Goal: Information Seeking & Learning: Stay updated

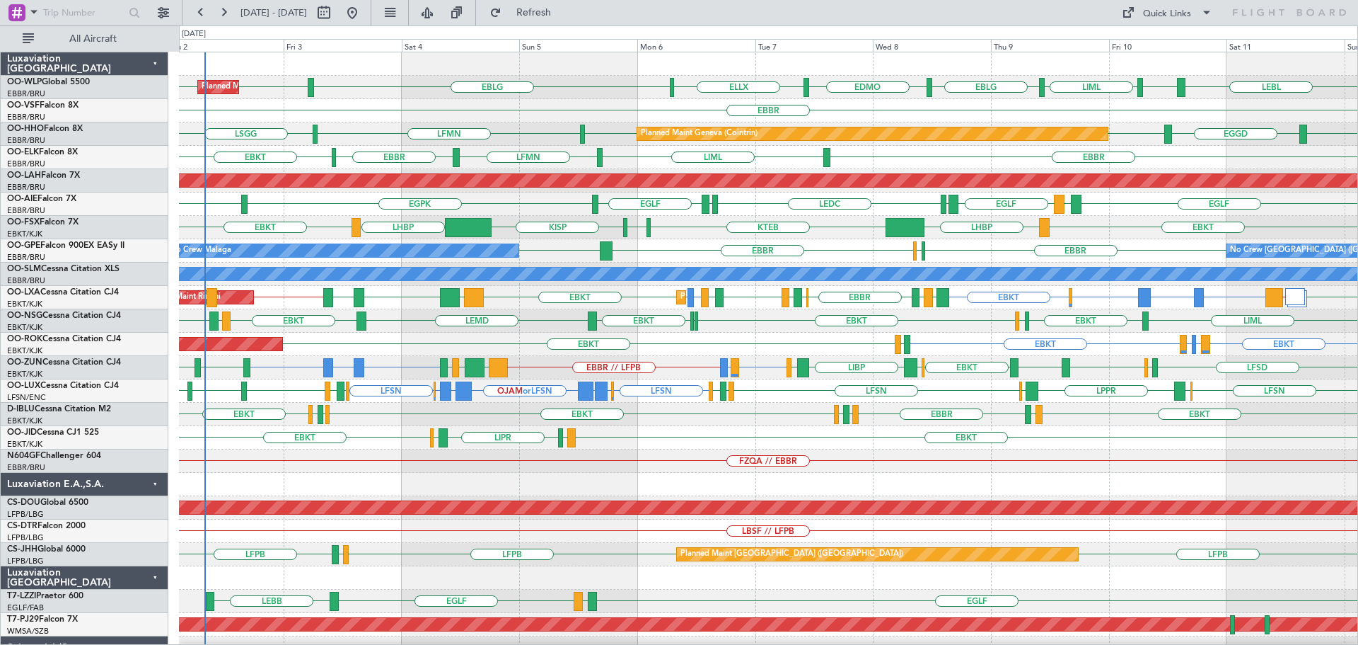
click at [564, 105] on div "EBBR" at bounding box center [768, 110] width 1179 height 23
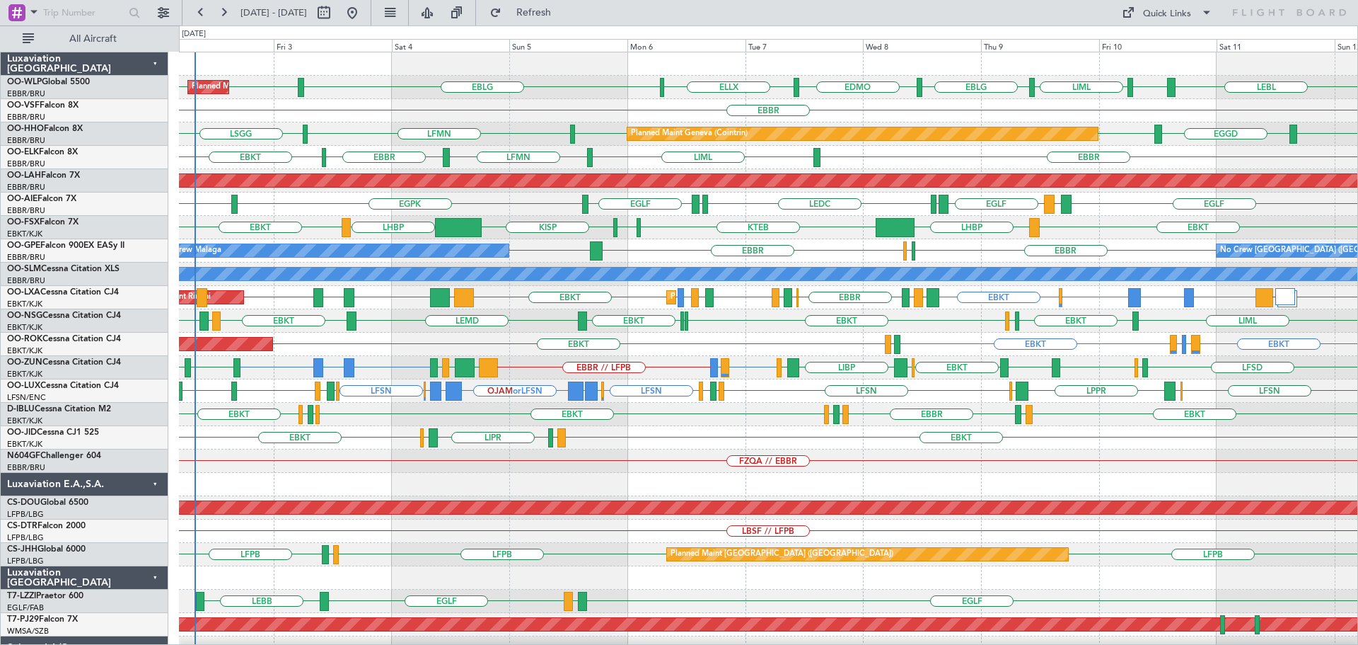
click at [314, 403] on div "EBLG EDMO ELLX EBLG LIML LIML Planned Maint Milan ([GEOGRAPHIC_DATA]) LIML EBLG…" at bounding box center [768, 437] width 1179 height 770
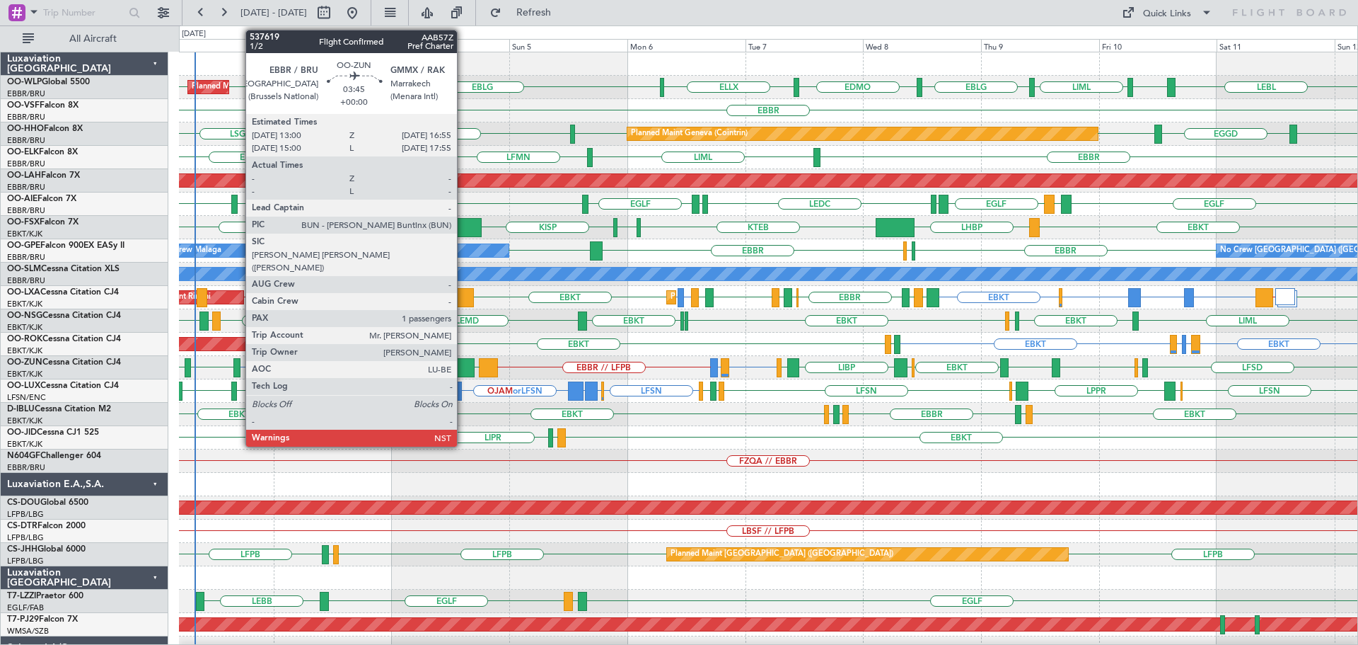
click at [463, 362] on div at bounding box center [465, 367] width 20 height 19
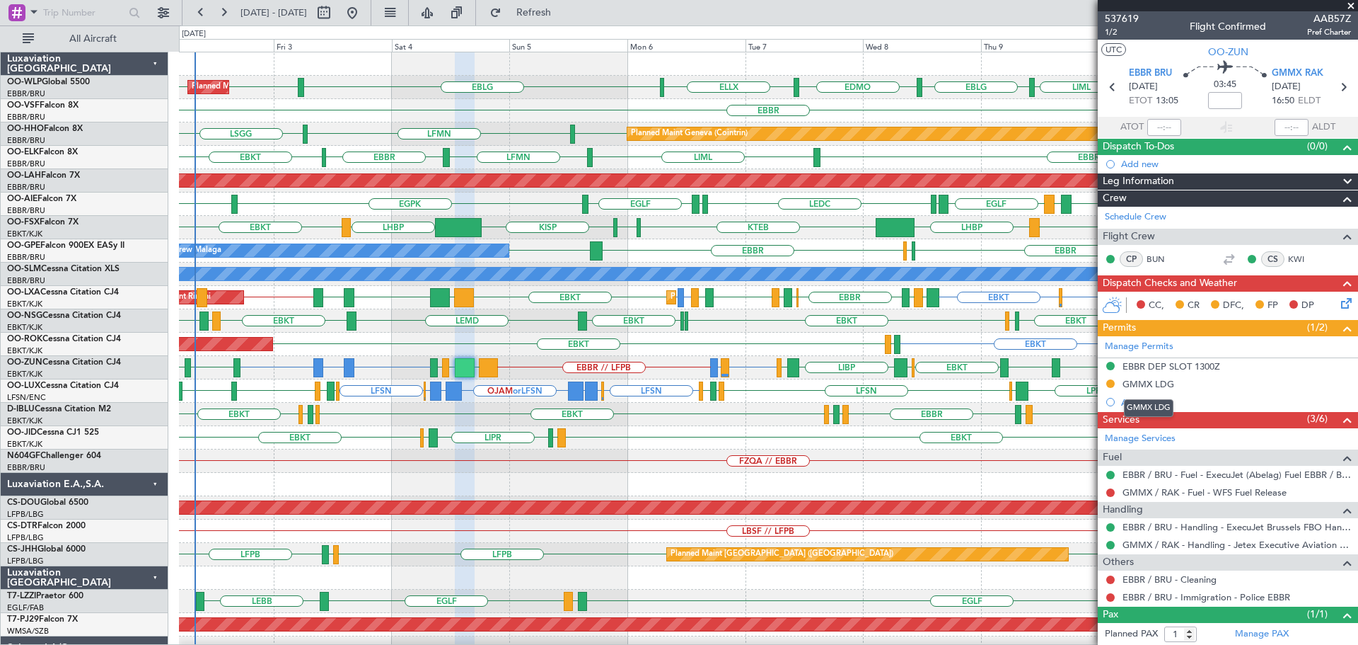
click at [1086, 381] on div "GMMX LDG" at bounding box center [1149, 384] width 52 height 12
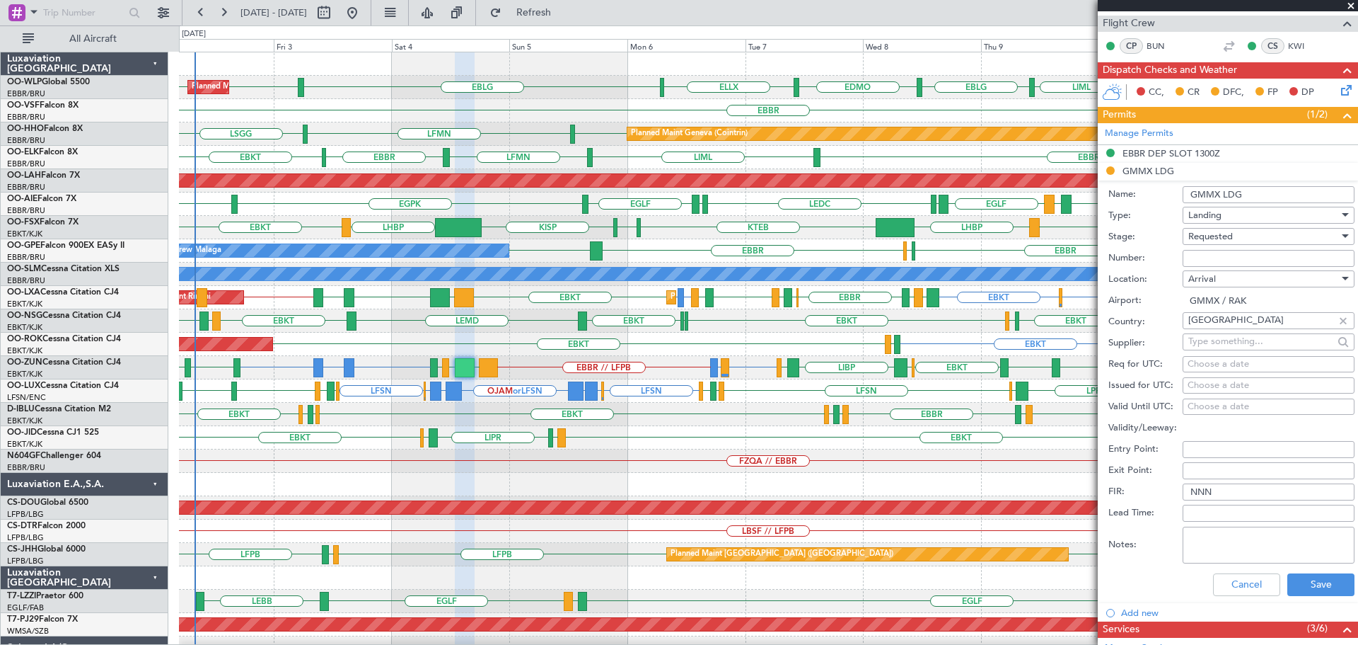
scroll to position [303, 0]
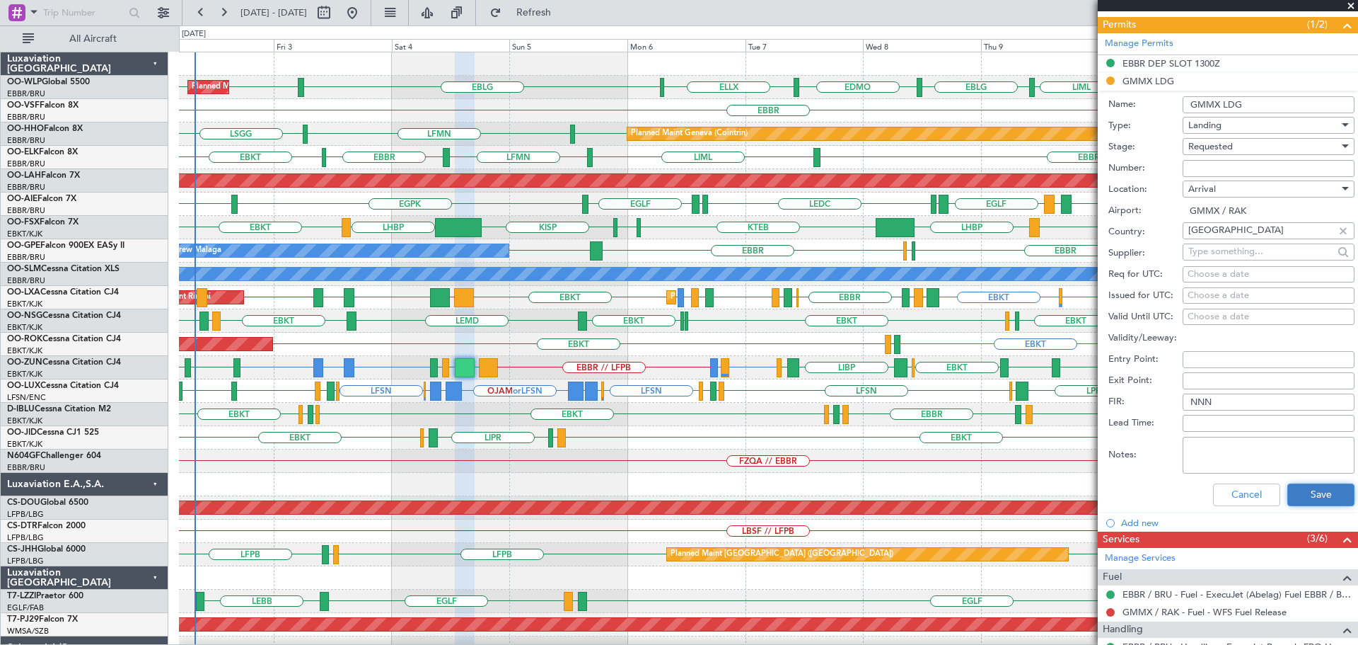
click at [1086, 490] on button "Save" at bounding box center [1321, 494] width 67 height 23
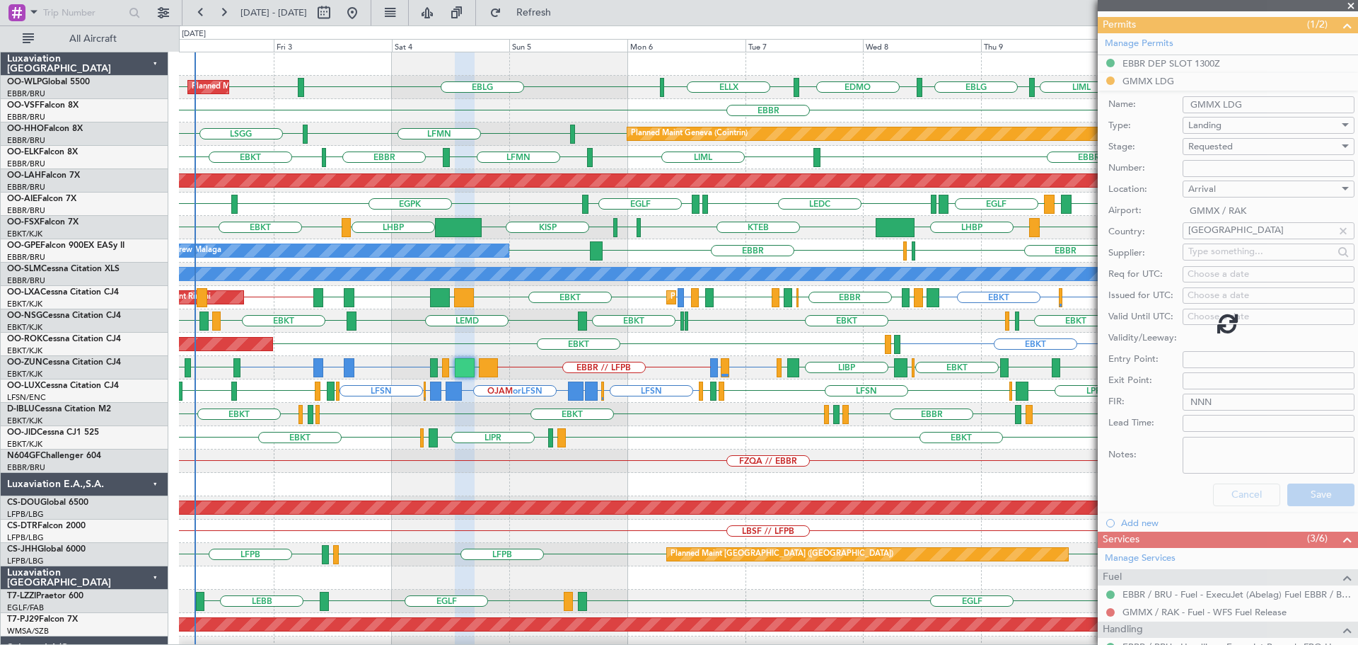
scroll to position [47, 0]
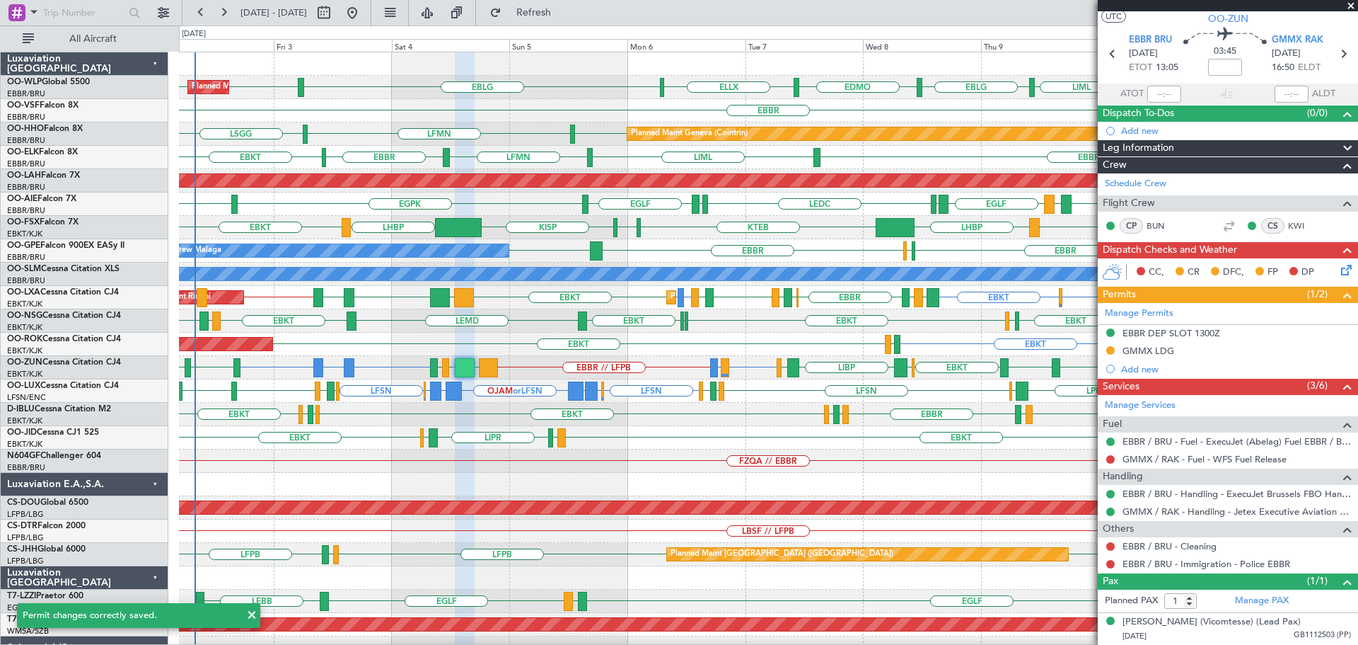
click at [1086, 6] on span at bounding box center [1351, 6] width 14 height 13
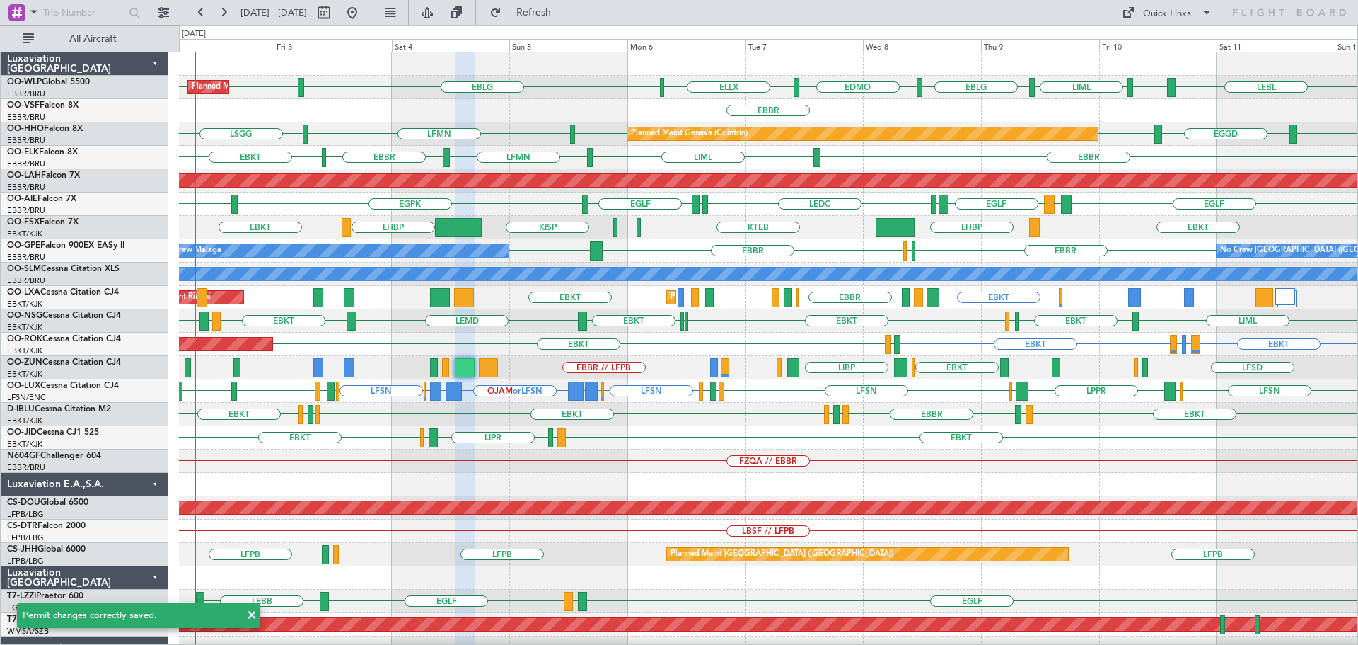
type input "0"
click at [545, 337] on div "EBKT EBKT LEPA or EBKT LFMQ or EBKT LFBD EBKT AOG Maint [GEOGRAPHIC_DATA]-[GEOG…" at bounding box center [768, 344] width 1179 height 23
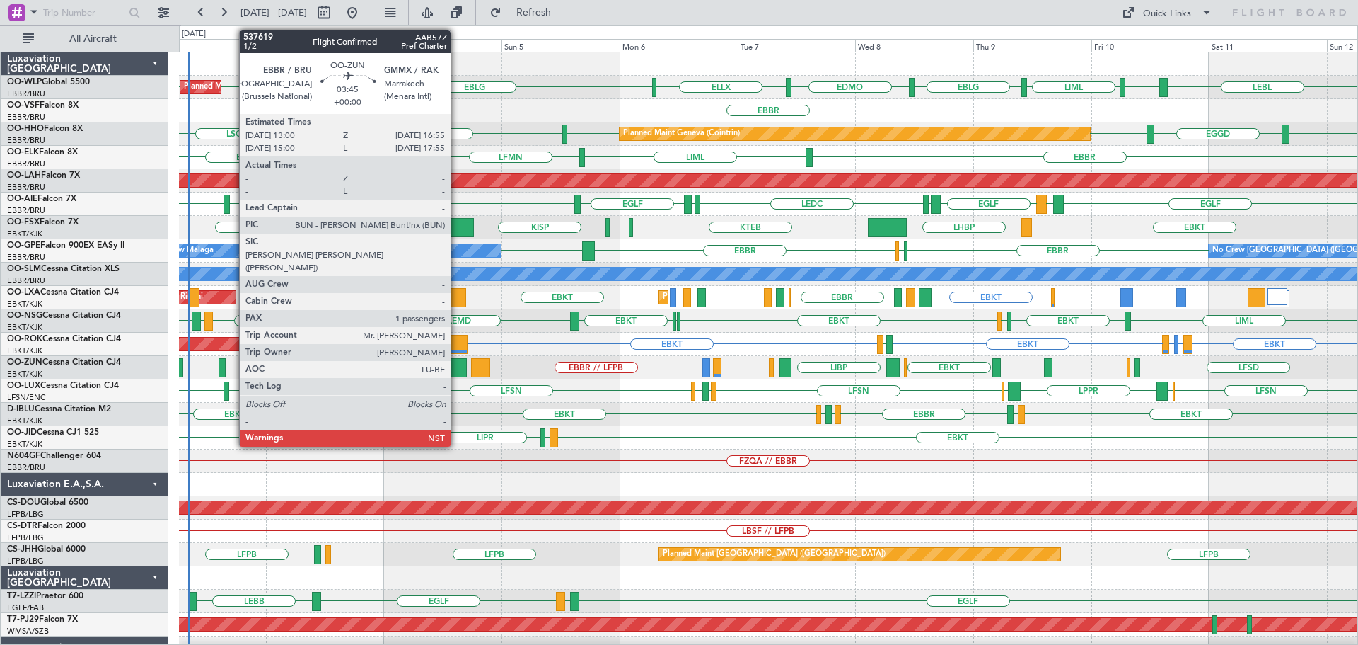
click at [457, 365] on div at bounding box center [457, 367] width 20 height 19
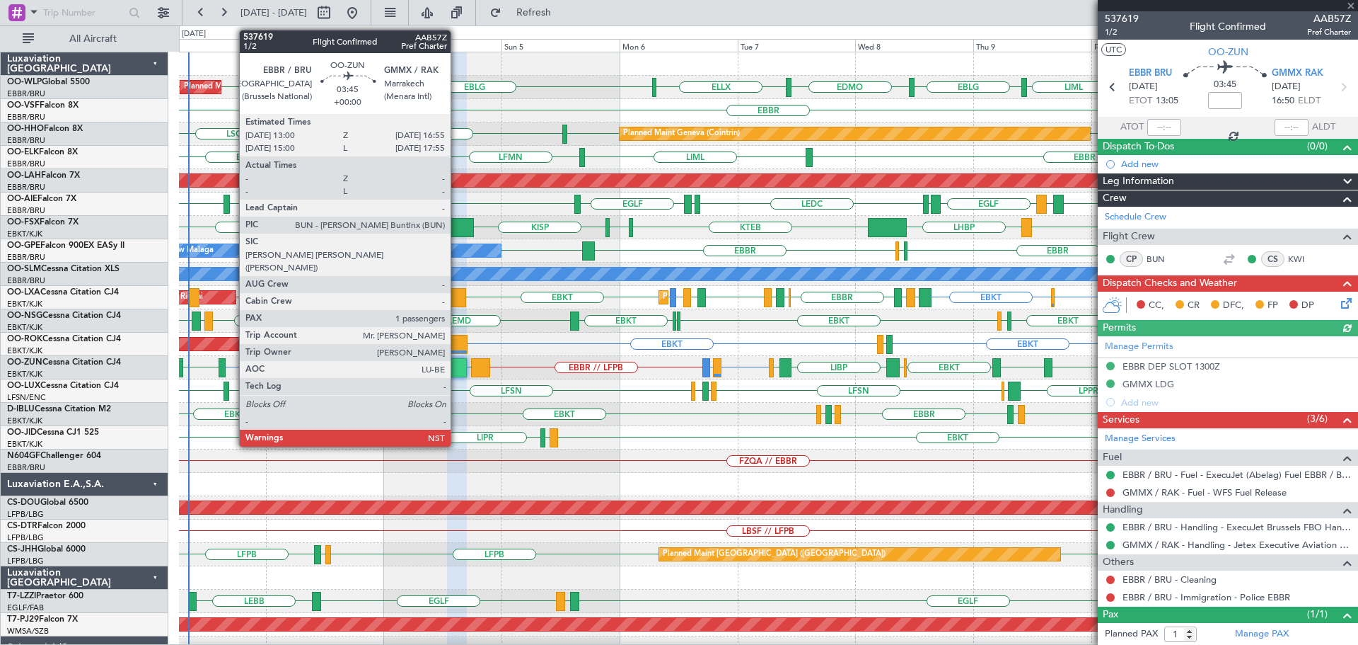
click at [457, 362] on div at bounding box center [457, 367] width 20 height 19
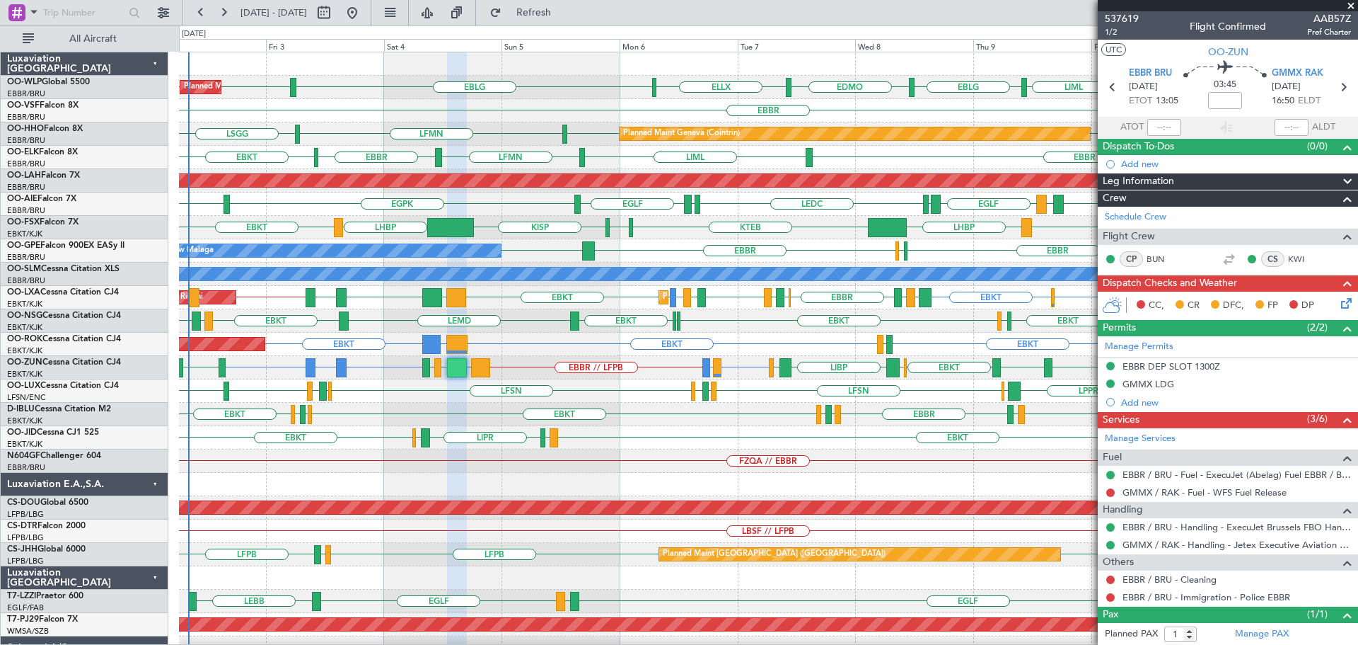
click at [586, 98] on div "LEBL EBLG LIML EBLG EDMO ELLX EBLG LIML LIML Planned Maint Milan ([GEOGRAPHIC_D…" at bounding box center [768, 437] width 1179 height 770
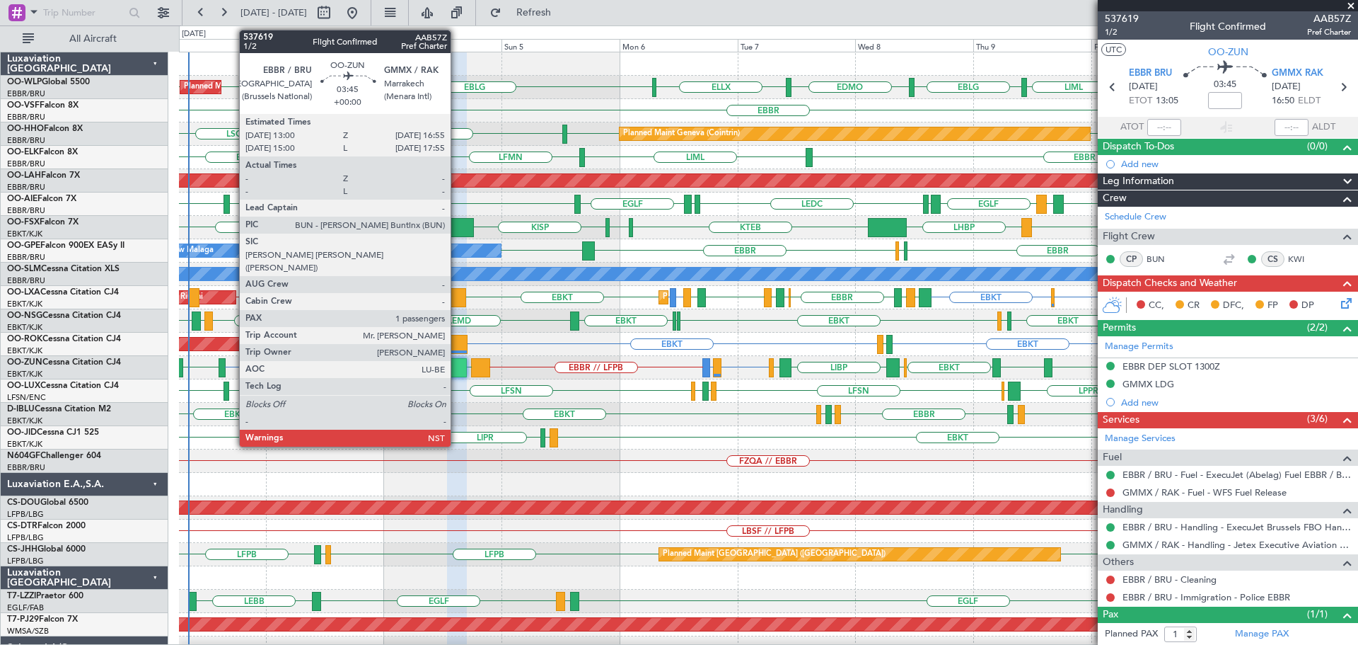
click at [457, 362] on div at bounding box center [457, 367] width 20 height 19
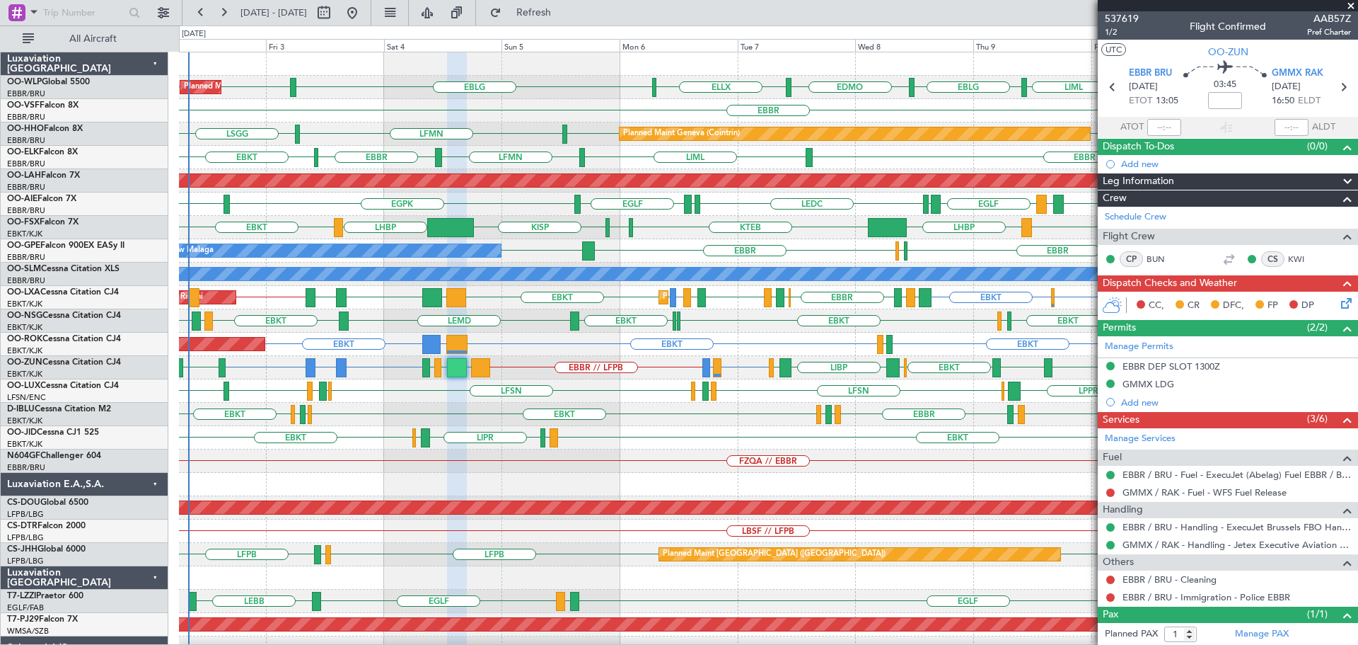
click at [620, 106] on div "EBBR" at bounding box center [768, 110] width 1179 height 23
click at [564, 11] on span "Refresh" at bounding box center [533, 13] width 59 height 10
drag, startPoint x: 1353, startPoint y: 6, endPoint x: 873, endPoint y: 115, distance: 492.6
click at [1086, 6] on span at bounding box center [1351, 6] width 14 height 13
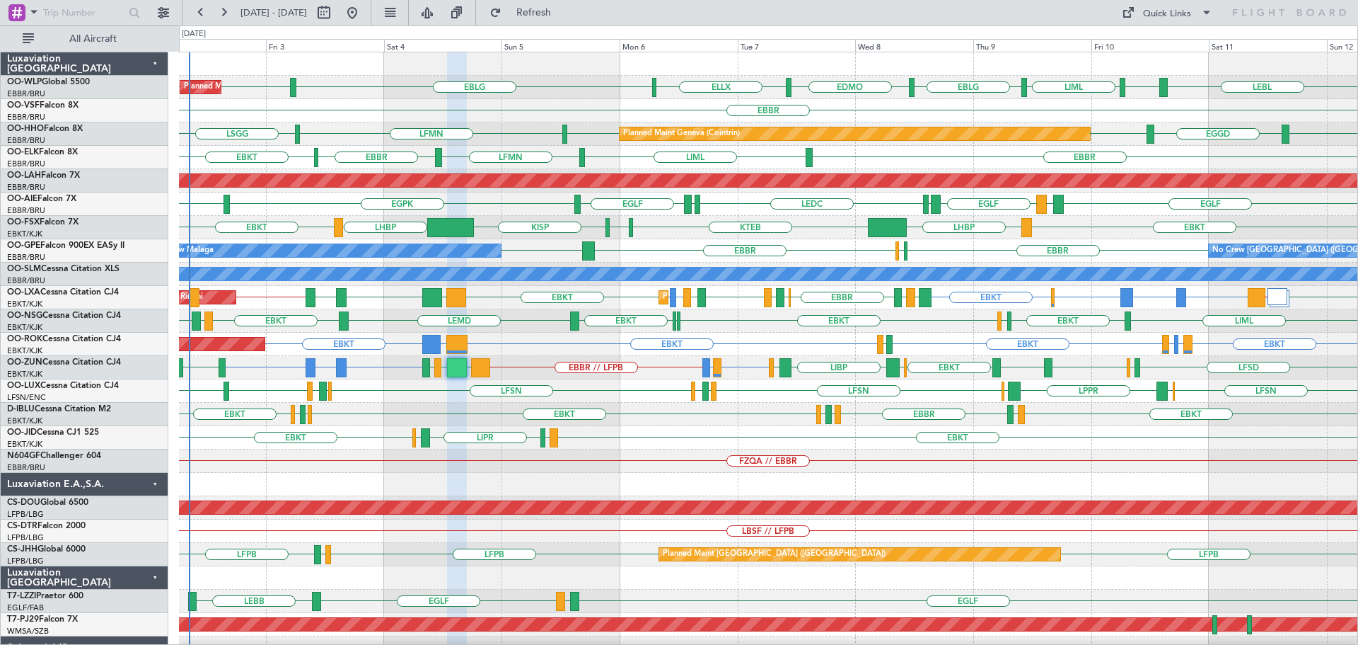
type input "0"
click at [605, 95] on div "EBLG LIML LIML LEBL EBLG LIML EBLG EDMO ELLX Planned Maint Milan ([GEOGRAPHIC_D…" at bounding box center [768, 87] width 1179 height 23
click at [835, 243] on div "EBBR LFST [GEOGRAPHIC_DATA] [GEOGRAPHIC_DATA] No Crew Malaga No Crew [GEOGRAPHI…" at bounding box center [768, 250] width 1179 height 23
click at [592, 100] on div "EBBR" at bounding box center [768, 110] width 1179 height 23
click at [552, 112] on div "EBBR" at bounding box center [768, 110] width 1179 height 23
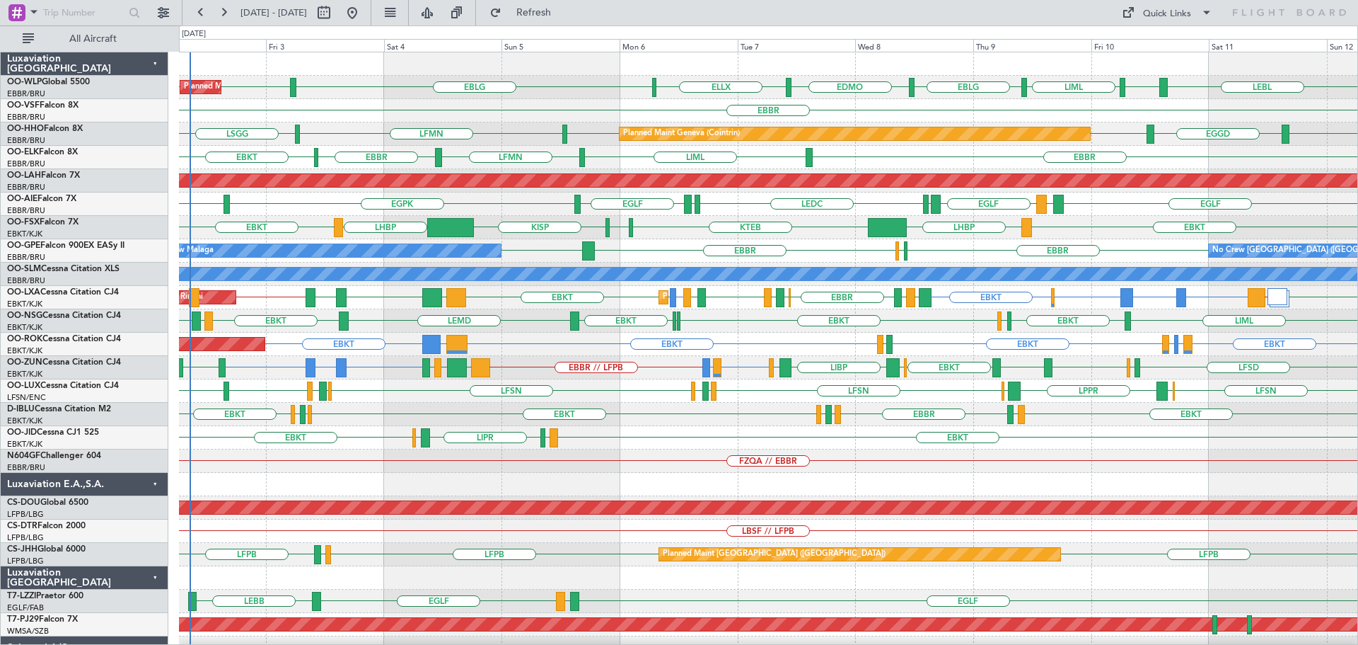
click at [558, 108] on div "EBBR" at bounding box center [768, 110] width 1179 height 23
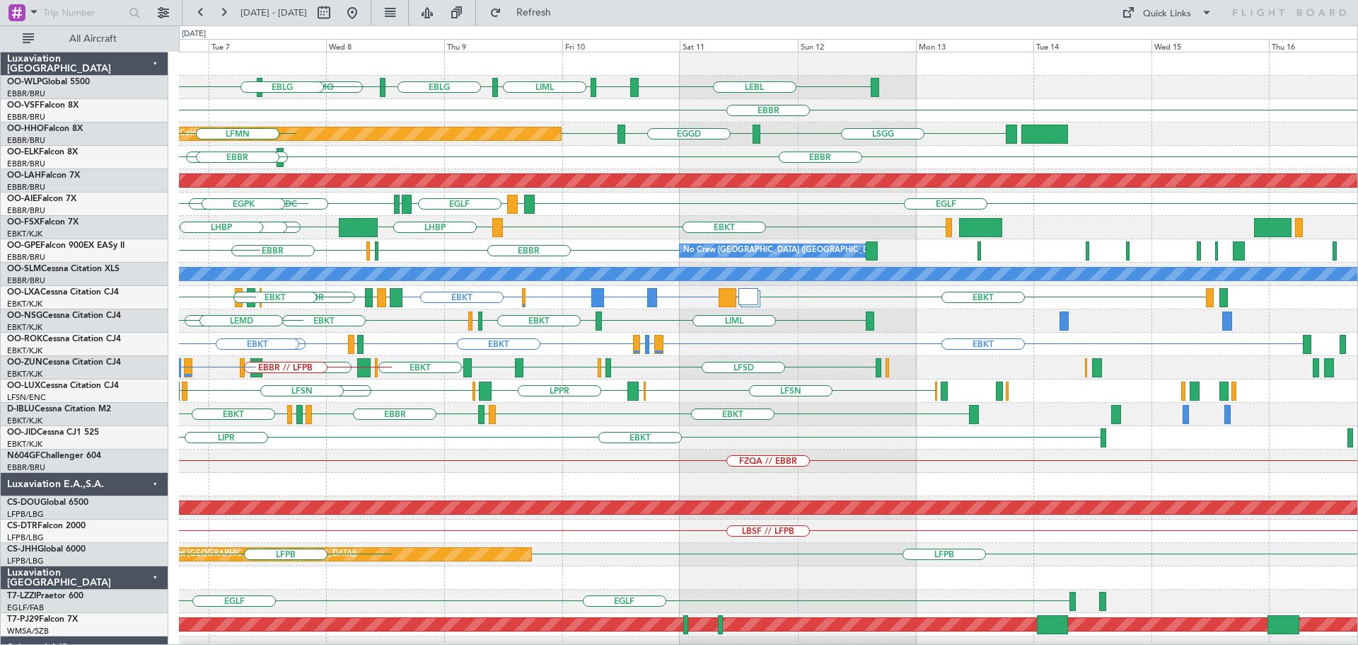
click at [451, 473] on div "LEBL EBLG LIML EBLG EDMO ELLX EBLG [GEOGRAPHIC_DATA] [GEOGRAPHIC_DATA] EGGD [GE…" at bounding box center [768, 437] width 1179 height 770
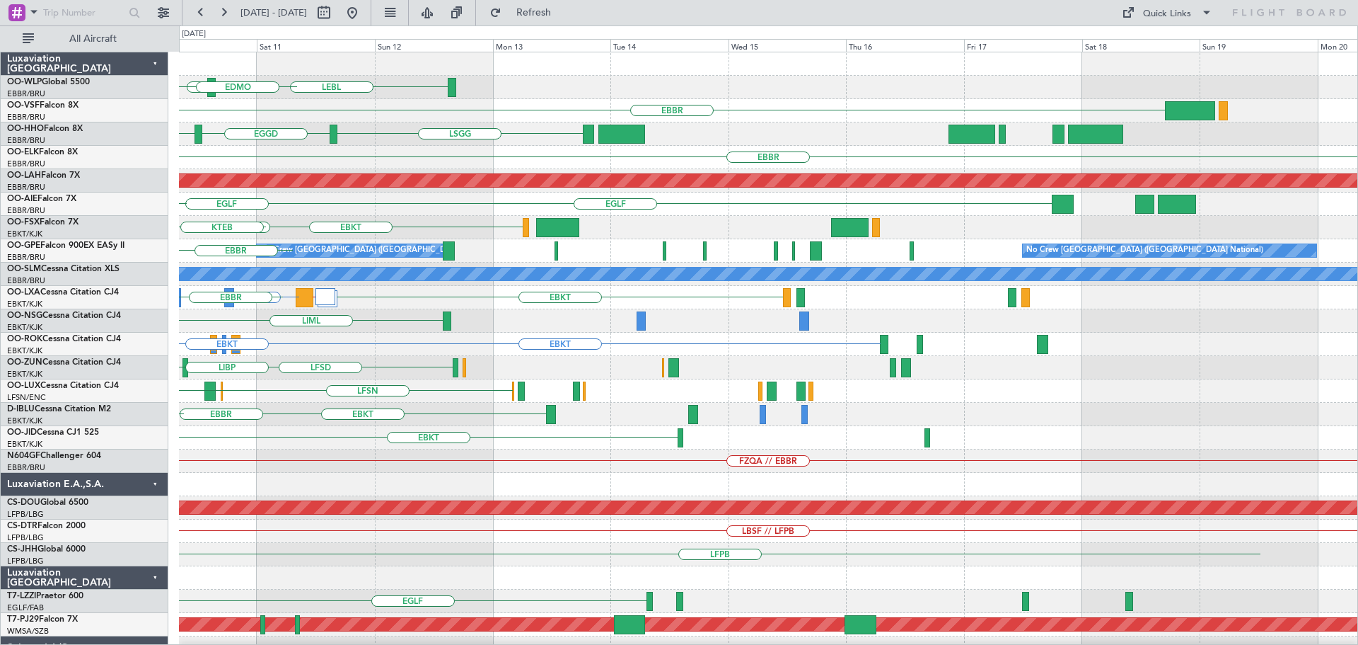
click at [367, 491] on div "LEBL EBLG EBLG LIML EDMO [GEOGRAPHIC_DATA] [GEOGRAPHIC_DATA] EGGD [GEOGRAPHIC_D…" at bounding box center [768, 437] width 1179 height 770
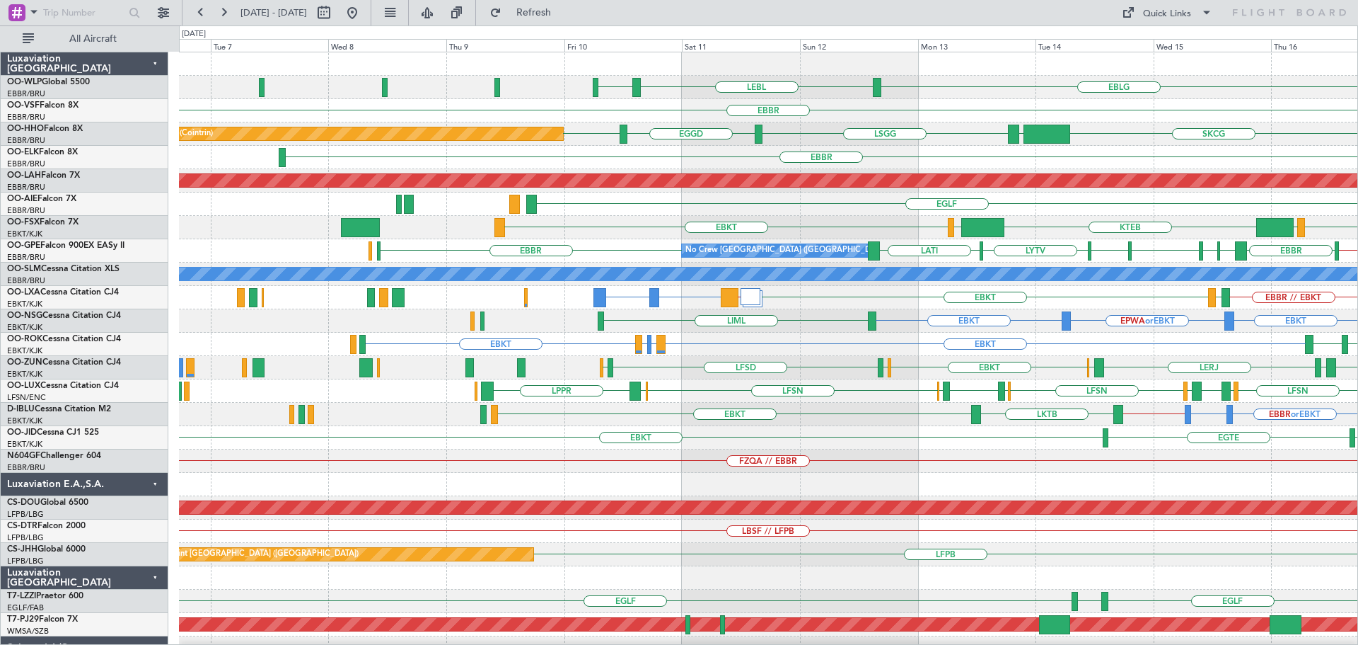
click at [770, 229] on div "EBLG LEBL EBLG [GEOGRAPHIC_DATA] VRMU SKCG [GEOGRAPHIC_DATA] [GEOGRAPHIC_DATA] …" at bounding box center [768, 472] width 1179 height 841
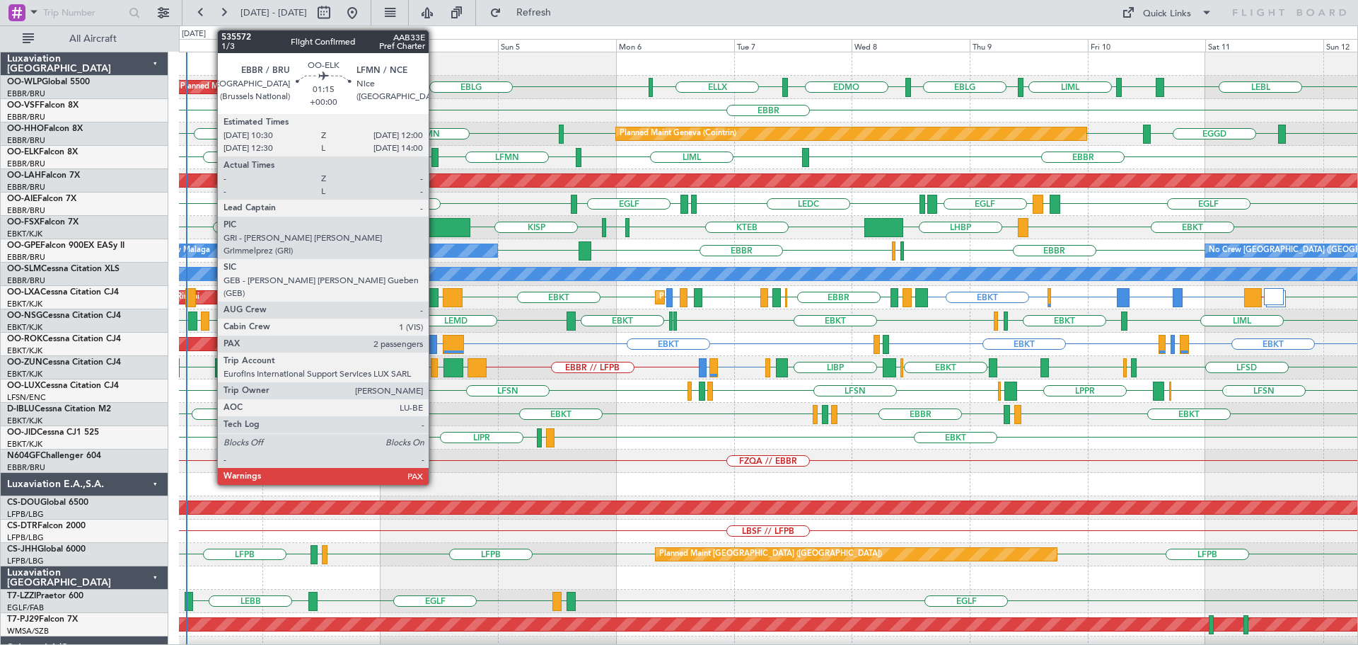
click at [435, 151] on div at bounding box center [436, 157] width 8 height 19
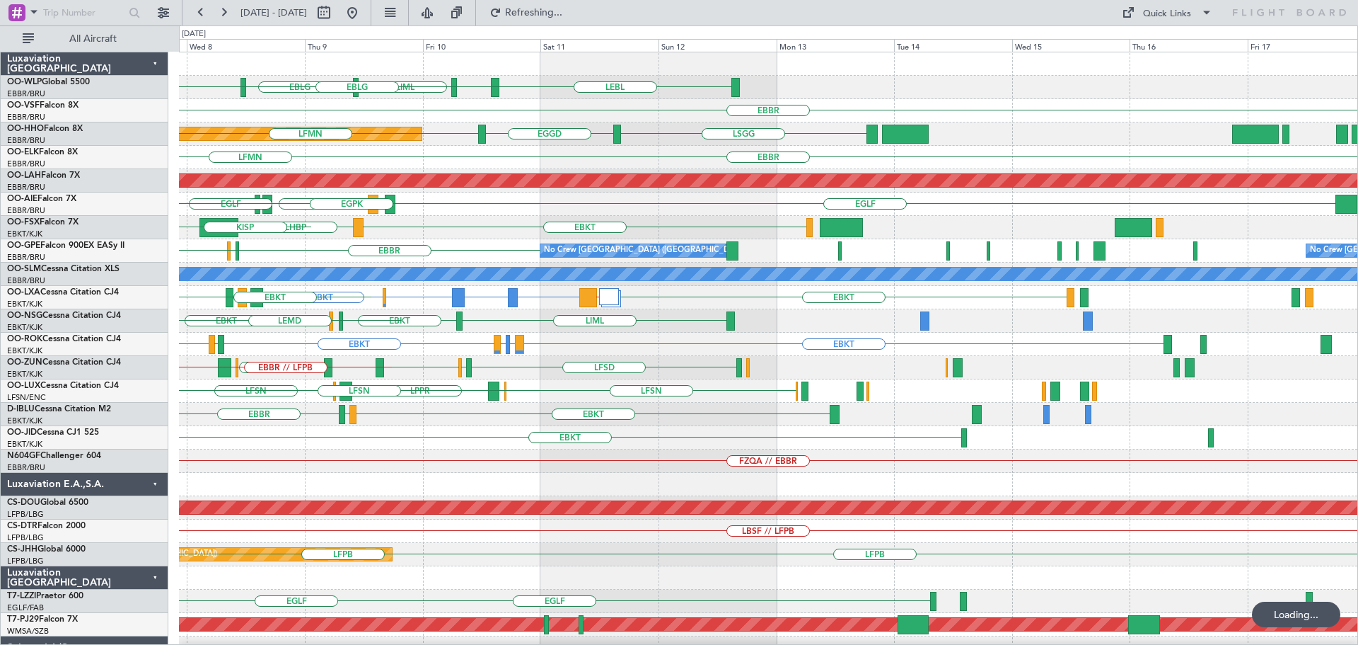
click at [626, 481] on div "LEBL EBLG LIML EBLG EDMO ELLX EBLG [GEOGRAPHIC_DATA] Planned Maint Geneva ([GEO…" at bounding box center [768, 437] width 1179 height 770
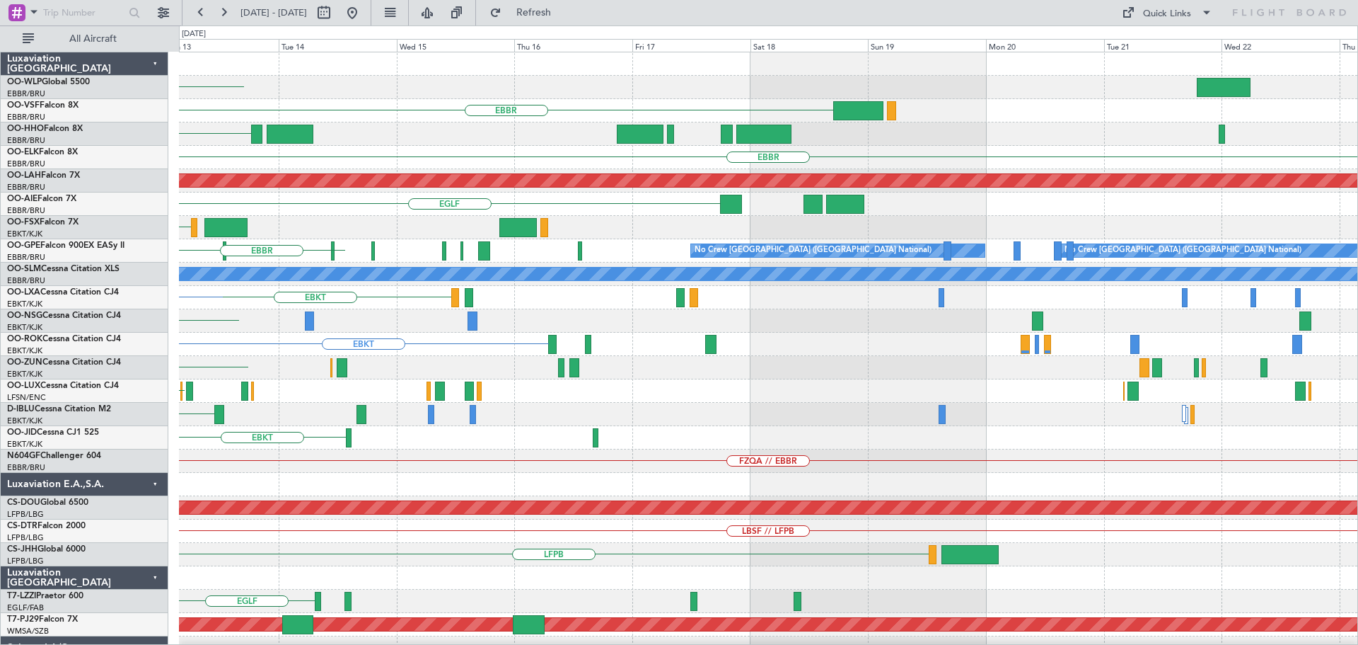
click at [437, 428] on div "LEBL [GEOGRAPHIC_DATA] [GEOGRAPHIC_DATA] EGGD [GEOGRAPHIC_DATA] Planned [GEOGRA…" at bounding box center [768, 437] width 1179 height 770
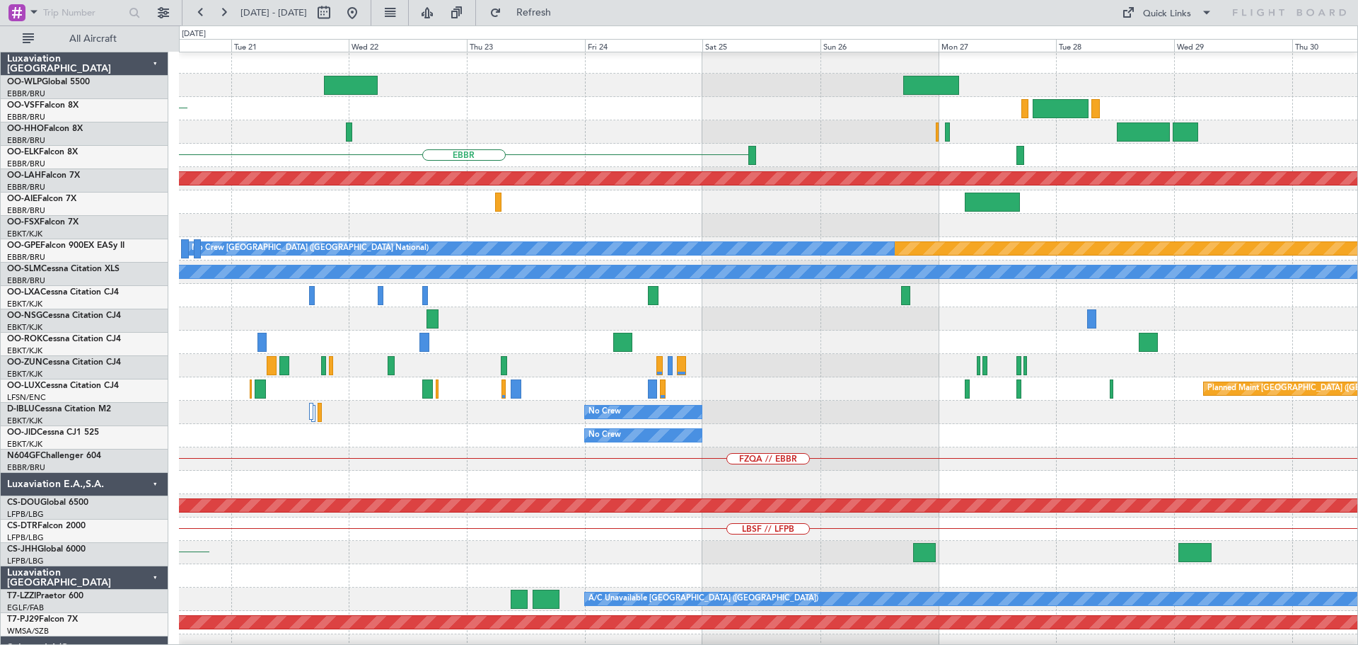
scroll to position [2, 0]
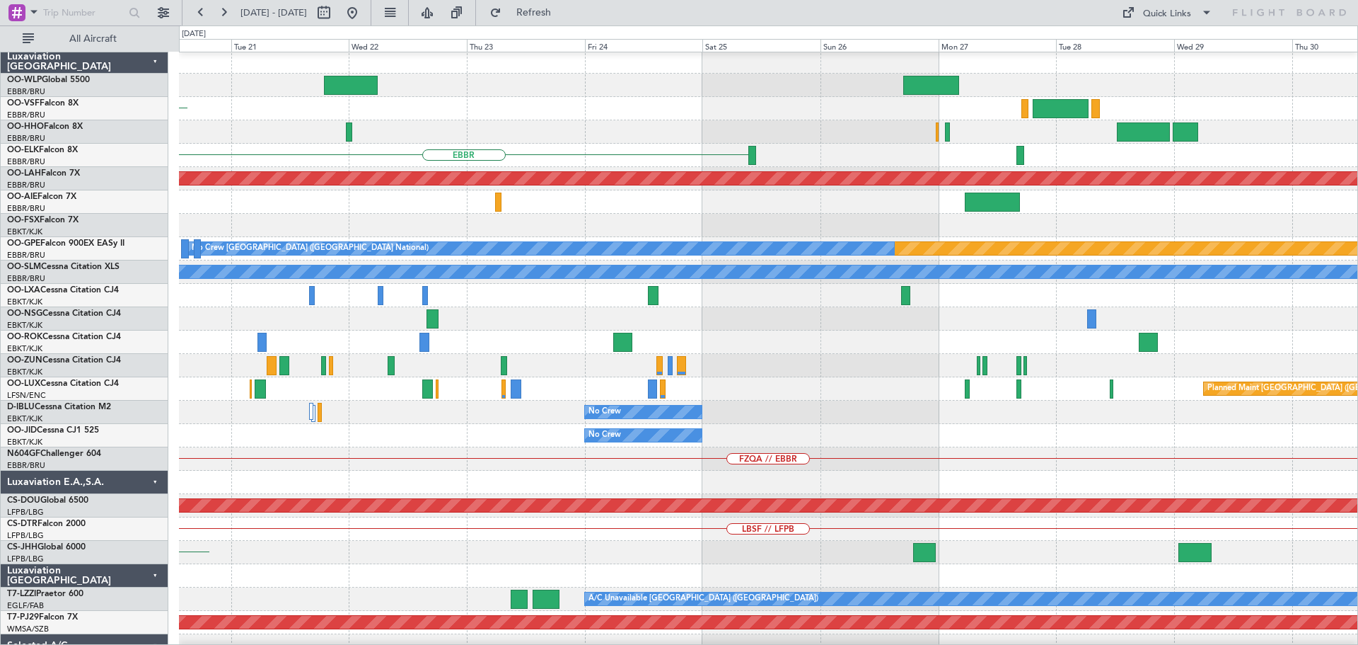
click at [435, 431] on div "No Crew" at bounding box center [768, 435] width 1179 height 23
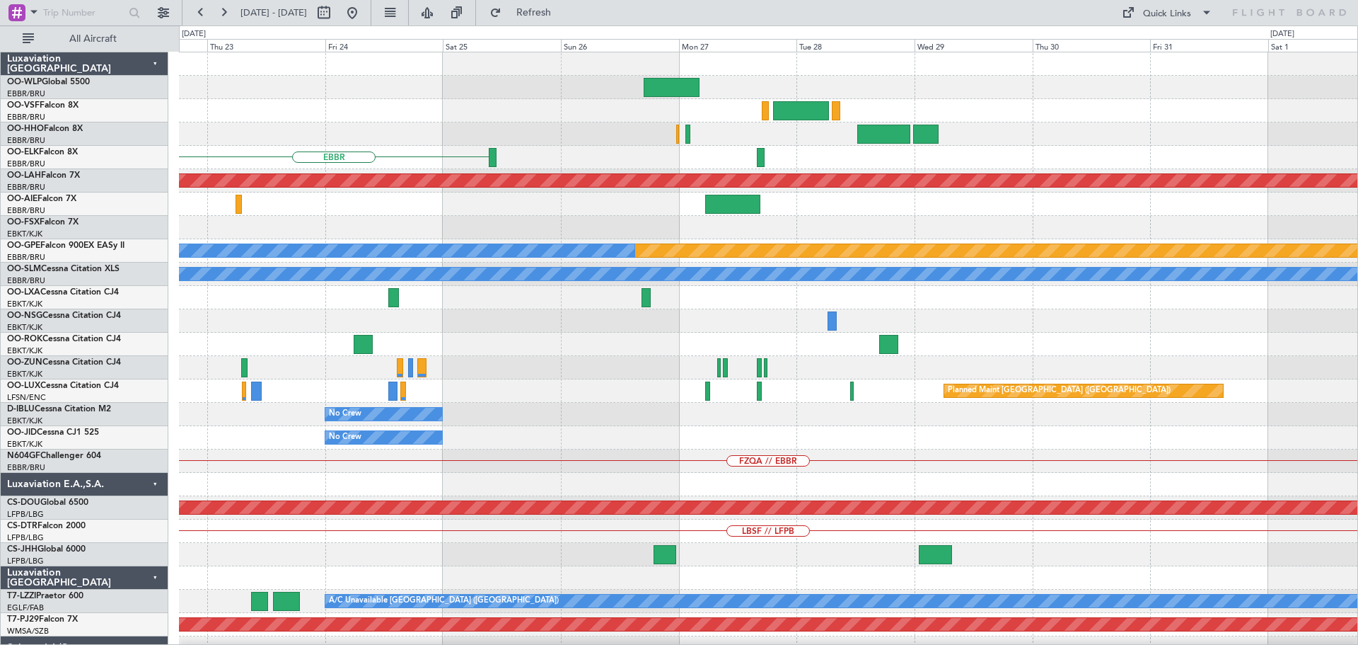
click at [542, 432] on div "No Crew" at bounding box center [768, 437] width 1179 height 23
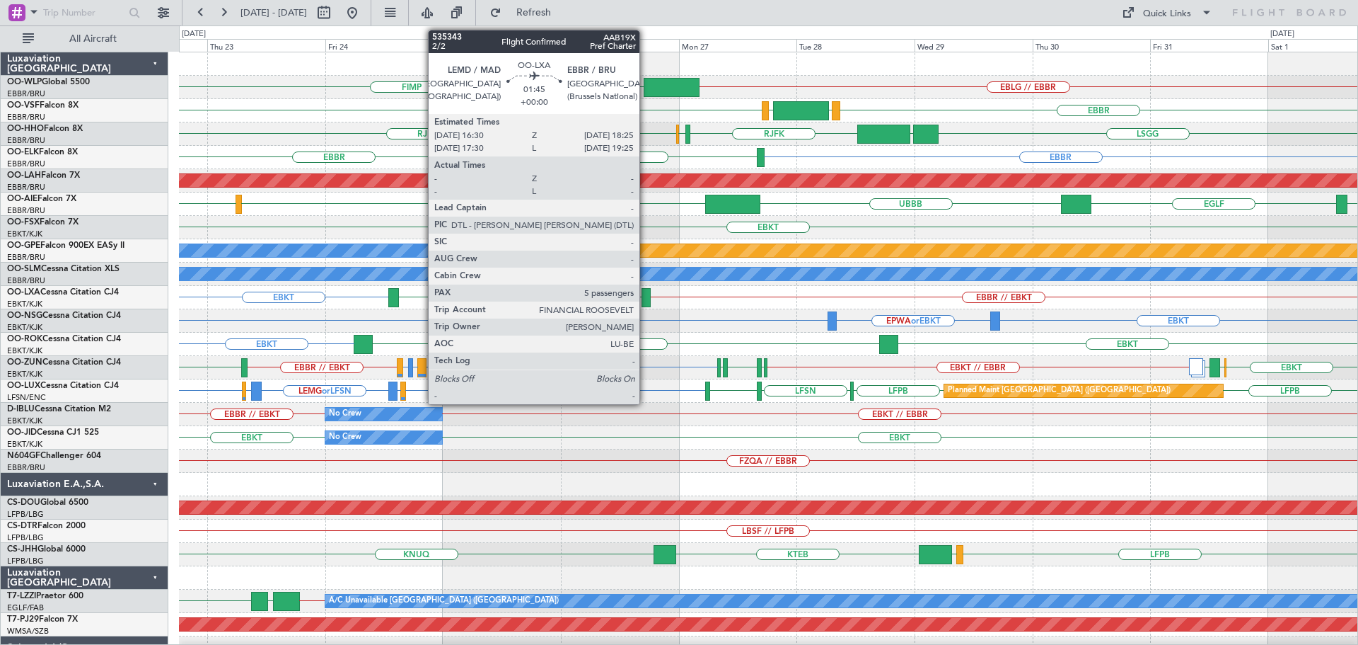
click at [646, 291] on div at bounding box center [647, 297] width 10 height 19
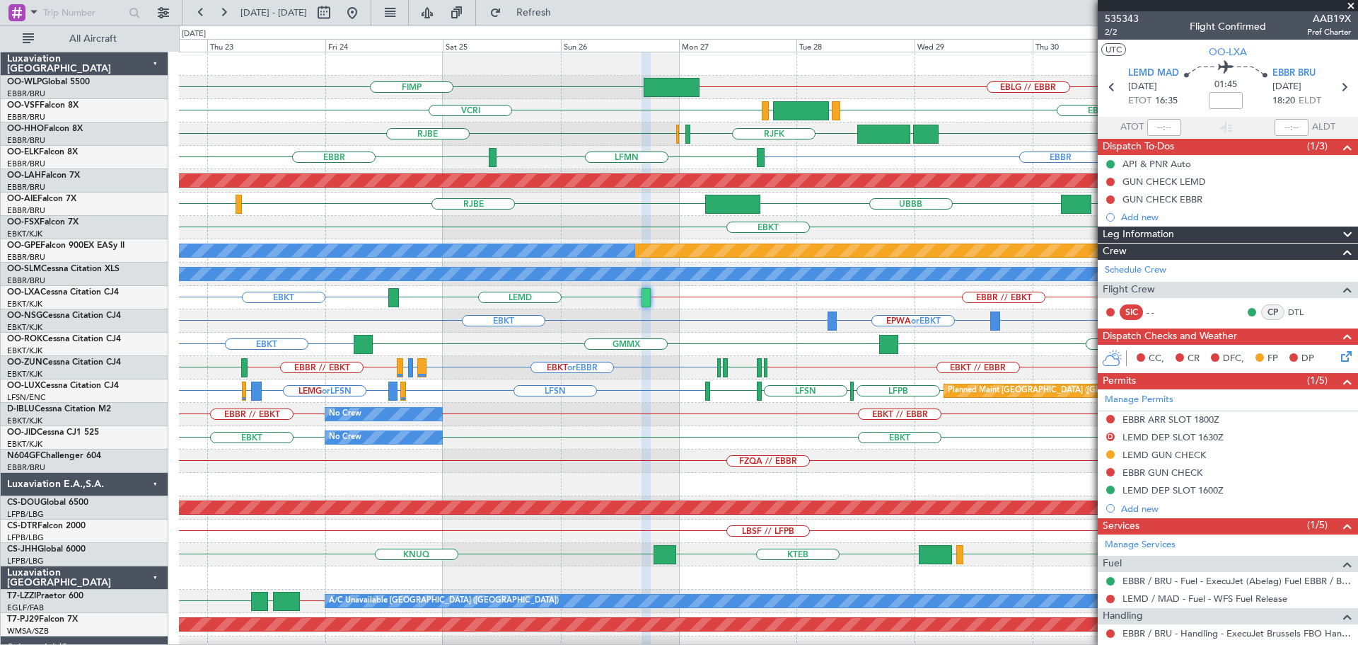
click at [714, 329] on div "EBKT EPWA or EBKT EBKT" at bounding box center [768, 320] width 1179 height 23
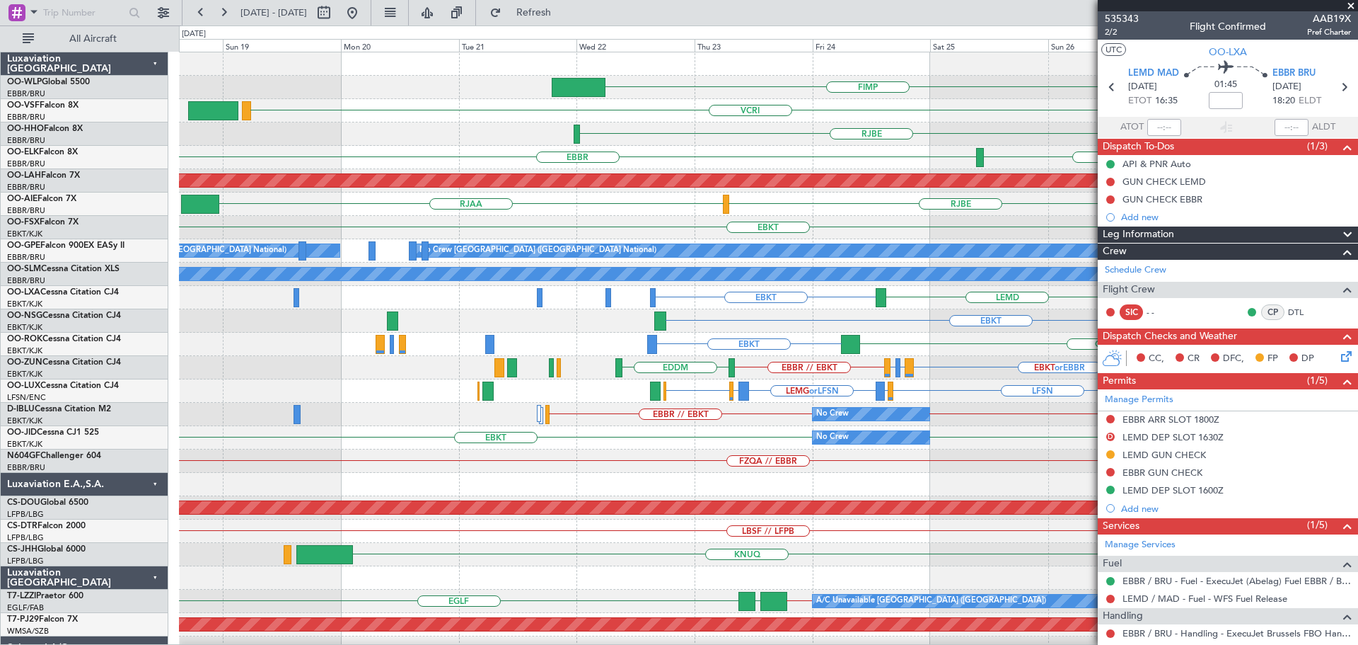
click at [919, 333] on div "EBKT GMMX EBKT" at bounding box center [768, 344] width 1179 height 23
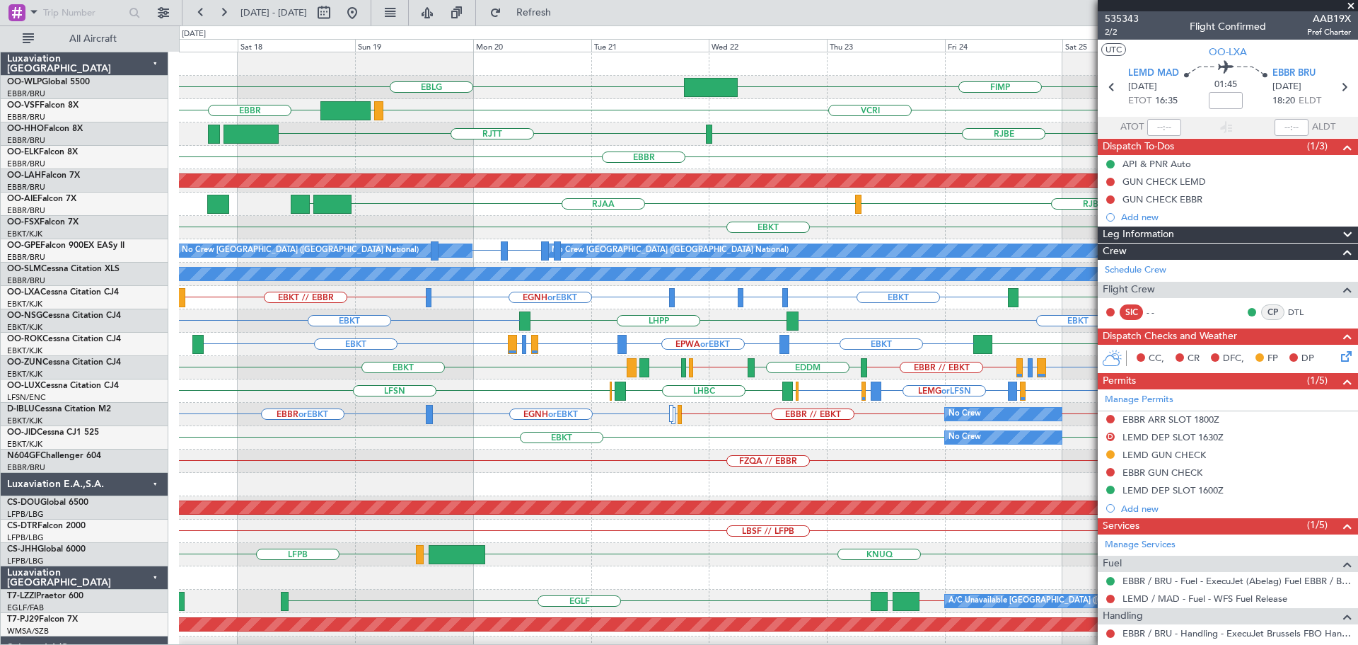
click at [558, 450] on div "FZQA // EBBR" at bounding box center [768, 460] width 1179 height 23
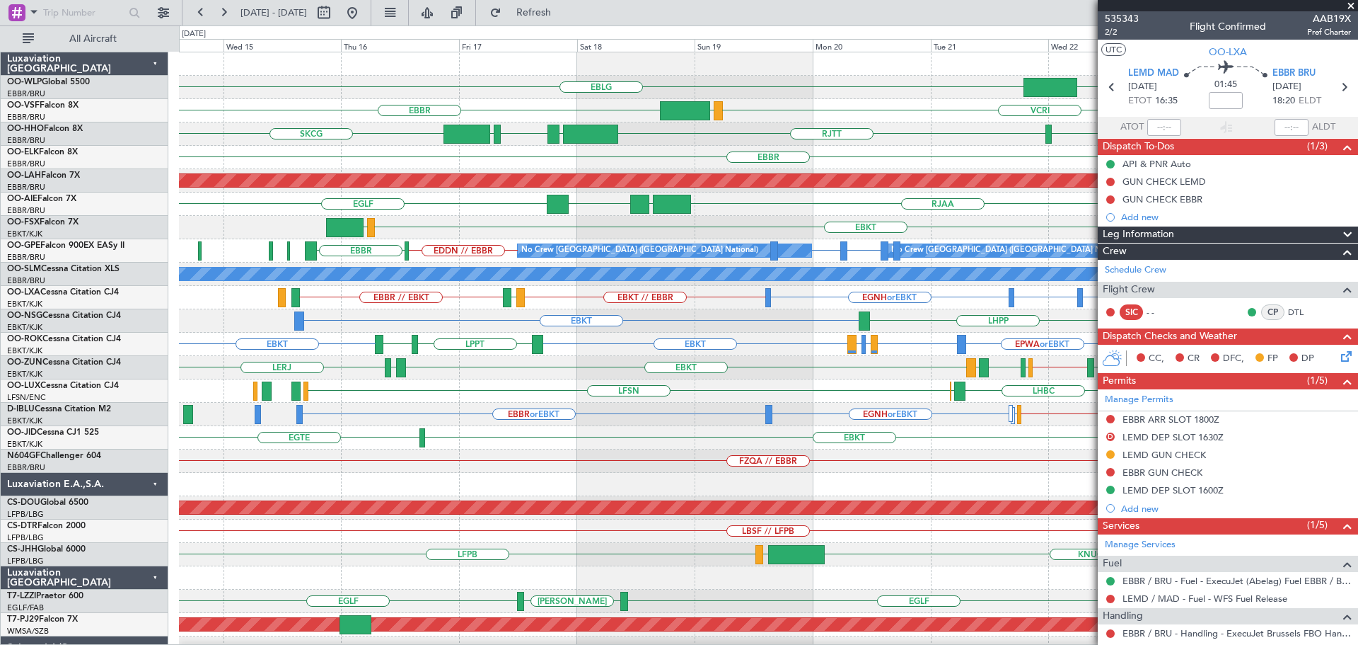
click at [516, 462] on div "FZQA // EBBR" at bounding box center [768, 460] width 1179 height 23
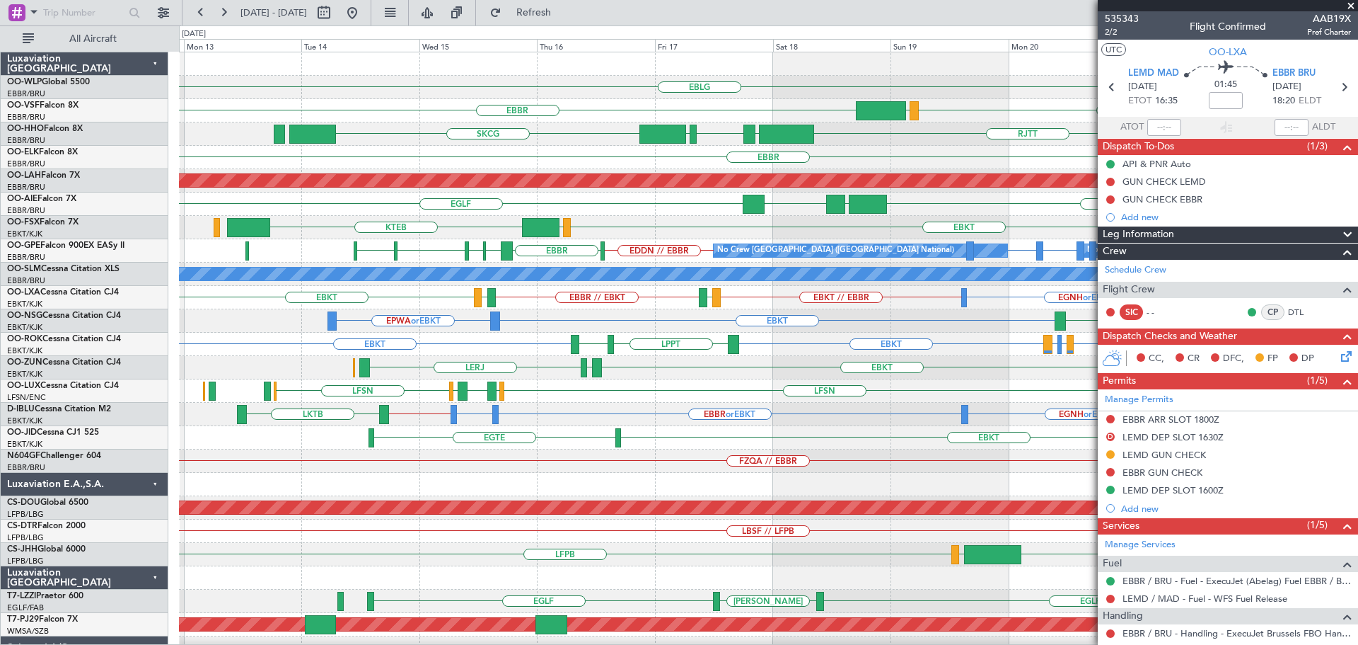
click at [572, 463] on div "FZQA // EBBR" at bounding box center [768, 460] width 1179 height 23
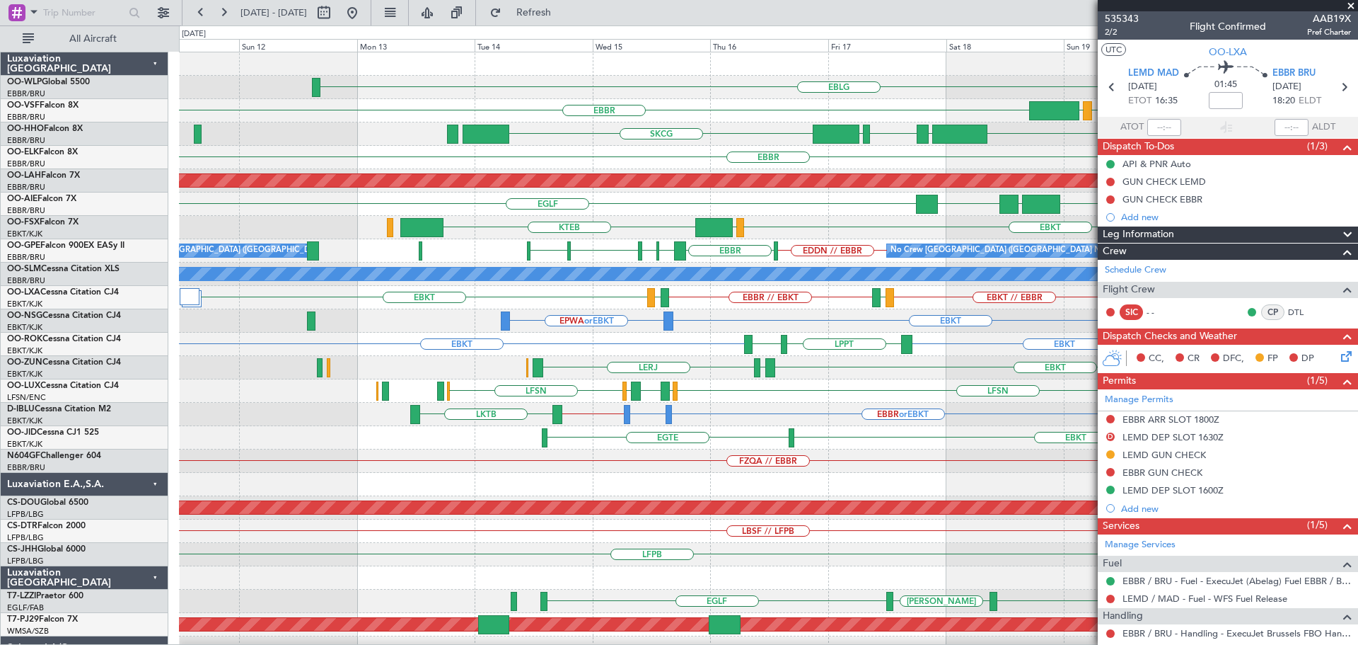
click at [580, 464] on div "FZQA // EBBR" at bounding box center [768, 460] width 1179 height 23
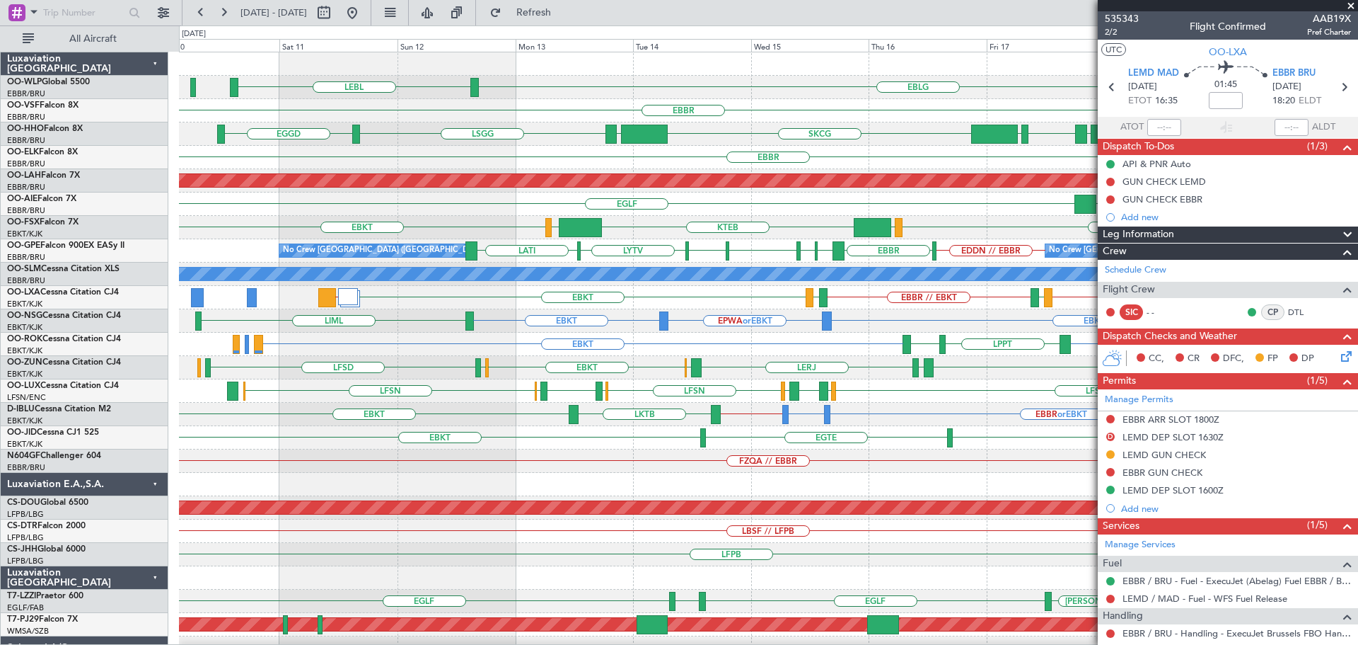
click at [634, 474] on div "EBLG LEBL [GEOGRAPHIC_DATA] VCRI VRMU [GEOGRAPHIC_DATA] [GEOGRAPHIC_DATA] EGGD …" at bounding box center [768, 472] width 1179 height 841
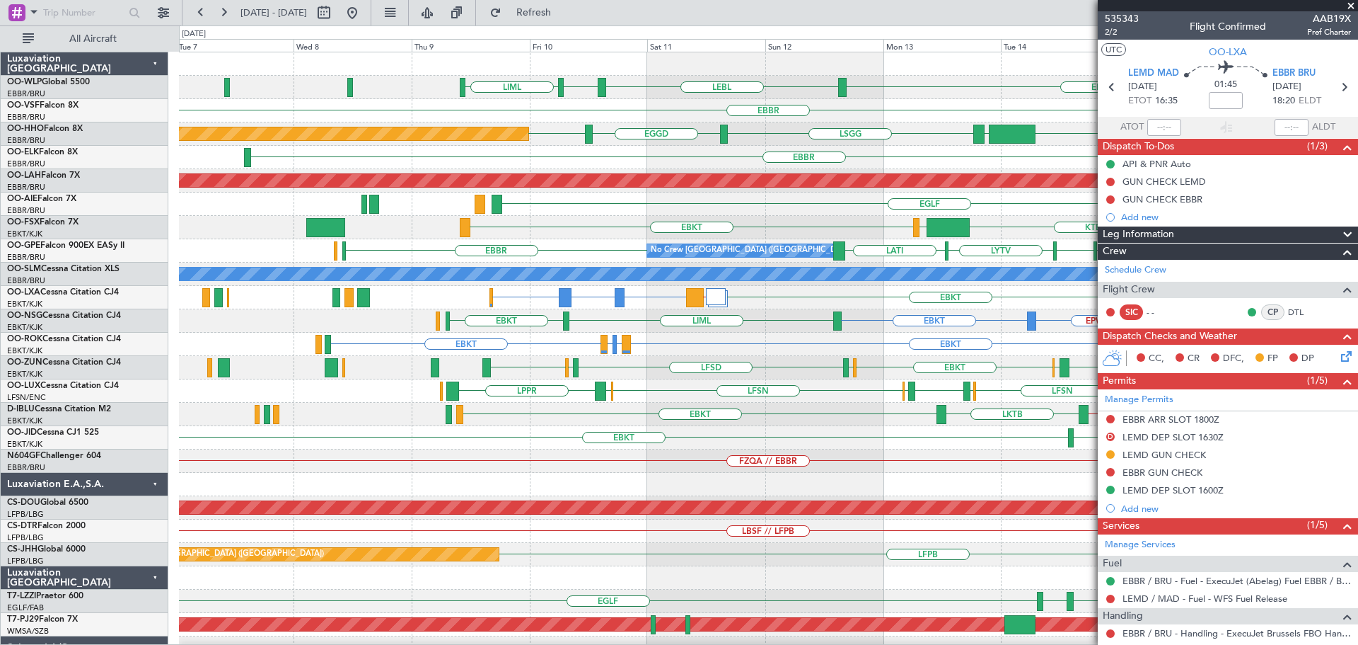
click at [547, 481] on div at bounding box center [768, 484] width 1179 height 23
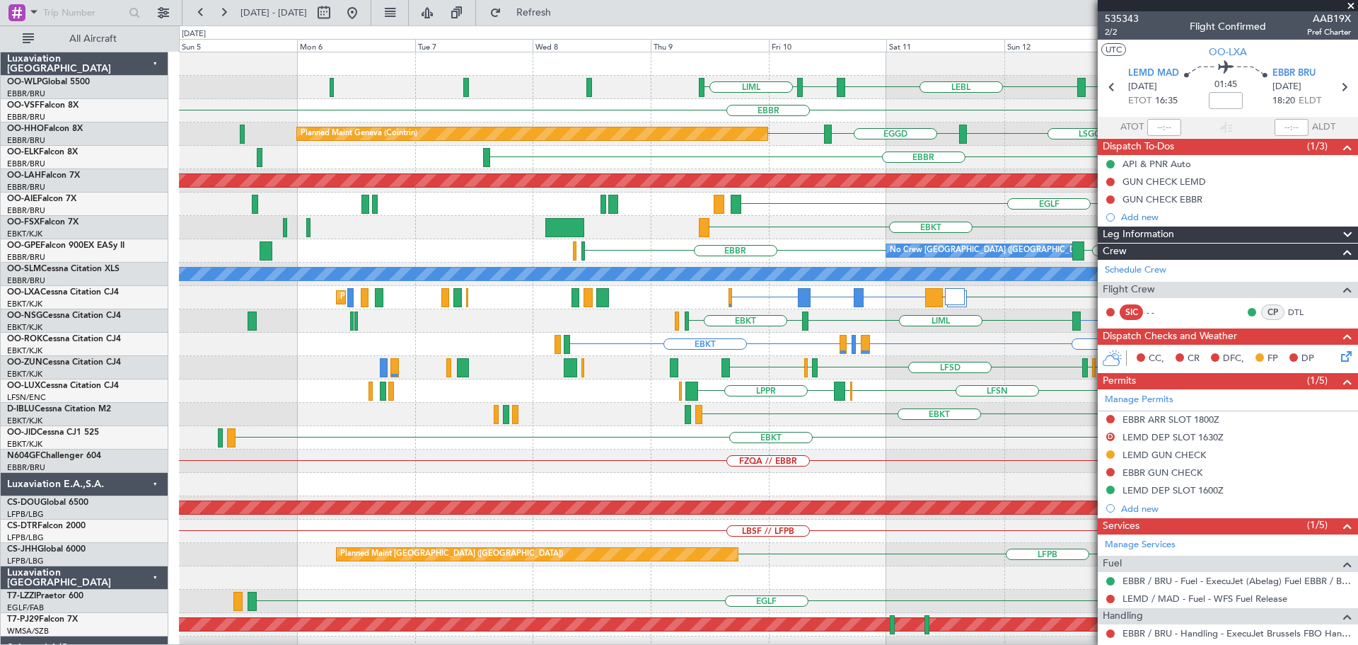
click at [543, 483] on div at bounding box center [768, 484] width 1179 height 23
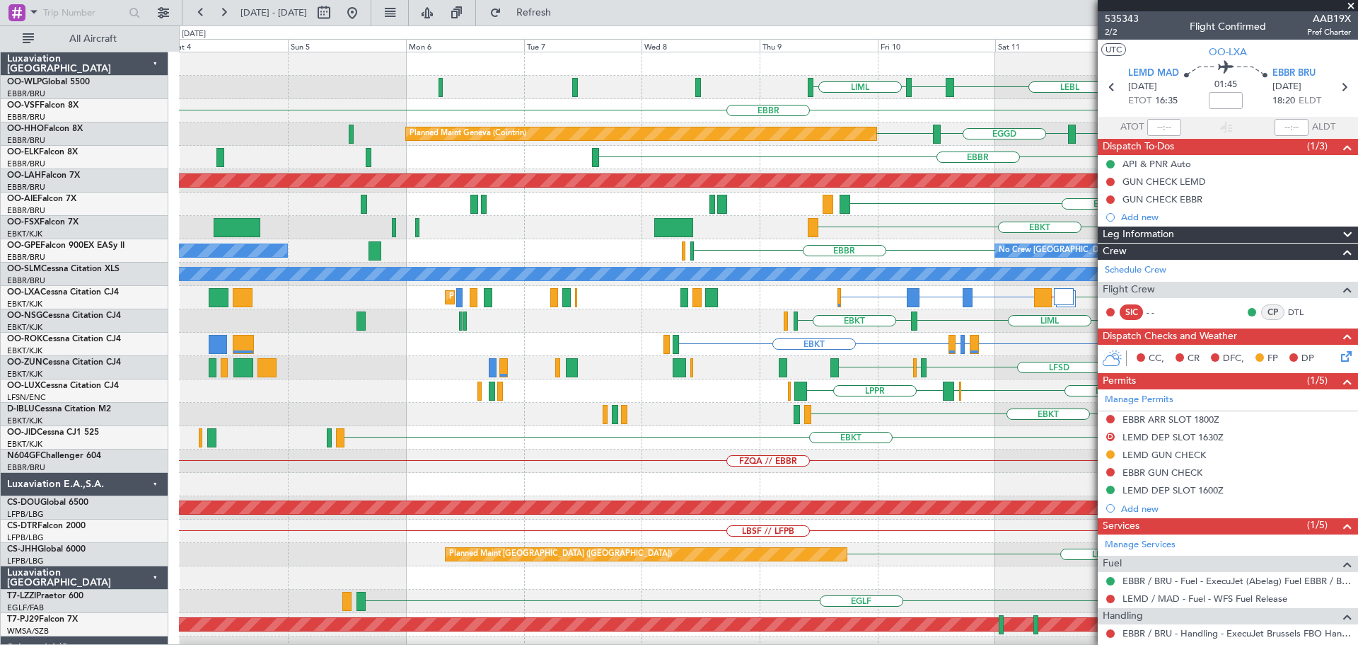
click at [407, 476] on div at bounding box center [768, 484] width 1179 height 23
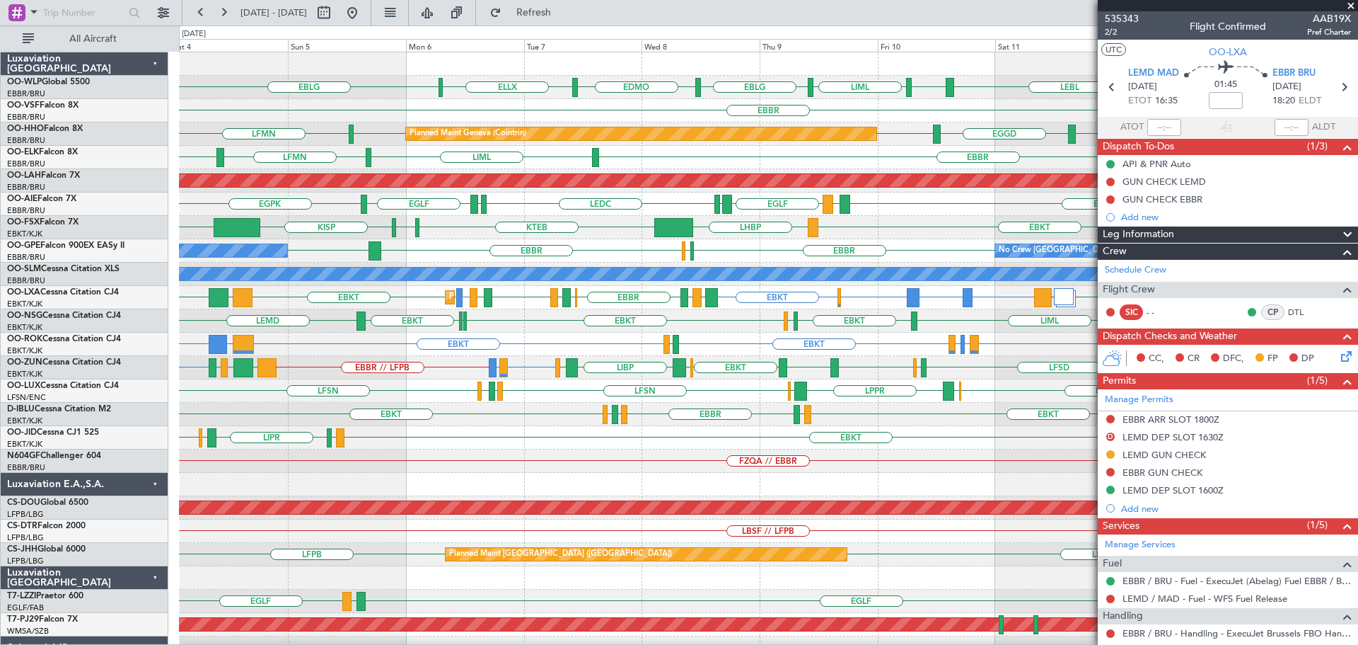
click at [1086, 4] on span at bounding box center [1351, 6] width 14 height 13
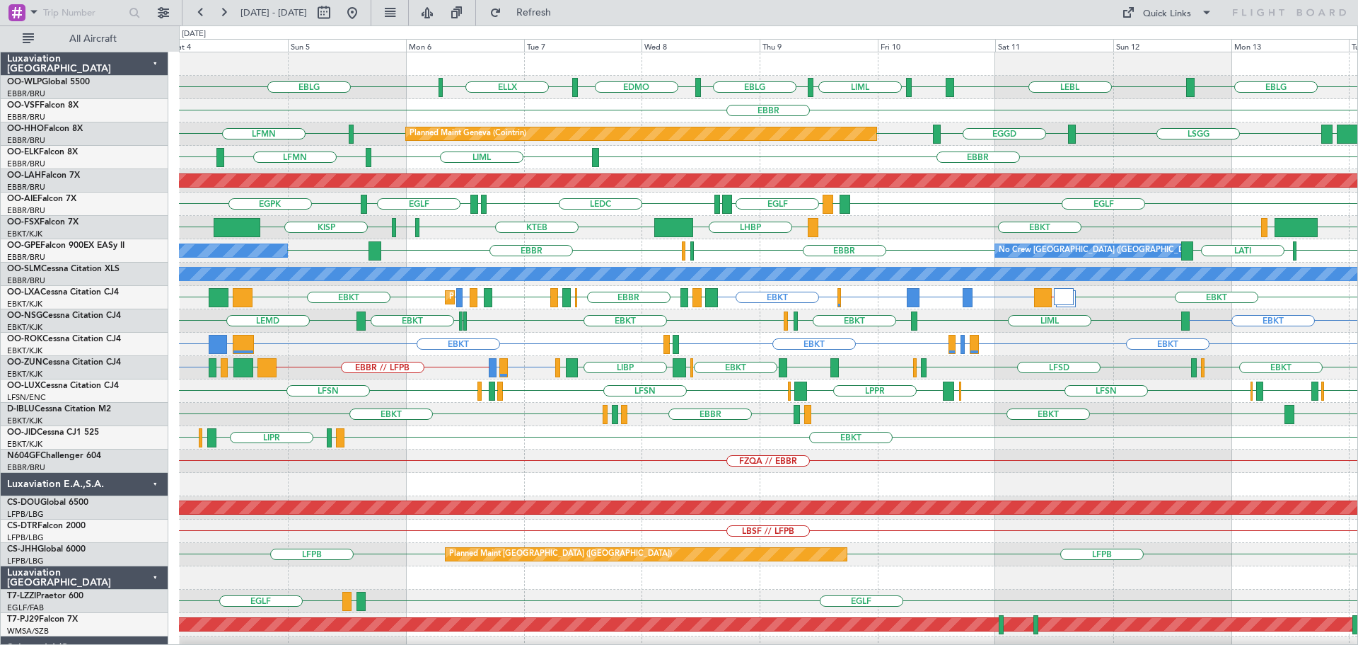
type input "0"
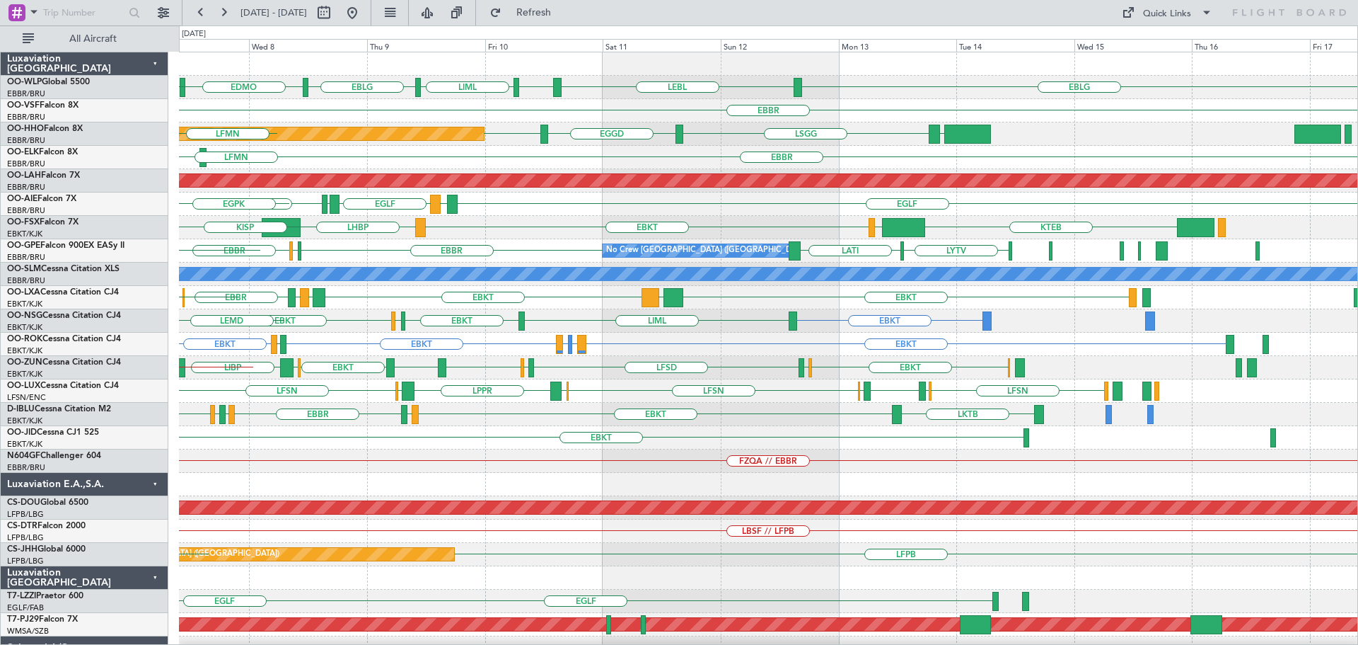
click at [584, 284] on div "EBLG LEBL EBLG LIML EBLG EDMO ELLX EBLG EBBR LEZL LSGG EGGD LSGG Planned Maint …" at bounding box center [768, 437] width 1179 height 770
click at [434, 313] on div "EBLG LEBL EBLG LIML EBLG EDMO ELLX EBLG EBBR LEZL LSGG EGGD LSGG Planned Maint …" at bounding box center [768, 437] width 1179 height 770
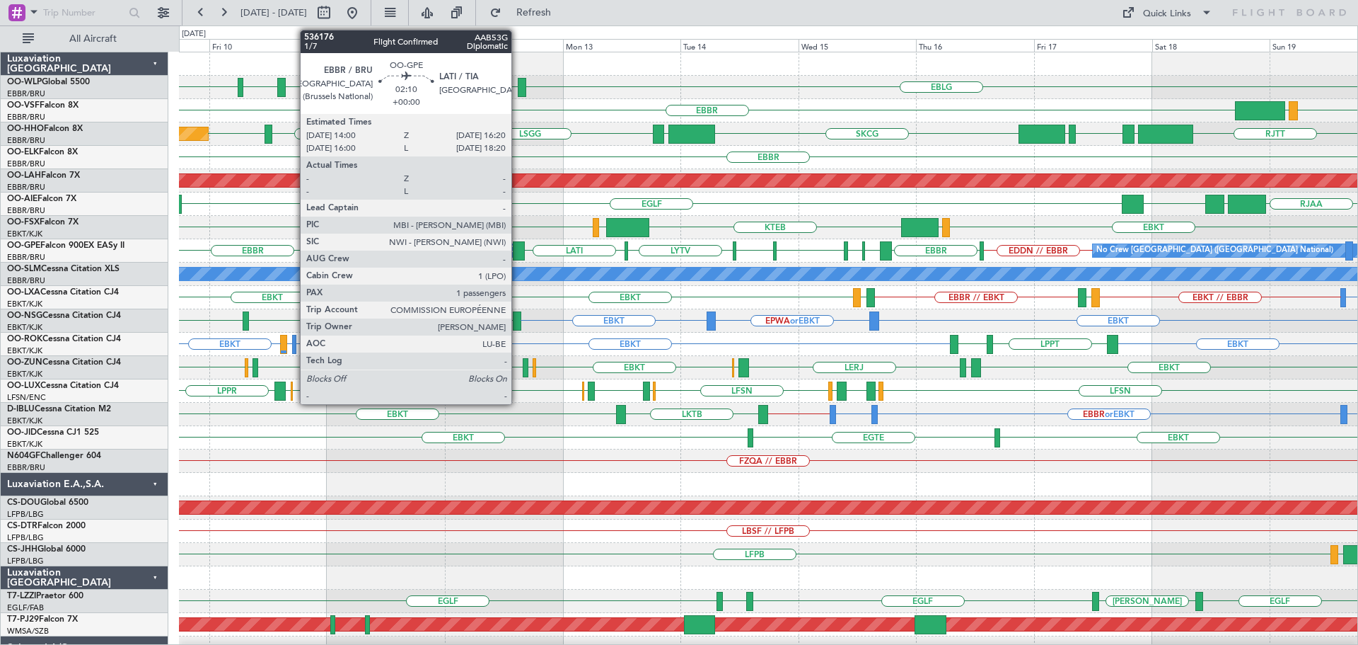
click at [518, 248] on div at bounding box center [519, 250] width 12 height 19
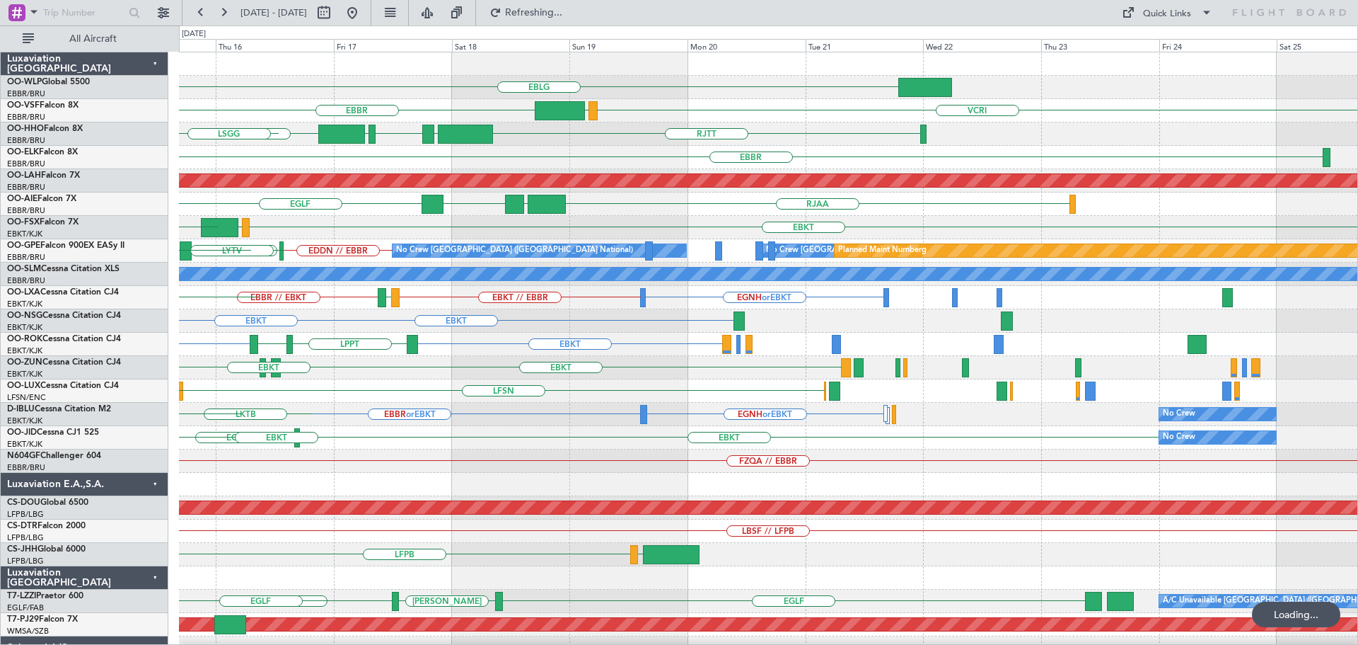
click at [548, 424] on div "EBLG VCRI VRMU EBBR RJTT LROP LSGG EGGD SKCG LEZL LSGG EBBR Planned Maint Alton…" at bounding box center [768, 472] width 1179 height 841
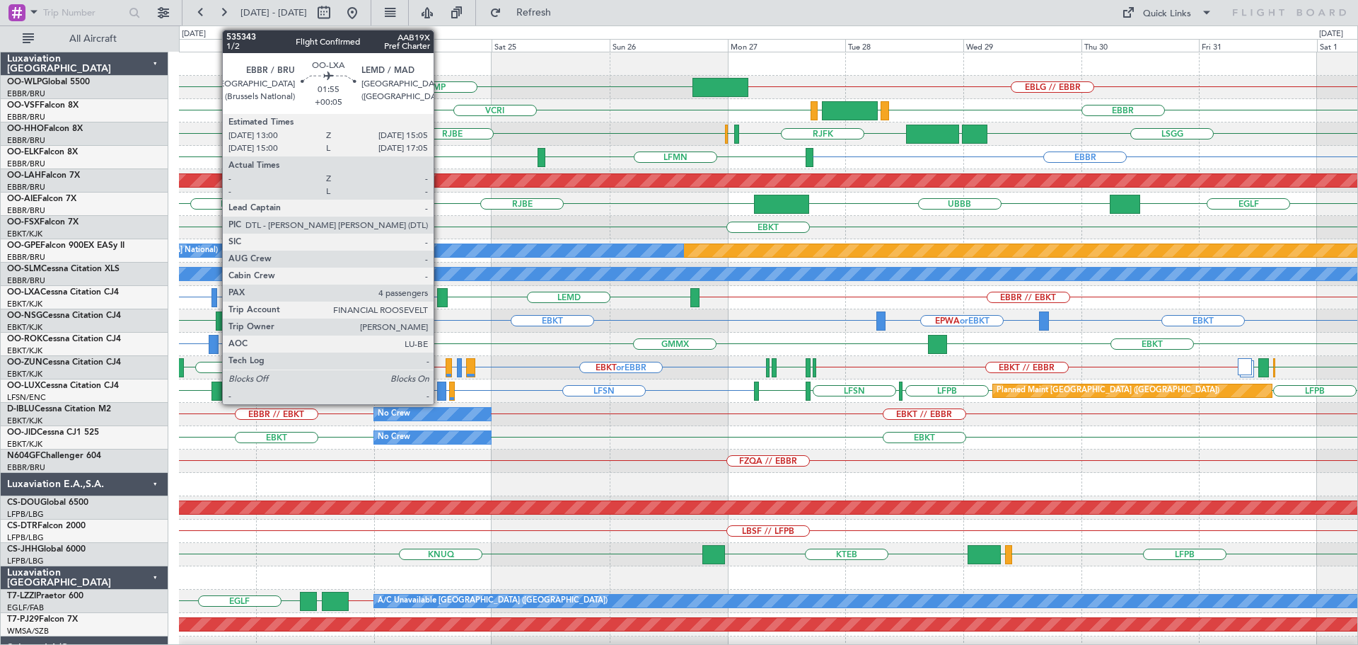
click at [440, 292] on div at bounding box center [442, 297] width 11 height 19
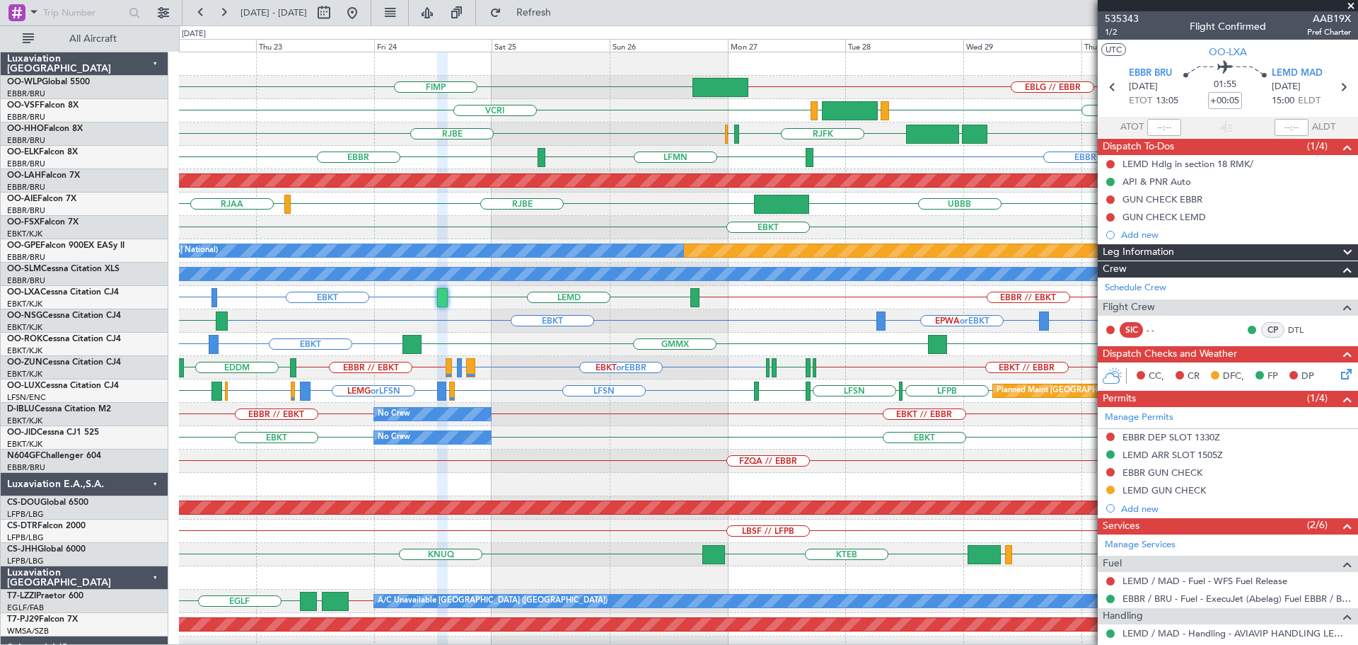
click at [1355, 4] on span at bounding box center [1351, 6] width 14 height 13
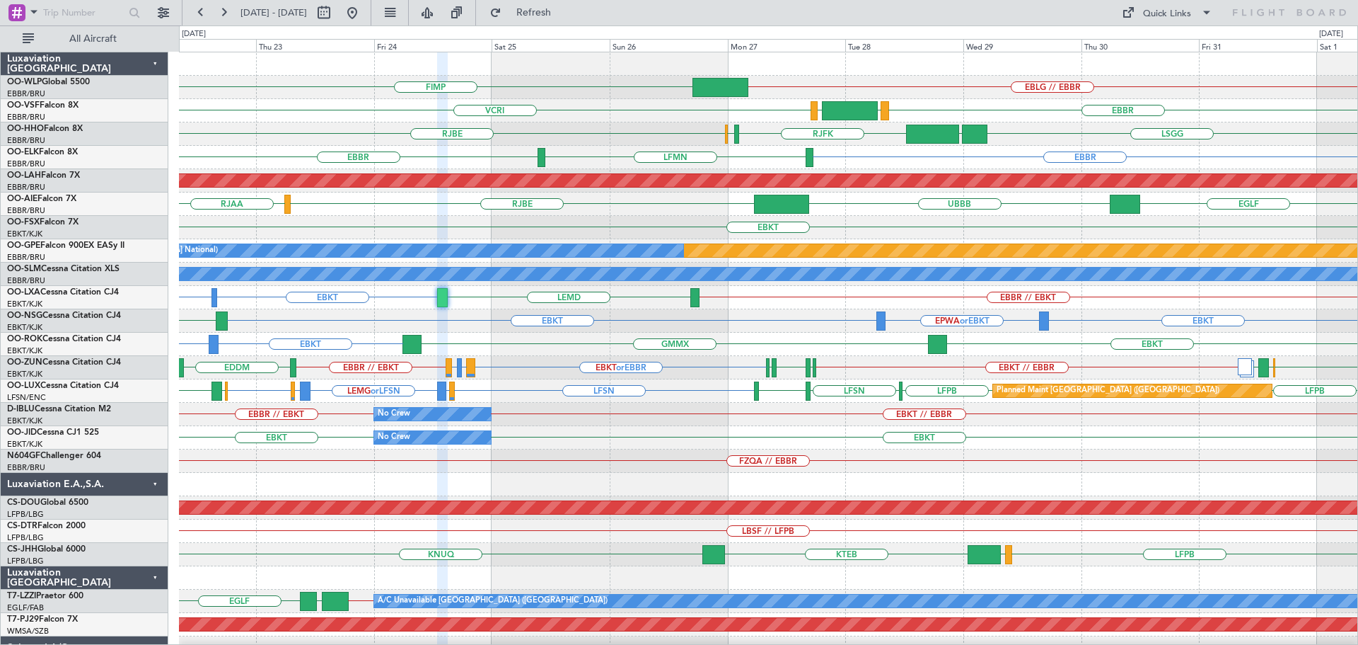
type input "0"
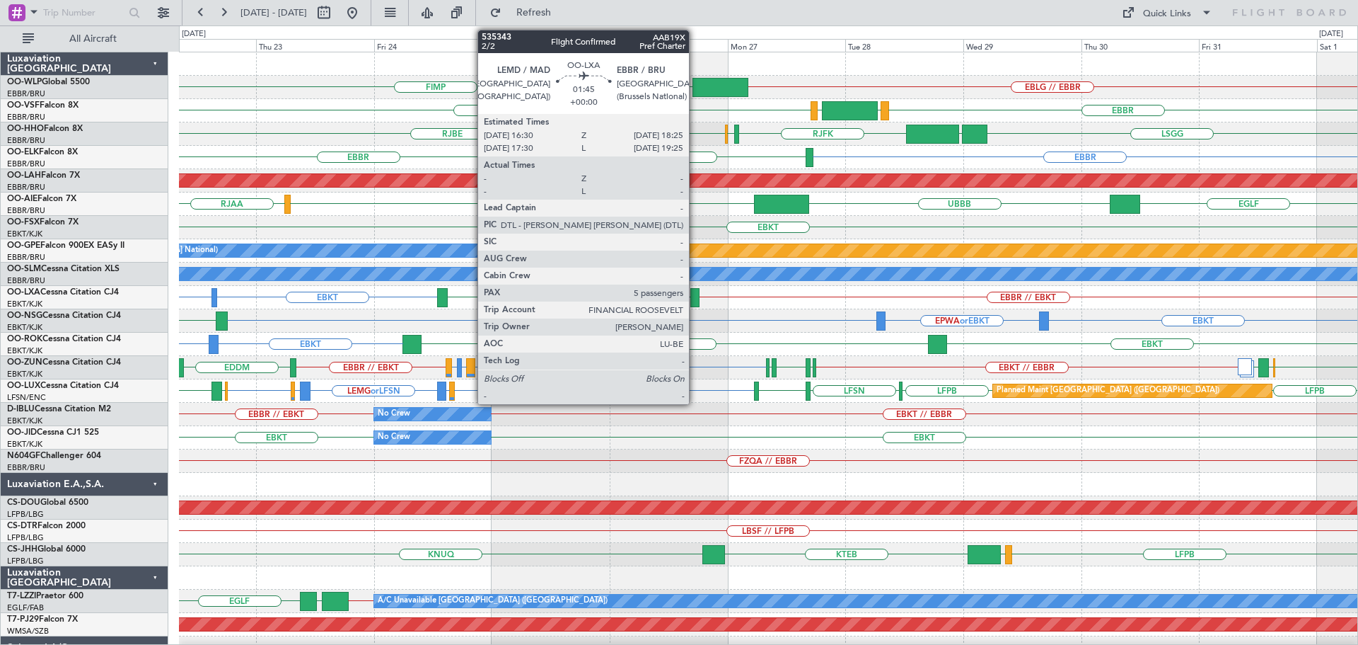
click at [695, 291] on div at bounding box center [696, 297] width 10 height 19
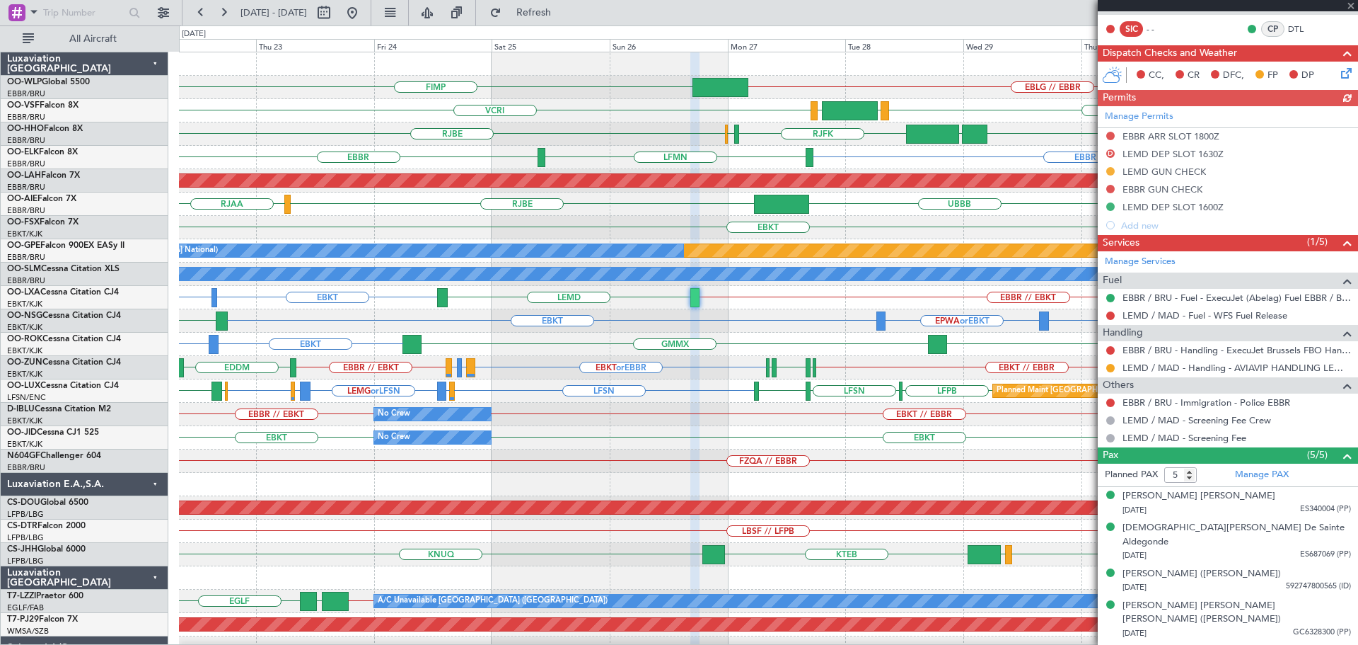
scroll to position [284, 0]
click at [1353, 4] on span at bounding box center [1351, 6] width 14 height 13
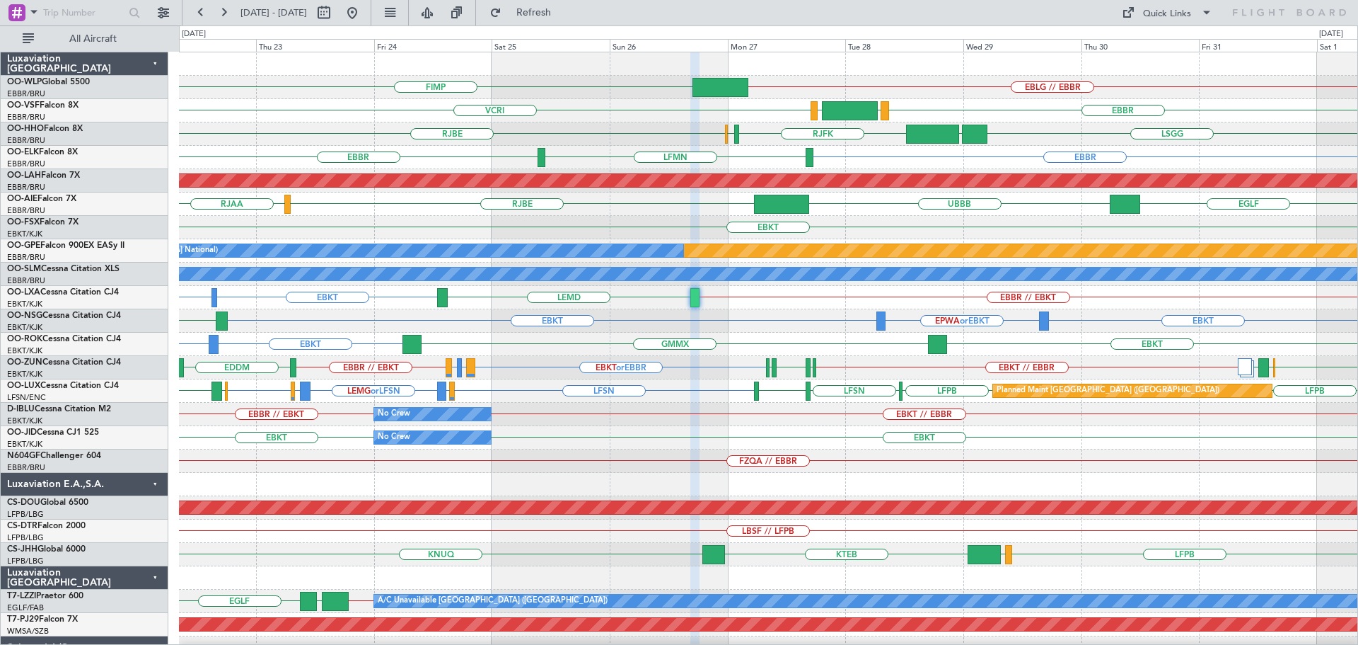
type input "0"
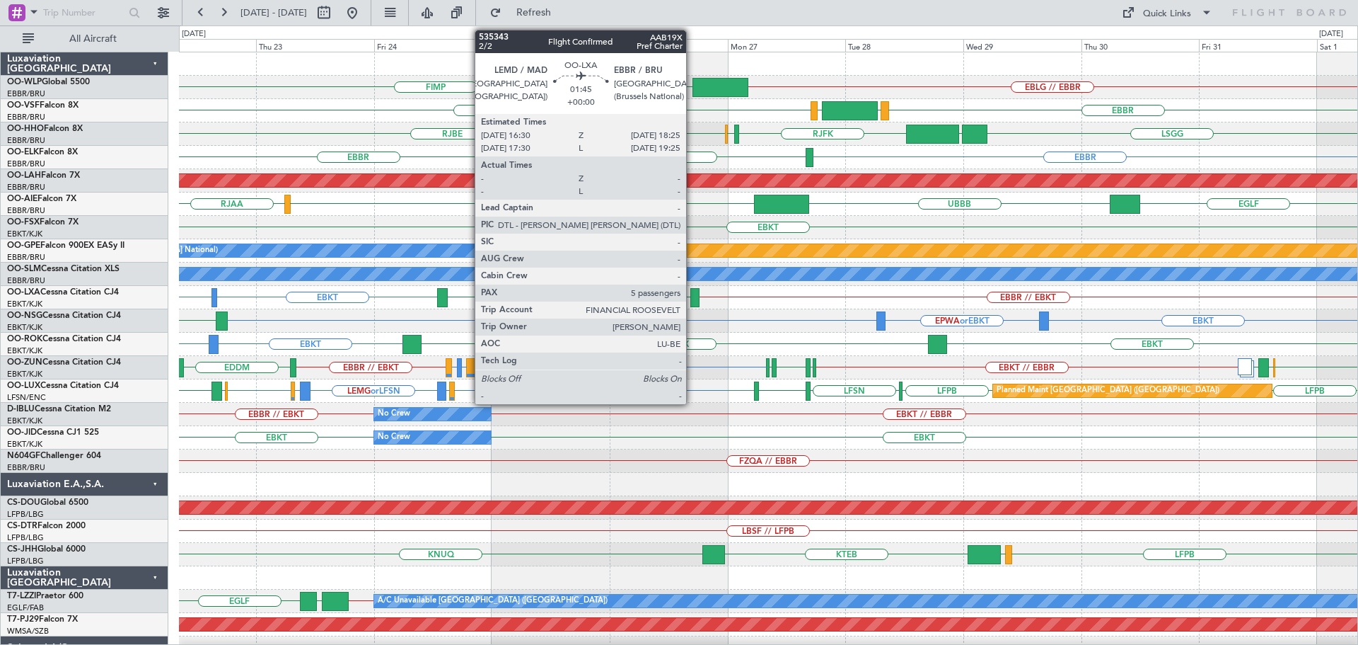
click at [693, 292] on div at bounding box center [696, 297] width 10 height 19
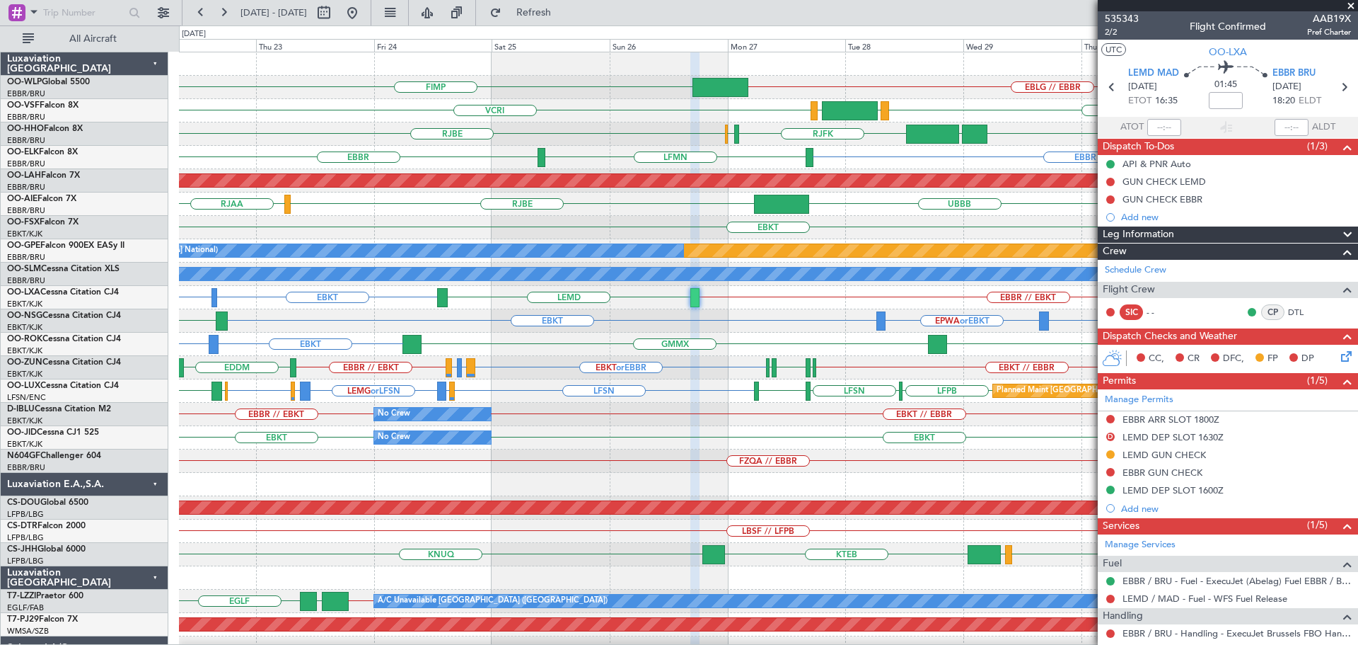
click at [1351, 4] on span at bounding box center [1351, 6] width 14 height 13
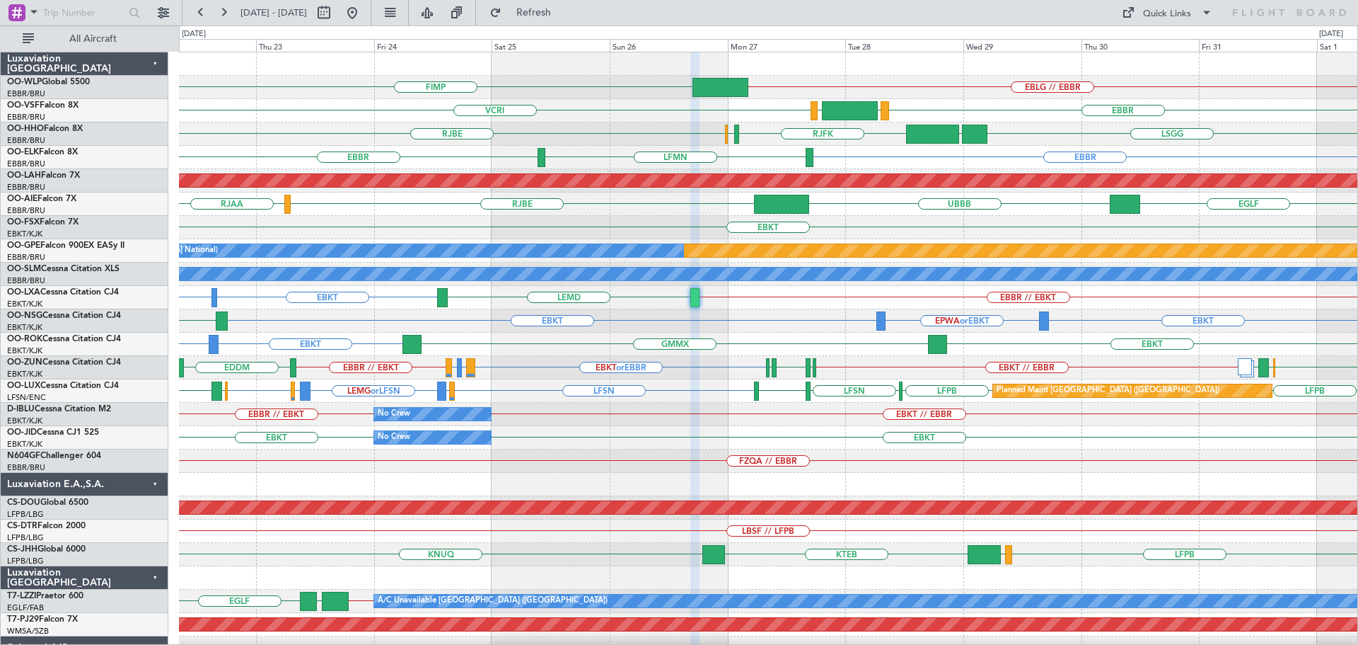
type input "0"
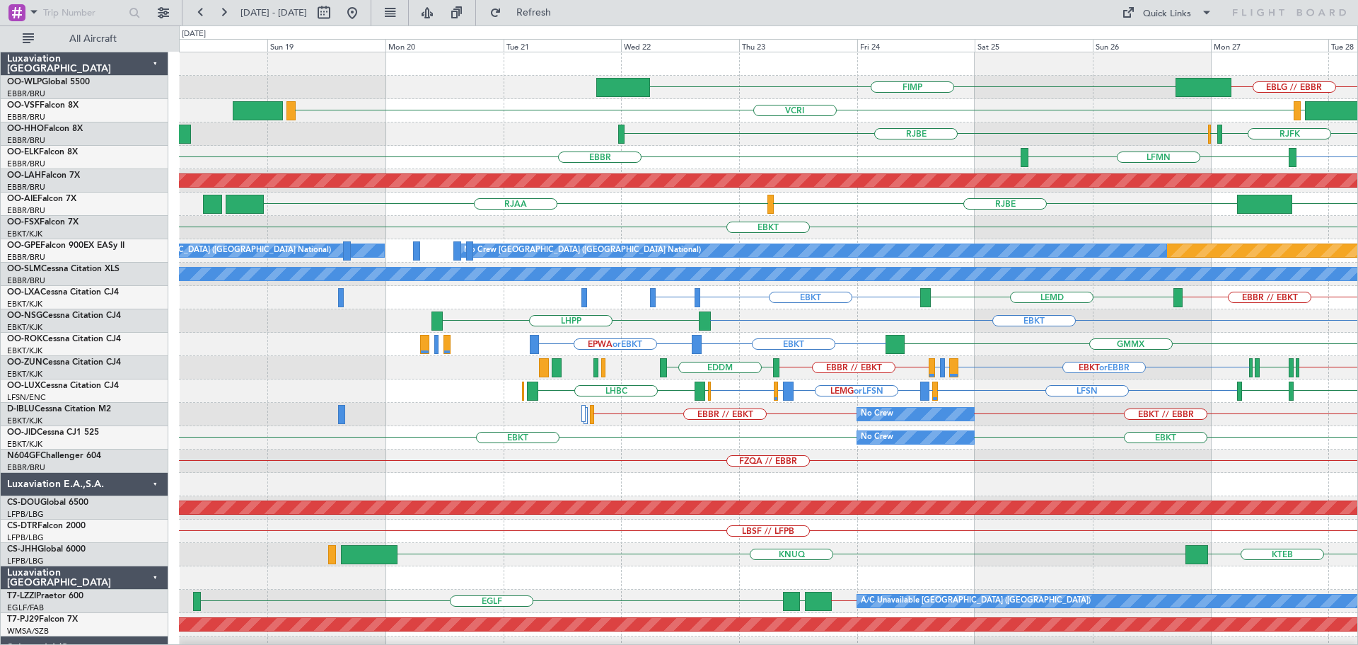
click at [888, 228] on div "EBLG // EBBR FIMP VRMM VCRI LEGE EBBR RJFK RJOB RJBE UBBB LSGG EBBR LFMN EBBR P…" at bounding box center [768, 437] width 1179 height 770
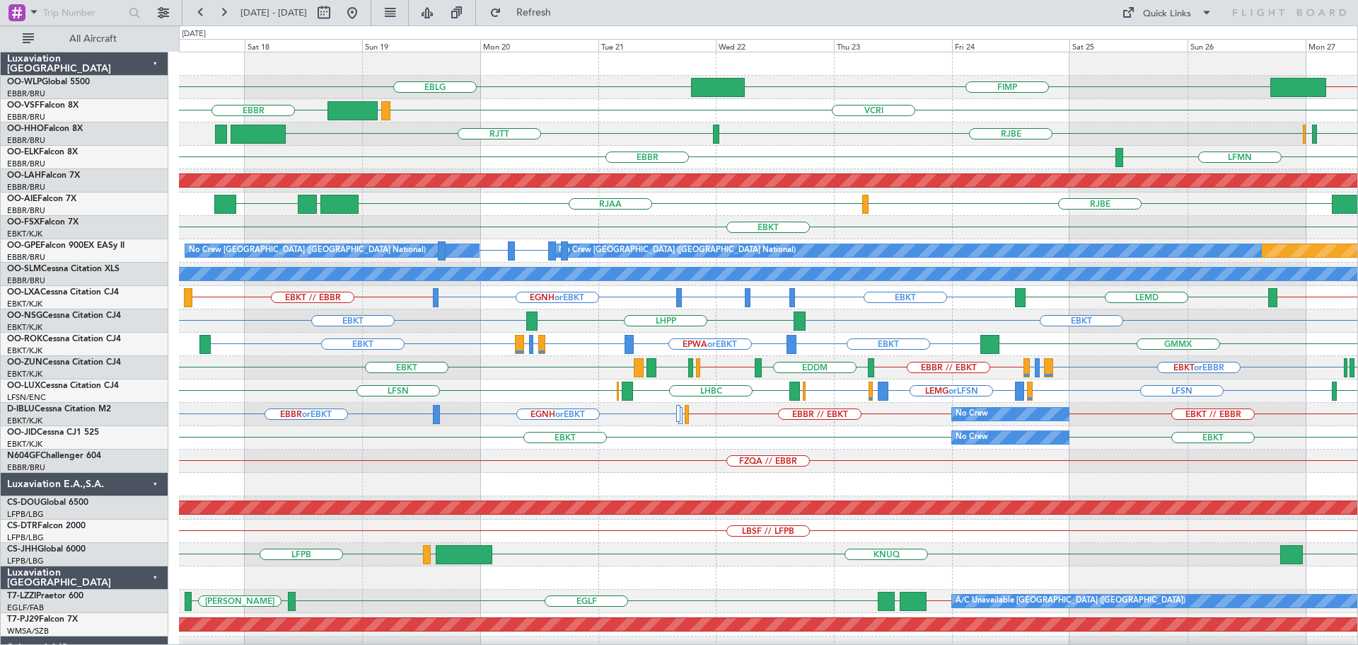
click at [515, 386] on div "LFSN LFMN or LFSN LEMG or LFSN LFPB or LFSN LFSN LFOH LFSN ELLX LHBC ELLX LFSN …" at bounding box center [768, 390] width 1179 height 23
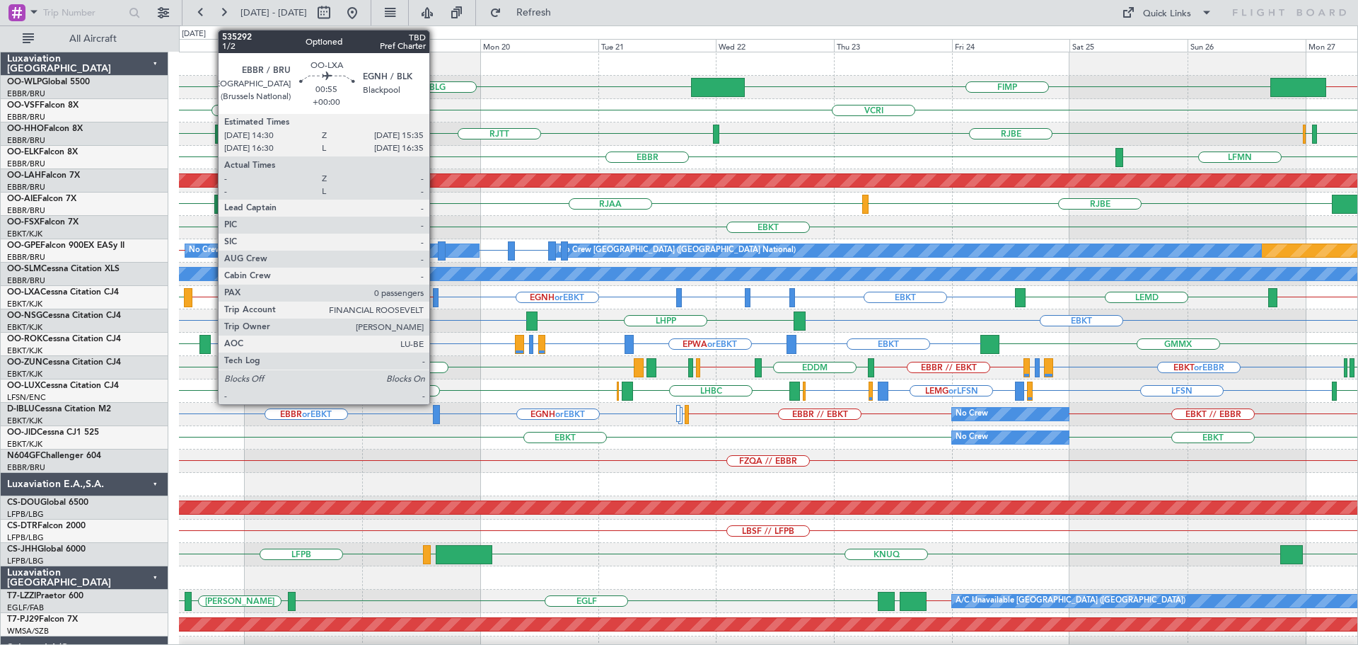
click at [436, 296] on div at bounding box center [436, 297] width 6 height 19
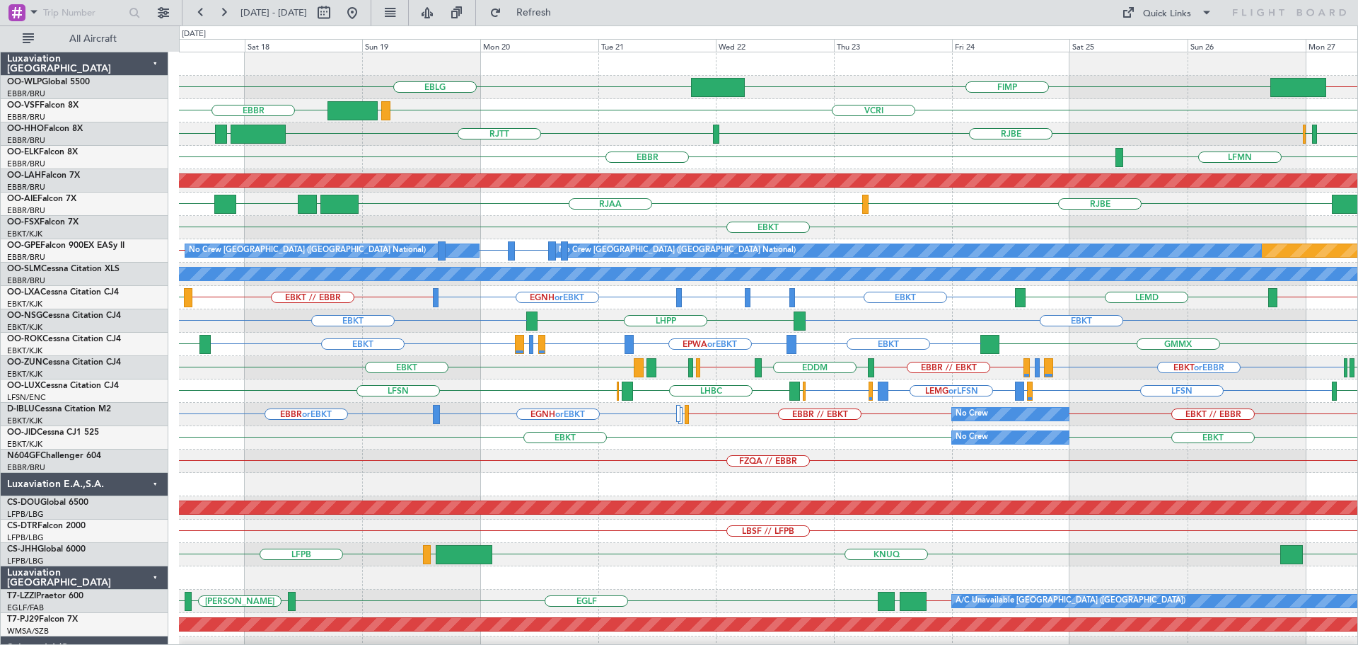
click at [613, 124] on div "RJTT LROP LSGG RJBE RJFK RJOB" at bounding box center [768, 133] width 1179 height 23
click at [564, 15] on span "Refresh" at bounding box center [533, 13] width 59 height 10
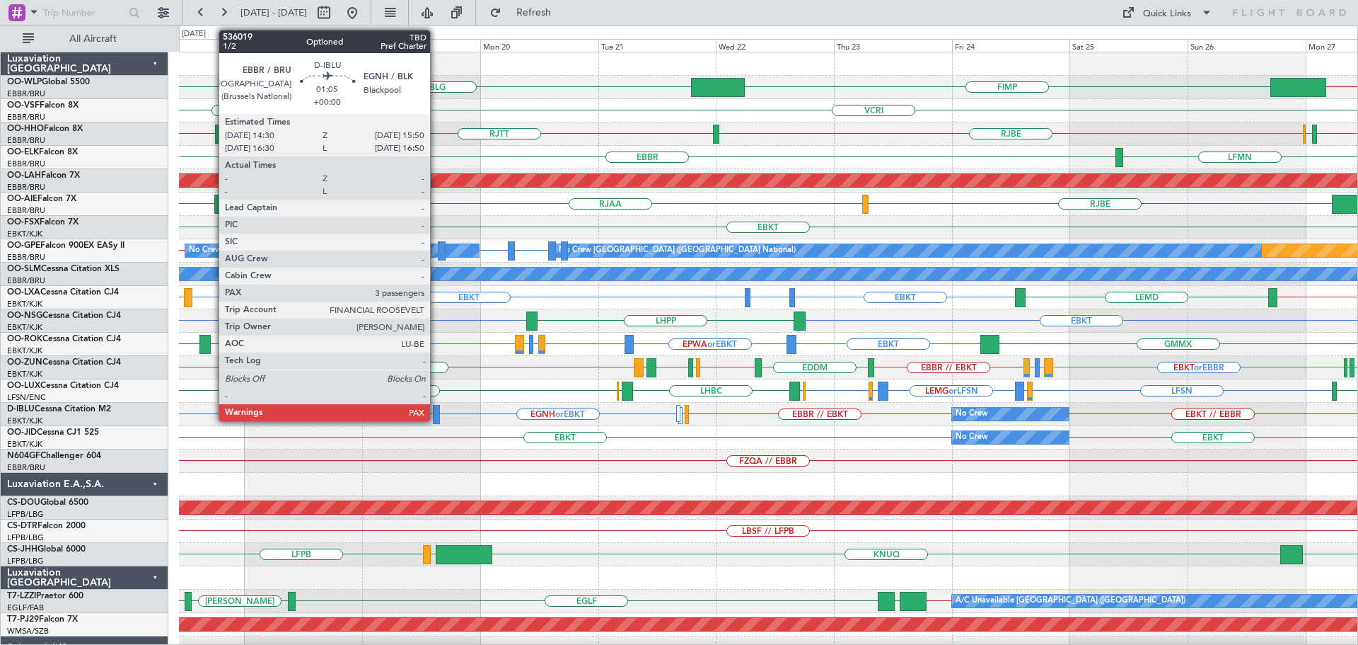
click at [437, 409] on div at bounding box center [436, 414] width 7 height 19
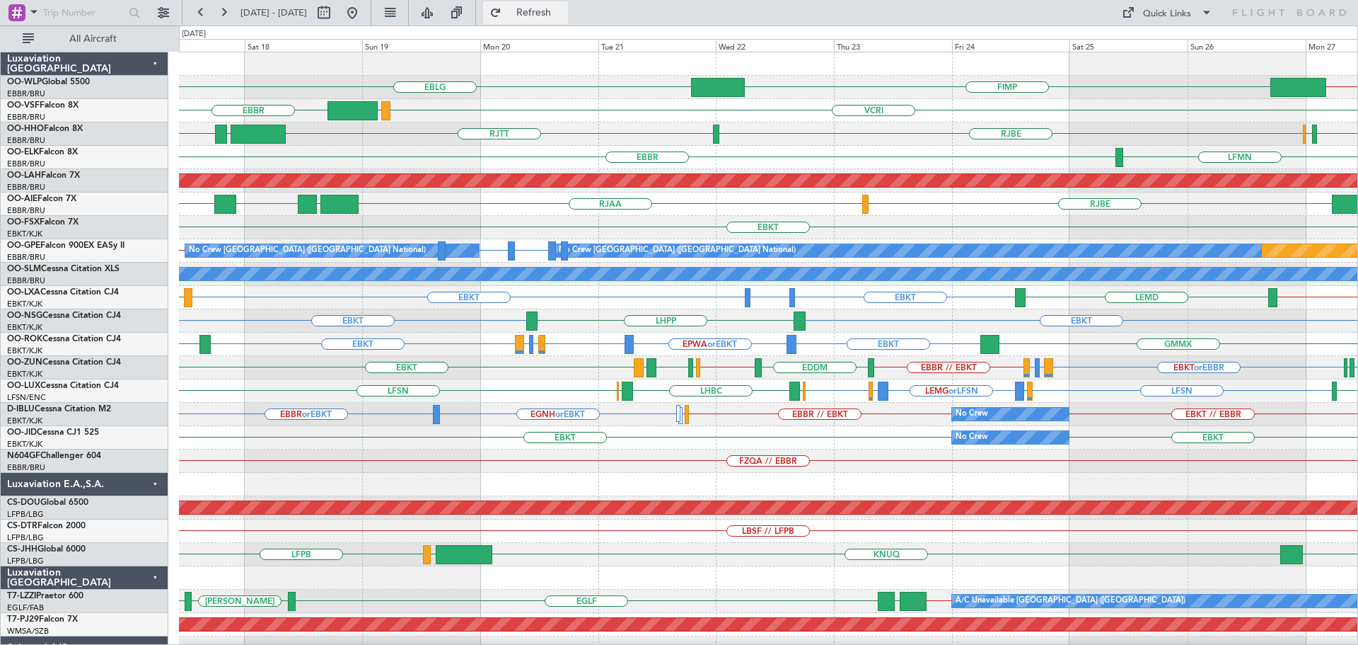
click at [551, 6] on button "Refresh" at bounding box center [525, 12] width 85 height 23
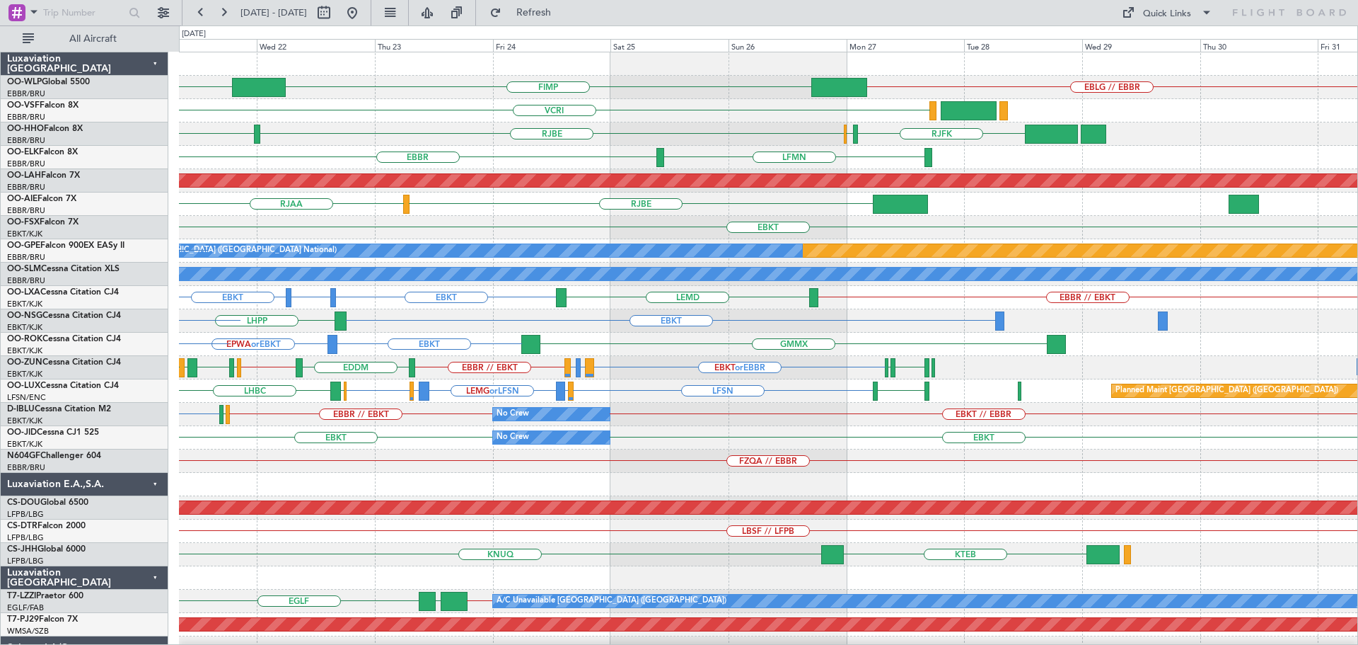
click at [461, 207] on div "EBLG EBLG // EBBR FIMP VCRI VRMU RJTT RJFK RJOB RJBE EBBR LFMN Planned Maint Al…" at bounding box center [768, 437] width 1179 height 770
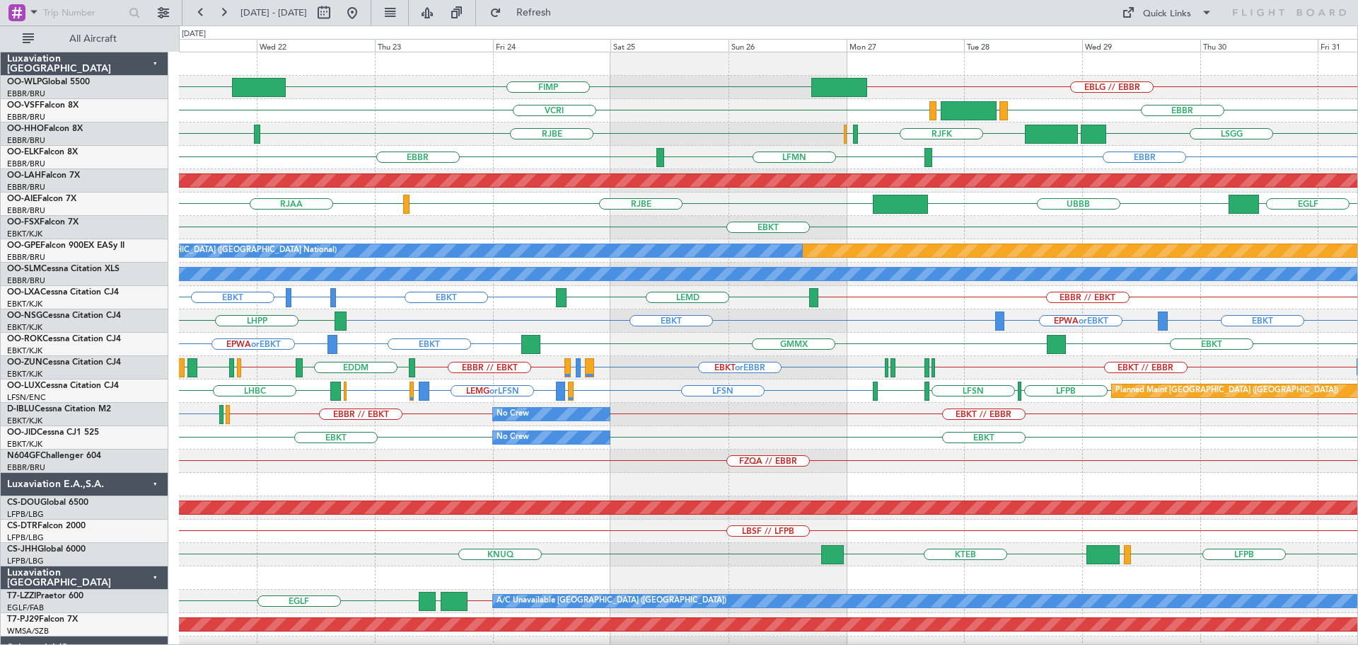
click at [614, 110] on div "VCRI EBBR LEGE VRMM" at bounding box center [768, 110] width 1179 height 23
click at [661, 107] on div "VCRI EBBR LEGE VRMM" at bounding box center [768, 110] width 1179 height 23
click at [455, 127] on div "RJBE RJTT LSGG UBBB RJFK RJOB" at bounding box center [768, 133] width 1179 height 23
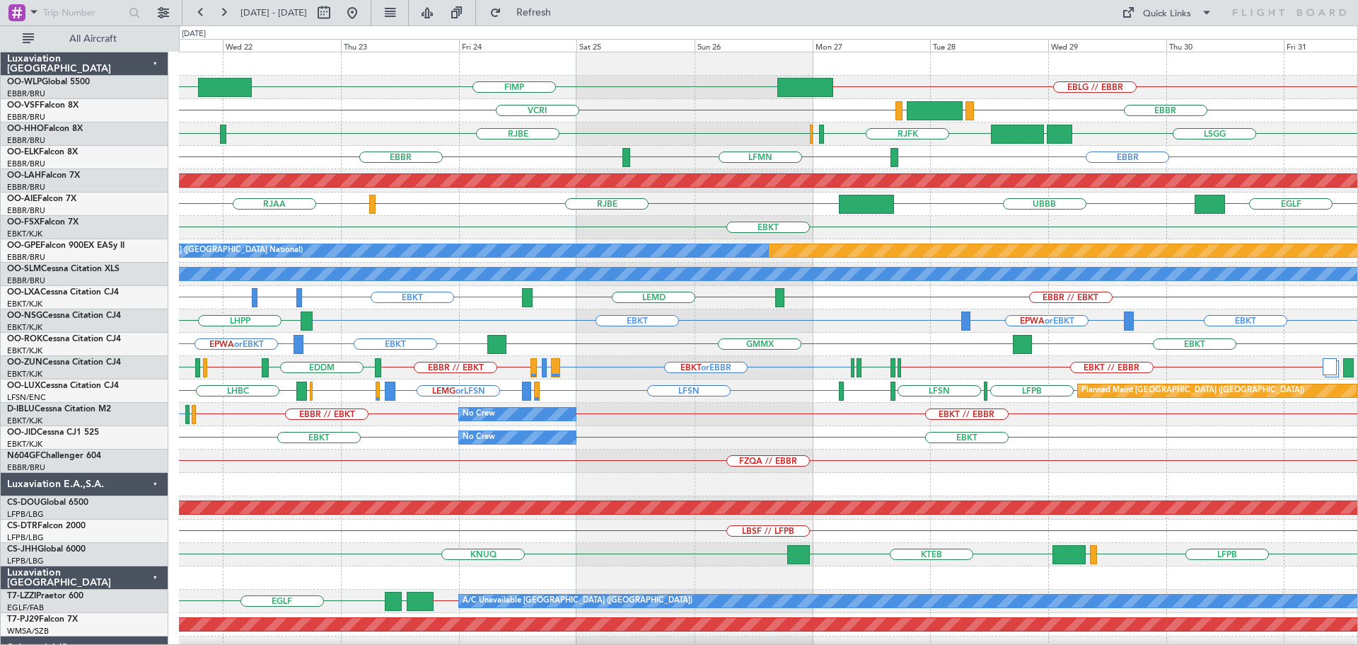
click at [611, 358] on div "EBBR // EBKT EBKT // EBBR EBKT or EBBR LEPA or EBBR LFML or EBBR EDDM EBKT // E…" at bounding box center [768, 367] width 1179 height 23
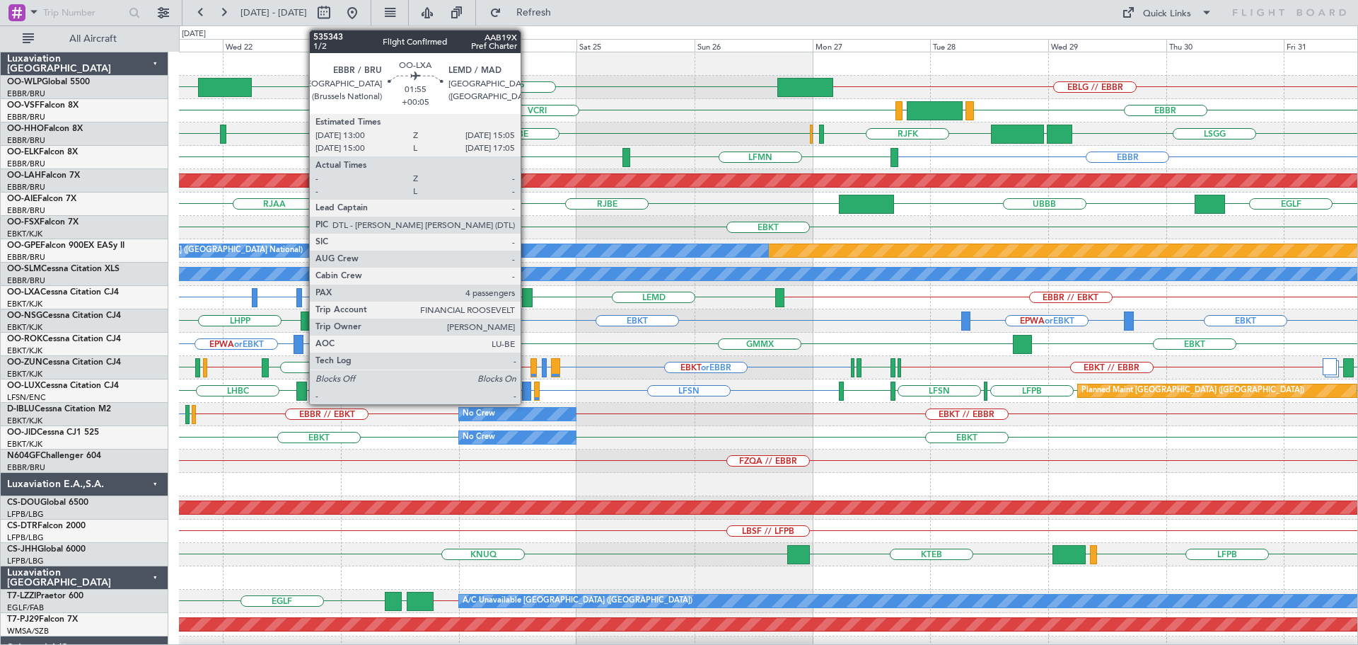
click at [527, 294] on div at bounding box center [527, 297] width 11 height 19
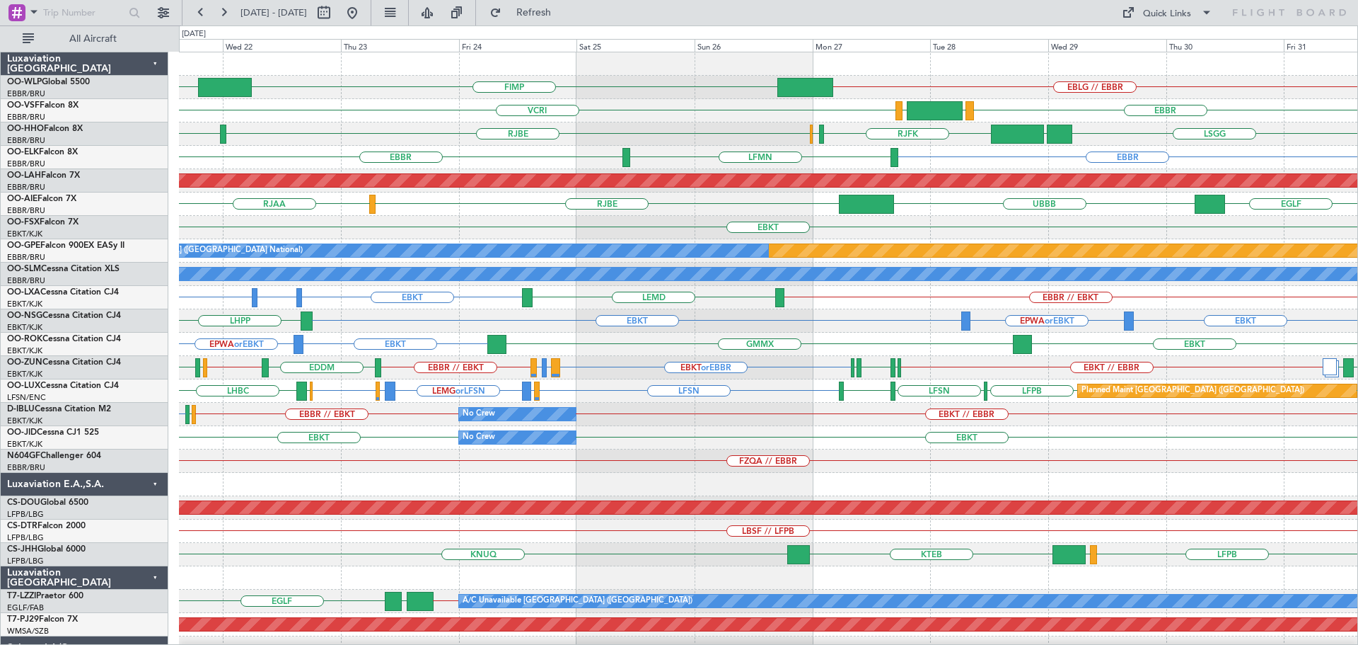
click at [695, 199] on div "RJBE RJAA UBBB EGLF" at bounding box center [768, 203] width 1179 height 23
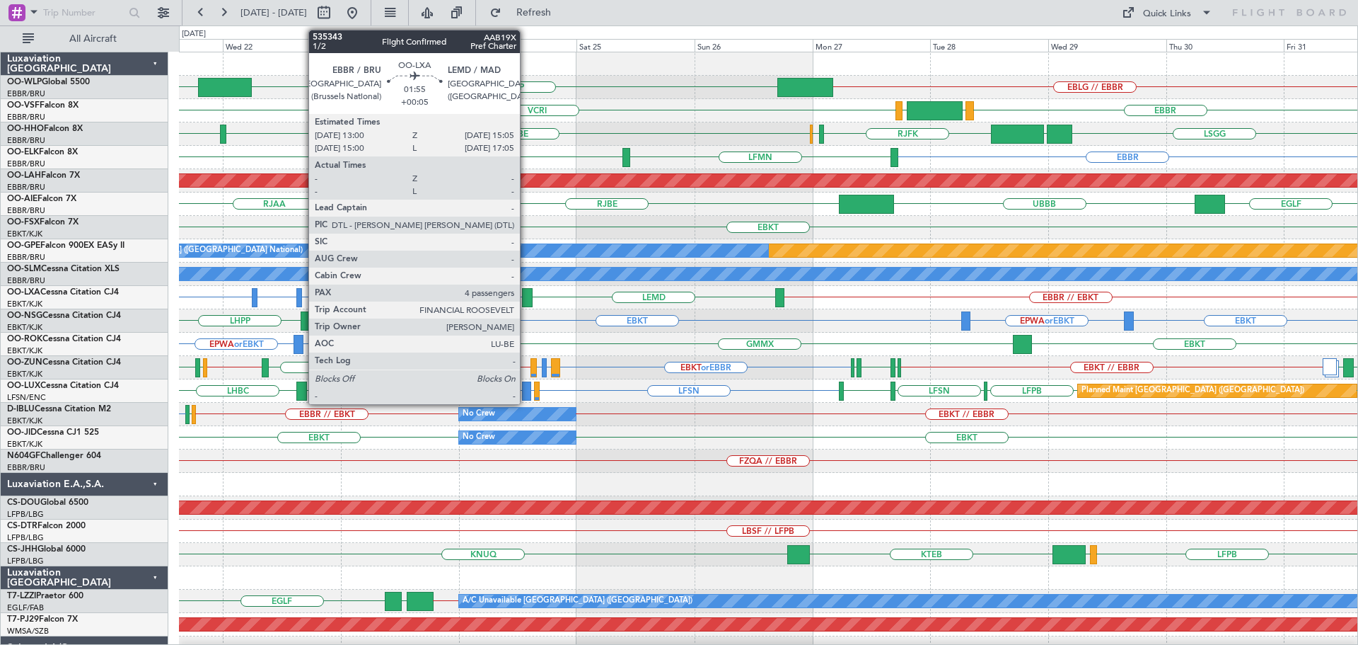
click at [526, 293] on div at bounding box center [527, 297] width 11 height 19
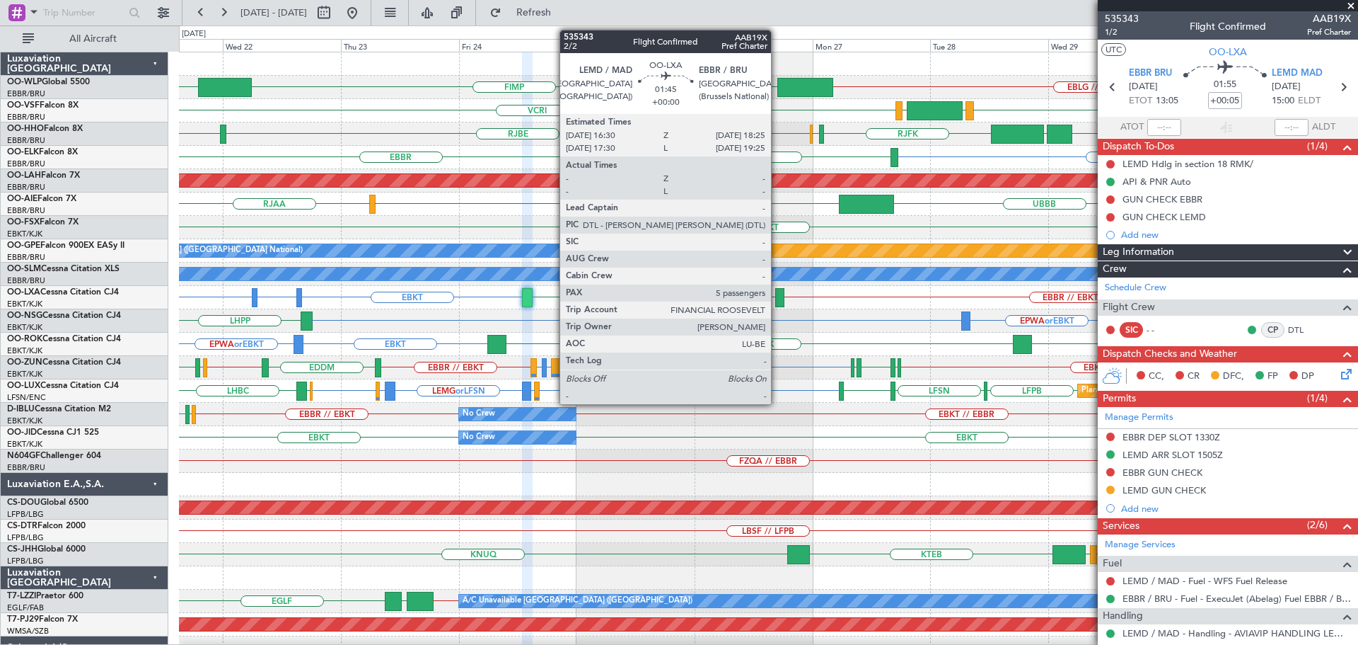
click at [777, 291] on div at bounding box center [780, 297] width 10 height 19
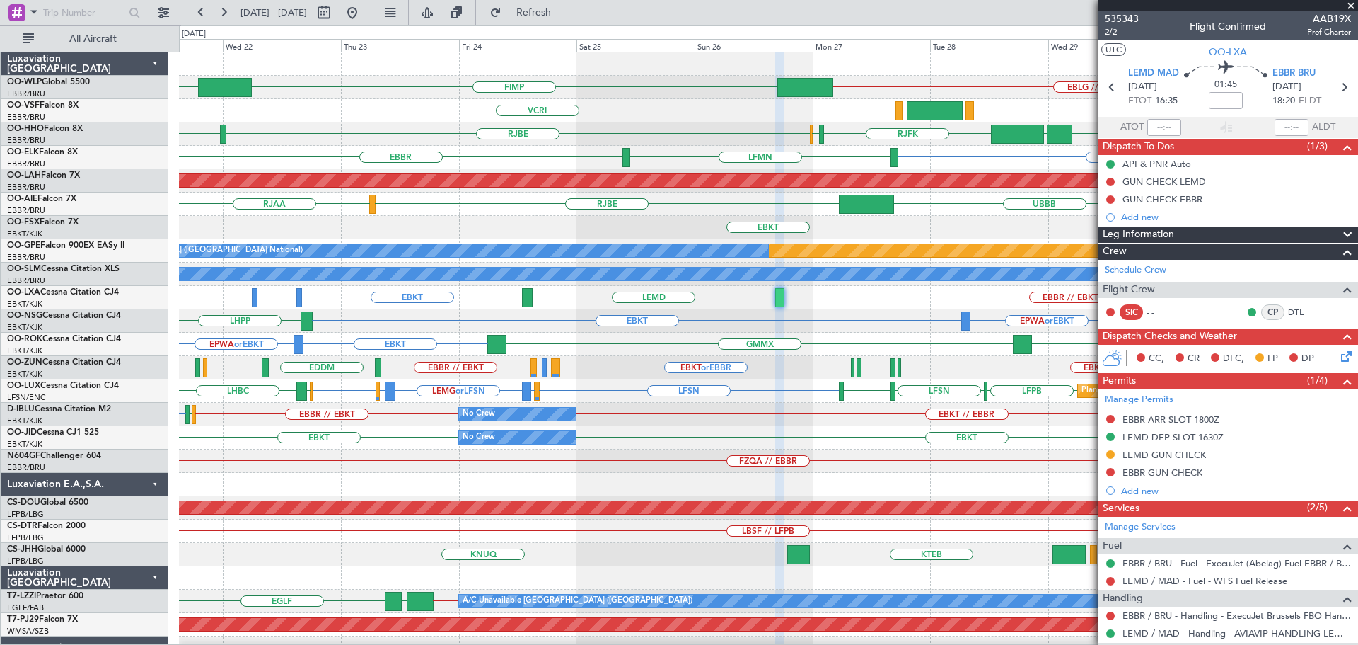
click at [853, 308] on div "EBKT EDDM or EBKT EBKT EBBR // EBKT LEMD" at bounding box center [768, 297] width 1179 height 23
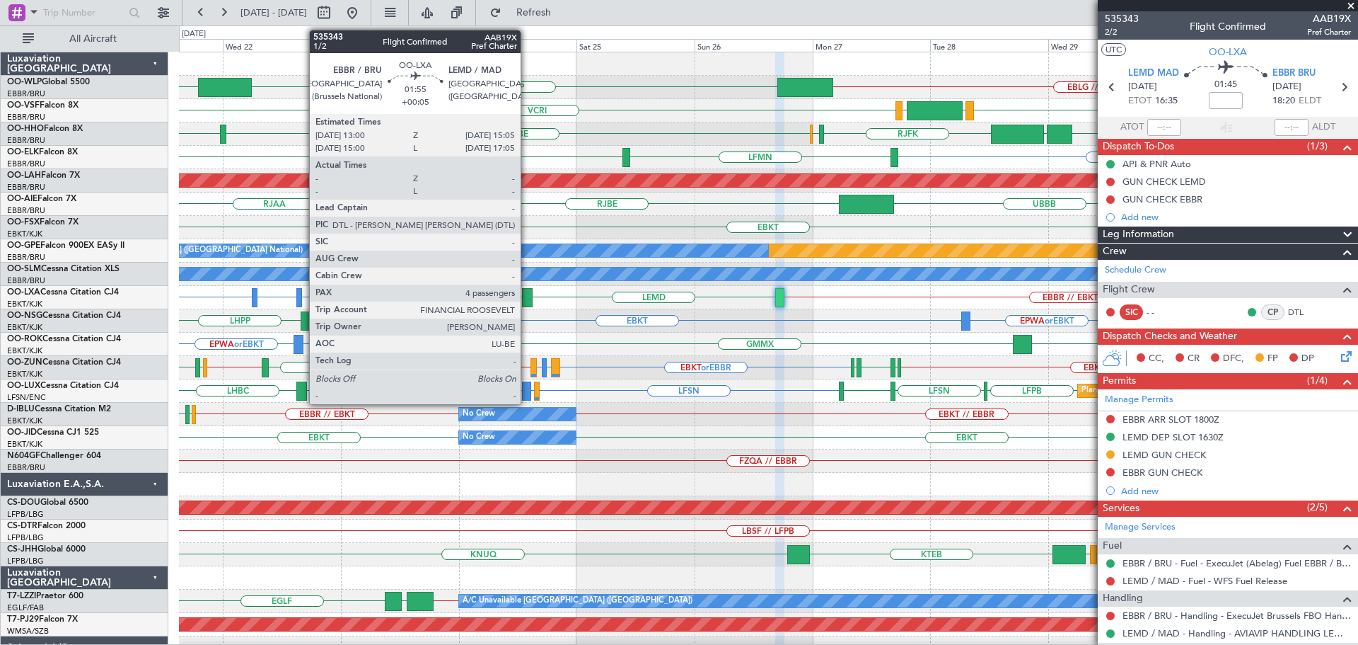
click at [527, 292] on div at bounding box center [527, 297] width 11 height 19
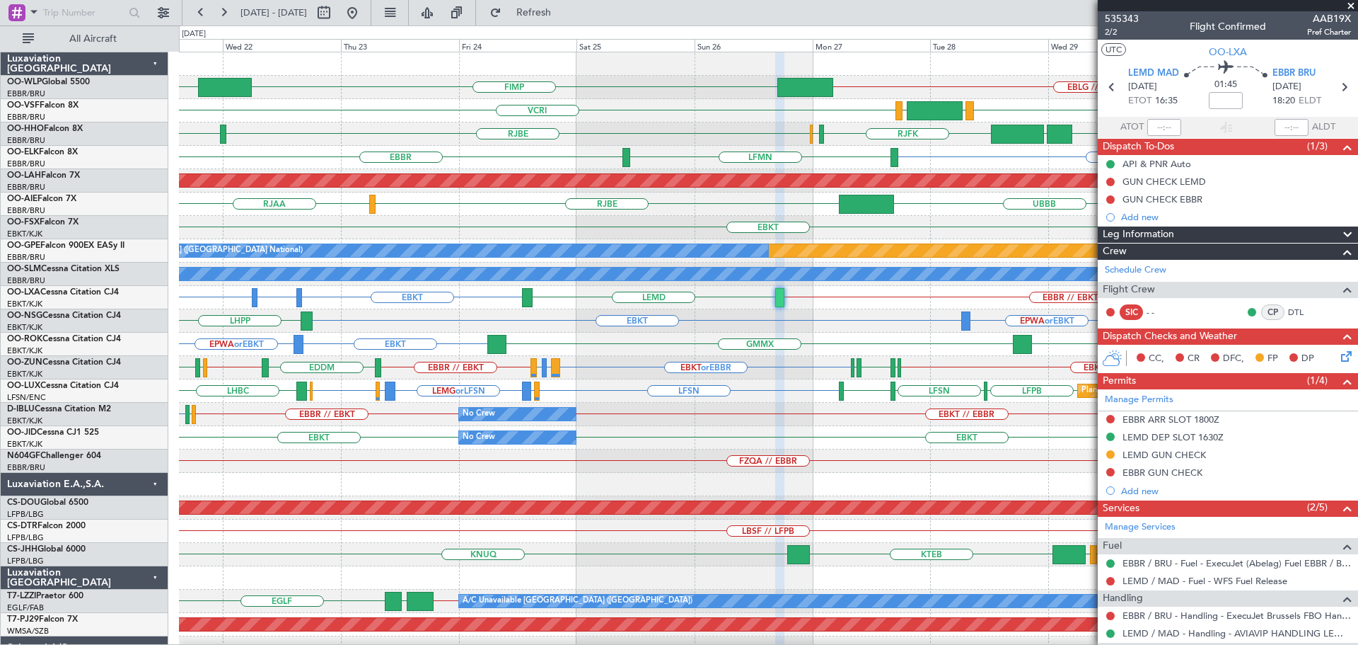
click at [664, 128] on div "LSGG UBBB RJFK RJOB RJBE RJTT" at bounding box center [768, 133] width 1179 height 23
click at [1026, 204] on div "UBBB RJBE RJAA EGLF" at bounding box center [768, 203] width 1179 height 23
click at [458, 216] on div "EBKT" at bounding box center [768, 227] width 1179 height 23
click at [1352, 0] on span at bounding box center [1351, 6] width 14 height 13
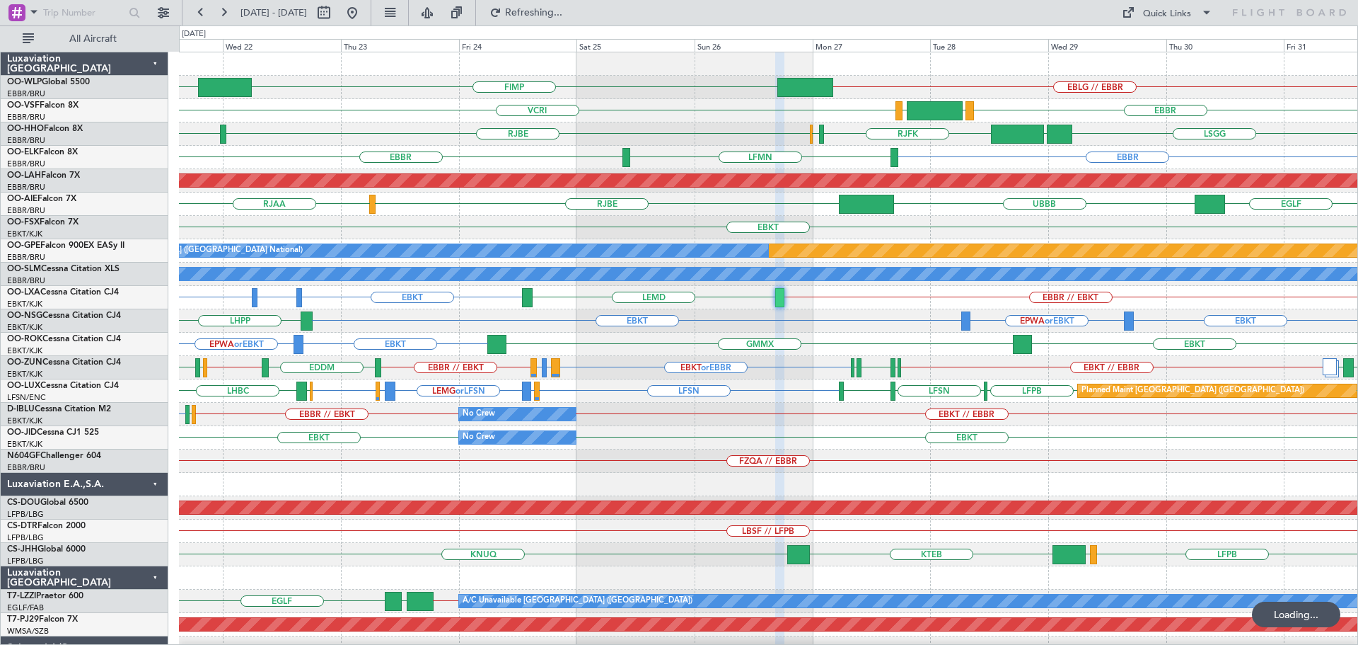
type input "0"
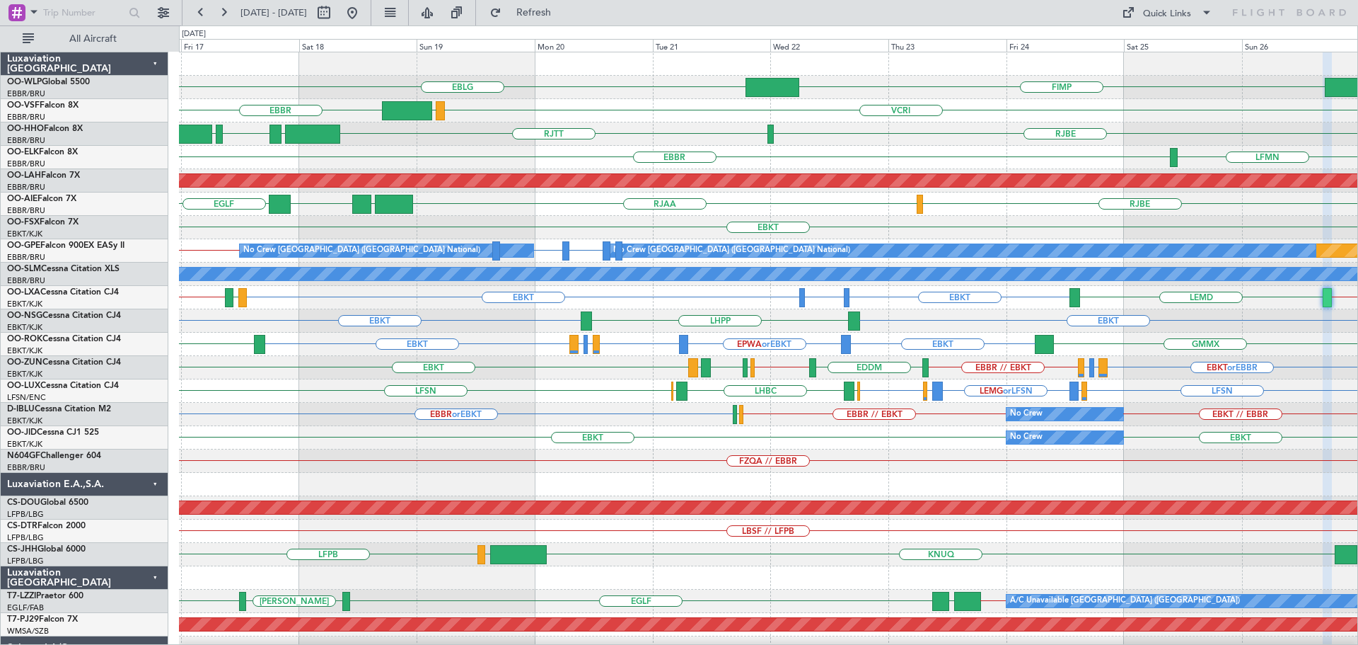
click at [536, 125] on div "EBLG FIMP VCRI VRMU EBBR RJTT LROP LSGG EGGD RJBE EBBR LFMN Planned Maint Alton…" at bounding box center [768, 437] width 1179 height 770
click at [364, 13] on button at bounding box center [352, 12] width 23 height 23
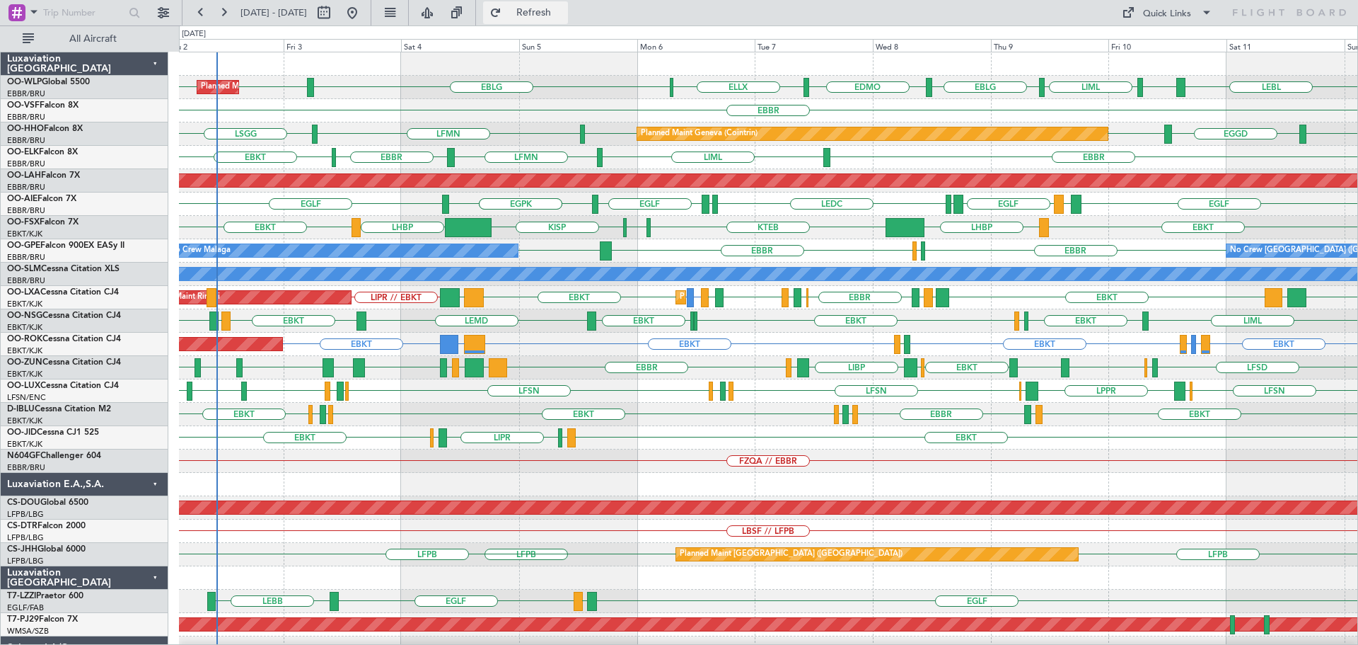
click at [554, 8] on span "Refresh" at bounding box center [533, 13] width 59 height 10
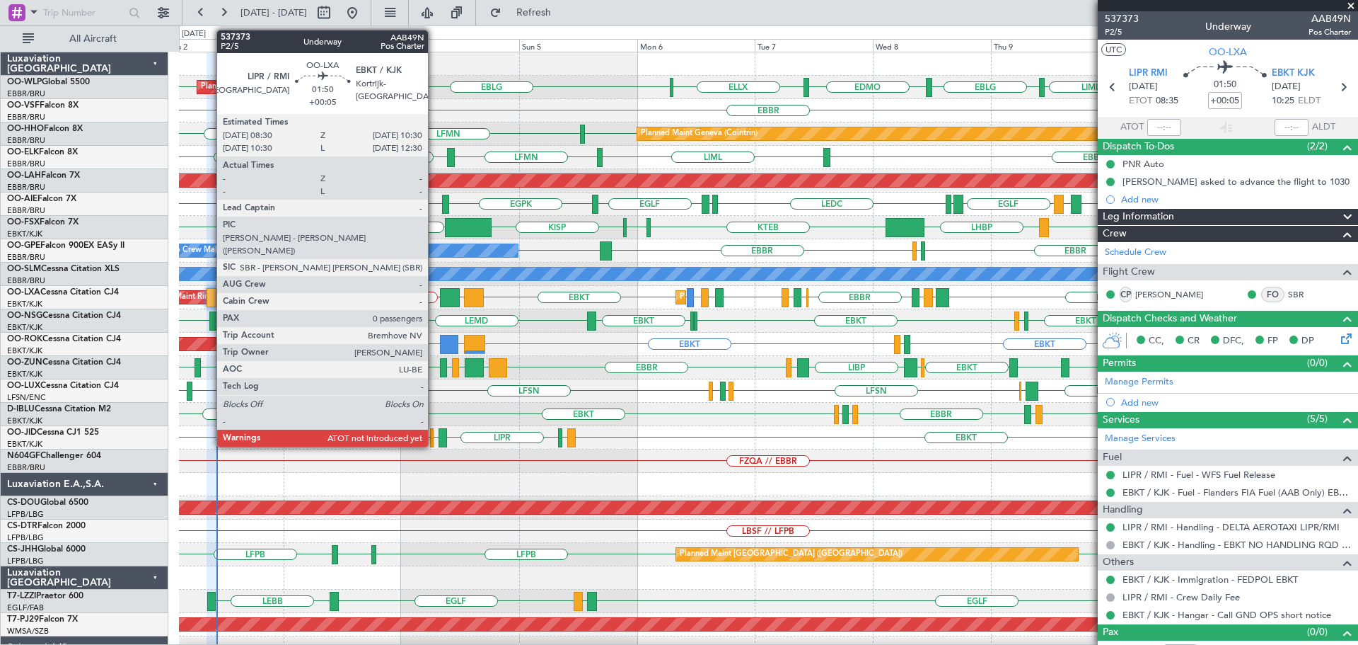
click at [209, 292] on div at bounding box center [212, 297] width 10 height 19
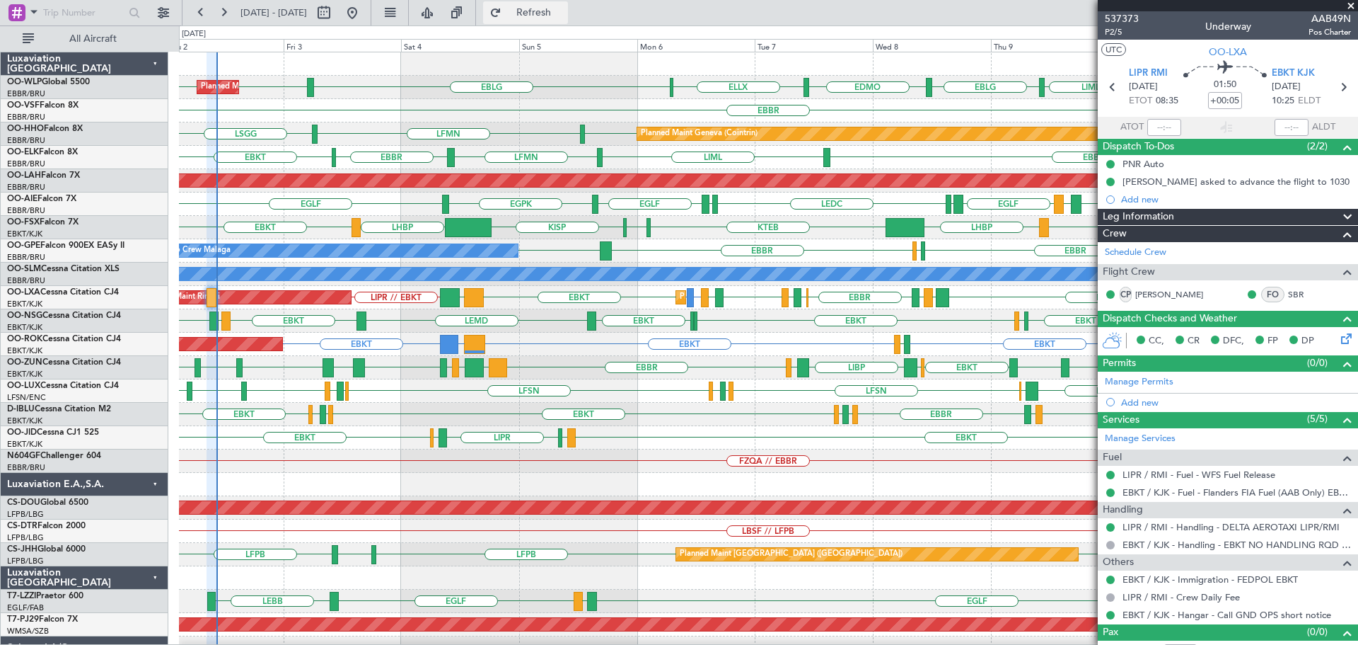
click at [564, 12] on span "Refresh" at bounding box center [533, 13] width 59 height 10
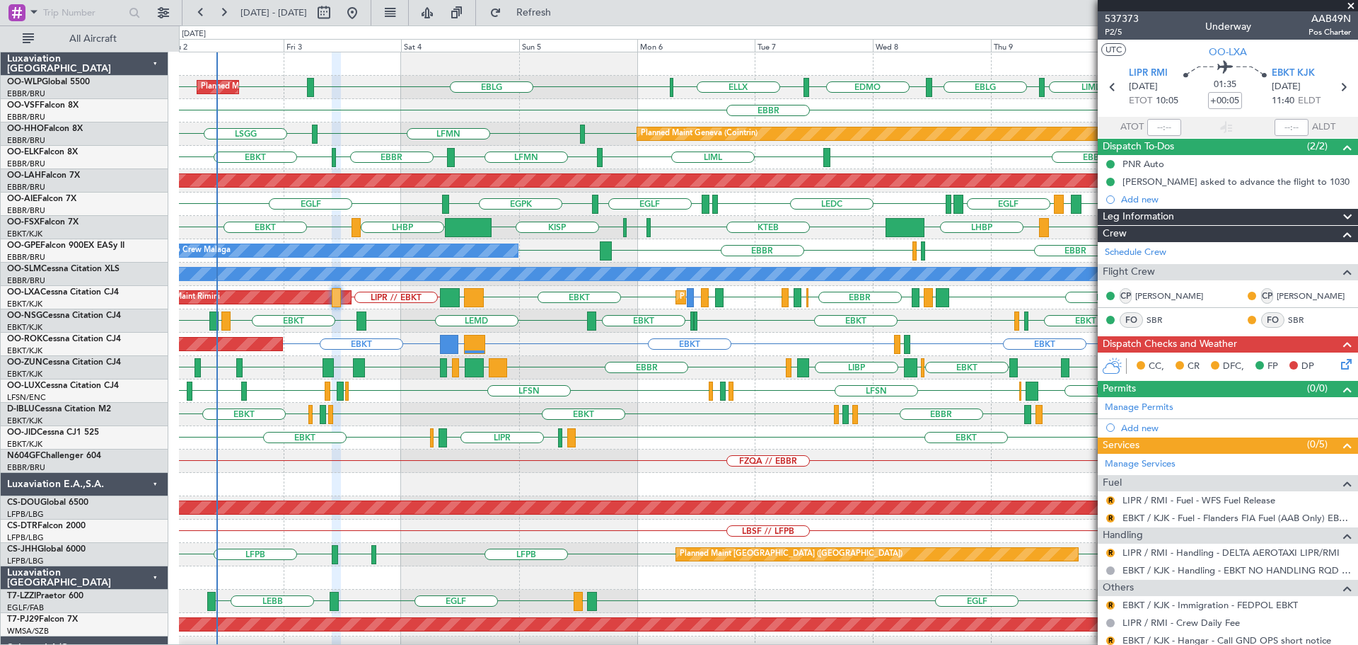
click at [347, 326] on div "LFLX EBKT LFOK EBKT LEMD EBKT LEGE EBKT LIML EBKT" at bounding box center [768, 320] width 1179 height 23
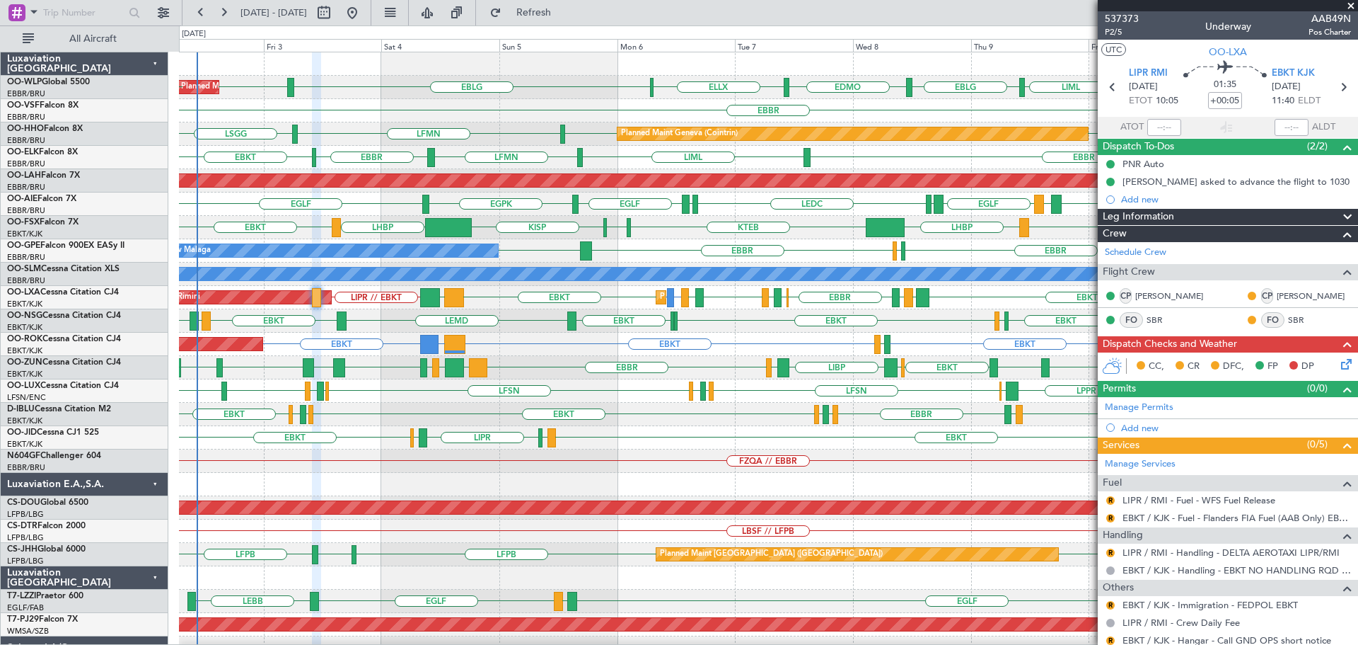
click at [405, 415] on div "EBBR EGGW EDDK EBKT EDDK EGGW EBKT EBKT LSGS" at bounding box center [768, 414] width 1179 height 23
click at [465, 411] on div "EBKT LSGS EBBR EGGW EDDK EBKT EDDK EGGW EBKT" at bounding box center [768, 414] width 1179 height 23
click at [1352, 2] on span at bounding box center [1351, 6] width 14 height 13
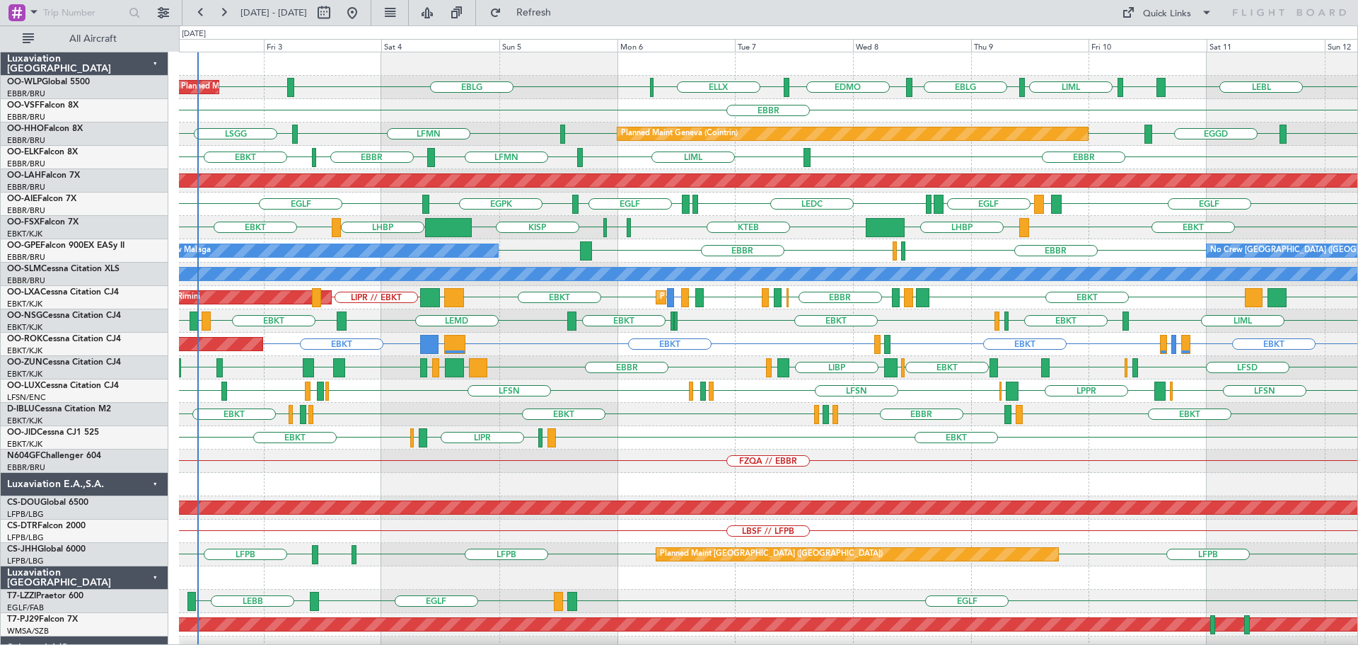
click at [715, 211] on div "EGLF LEMD EGLF LEMD LEDC LEXJ EGLF EGPK EGLF" at bounding box center [768, 203] width 1179 height 23
click at [528, 328] on div "LIML EBKT LFLX EBKT LFOK EBKT LEMD EBKT LEGE EBKT" at bounding box center [768, 320] width 1179 height 23
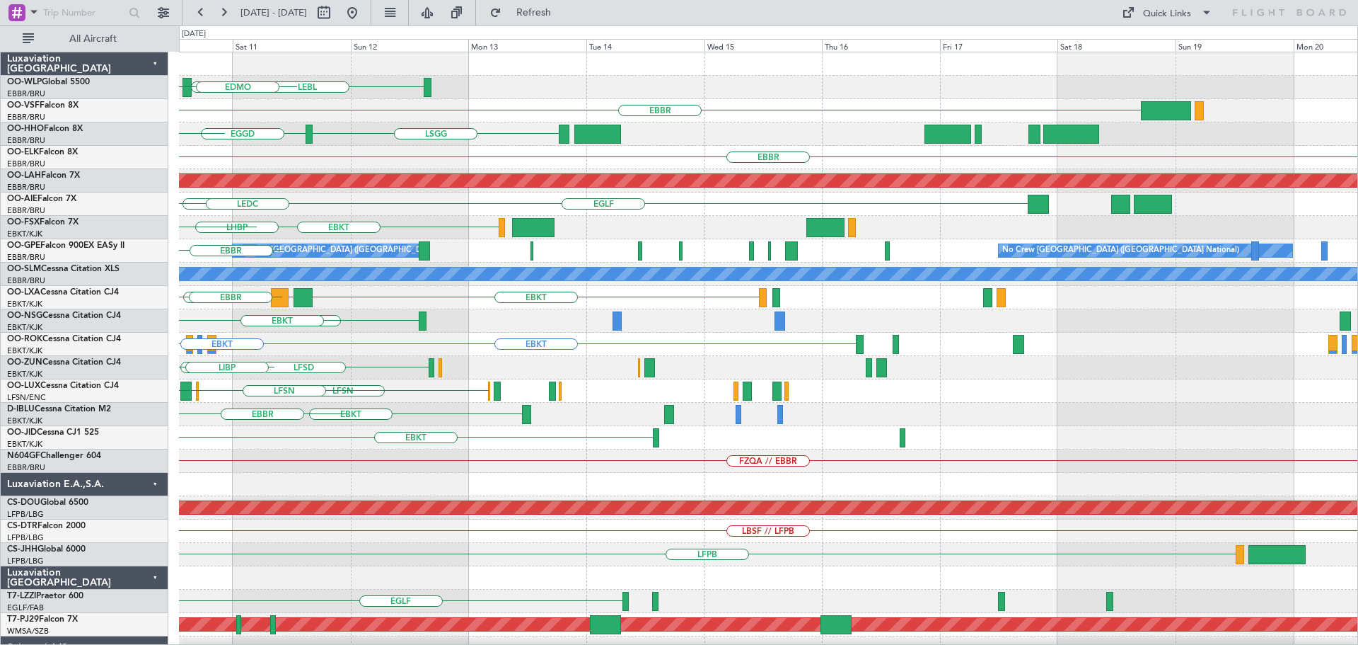
click at [271, 399] on div "LEBL EBLG EBLG LIML EDMO EBBR LSGG EGGD LSGG Planned Maint Geneva (Cointrin) EB…" at bounding box center [768, 437] width 1179 height 770
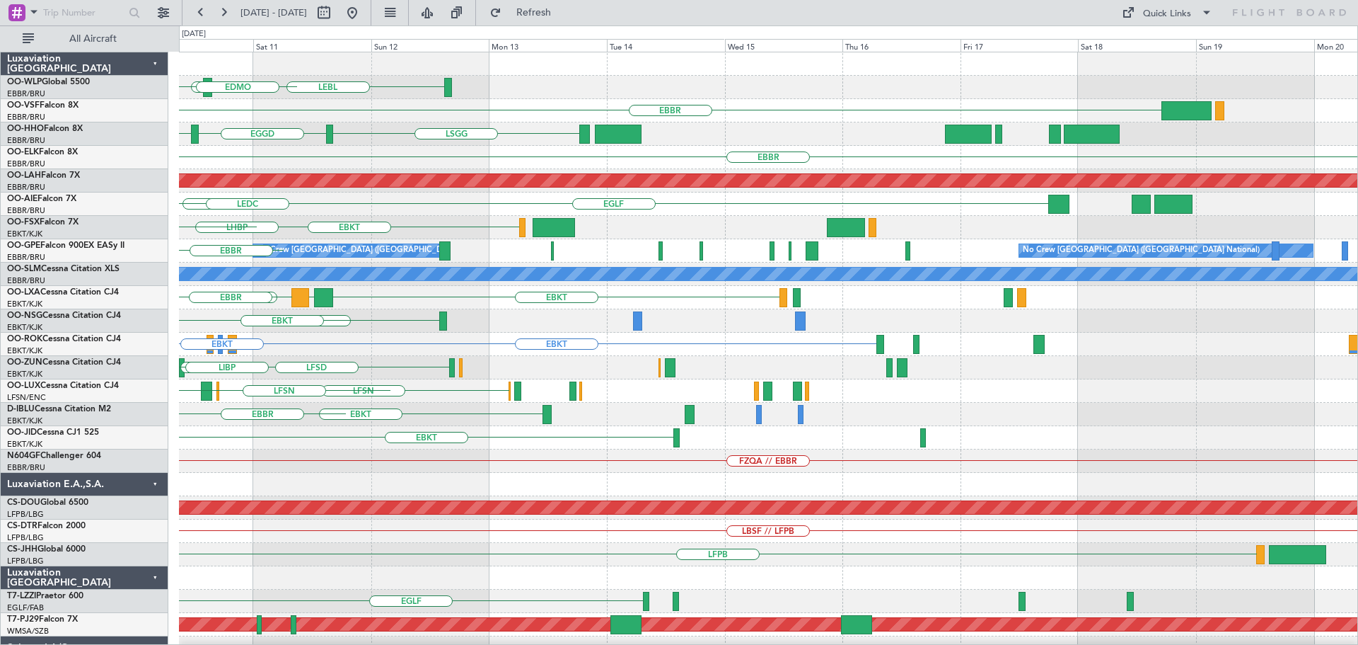
click at [307, 472] on div "LEBL EBLG EBLG LIML EDMO EBBR LSGG EGGD LSGG Planned Maint Geneva (Cointrin) EB…" at bounding box center [768, 437] width 1179 height 770
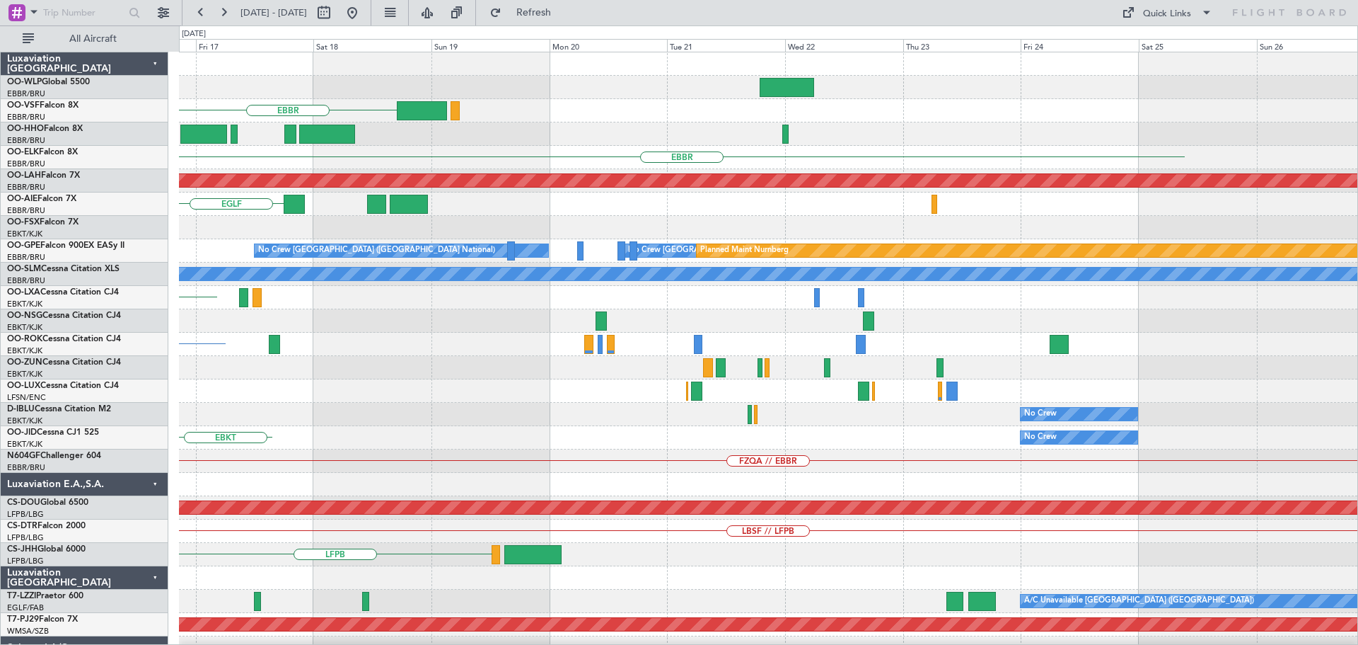
click at [260, 501] on div "EBBR EBBR Planned Maint Alton-st Louis (St Louis Regl) EGLF No Crew Brussels (B…" at bounding box center [768, 437] width 1179 height 770
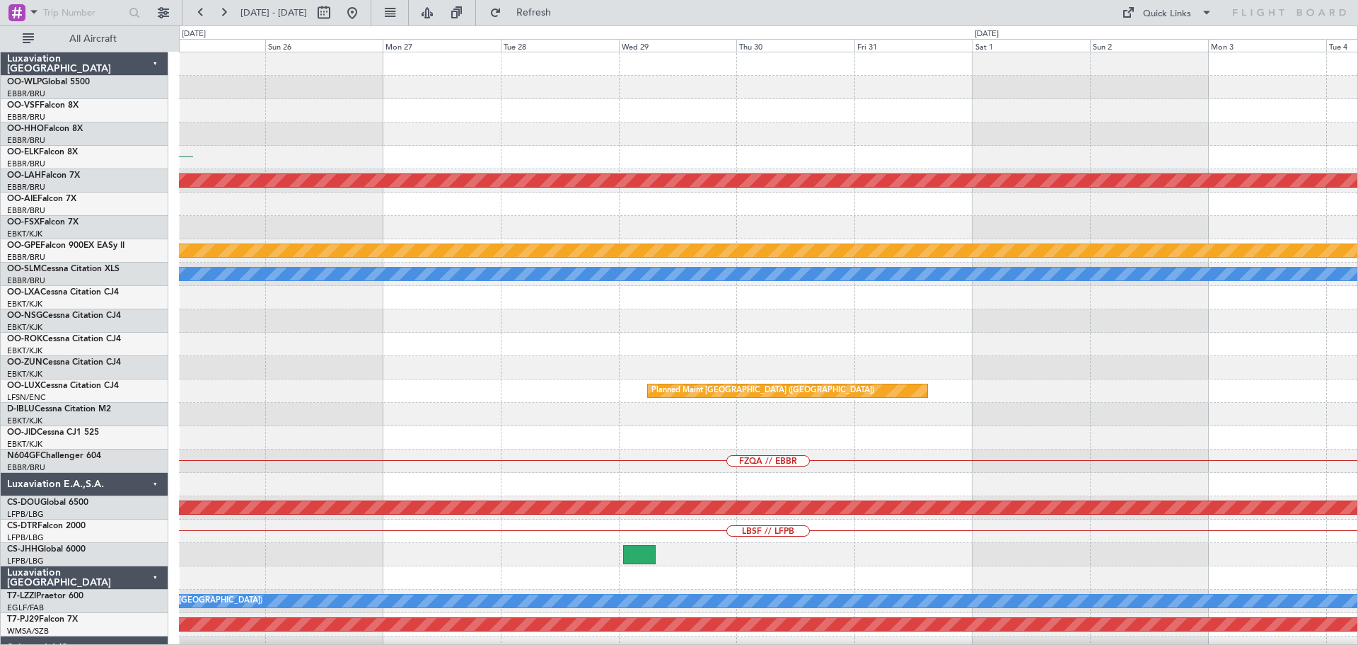
click at [306, 505] on div "EBBR Planned Maint Alton-st Louis (St Louis Regl) No Crew Brussels (Brussels Na…" at bounding box center [768, 437] width 1179 height 770
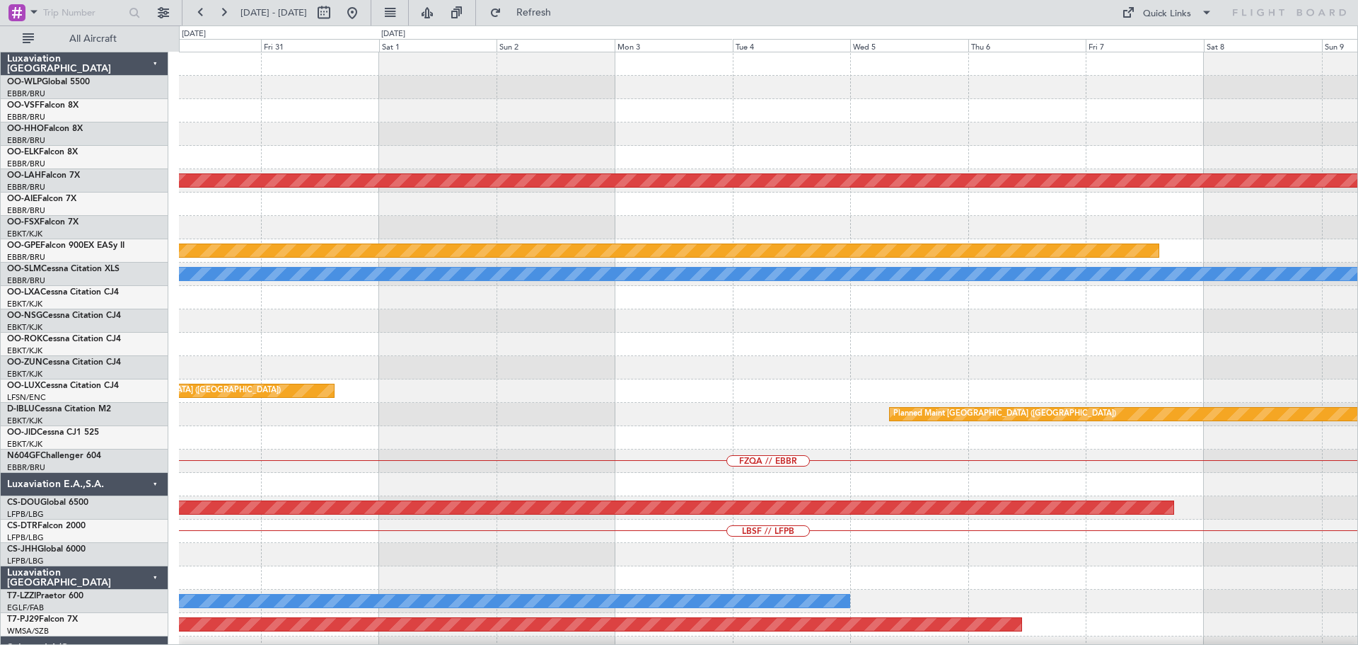
click at [429, 510] on div "Planned Maint Alton-st Louis (St Louis Regl) Planned Maint Nurnberg A/C Unavail…" at bounding box center [768, 437] width 1179 height 770
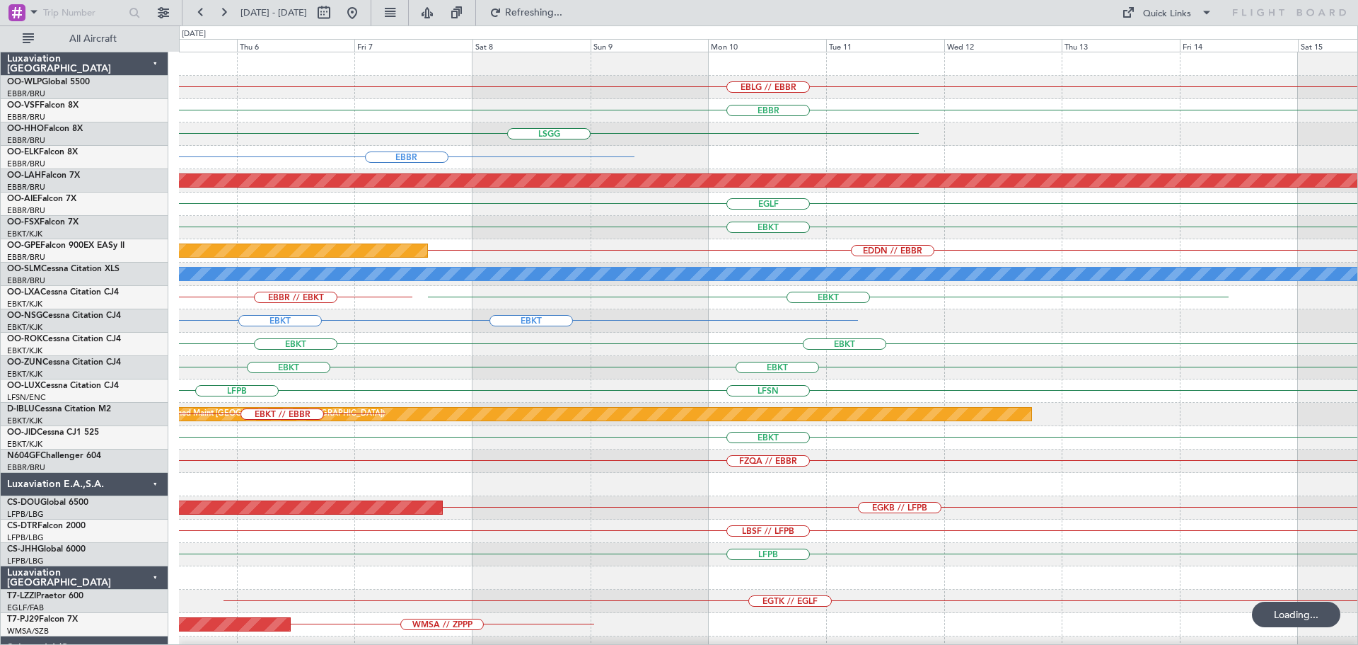
click at [184, 547] on div "EBLG // EBBR EBBR LSGG EBBR Planned Maint Alton-st Louis (St Louis Regl) EGLF E…" at bounding box center [768, 437] width 1179 height 770
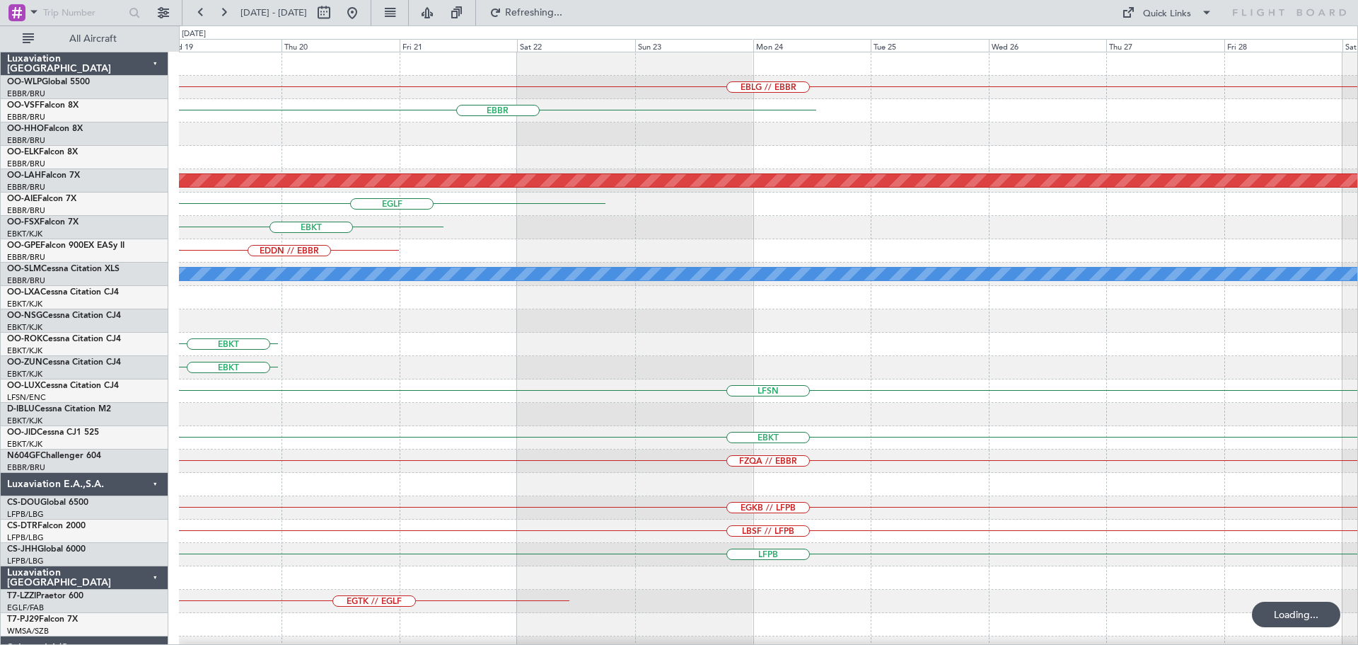
click at [284, 506] on div "EBLG // EBBR EBBR Planned Maint Alton-st Louis (St Louis Regl) EGLF EBKT EDDN /…" at bounding box center [768, 437] width 1179 height 770
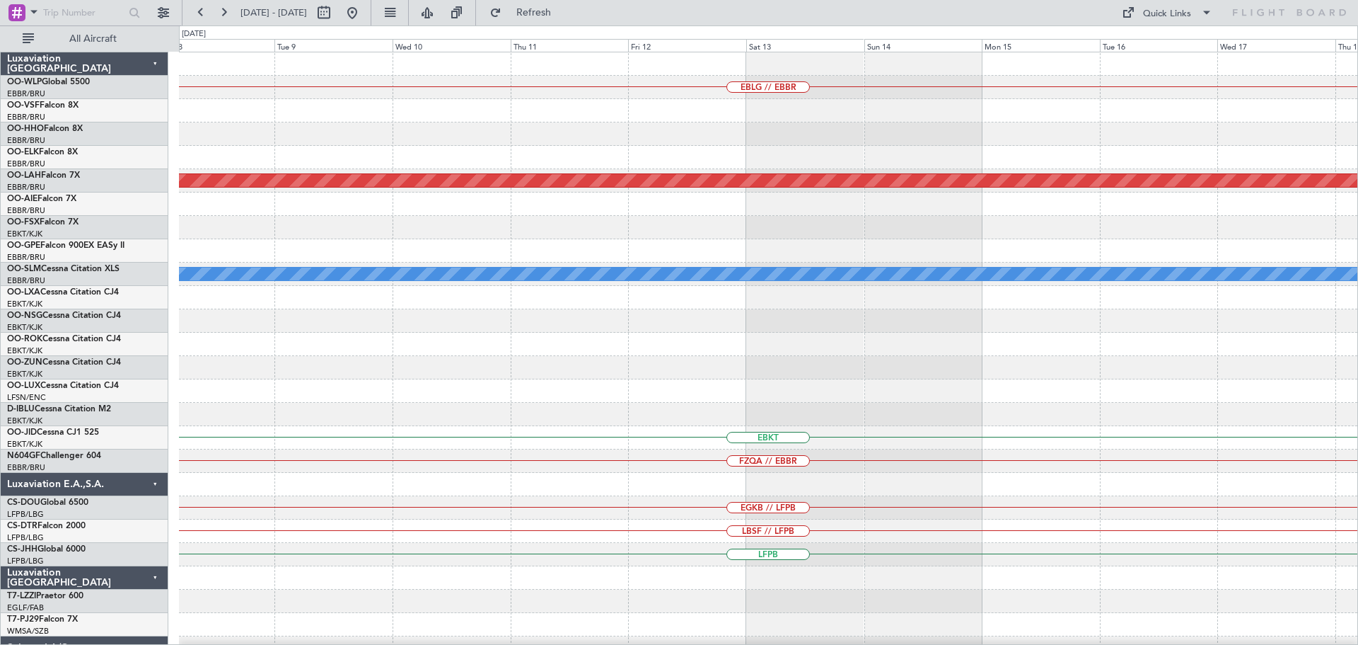
click at [394, 316] on div "EBLG // EBBR Planned Maint Alton-st Louis (St Louis Regl) A/C Unavailable Monch…" at bounding box center [768, 472] width 1179 height 841
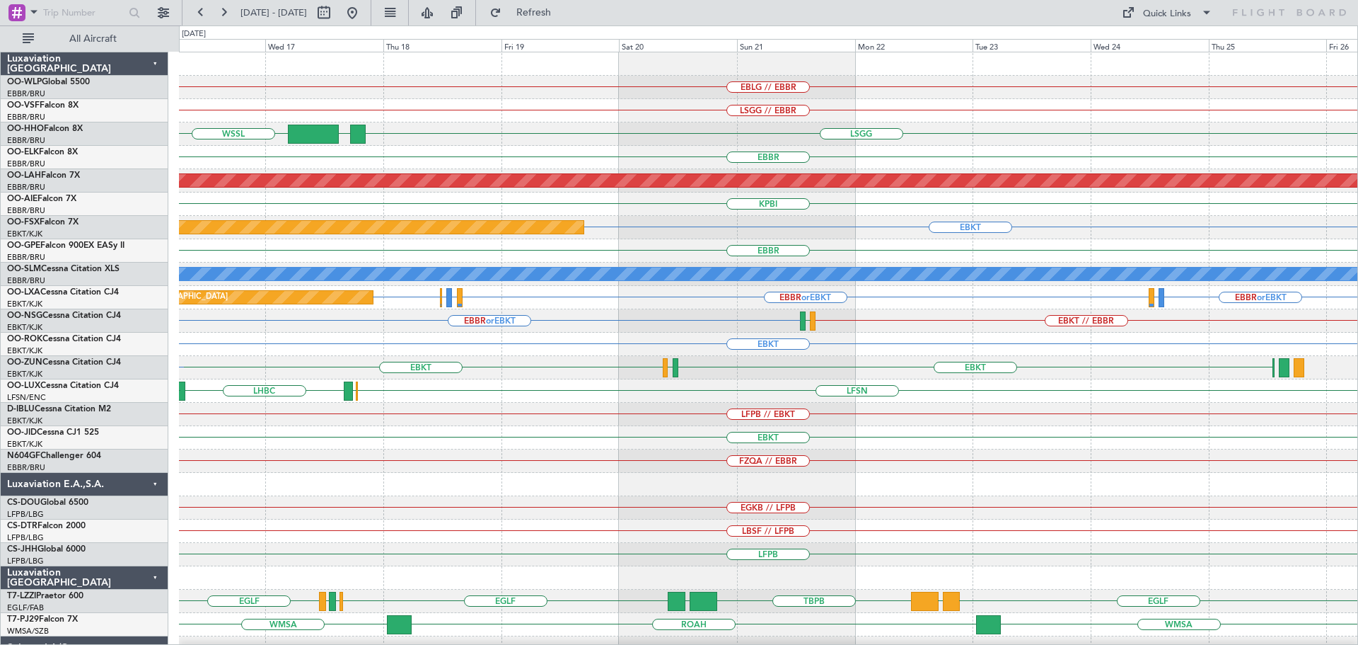
click at [1217, 382] on div "EBLG // EBBR LSGG // EBBR LSGG LTFM WSSL EBBR Planned Maint Alton-st Louis (St …" at bounding box center [768, 437] width 1179 height 770
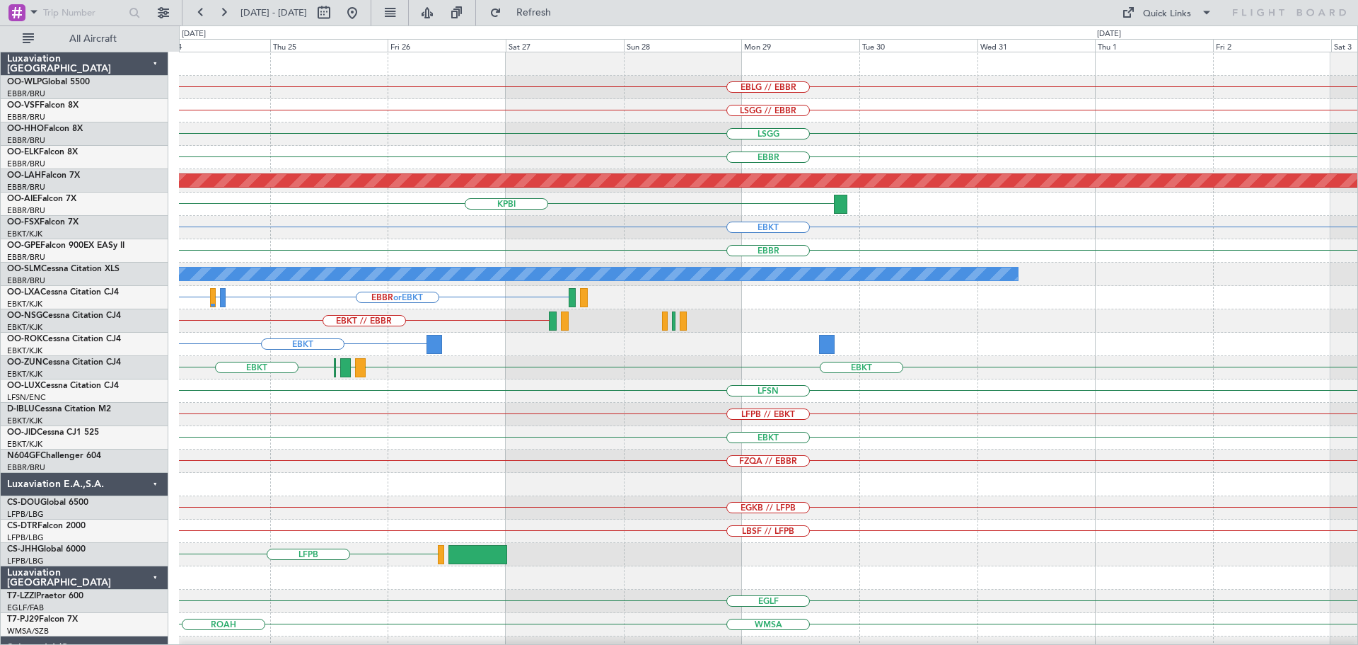
click at [189, 525] on div "EBLG // EBBR LSGG // EBBR LSGG EBBR Planned Maint Alton-st Louis (St Louis Regl…" at bounding box center [768, 437] width 1179 height 770
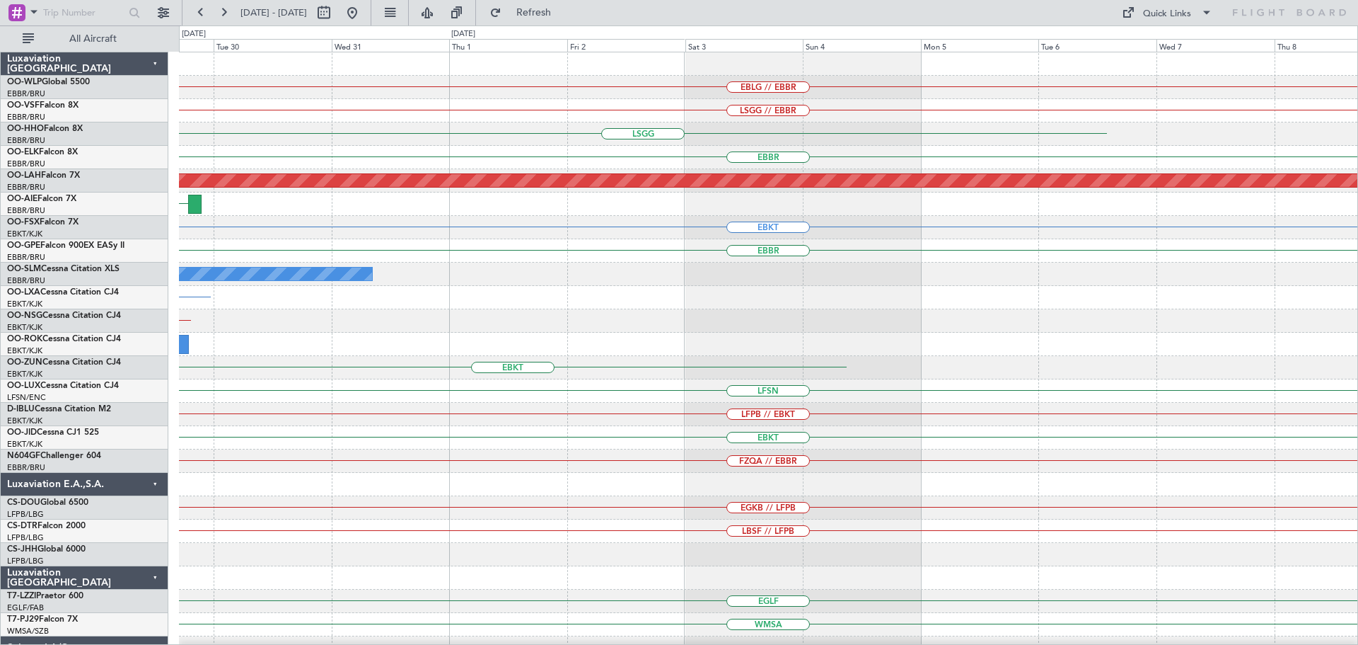
click at [386, 542] on div "EBLG // EBBR LSGG // EBBR LSGG EBBR Planned Maint Alton-st Louis (St Louis Regl…" at bounding box center [768, 437] width 1179 height 770
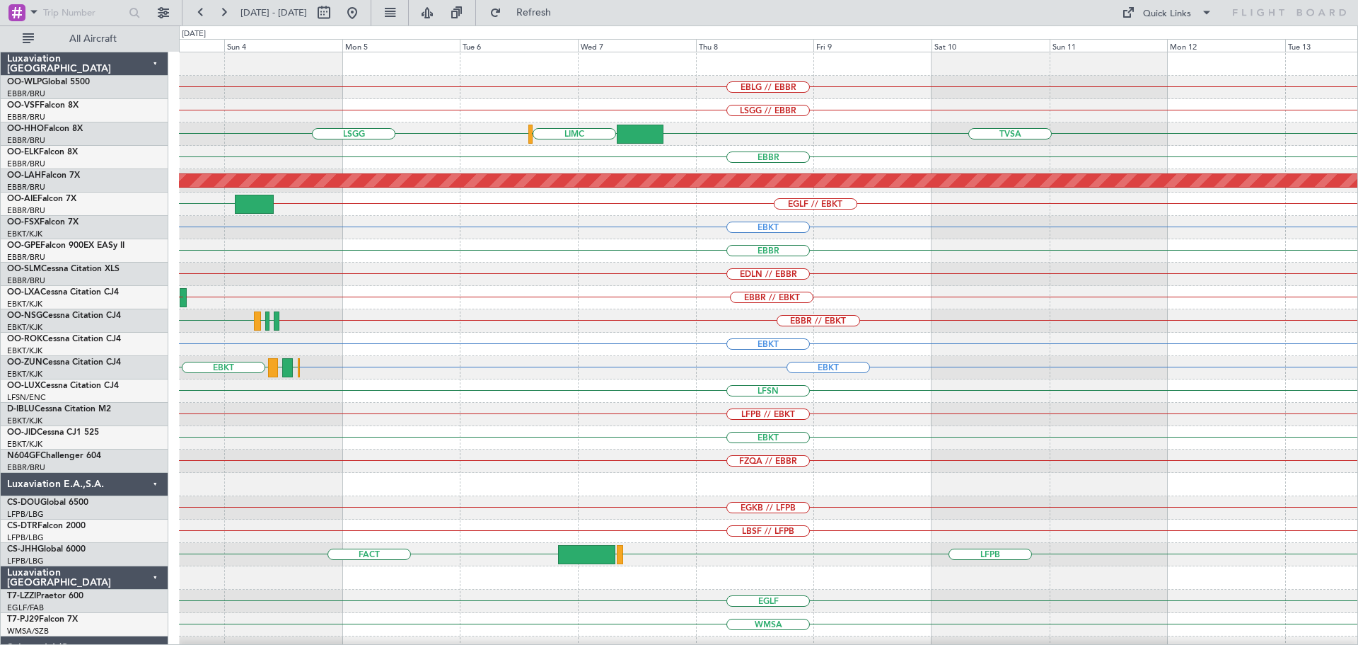
click at [663, 425] on div "EBLG // EBBR LSGG // EBBR LSGG TVSA LIMC EBBR Planned Maint Alton-st Louis (St …" at bounding box center [768, 460] width 1179 height 817
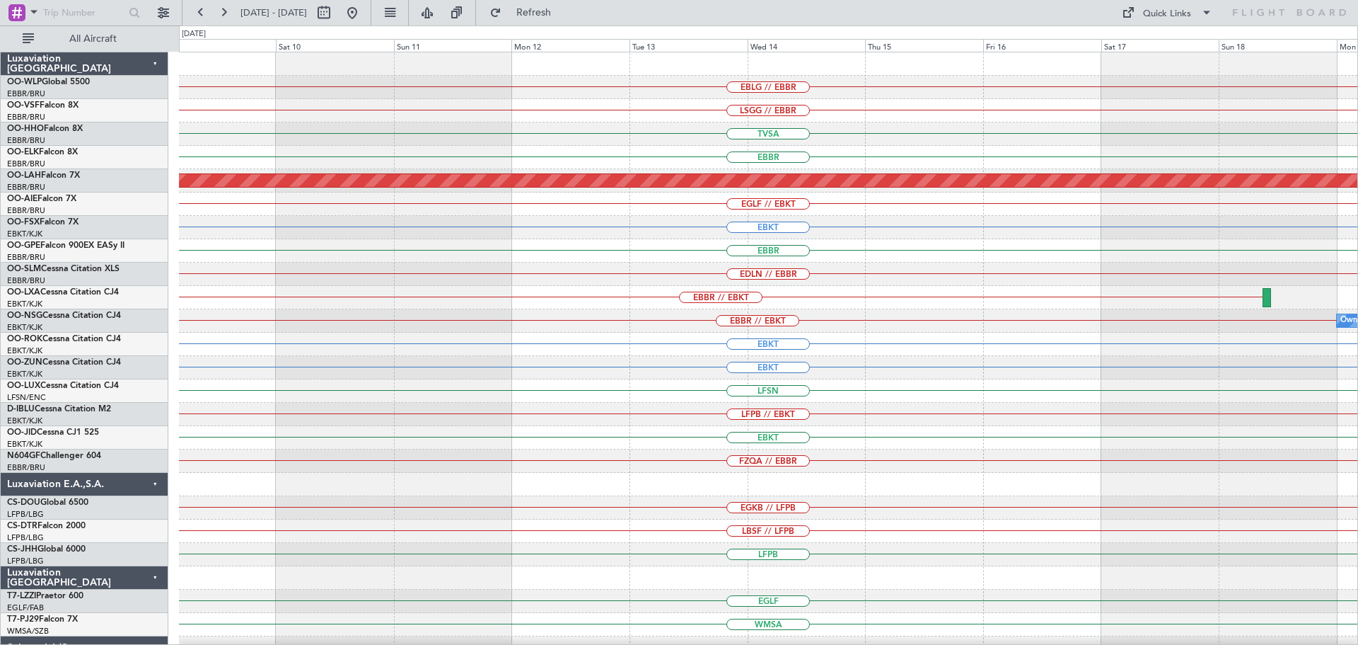
click at [542, 424] on div "EBLG // EBBR LSGG // EBBR TVSA LIMC EBBR Planned Maint Alton-st Louis (St Louis…" at bounding box center [768, 460] width 1179 height 817
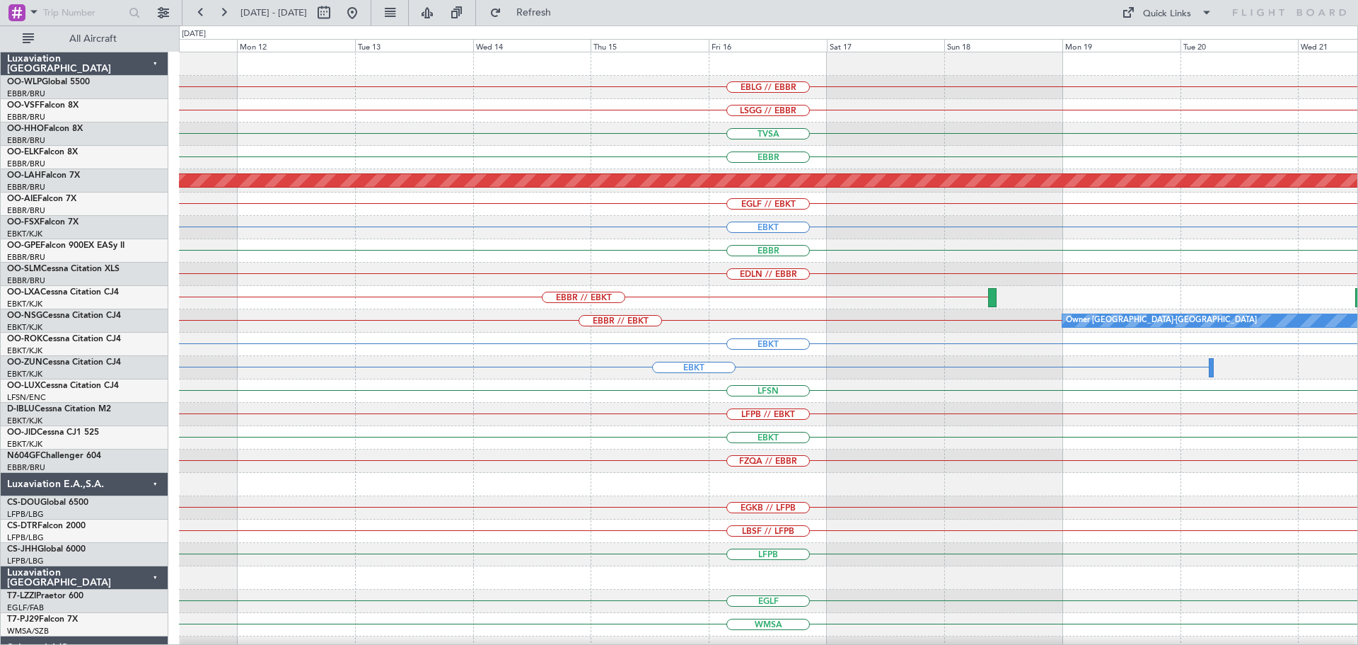
click at [441, 461] on div "EBLG // EBBR LSGG // EBBR TVSA EBBR Planned Maint Alton-st Louis (St Louis Regl…" at bounding box center [768, 460] width 1179 height 817
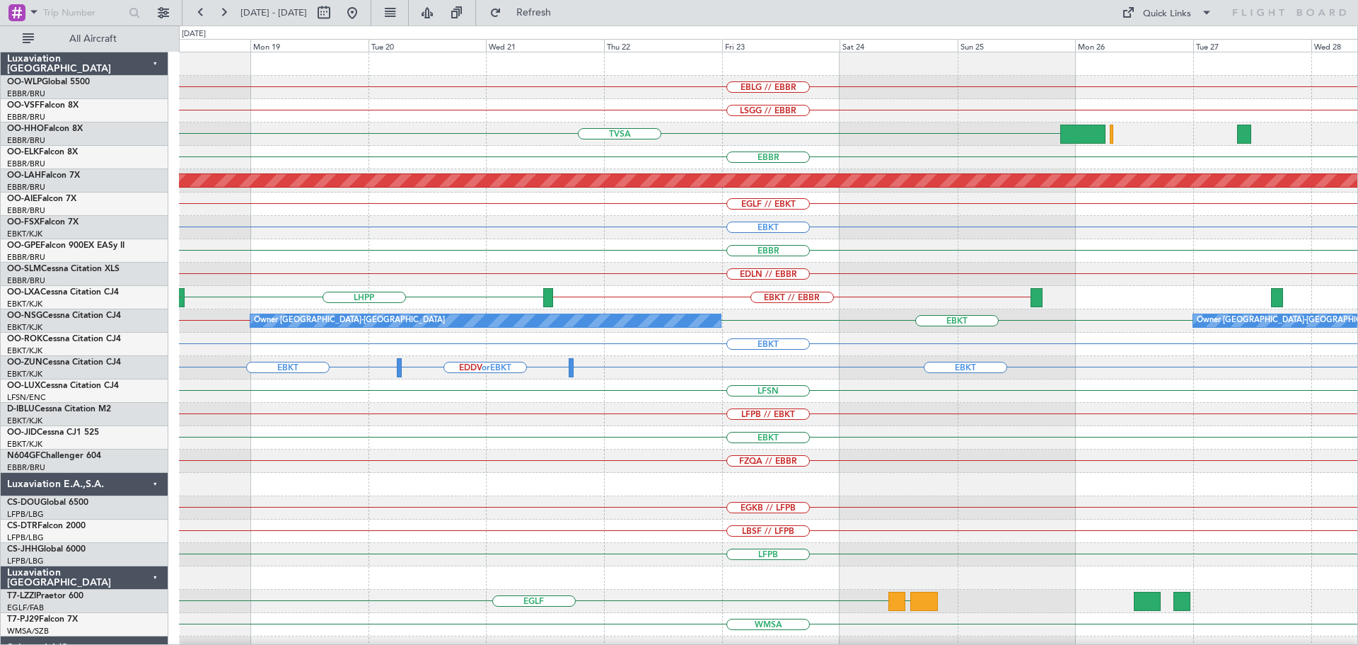
click at [791, 510] on div "EBLG // EBBR LSGG // EBBR TVSA EBBR Planned Maint Alton-st Louis (St Louis Regl…" at bounding box center [768, 437] width 1179 height 770
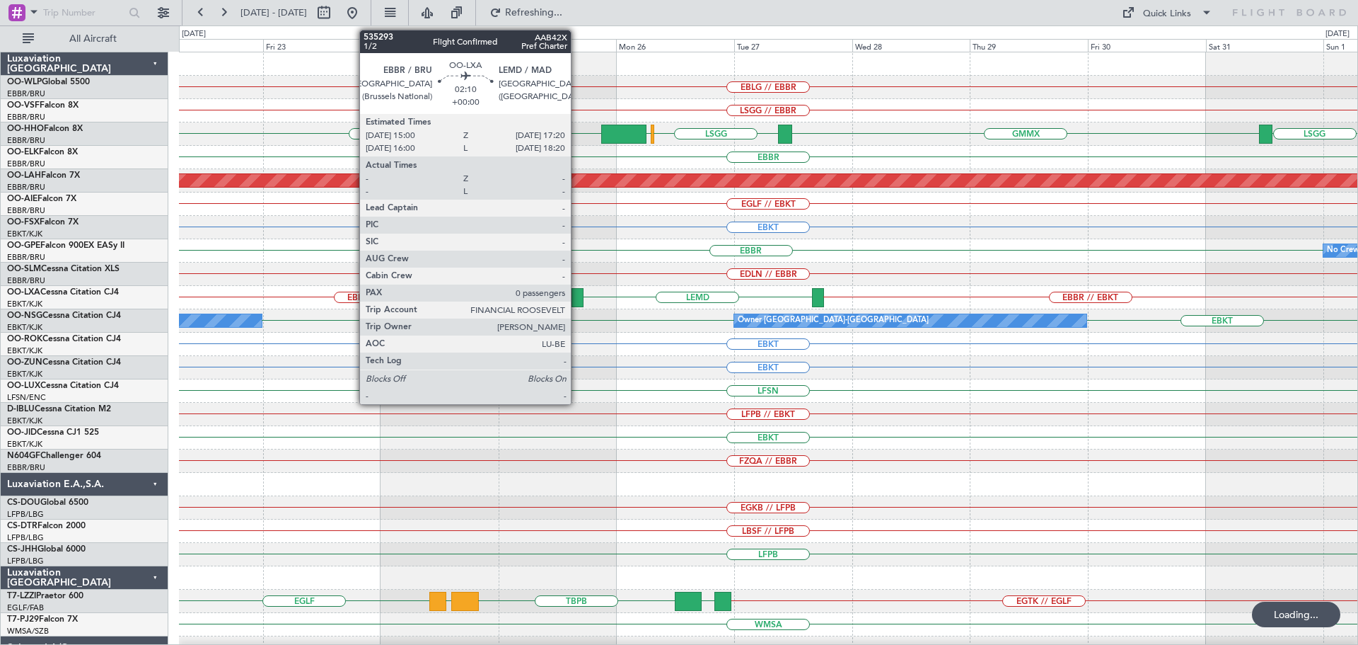
click at [577, 294] on div at bounding box center [578, 297] width 12 height 19
click at [577, 295] on div at bounding box center [578, 297] width 12 height 19
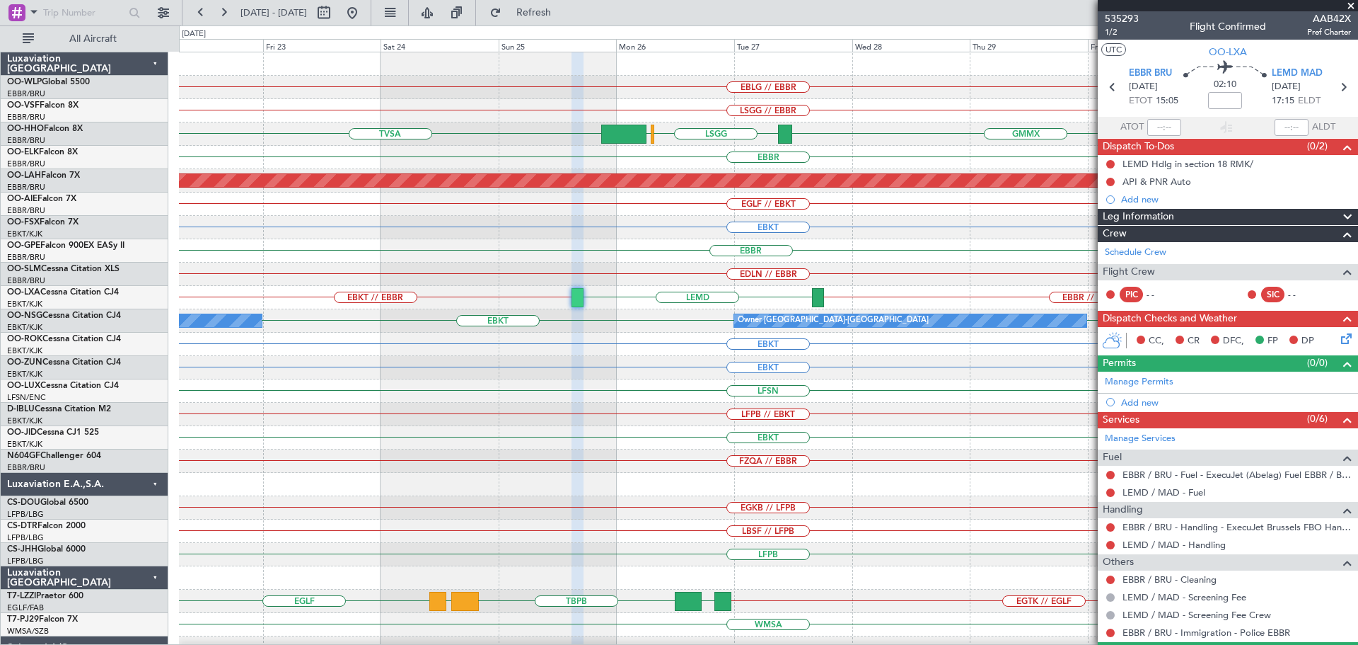
click at [1355, 5] on span at bounding box center [1351, 6] width 14 height 13
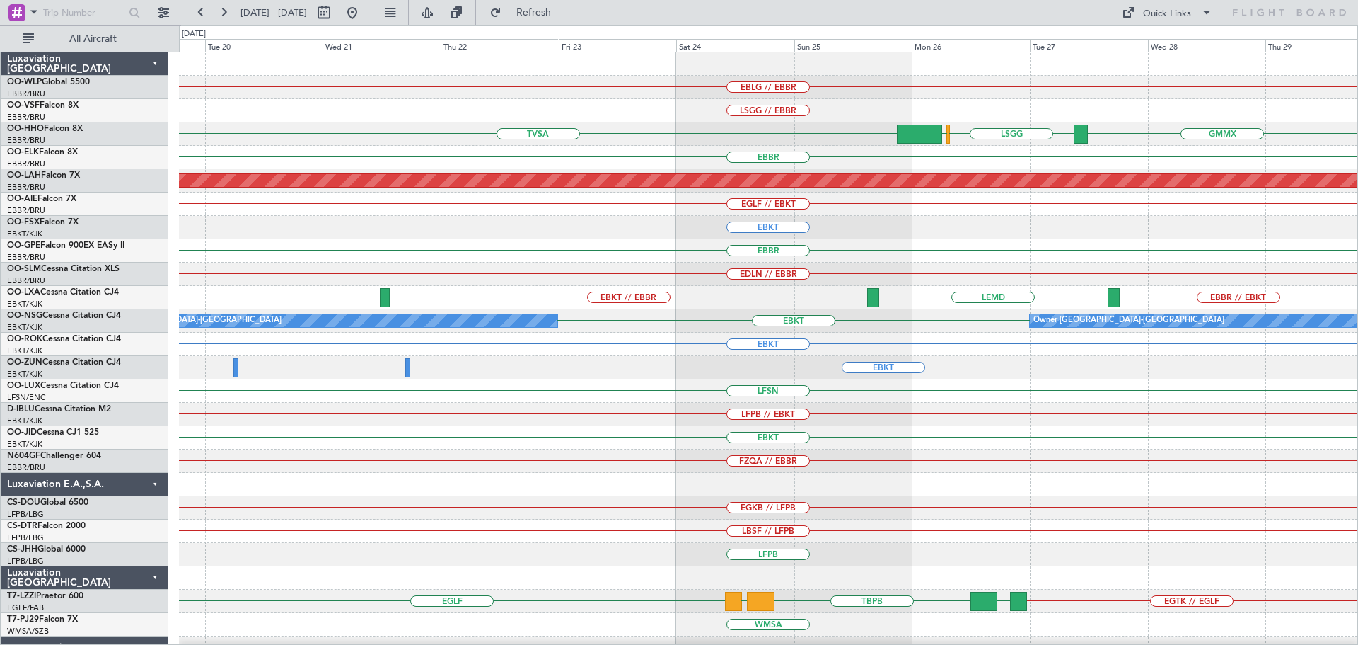
click at [696, 233] on div "EBKT" at bounding box center [768, 227] width 1179 height 23
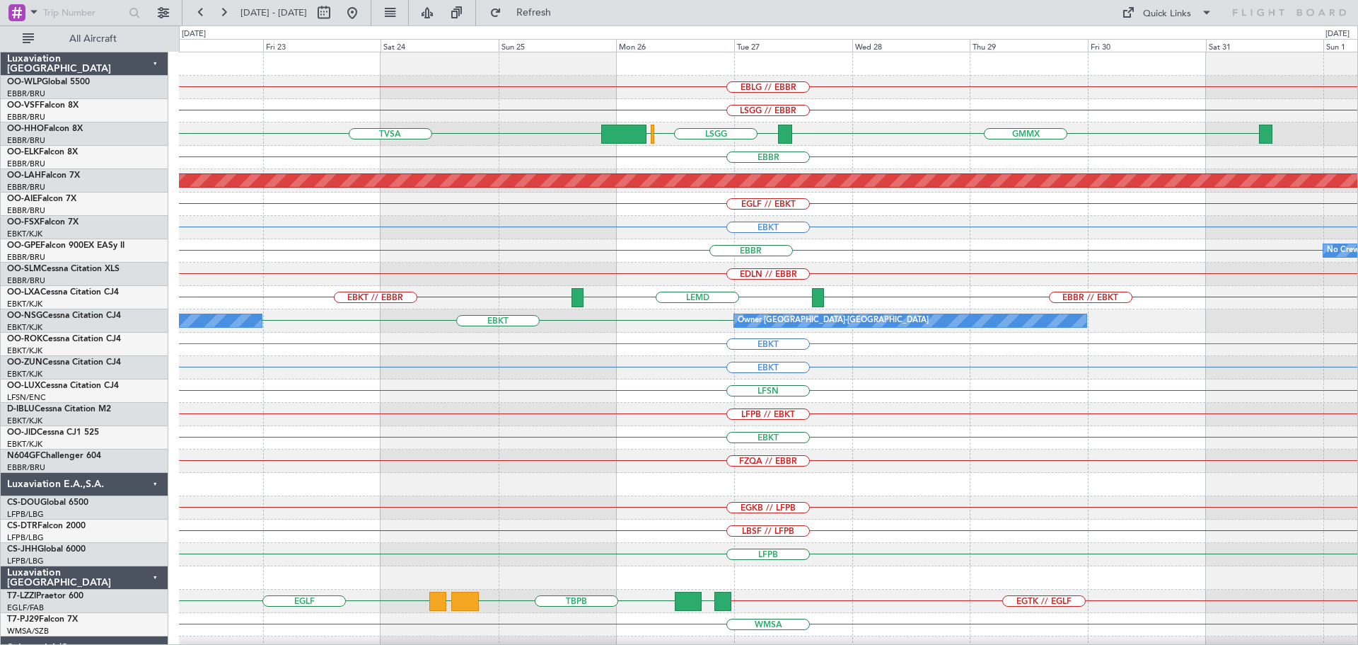
click at [637, 441] on div "EBKT" at bounding box center [768, 437] width 1179 height 23
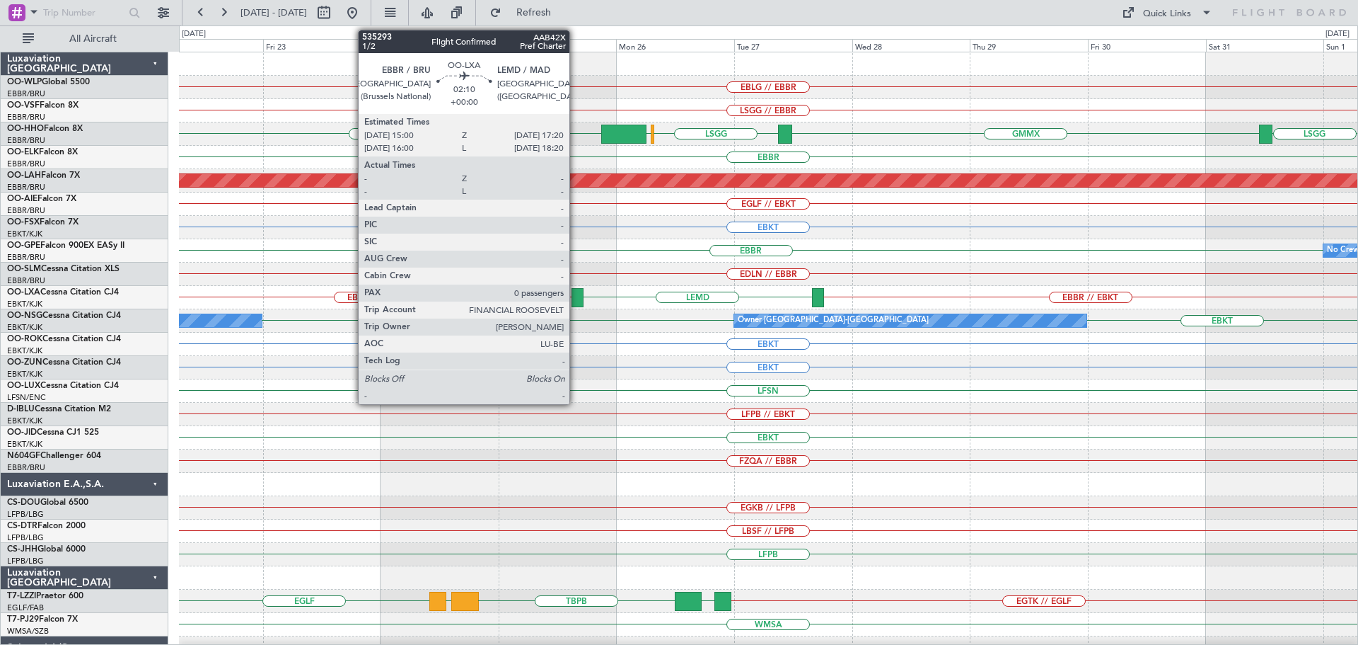
click at [576, 292] on div at bounding box center [578, 297] width 12 height 19
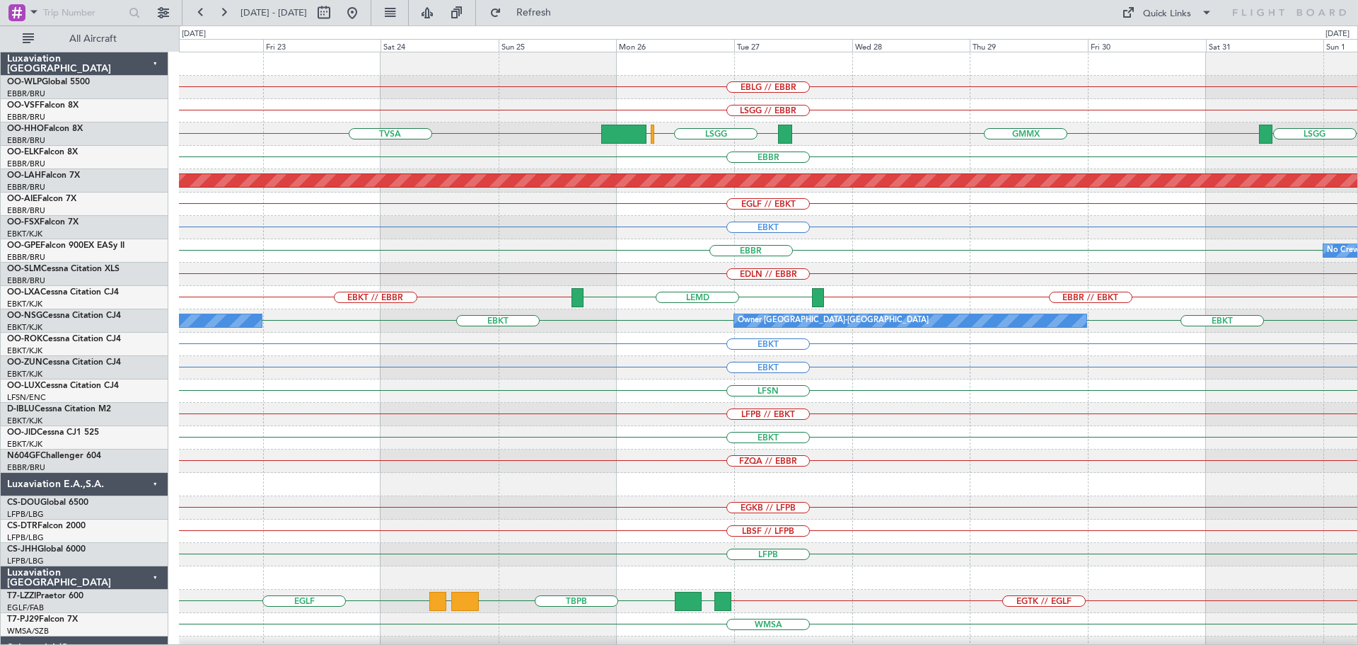
click at [558, 74] on div at bounding box center [768, 63] width 1179 height 23
click at [364, 10] on button at bounding box center [352, 12] width 23 height 23
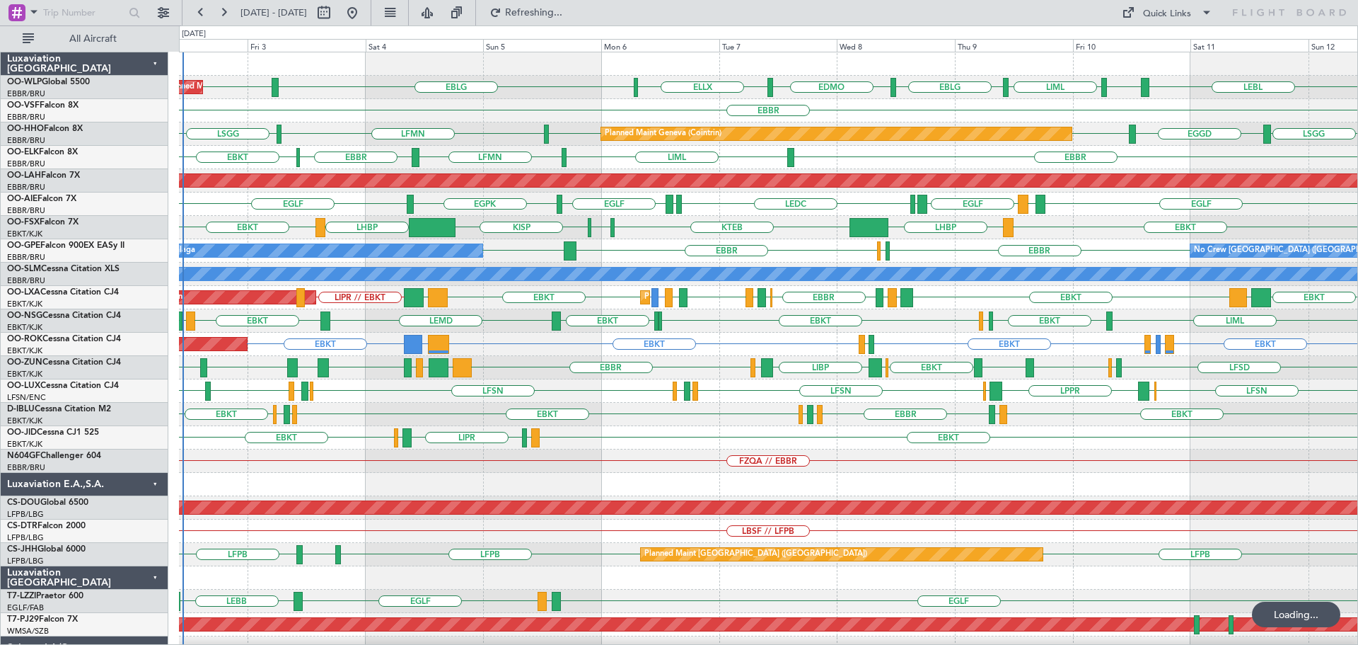
click at [553, 365] on div "LIMP EBKT LFSD EGWU EBKT ESSB EBKT LSZM EBKT EGGW LIBP EGGW EBBR GMMX EBBR LOWK" at bounding box center [768, 367] width 1179 height 23
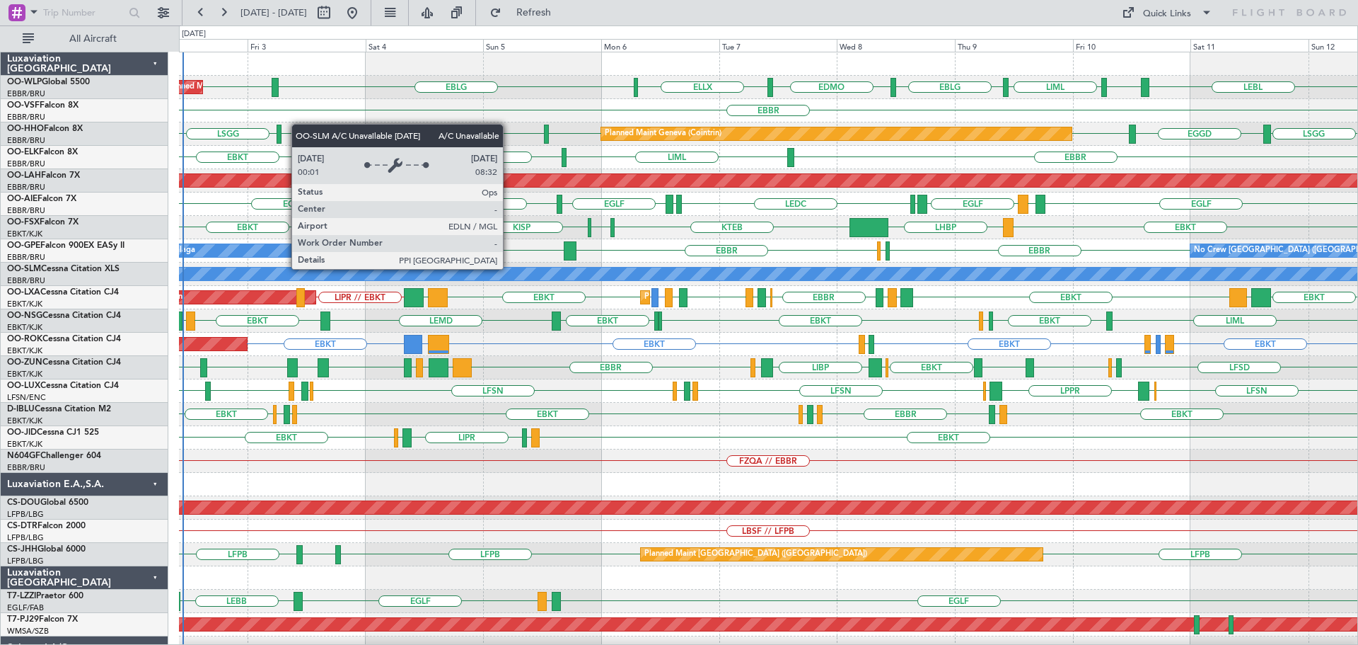
click at [596, 350] on div "AOG Maint Kortrijk-Wevelgem EBKT EBKT EBKT LEPA or EBKT LFMQ or EBKT EBKT LGKO …" at bounding box center [768, 344] width 1179 height 23
click at [595, 350] on div "AOG Maint Kortrijk-Wevelgem EBKT EBKT EBKT LEPA or EBKT LFMQ or EBKT EBKT LGKO …" at bounding box center [768, 344] width 1179 height 23
click at [590, 350] on div "AOG Maint Kortrijk-Wevelgem EBKT EBKT EBKT LEPA or EBKT LFMQ or EBKT EBKT LGKO …" at bounding box center [768, 344] width 1179 height 23
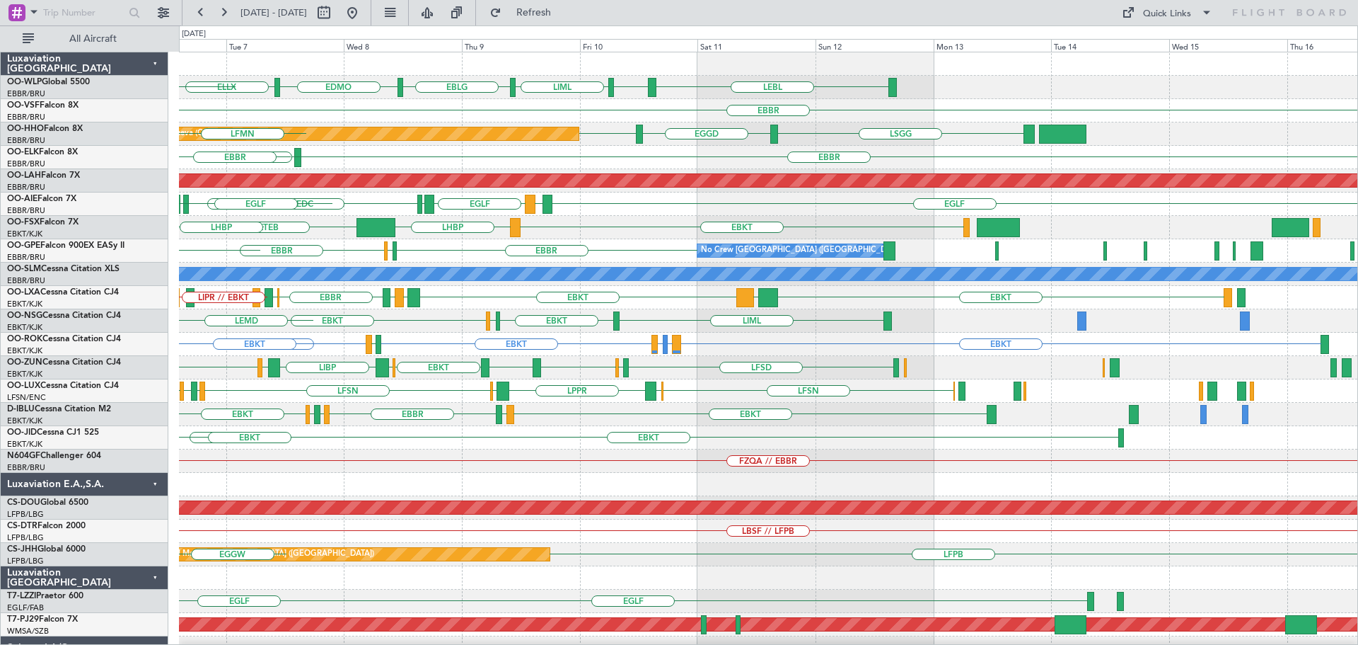
click at [602, 255] on div "LEBL EBLG LIML EBLG EDMO ELLX EBLG EBBR LSGG EGGD LSGG Planned Maint Geneva (Co…" at bounding box center [768, 437] width 1179 height 770
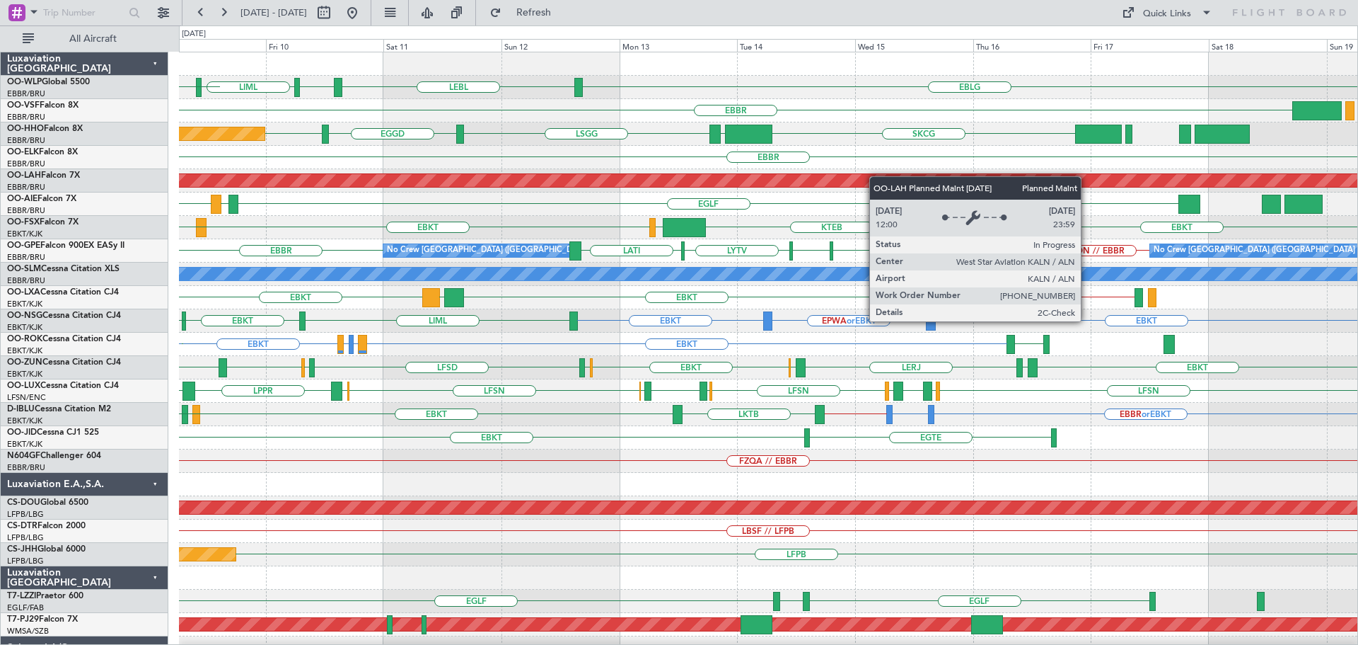
click at [821, 185] on div "EBLG LEBL EBLG LIML EBLG EDMO ELLX EBBR LEZL LSGG EGGD LSGG SKCG Planned Maint …" at bounding box center [768, 472] width 1179 height 841
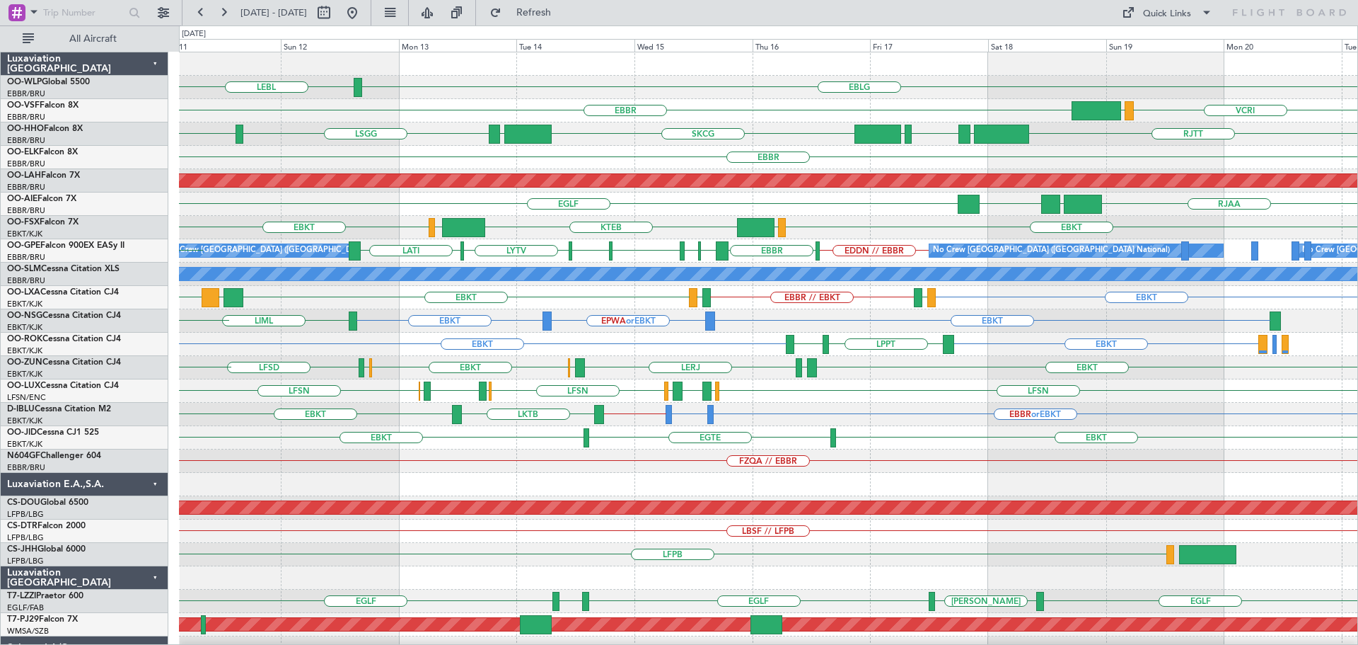
click at [597, 142] on div "EBLG LEBL LIML EBLG EBLG EBBR VCRI VRMU LEZL LSGG EGGD RJTT LROP LSGG EGGD SKCG…" at bounding box center [768, 472] width 1179 height 841
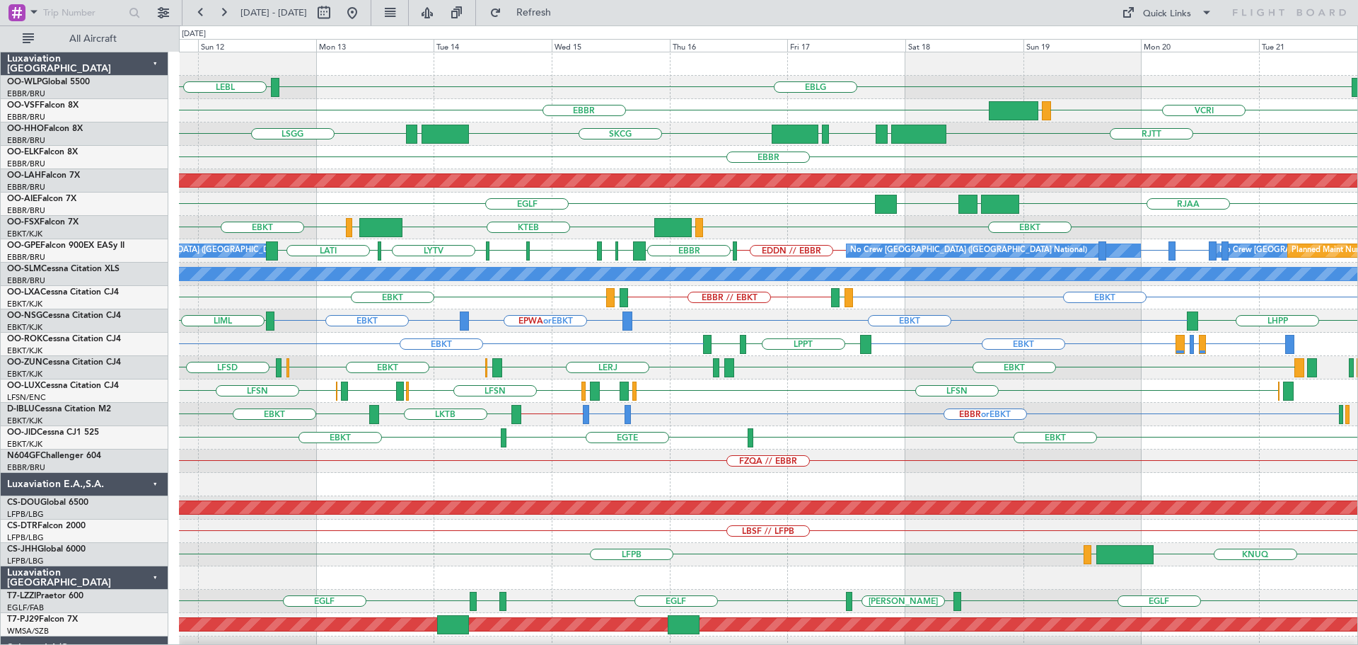
click at [360, 156] on div "EBLG LEBL EBBR VCRI VRMU LEZL LSGG RJTT LROP LSGG EGGD SKCG EGGD Planned Maint …" at bounding box center [768, 472] width 1179 height 841
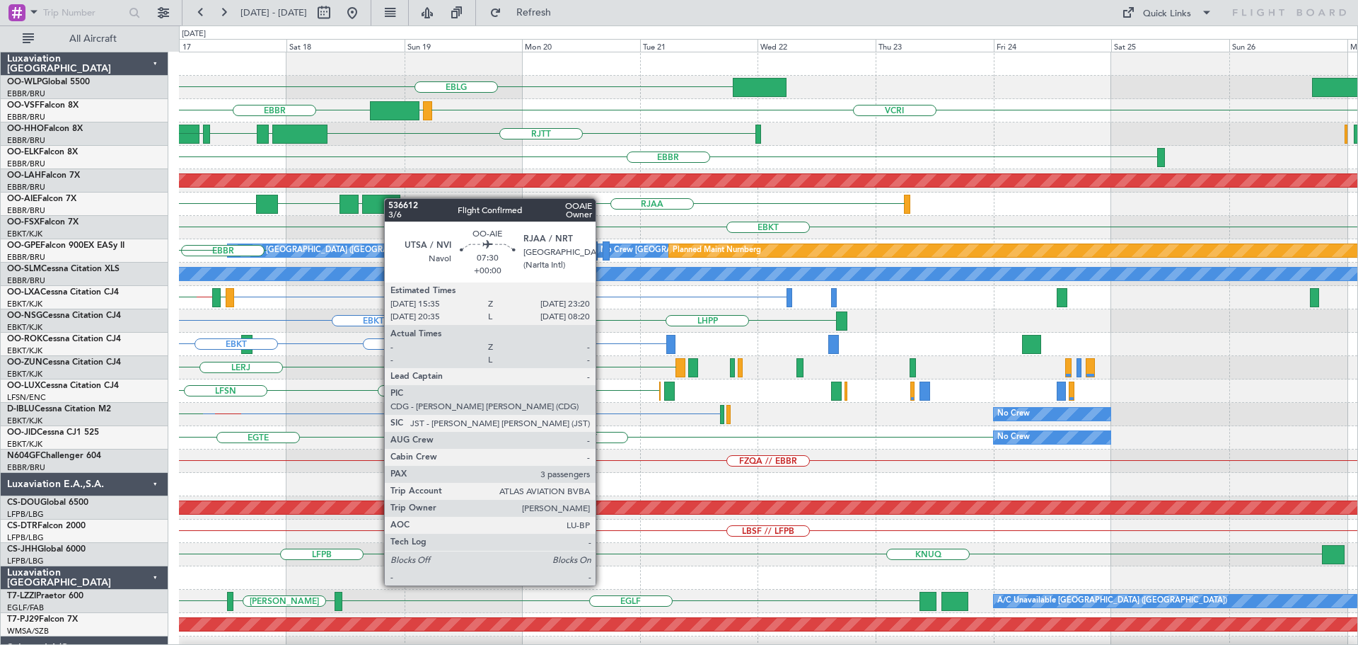
click at [386, 200] on div "EBLG EBBR VCRI VRMU RJTT LROP LSGG EGGD SKCG EBBR Planned Maint Alton-st Louis …" at bounding box center [768, 472] width 1179 height 841
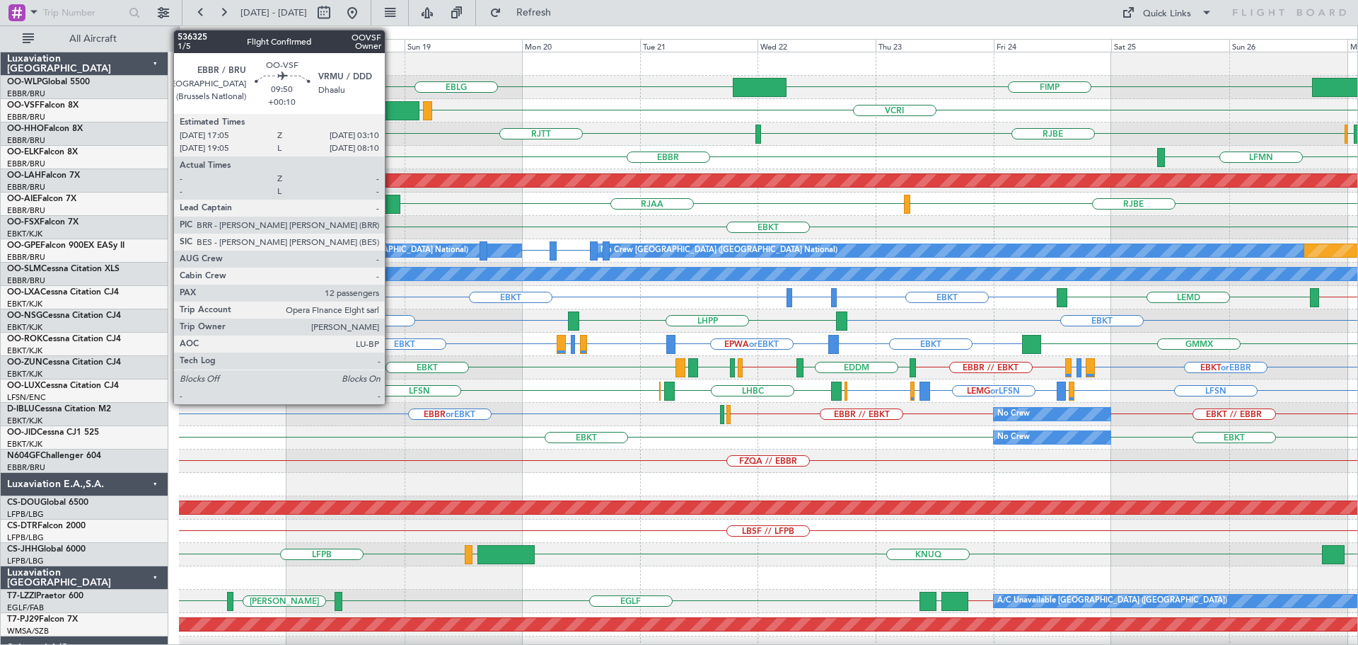
click at [391, 106] on div at bounding box center [395, 110] width 50 height 19
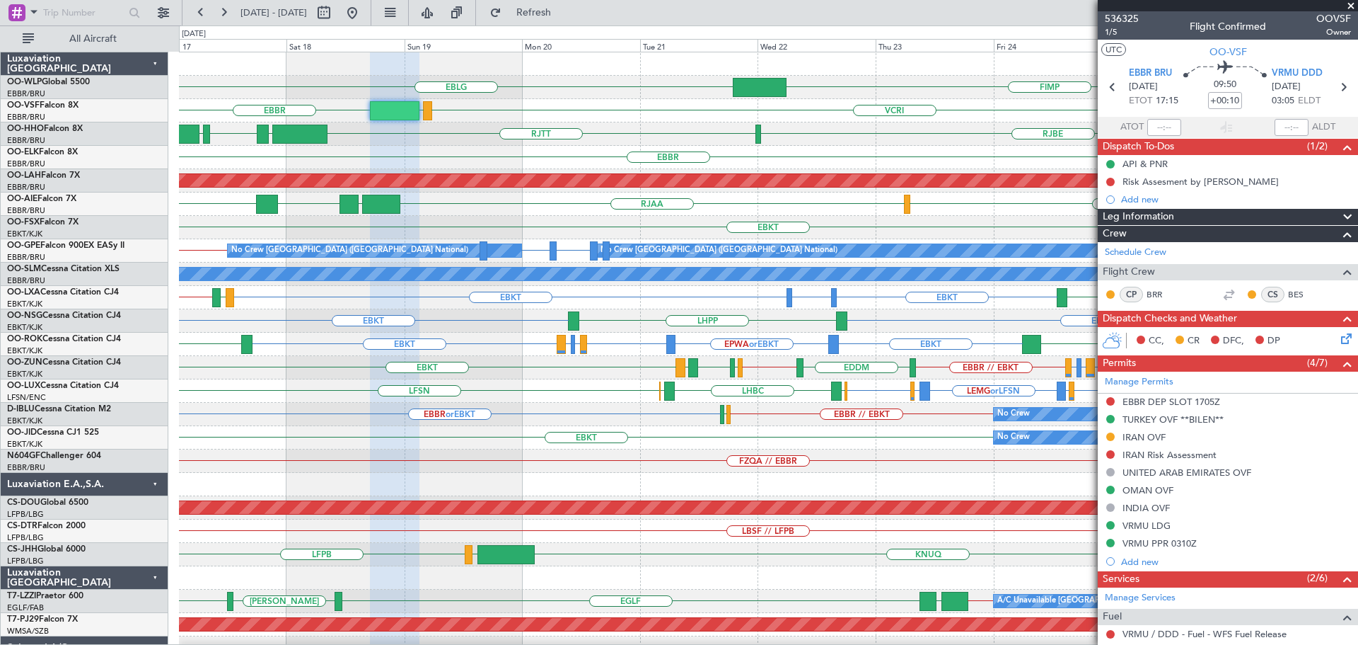
click at [1351, 1] on span at bounding box center [1351, 6] width 14 height 13
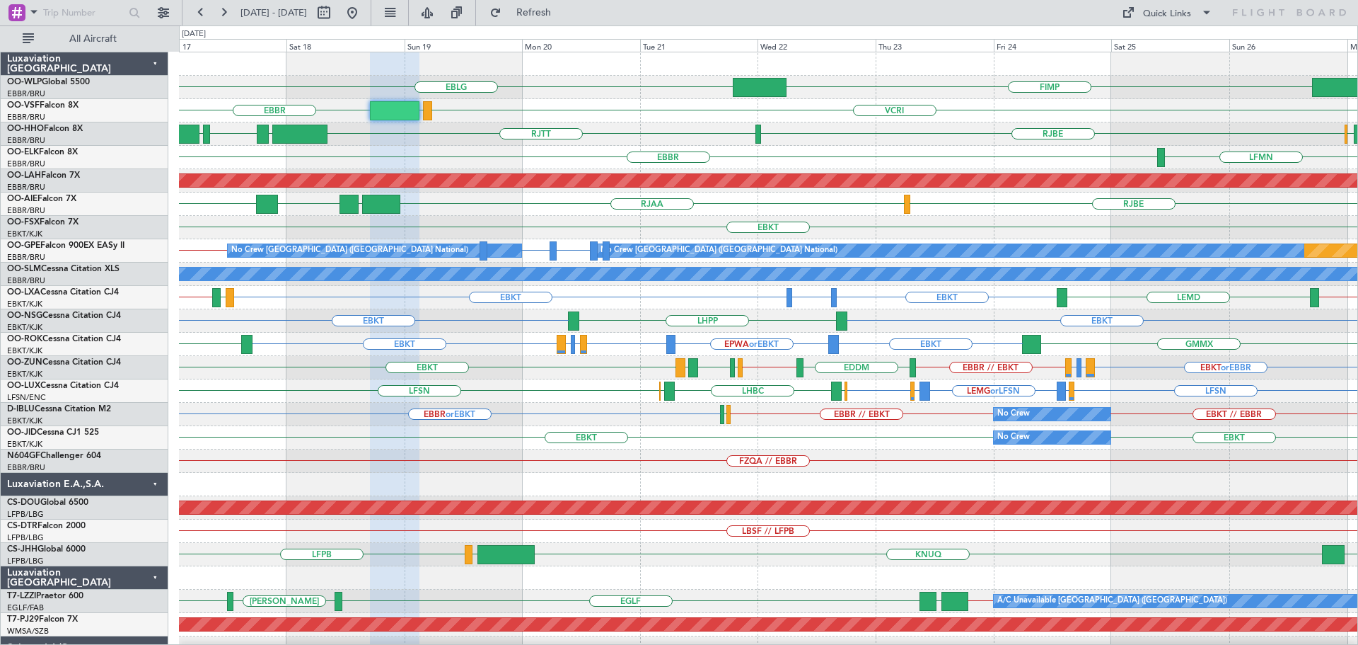
type input "0"
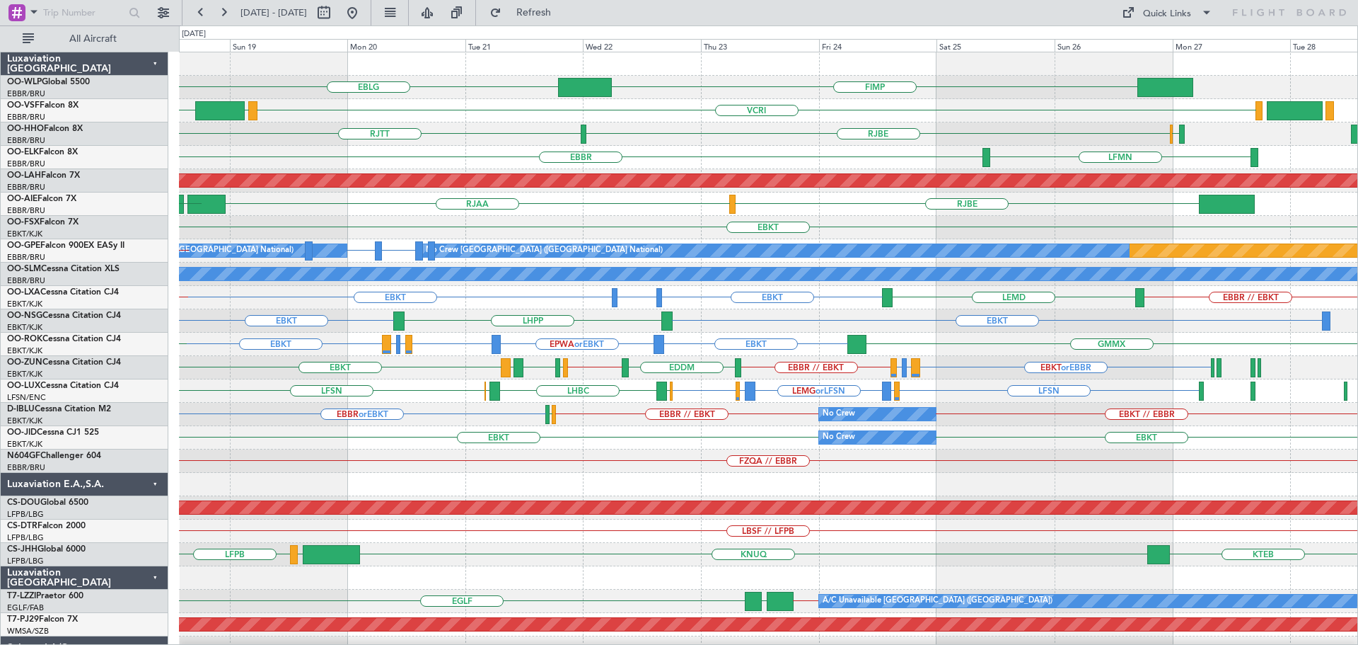
click at [964, 144] on div "RJTT RJBE RJOB EGGD LSGG LROP" at bounding box center [768, 133] width 1179 height 23
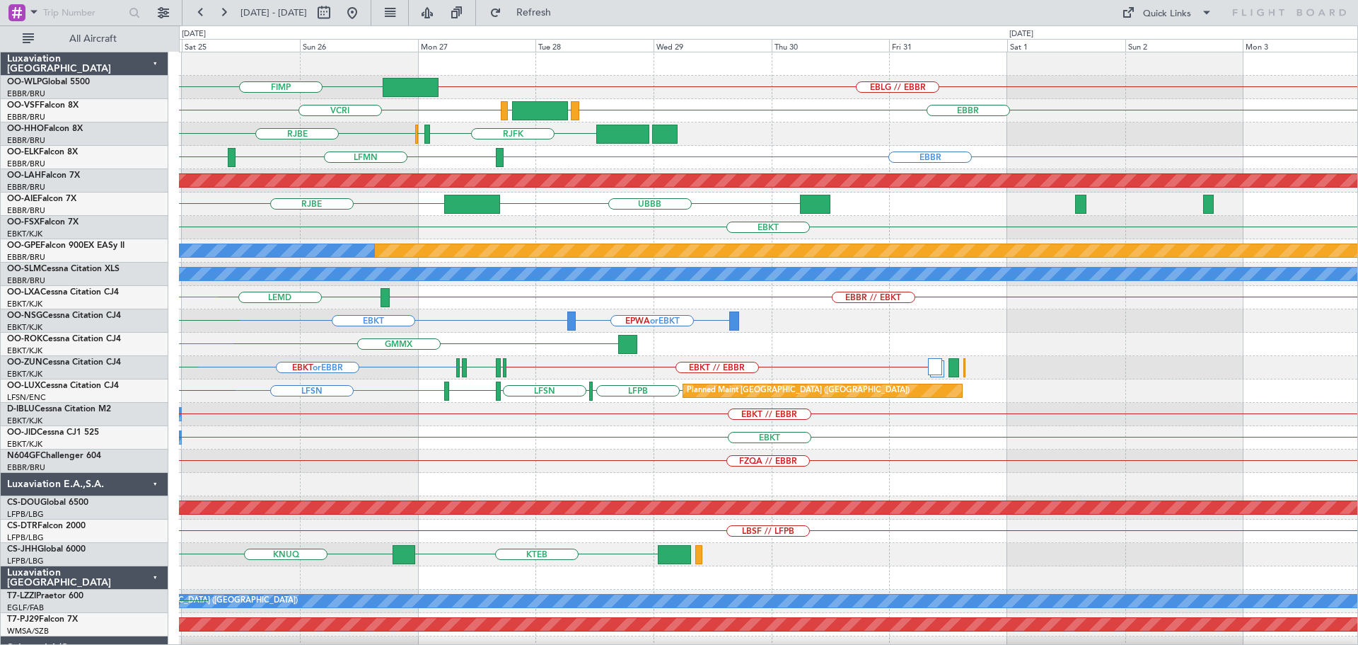
click at [366, 152] on div "EBLG // EBBR FIMP VCRI EBBR LEGE VRMM RJBE RJFK RJOB EBBR EBBR LFMN Planned Mai…" at bounding box center [768, 437] width 1179 height 770
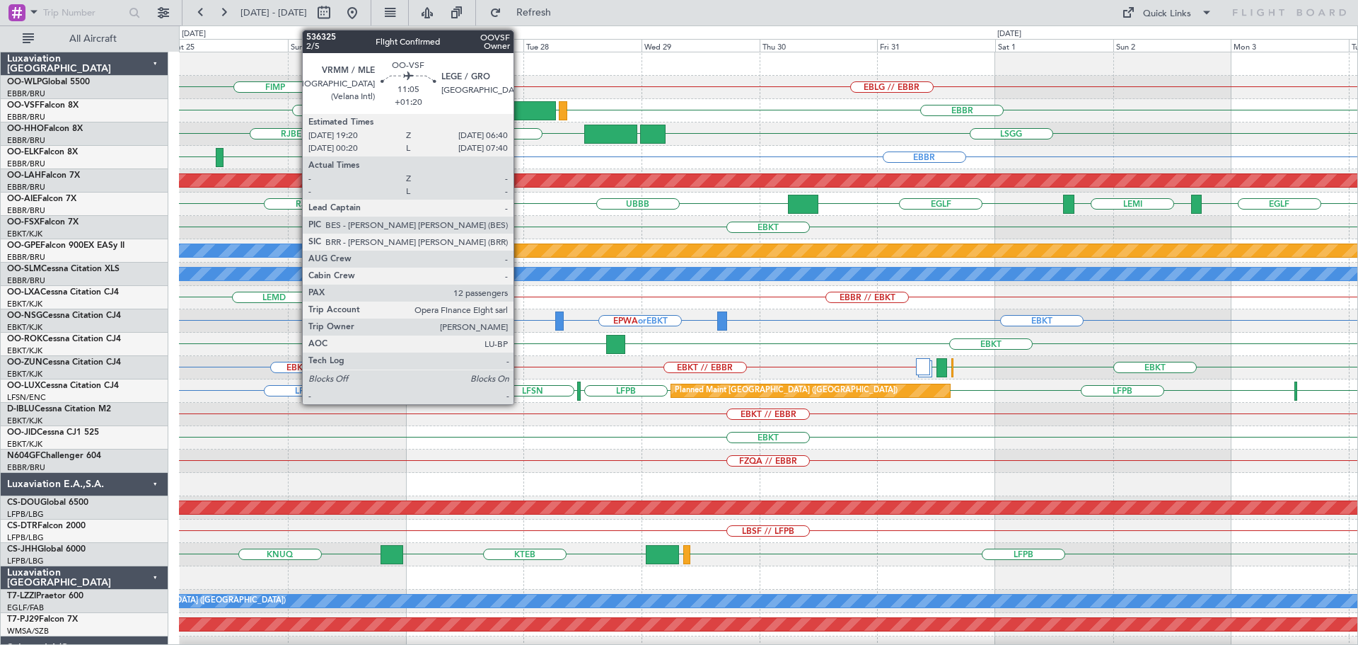
click at [520, 106] on div at bounding box center [528, 110] width 56 height 19
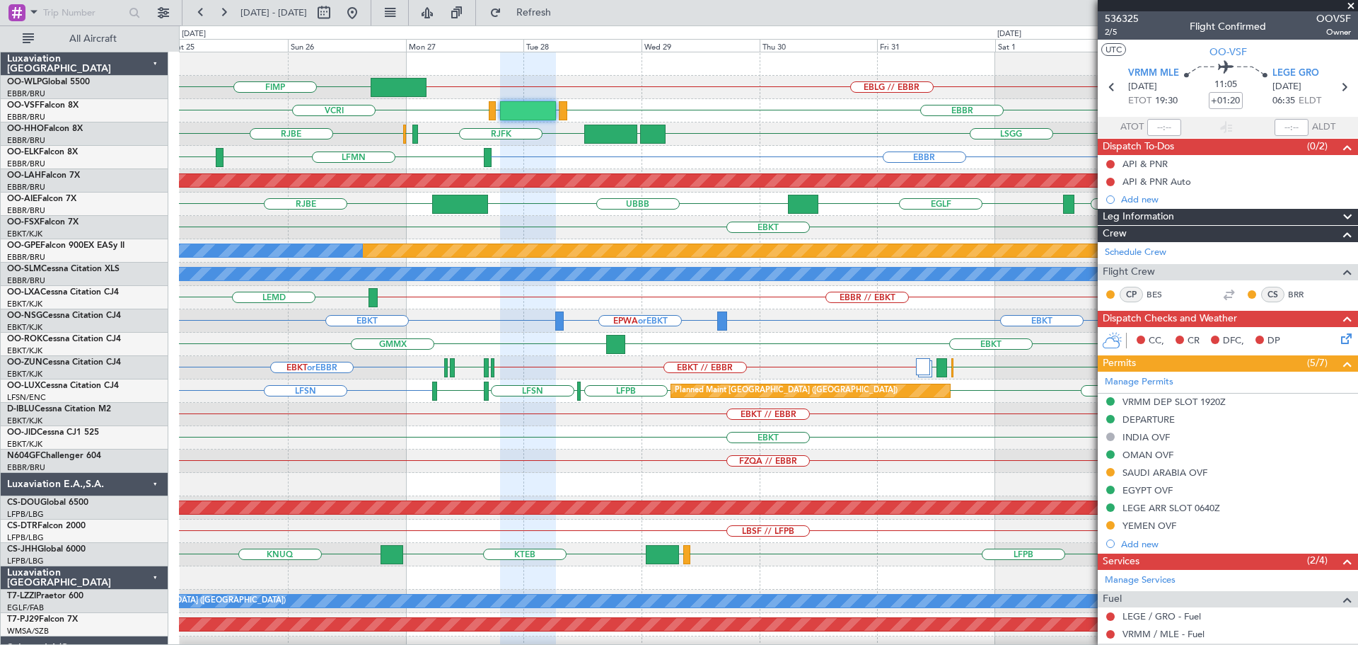
click at [1352, 4] on span at bounding box center [1351, 6] width 14 height 13
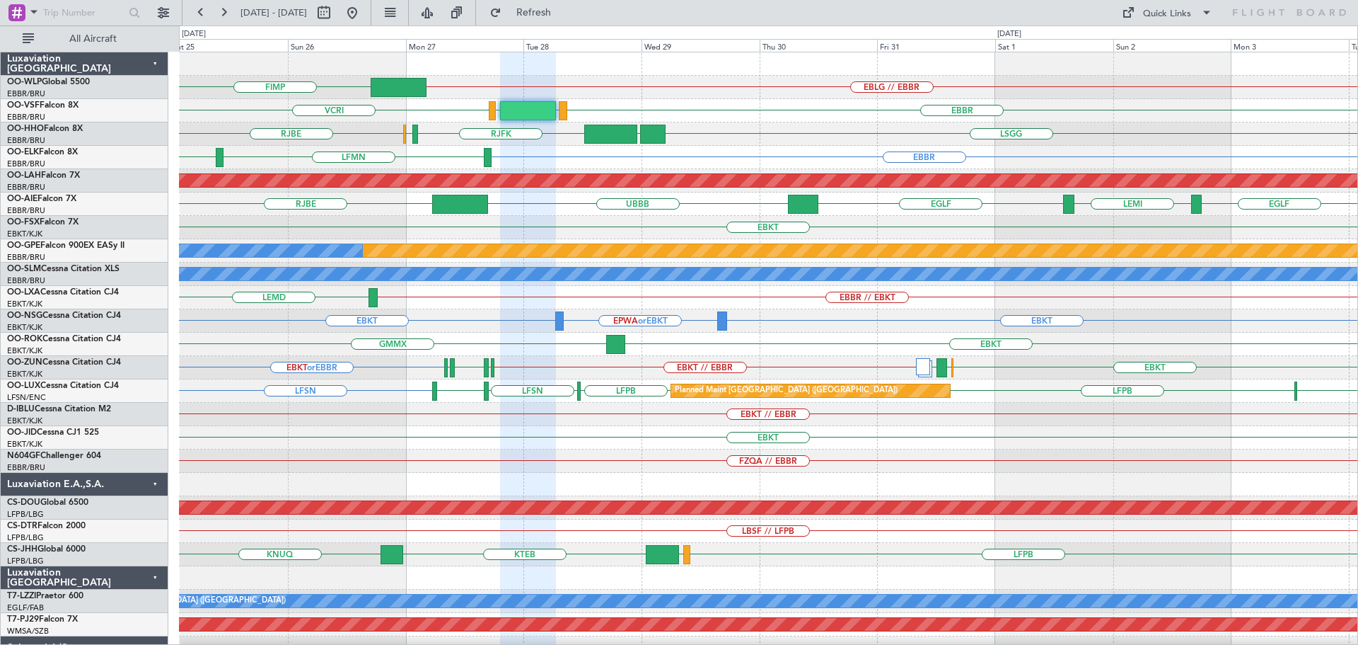
type input "0"
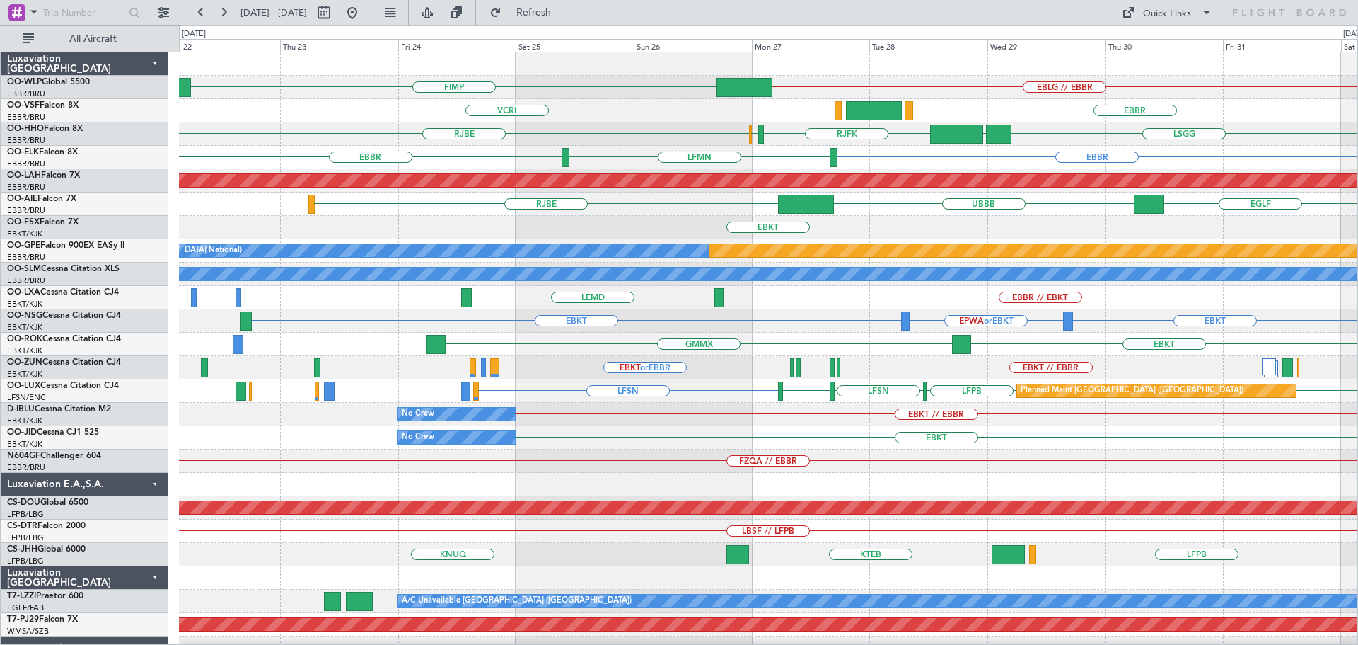
click at [710, 162] on div "EBLG // EBBR FIMP VCRI EBBR LEGE VRMM RJBE LSGG UBBB RJFK RJOB EBBR EBBR LFMN P…" at bounding box center [768, 460] width 1179 height 817
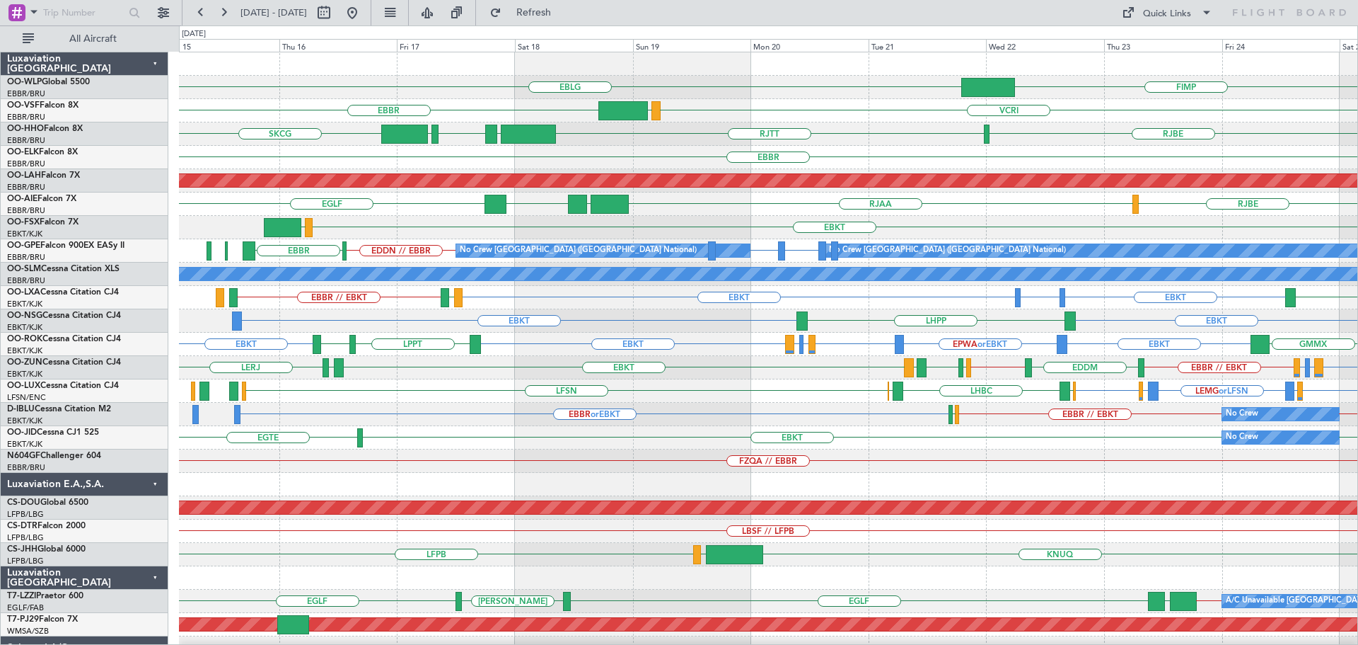
click at [629, 145] on div "RJTT LROP LSGG EGGD SKCG RJBE" at bounding box center [768, 133] width 1179 height 23
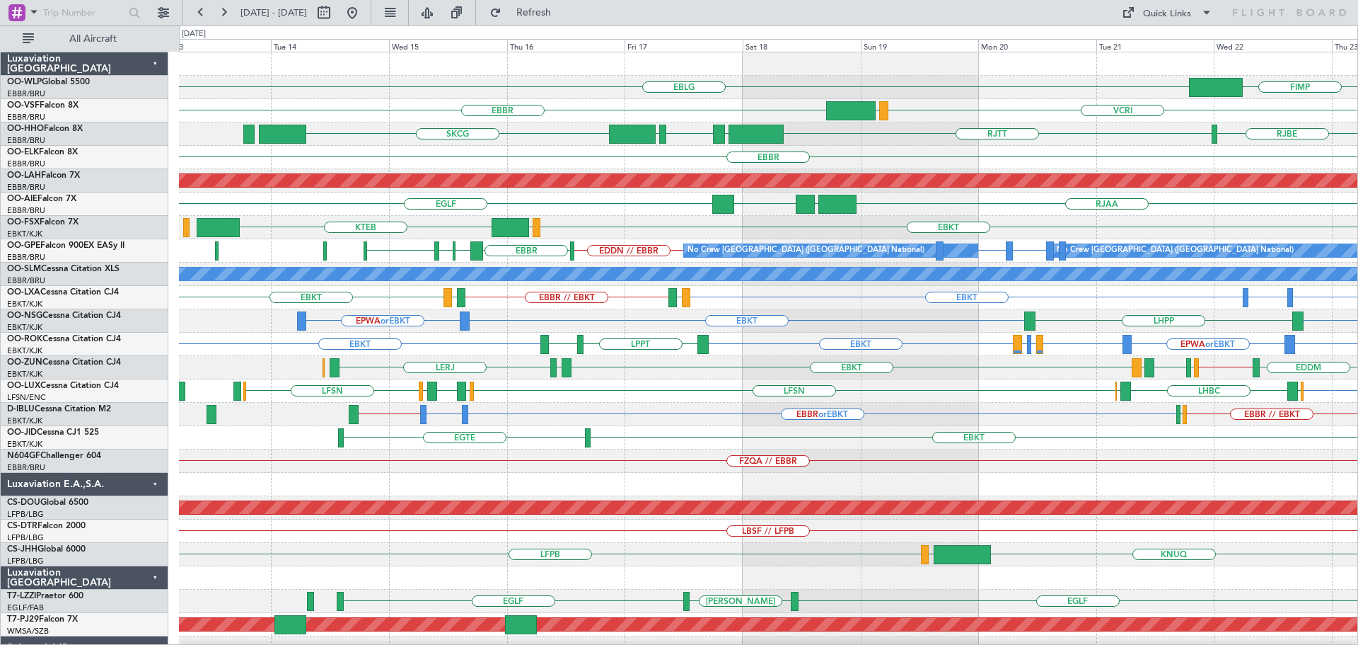
click at [575, 156] on div "EBBR" at bounding box center [768, 157] width 1179 height 23
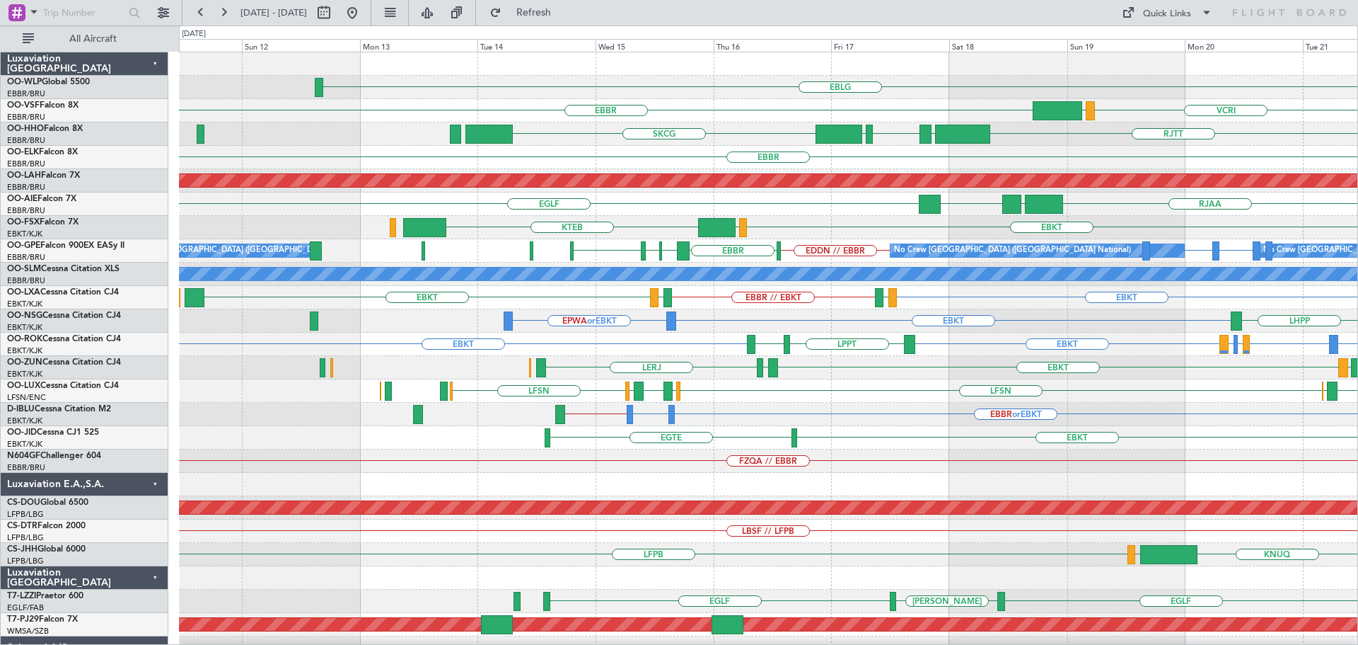
click at [553, 173] on div "EBLG FIMP EBBR VCRI VRMU RJTT LROP LSGG EGGD SKCG RJBE Planned Maint Geneva (Co…" at bounding box center [768, 472] width 1179 height 841
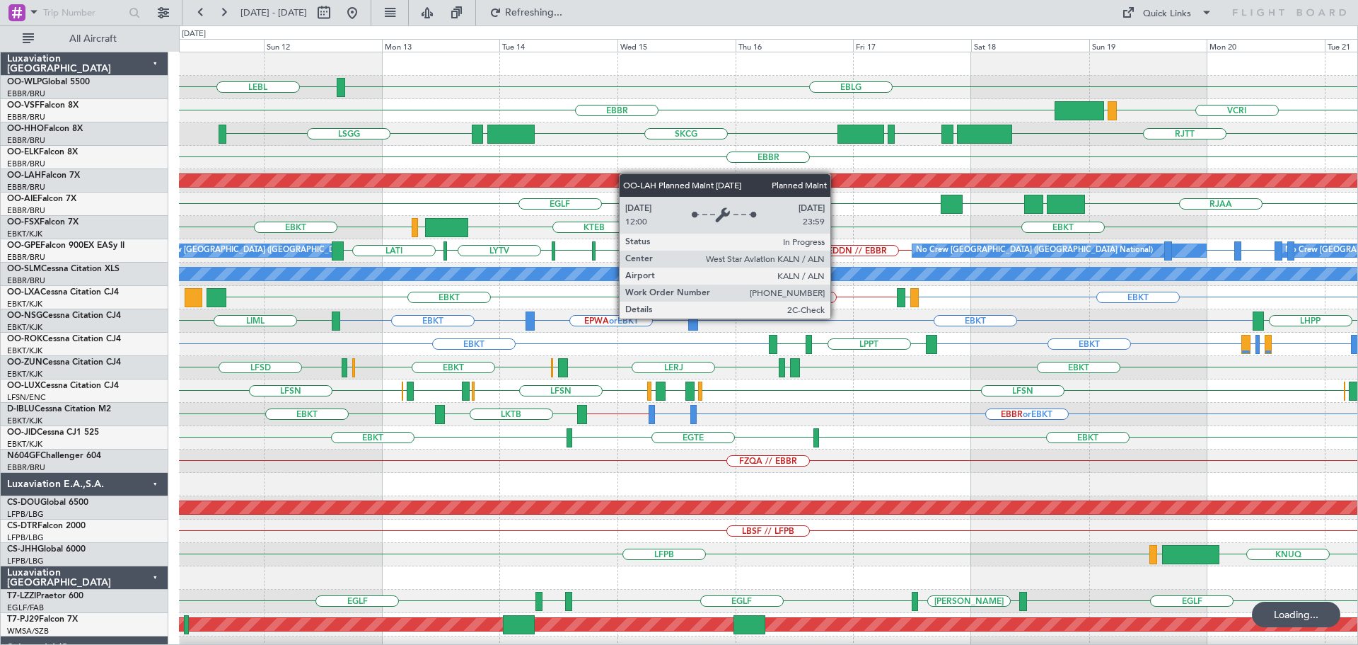
click at [606, 163] on div "EBBR" at bounding box center [768, 157] width 1179 height 23
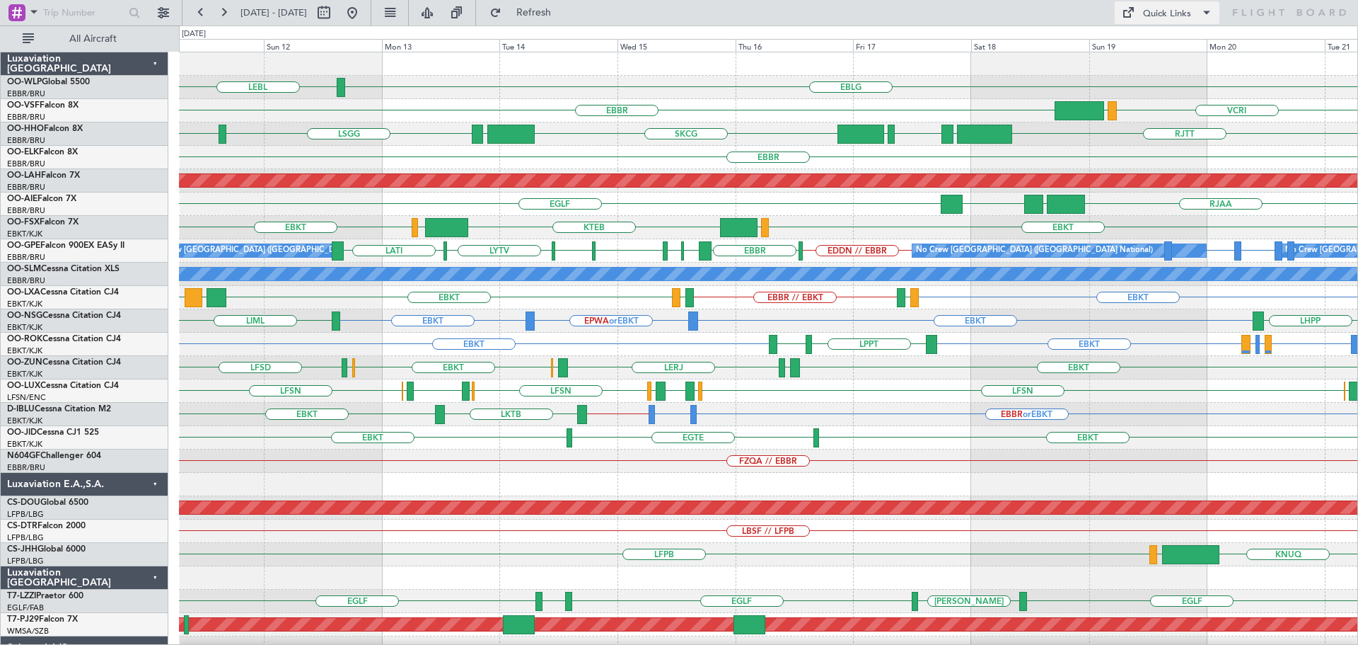
click at [1148, 18] on div "Quick Links" at bounding box center [1167, 14] width 48 height 14
click at [1154, 42] on button "Trip Builder" at bounding box center [1168, 47] width 106 height 34
drag, startPoint x: 595, startPoint y: 11, endPoint x: 615, endPoint y: 43, distance: 38.1
click at [564, 12] on span "Refresh" at bounding box center [533, 13] width 59 height 10
click at [644, 81] on div "EBLG LEBL" at bounding box center [768, 87] width 1179 height 23
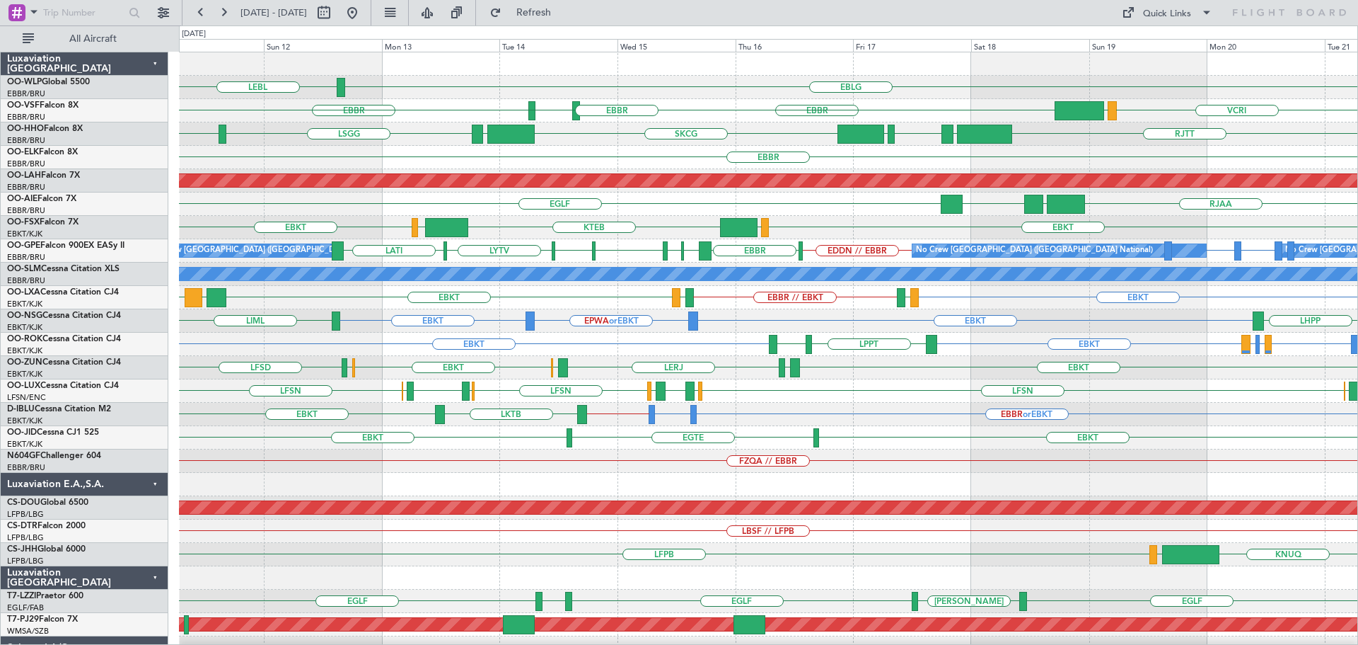
click at [571, 141] on div "RJTT LEZL LSGG EGGD LROP LSGG EGGD SKCG Planned Maint Geneva (Cointrin)" at bounding box center [768, 133] width 1179 height 23
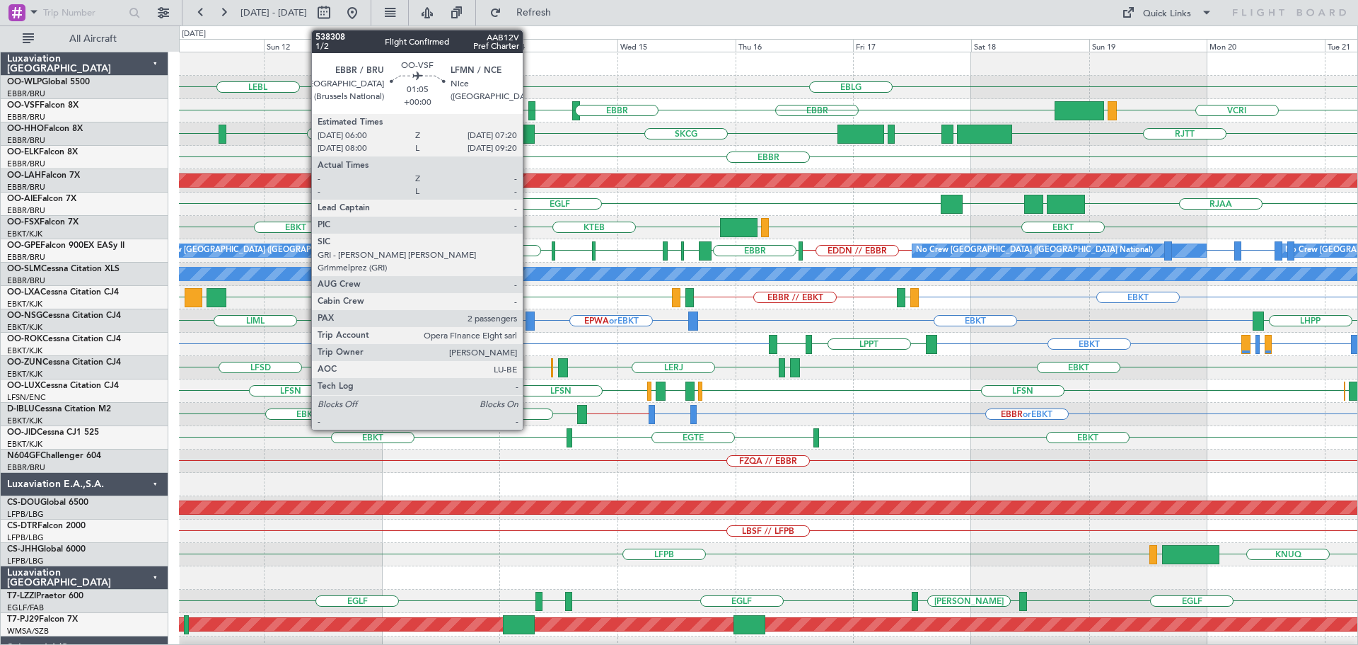
click at [529, 107] on div at bounding box center [532, 110] width 7 height 19
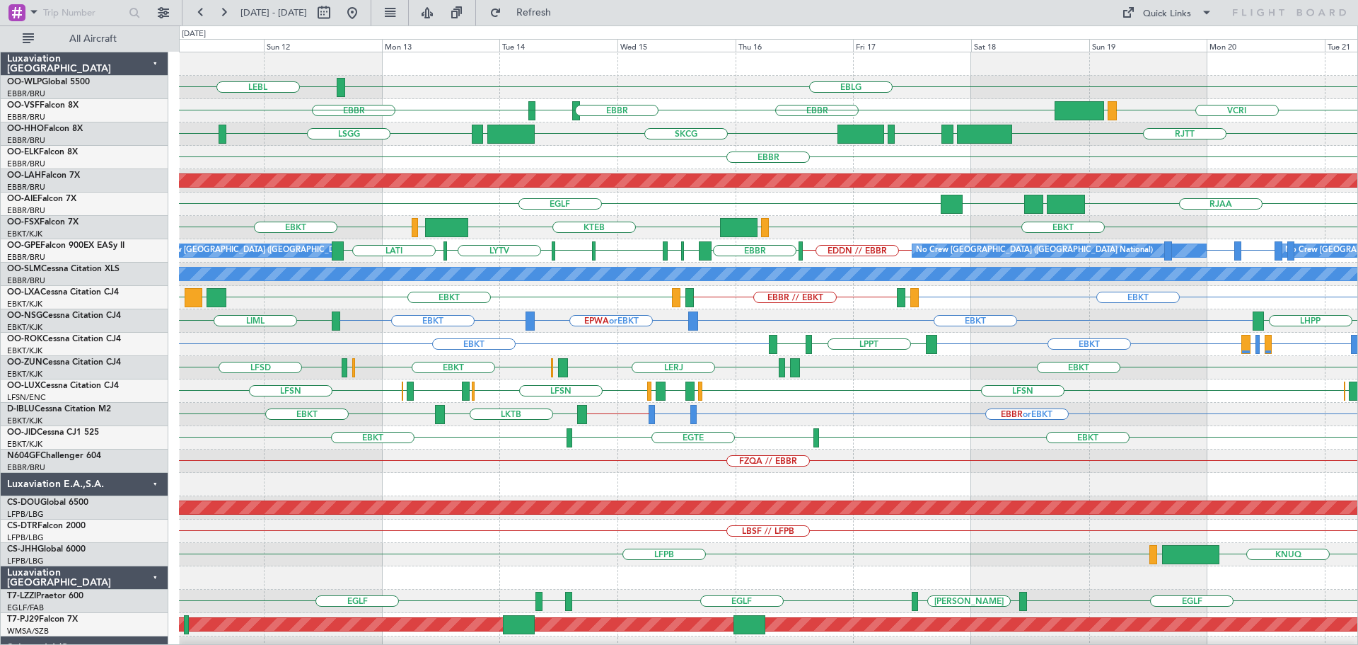
click at [646, 87] on div "EBLG LEBL" at bounding box center [768, 87] width 1179 height 23
click at [568, 6] on button "Refresh" at bounding box center [525, 12] width 85 height 23
click at [682, 81] on div "EBLG LEBL" at bounding box center [768, 87] width 1179 height 23
click at [761, 420] on div "EBBR or EBKT LSGG or EBKT EBKT // EBBR LKTB EBKT" at bounding box center [768, 414] width 1179 height 23
click at [364, 11] on button at bounding box center [352, 12] width 23 height 23
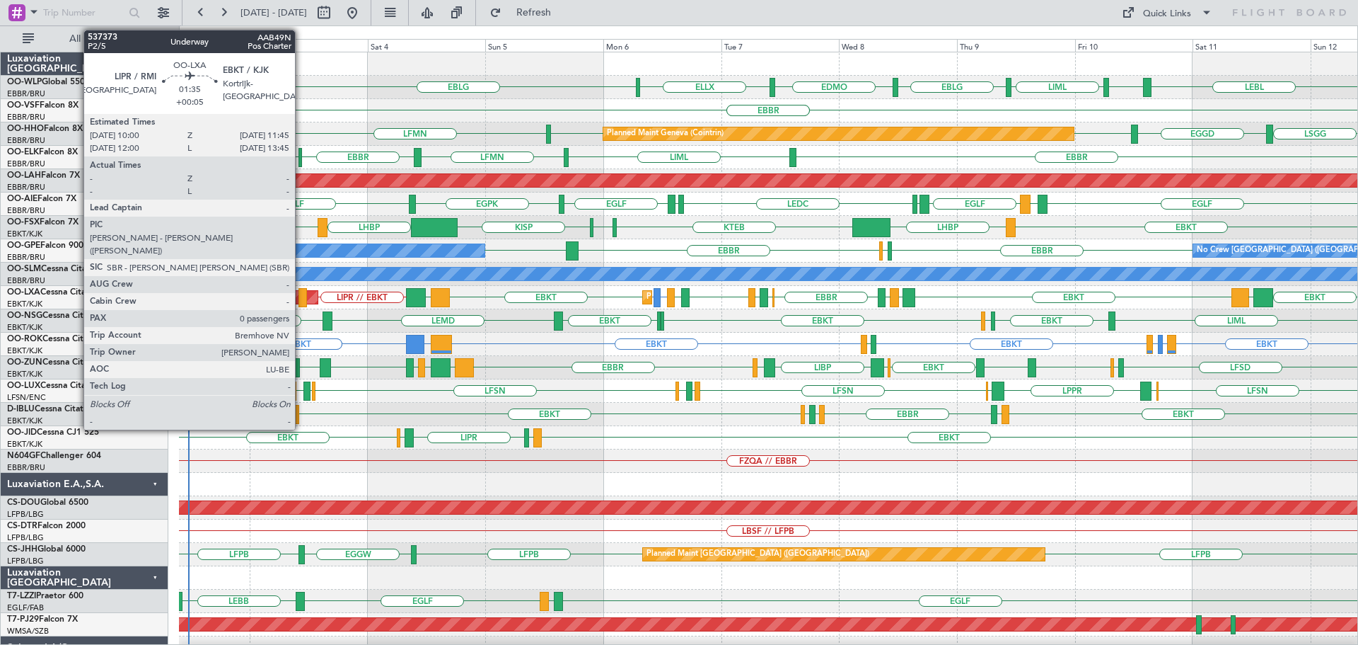
click at [301, 299] on div at bounding box center [303, 297] width 9 height 19
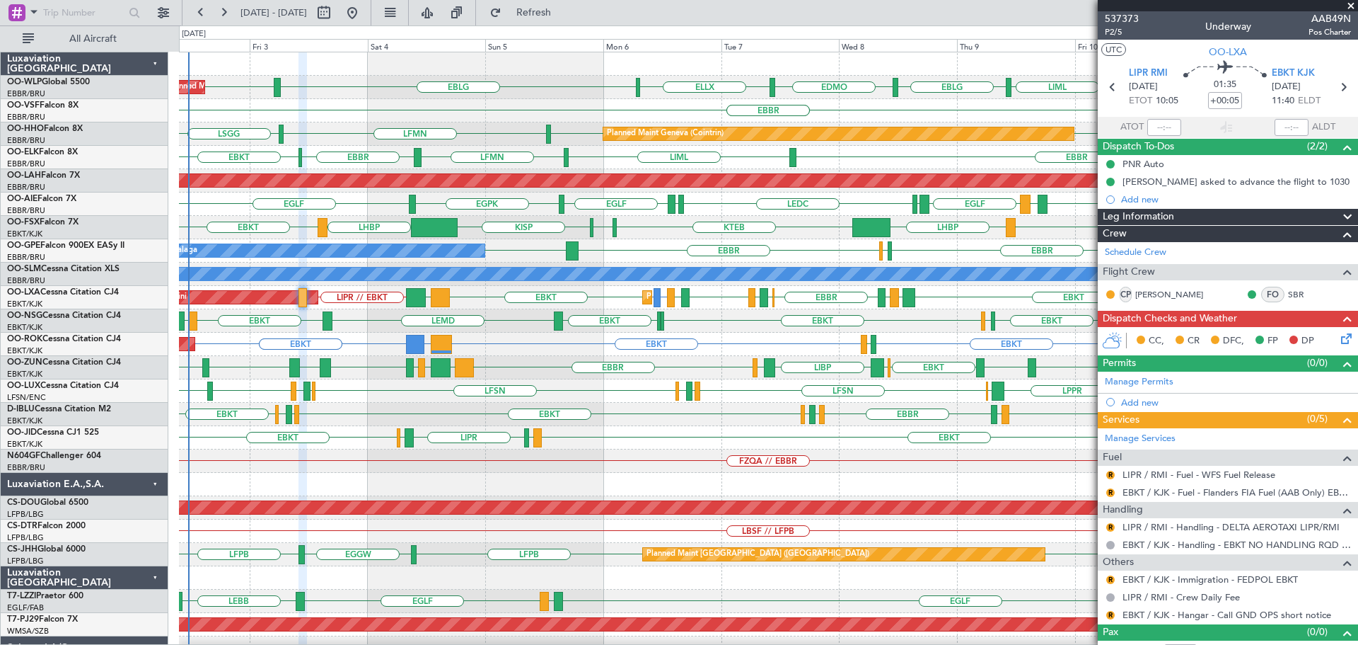
click at [1353, 4] on span at bounding box center [1351, 6] width 14 height 13
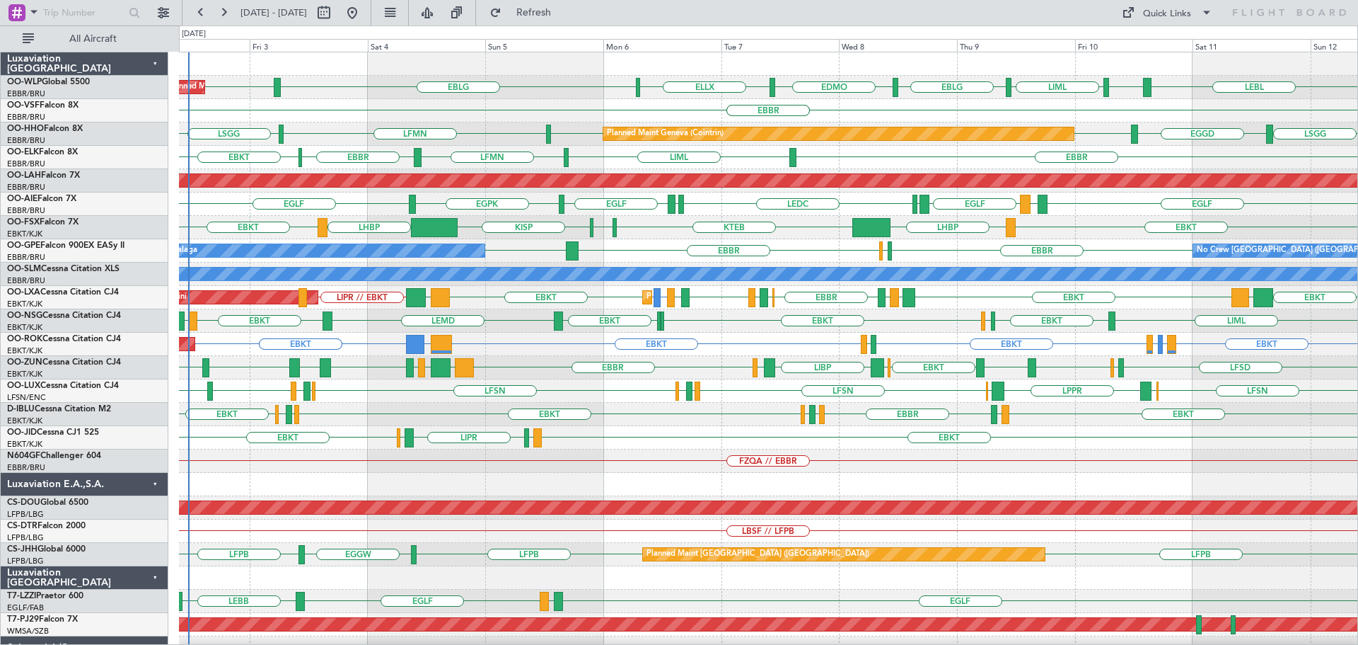
click at [611, 436] on div "EBKT LIML LIPR LFPB EBKT" at bounding box center [768, 437] width 1179 height 23
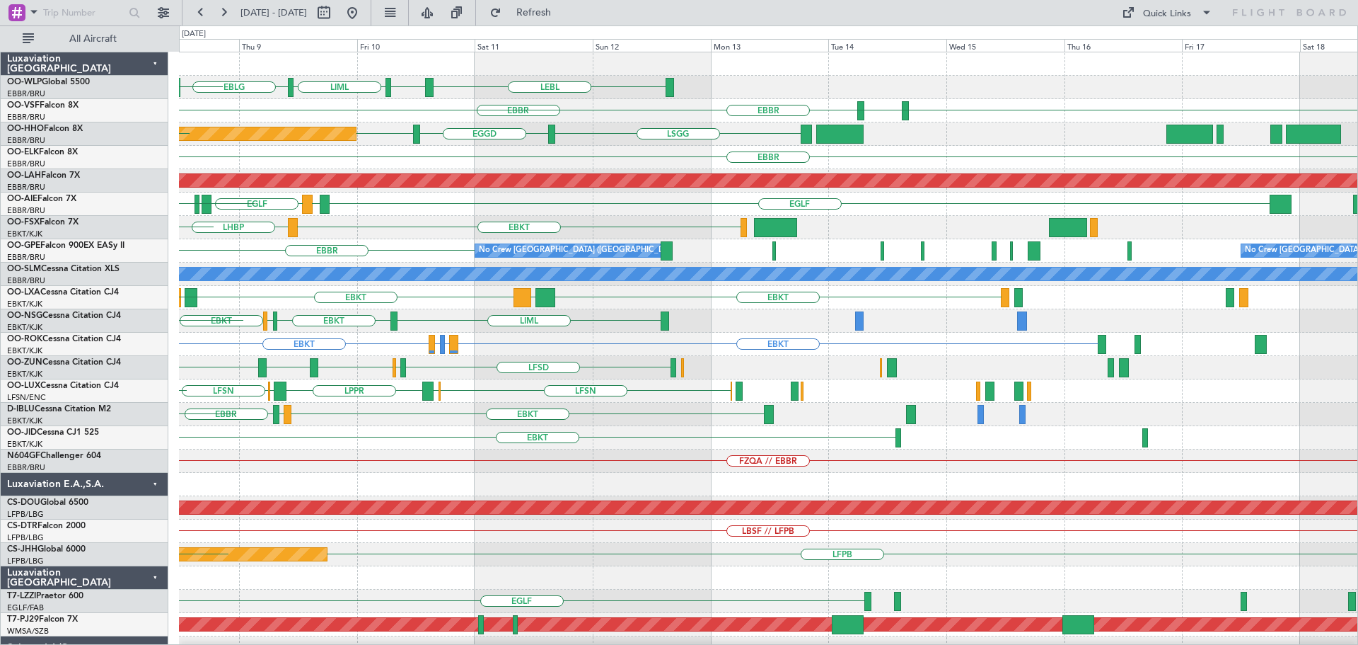
click at [408, 301] on div "LEBL EBLG LIML EBLG EDMO ELLX EBLG EBBR EBBR LSGG EGGD LSGG Planned Maint Genev…" at bounding box center [768, 437] width 1179 height 770
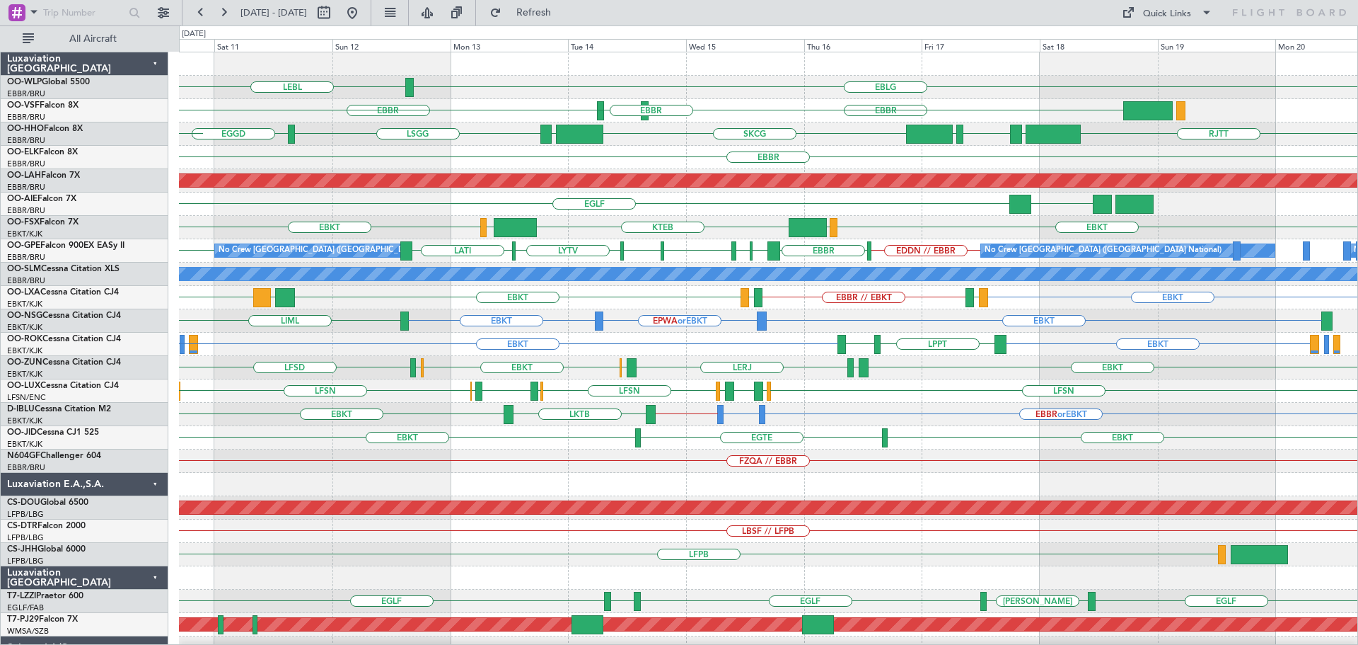
click at [849, 482] on div "EBLG LEBL LIML EBLG EBLG EBBR LFMN EBBR EBBR RJTT LROP LSGG EGGD SKCG LEZL LSGG…" at bounding box center [768, 472] width 1179 height 841
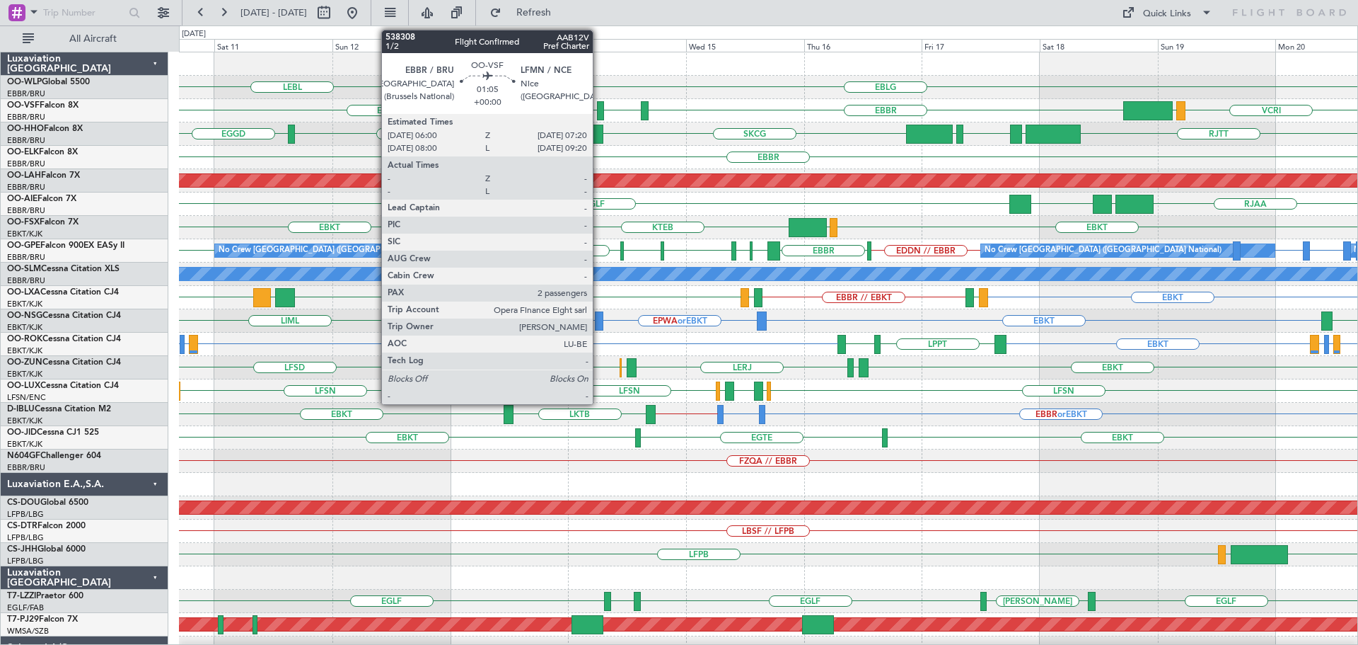
click at [599, 104] on div at bounding box center [600, 110] width 7 height 19
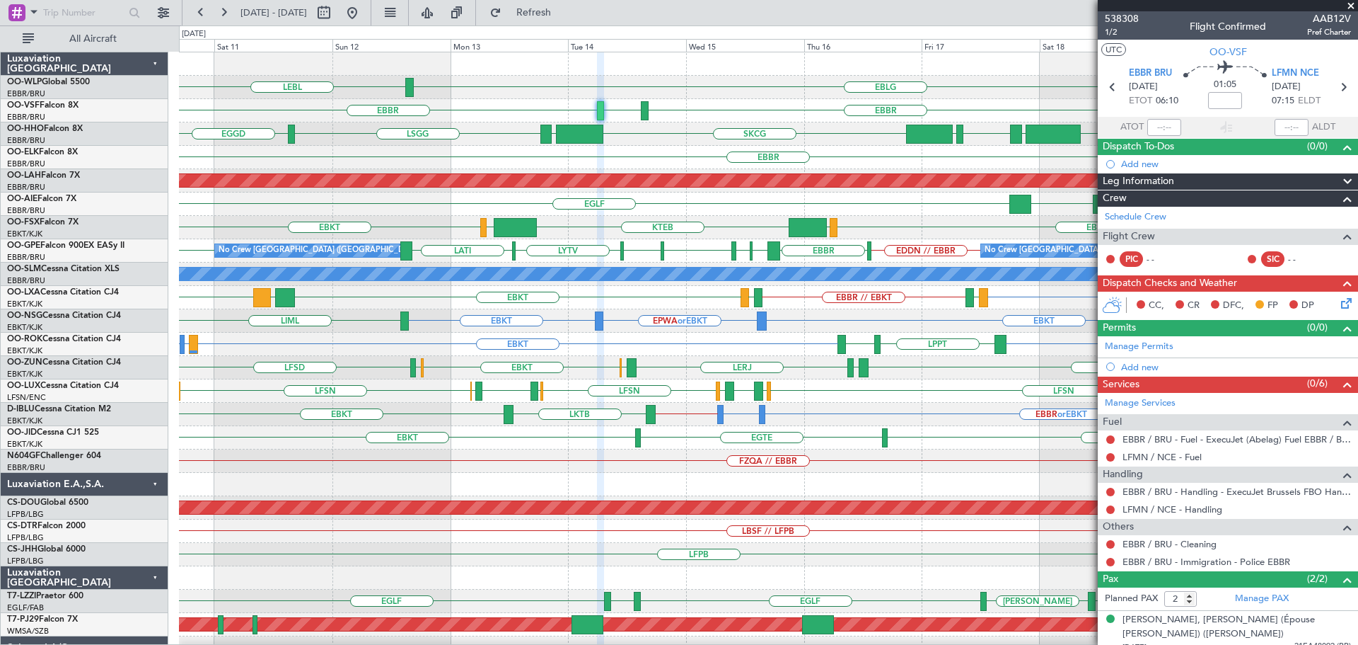
scroll to position [43, 0]
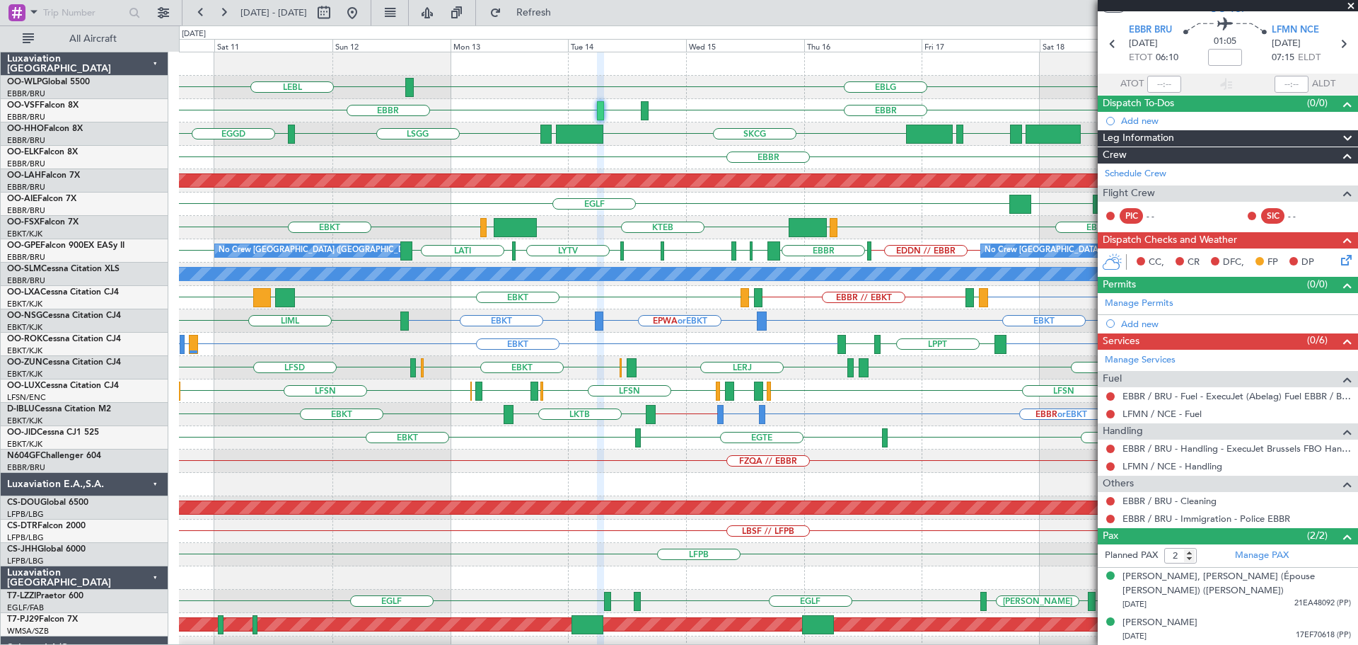
click at [1353, 4] on span at bounding box center [1351, 6] width 14 height 13
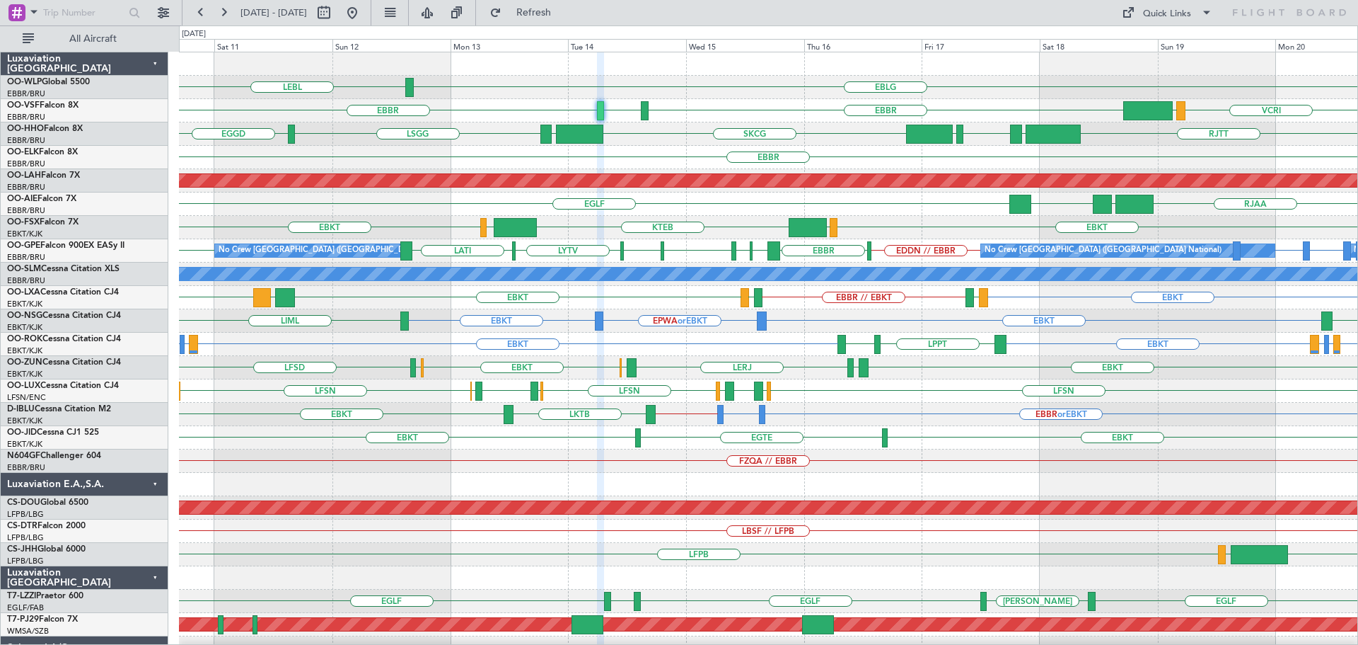
type input "0"
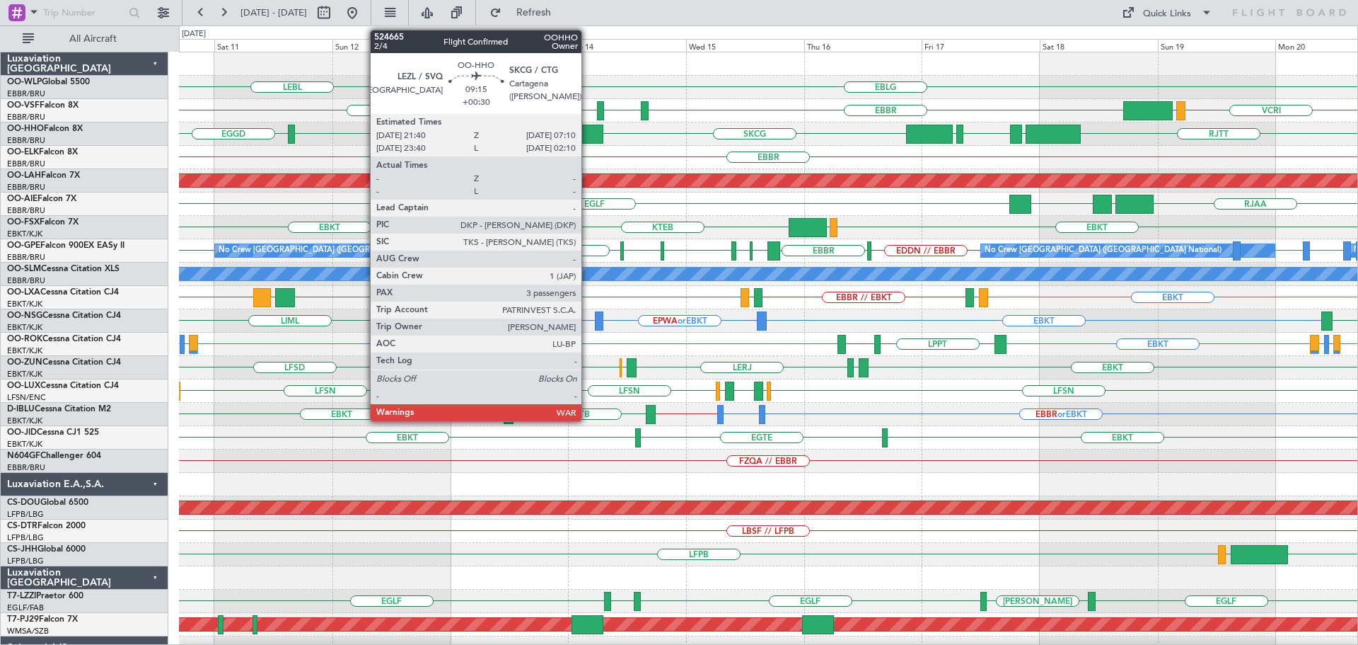
click at [588, 132] on div at bounding box center [579, 134] width 47 height 19
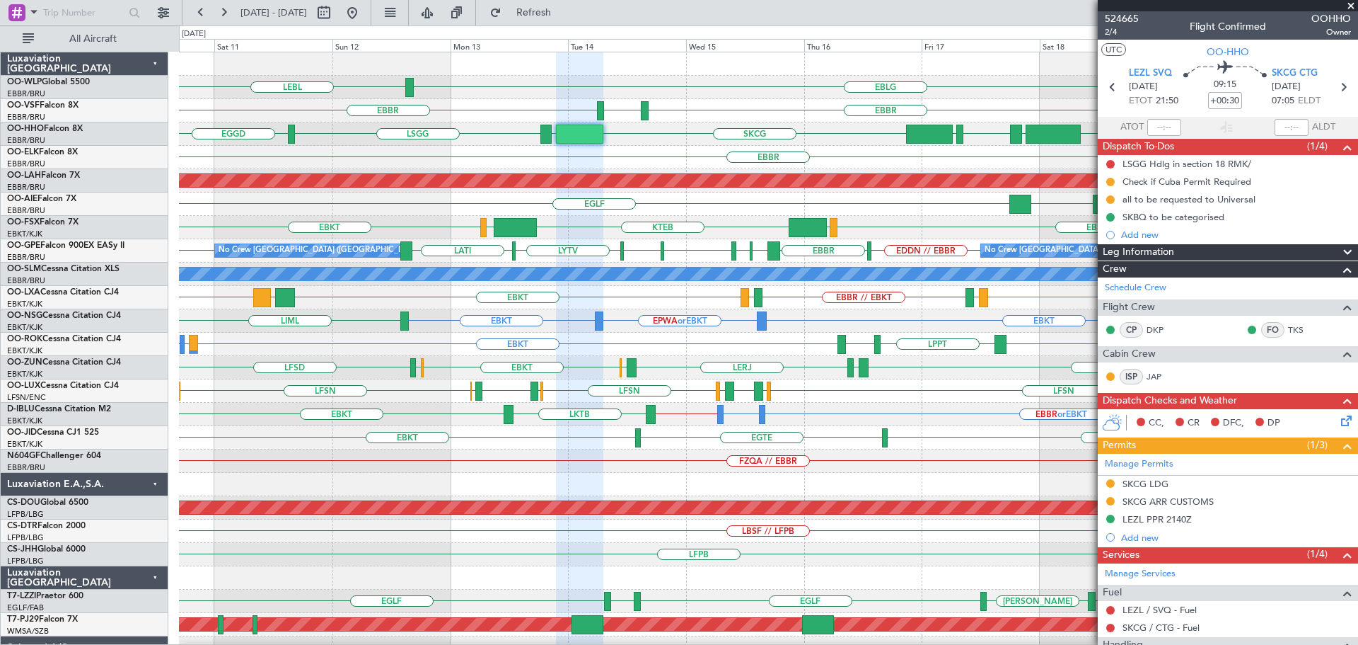
click at [1351, 4] on span at bounding box center [1351, 6] width 14 height 13
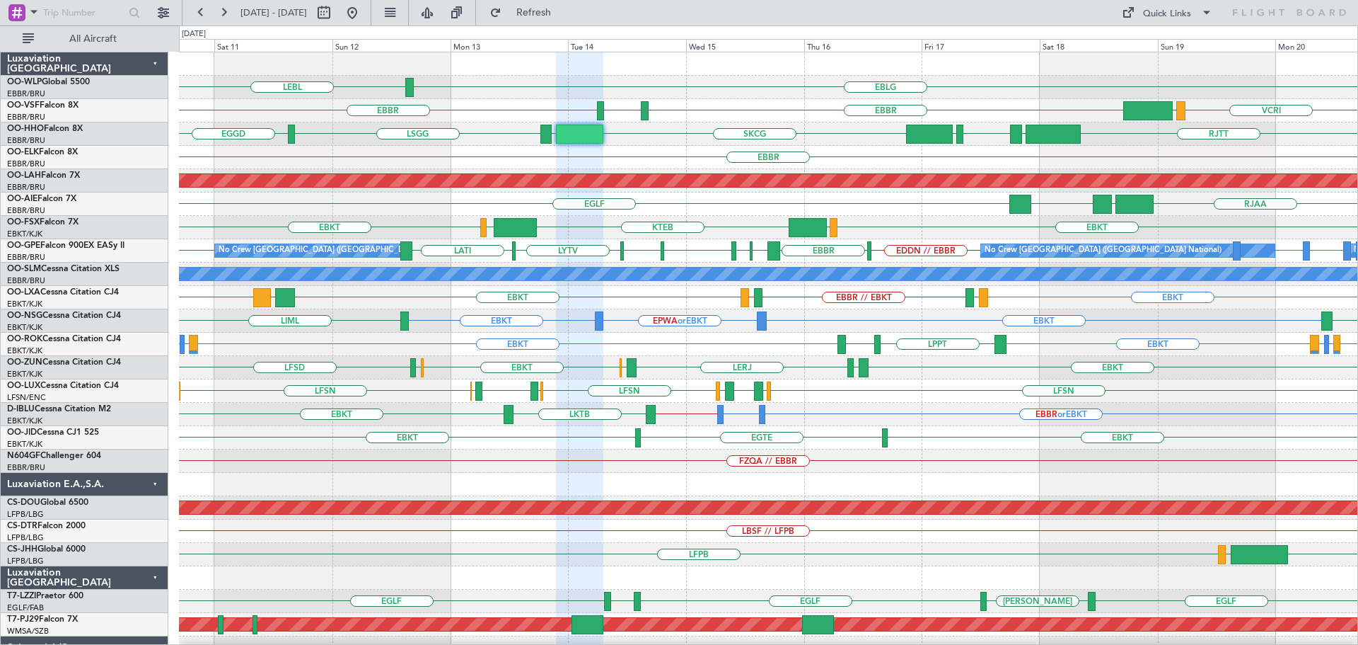
type input "0"
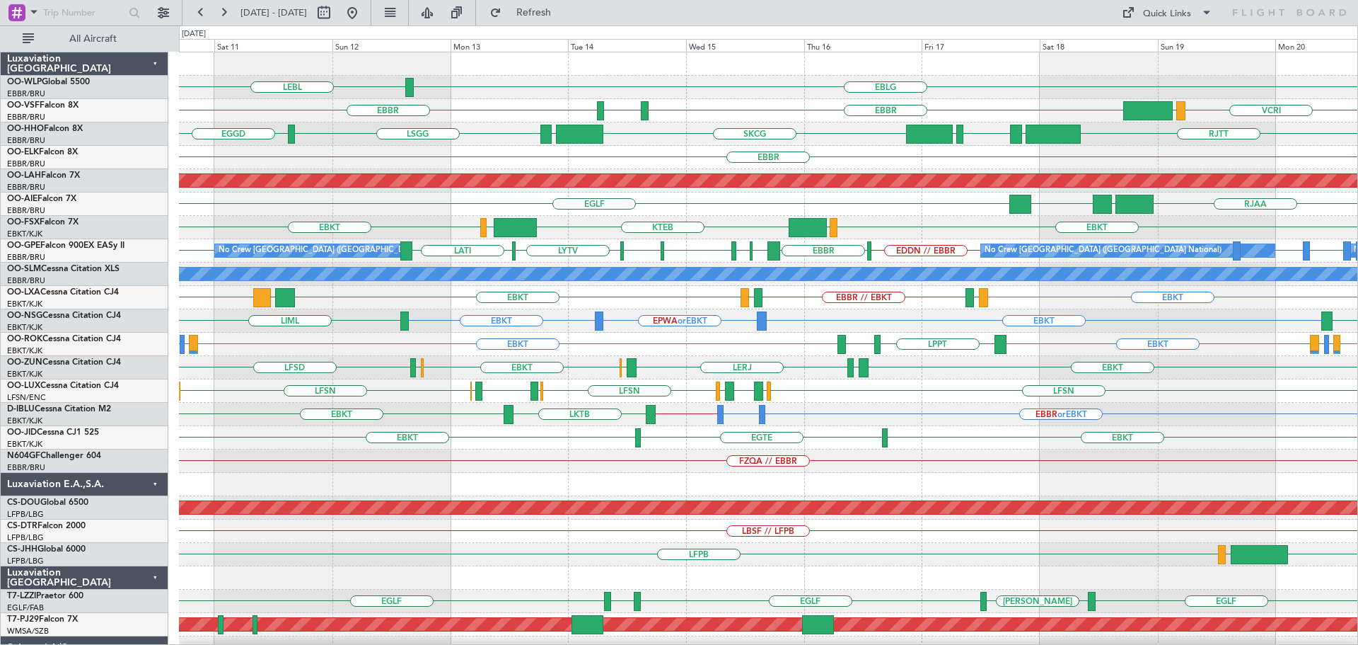
click at [660, 146] on div "EBBR" at bounding box center [768, 157] width 1179 height 23
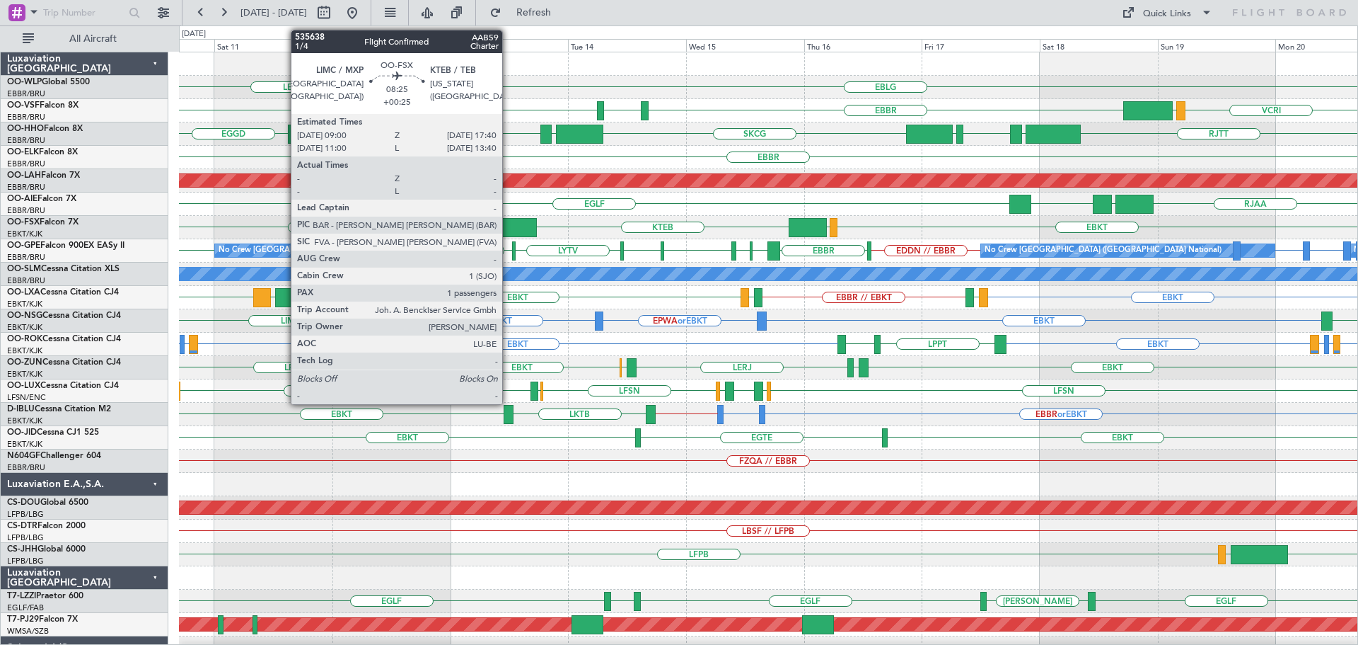
click at [509, 220] on div at bounding box center [515, 227] width 43 height 19
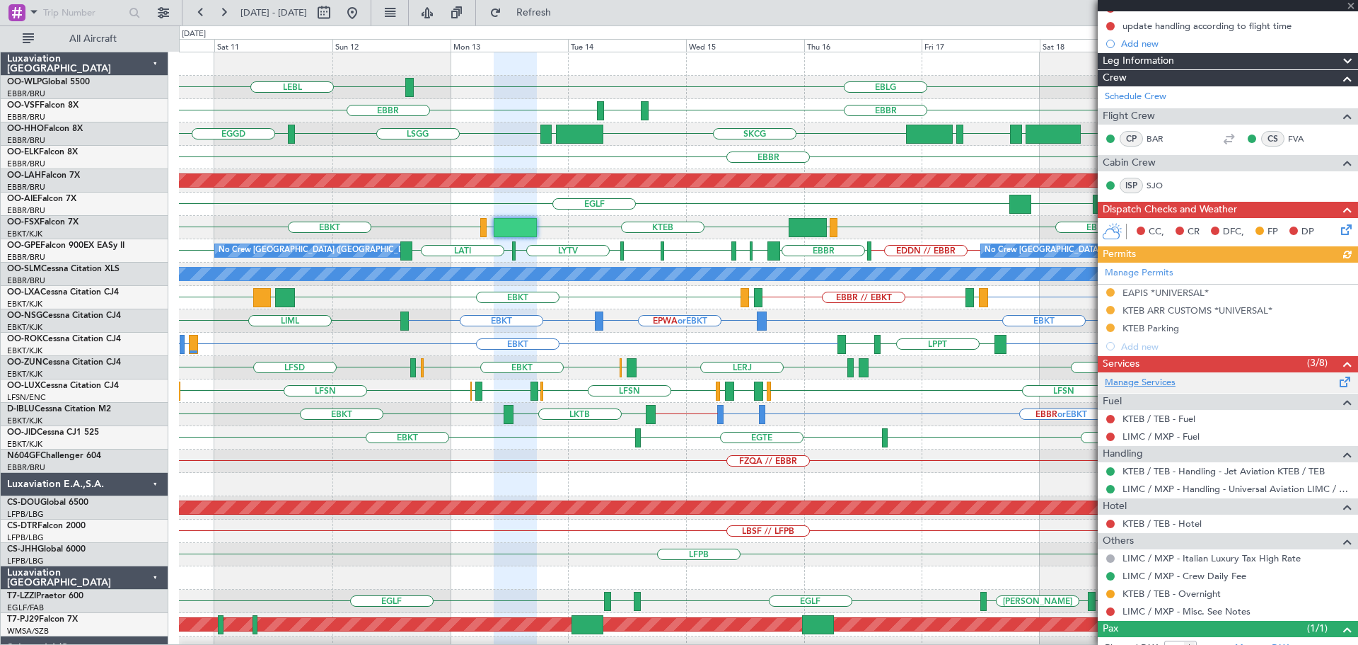
scroll to position [238, 0]
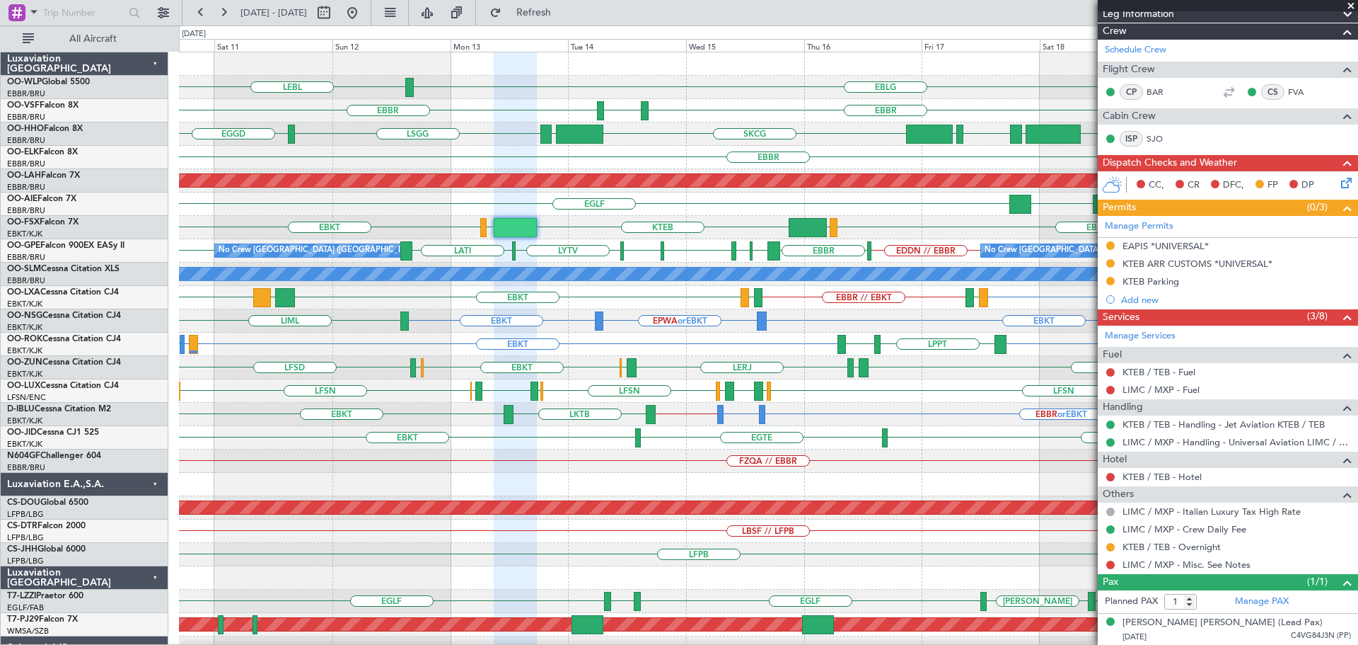
click at [1352, 6] on span at bounding box center [1351, 6] width 14 height 13
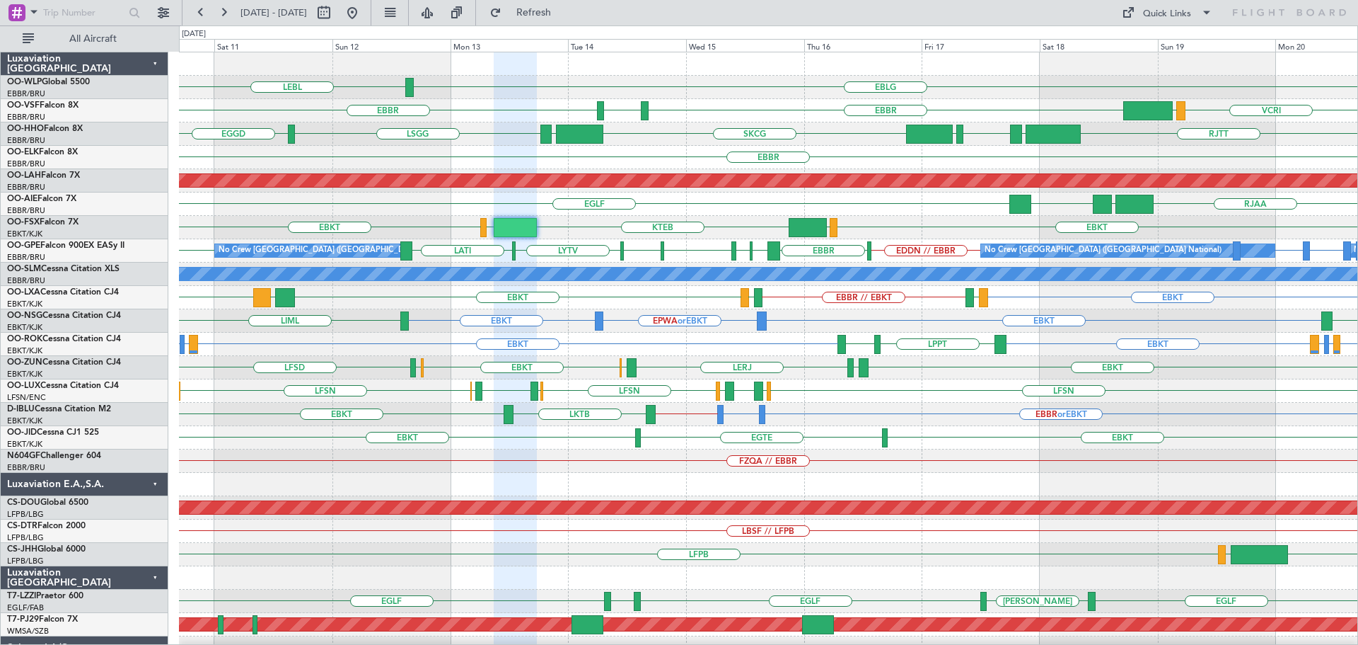
type input "0"
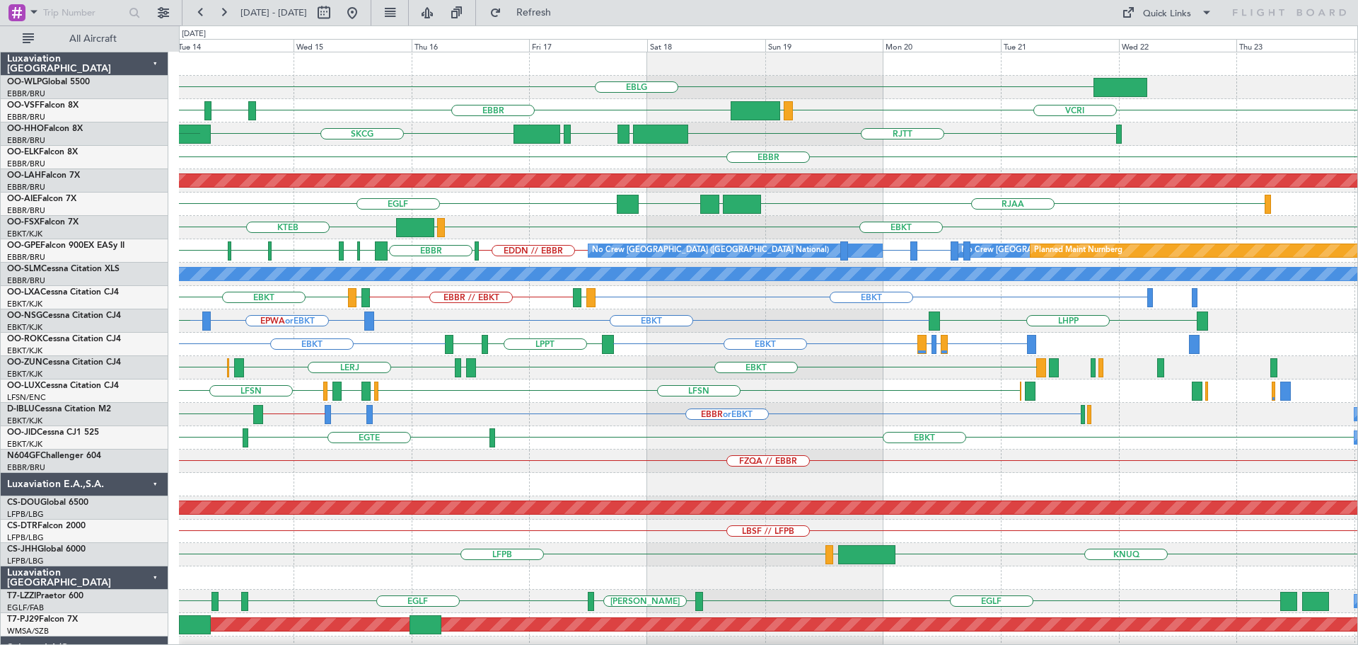
click at [561, 255] on div "EBLG LEBL VCRI VRMU EBBR LFMN EBBR RJTT LROP LSGG EGGD SKCG LEZL LSGG EGGD EBBR…" at bounding box center [768, 472] width 1179 height 841
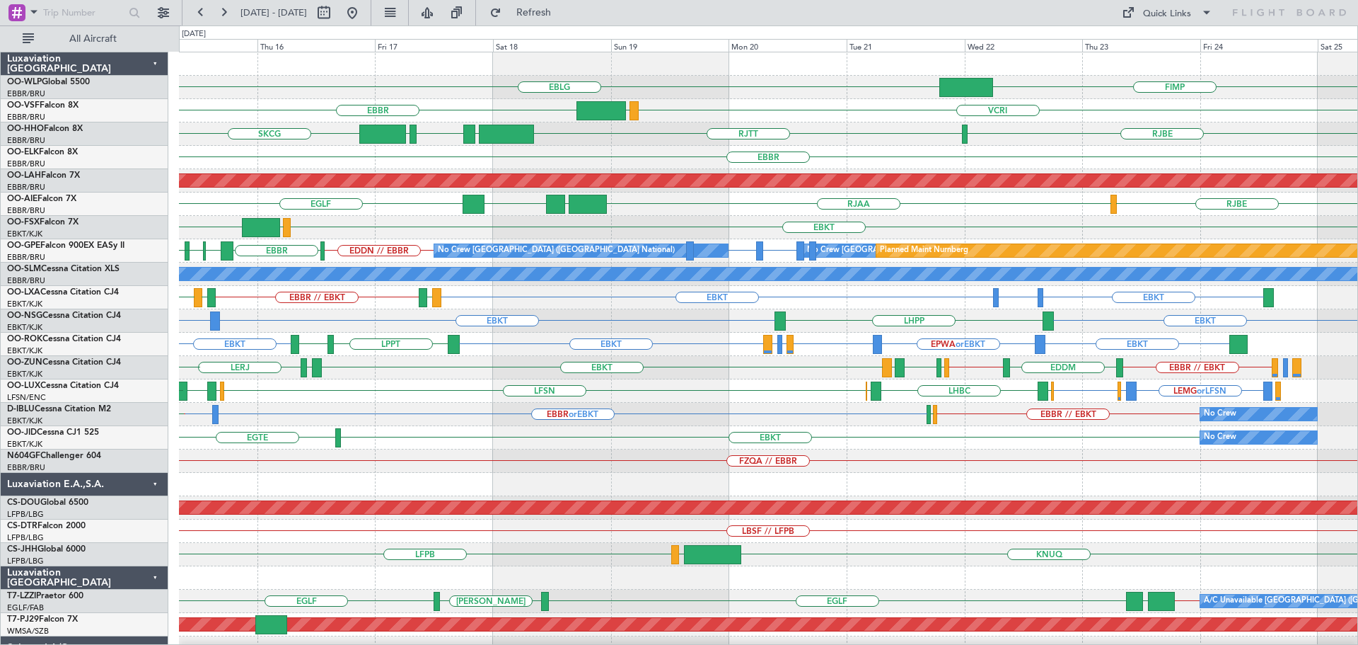
click at [776, 210] on div "RJAA UTSA LLBG EGLF RJBE" at bounding box center [768, 203] width 1179 height 23
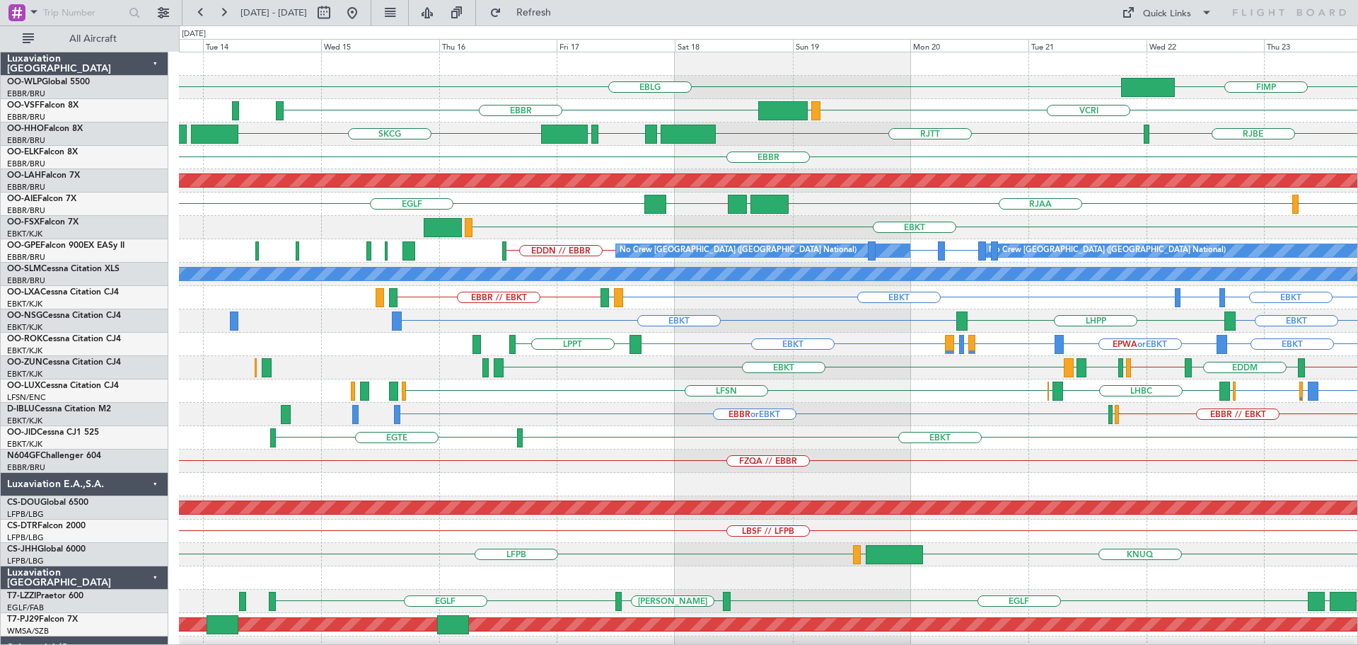
click at [843, 199] on div "EBLG FIMP VCRI VRMU EBBR RJTT LROP LSGG EGGD SKCG RJBE EBBR LFMN Planned Maint …" at bounding box center [768, 460] width 1179 height 817
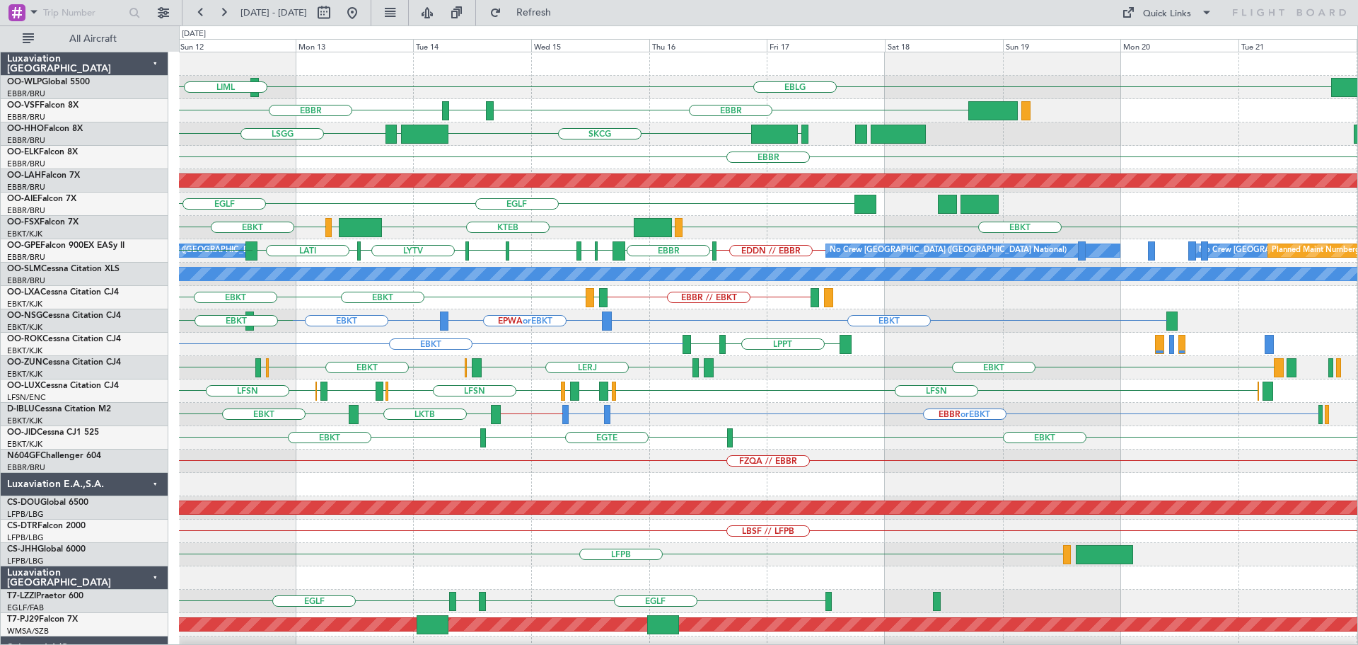
click at [545, 333] on div "EBLG LEBL EBLG LIML EBBR LFMN EBBR EGGD SKCG LEZL LSGG EGGD LSGG Planned Maint …" at bounding box center [768, 472] width 1179 height 841
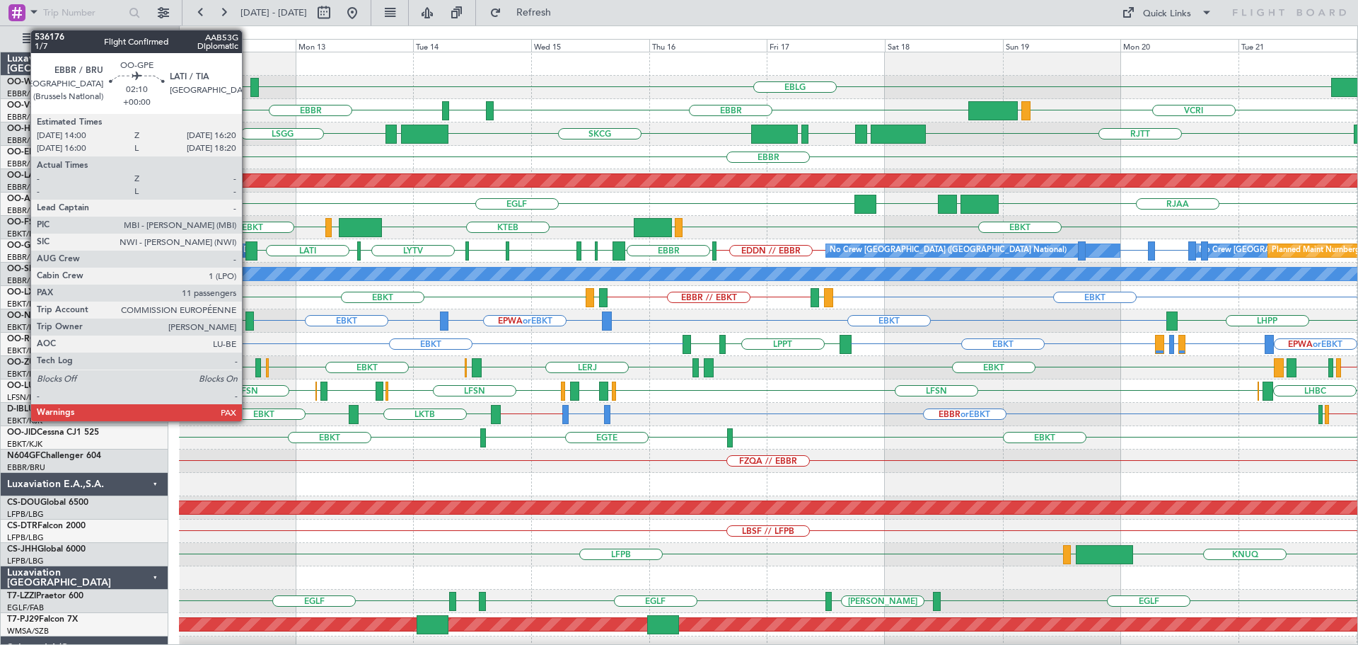
click at [248, 247] on div at bounding box center [252, 250] width 12 height 19
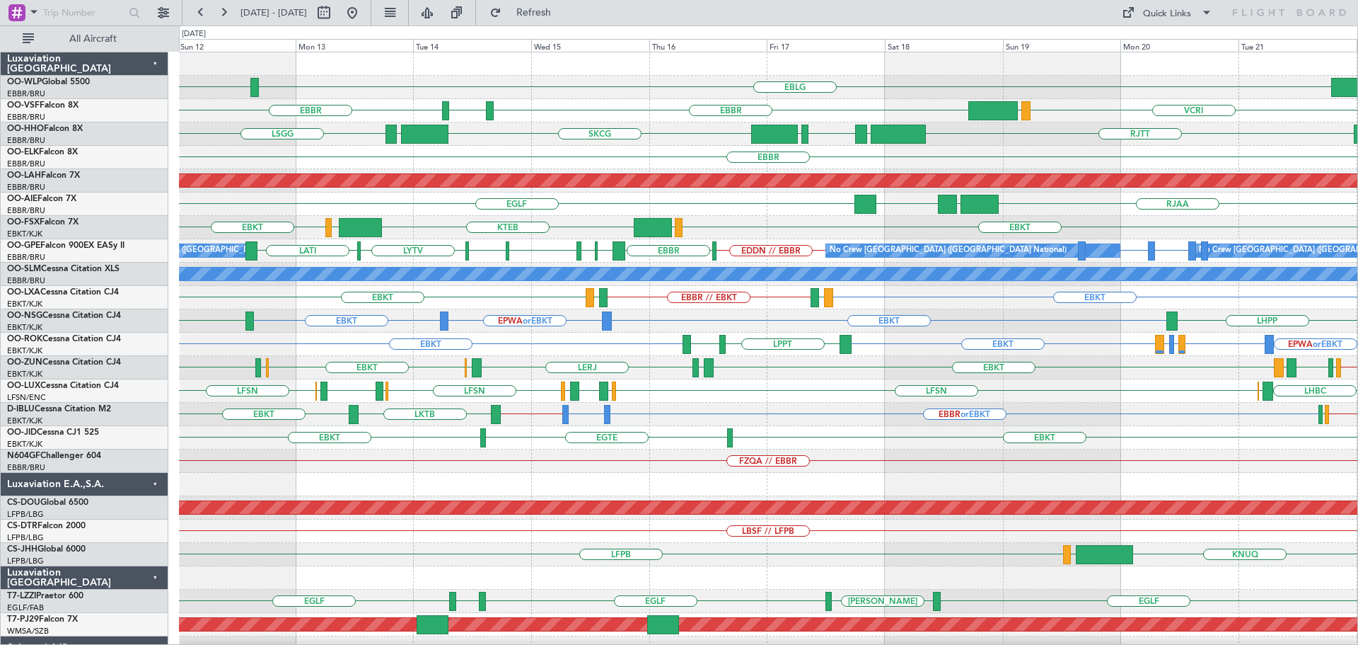
click at [649, 109] on div "VCRI VRMU EBBR LFMN EBBR" at bounding box center [768, 110] width 1179 height 23
click at [564, 16] on span "Refresh" at bounding box center [533, 13] width 59 height 10
click at [535, 98] on div "EBLG LEBL" at bounding box center [768, 87] width 1179 height 23
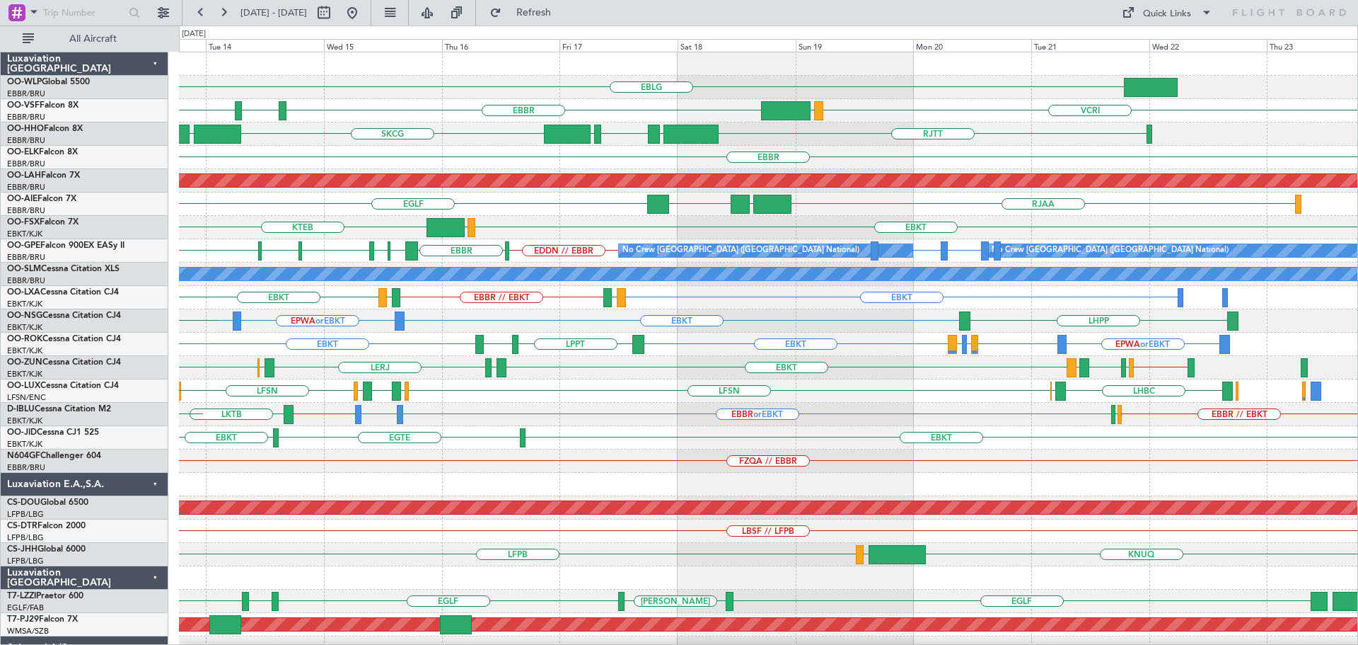
click at [918, 438] on div "EBLG LEBL EBBR VCRI VRMU EBBR LFMN RJTT LROP LSGG EGGD SKCG LEZL LSGG EBBR Plan…" at bounding box center [768, 472] width 1179 height 841
click at [746, 307] on div "EBKT EBKT EDDM or EBKT LFMD EBBR // EBKT LFTH EBKT" at bounding box center [768, 297] width 1179 height 23
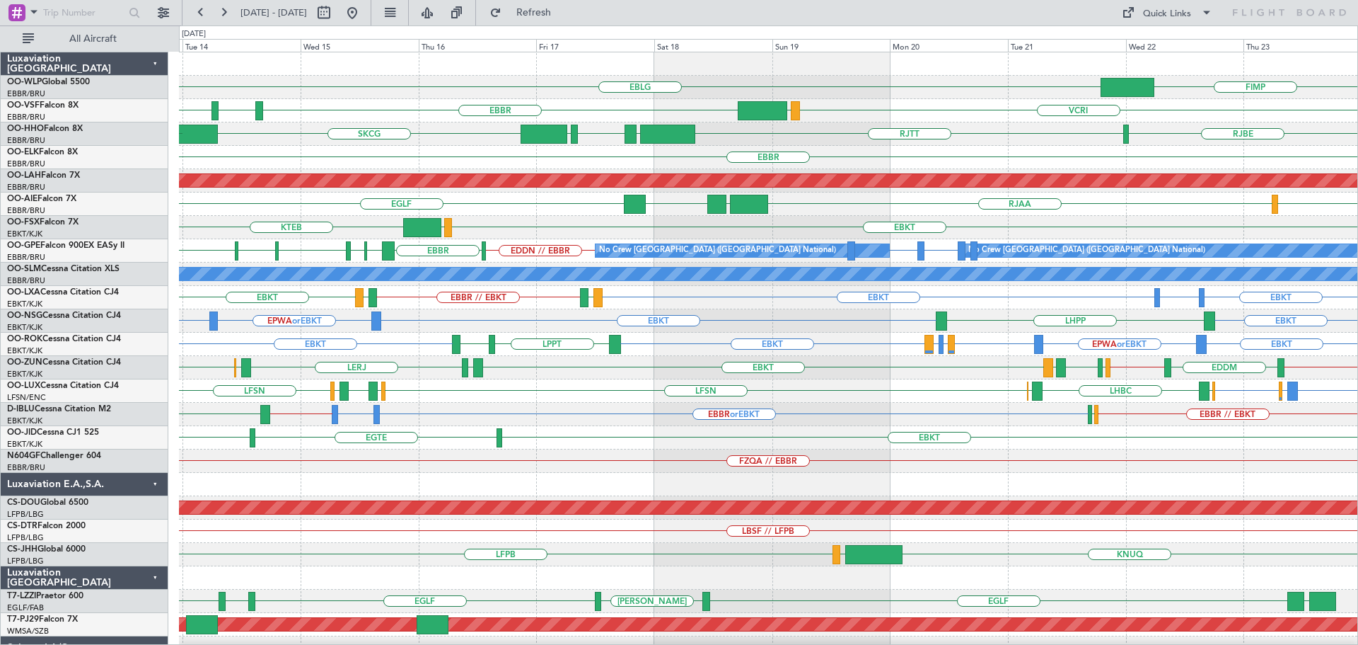
click at [657, 306] on div "EBKT LFMD EBBR // EBKT LFTH EBKT EDDM or EBKT EBKT" at bounding box center [768, 297] width 1179 height 23
click at [952, 429] on div "EBLG FIMP VCRI VRMU EBBR LFMN EBBR RJTT LROP LSGG EGGD SKCG RJBE EBBR Planned M…" at bounding box center [768, 472] width 1179 height 841
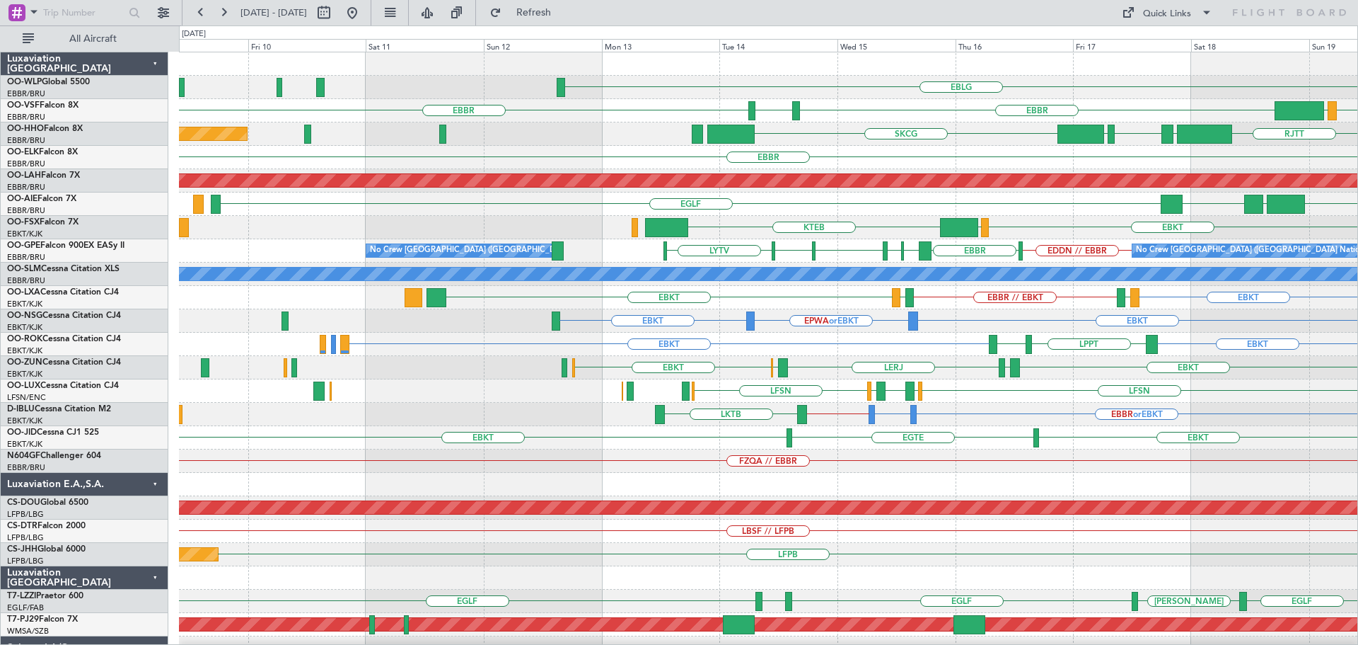
click at [1009, 470] on div "EBLG VCRI VRMU EBBR LFMN EBBR RJTT LROP LSGG EGGD SKCG Planned Maint Geneva (Co…" at bounding box center [768, 472] width 1179 height 841
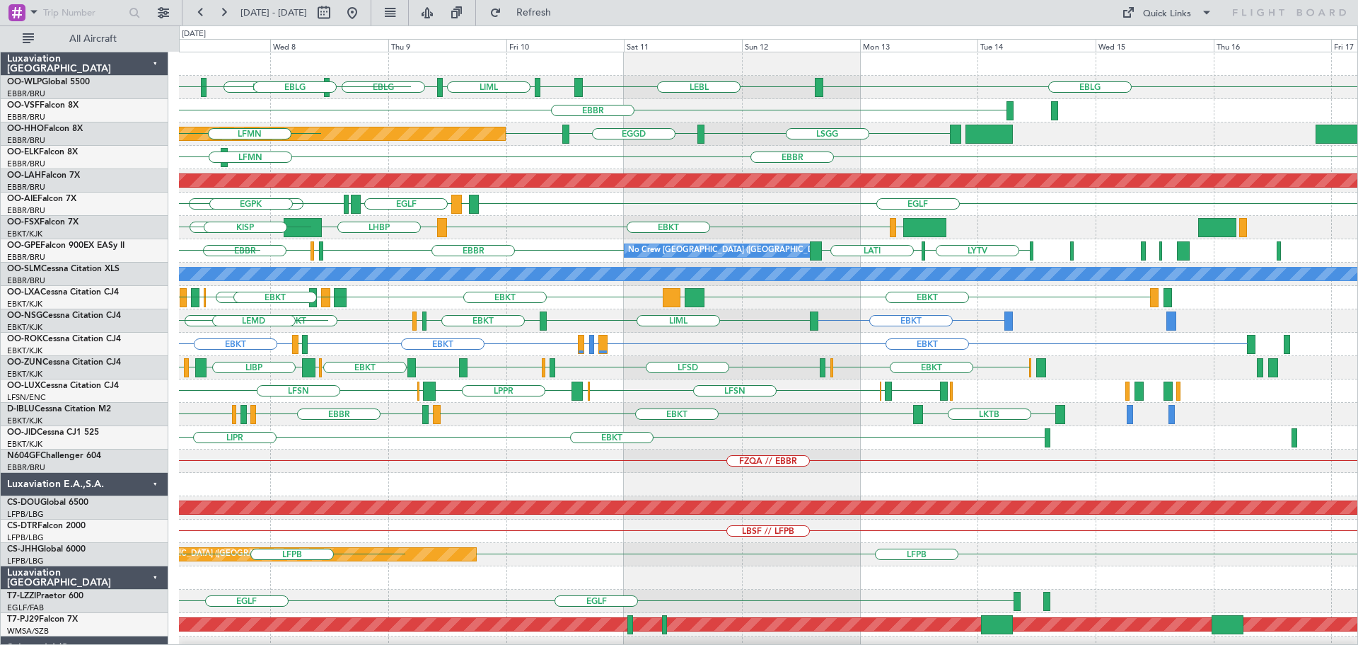
click at [636, 264] on div "EBLG EDMO ELLX EBLG LEBL EBLG LIML EBLG EBBR LSGG EGGD LSGG Planned Maint Genev…" at bounding box center [768, 437] width 1179 height 770
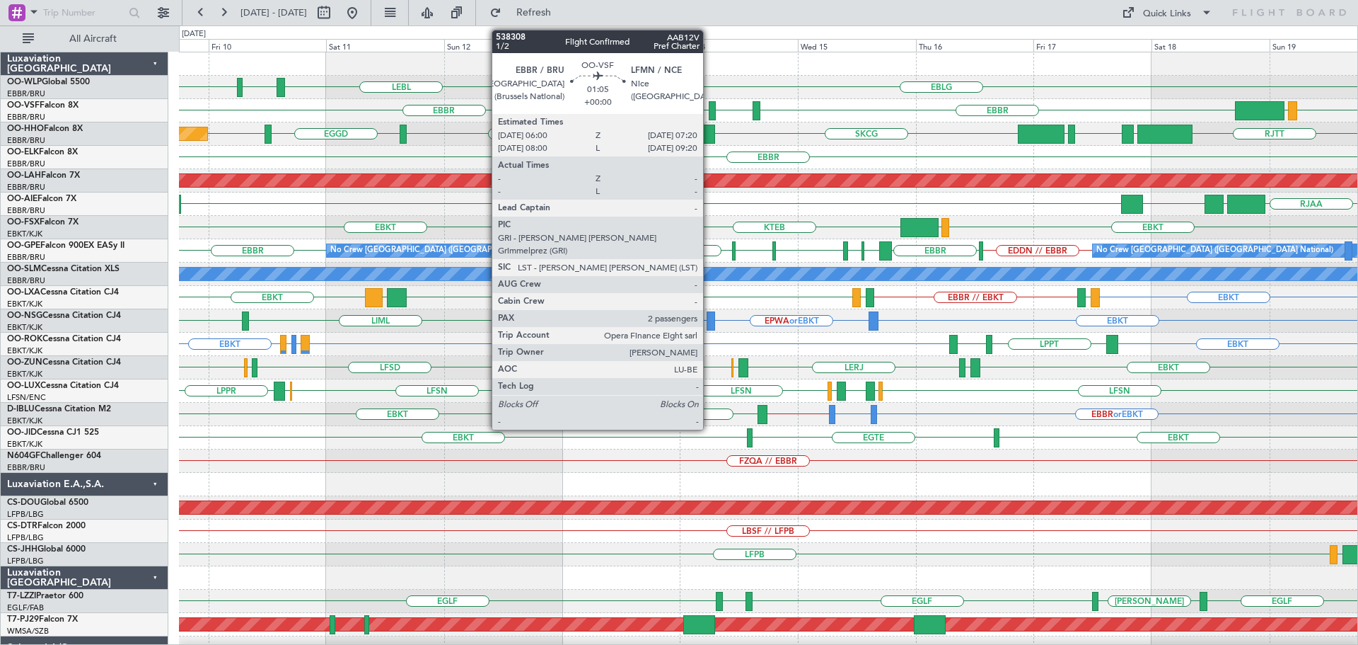
click at [710, 104] on div at bounding box center [712, 110] width 7 height 19
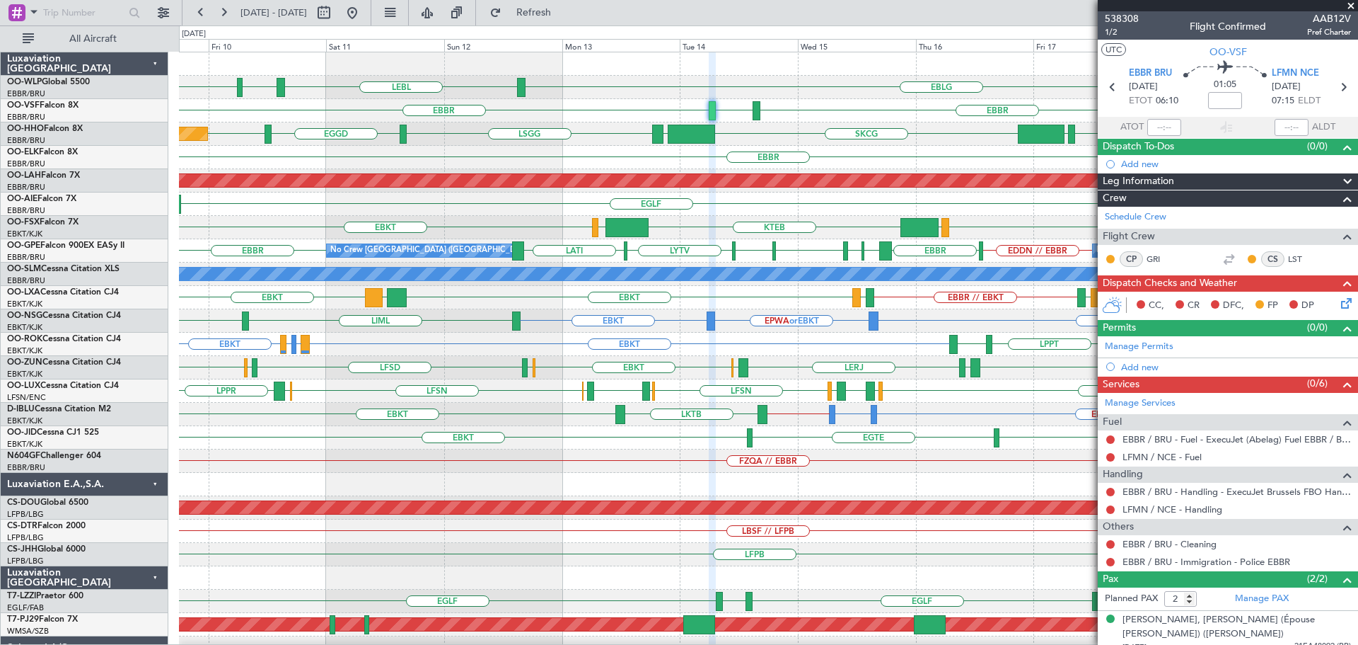
click at [708, 107] on div "EBBR VCRI VRMU EBBR LFMN" at bounding box center [768, 110] width 1179 height 23
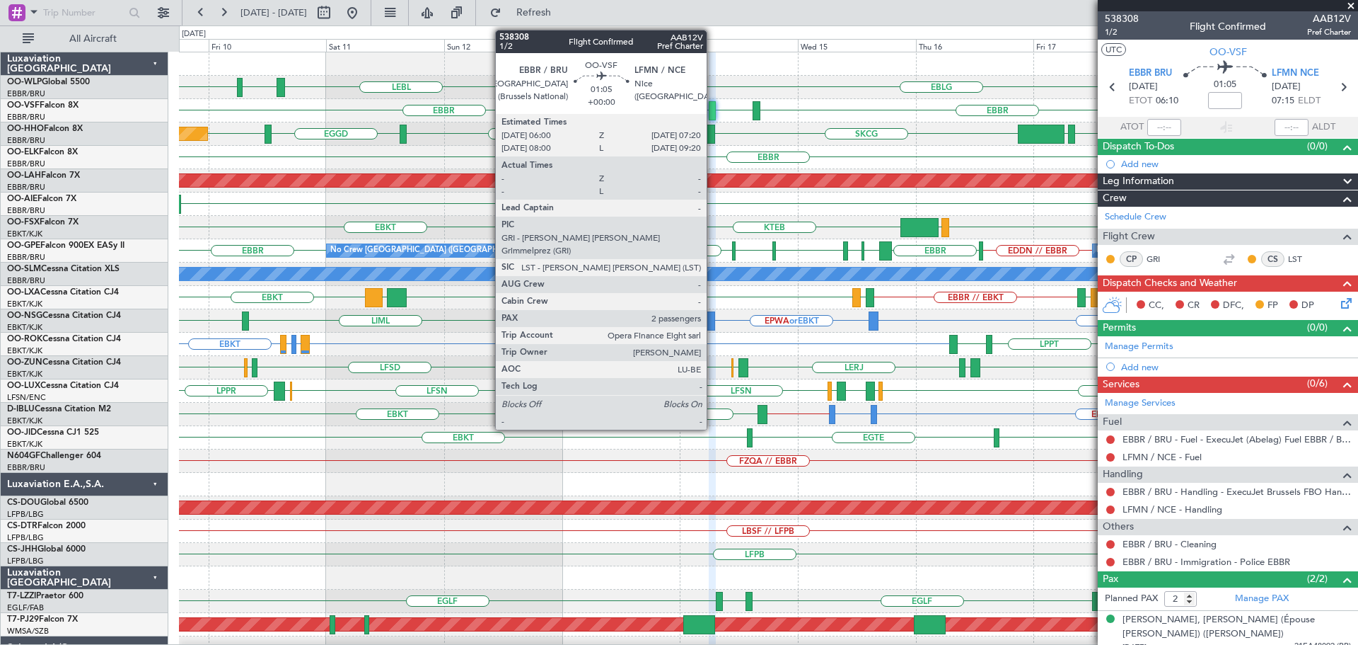
click at [714, 107] on div at bounding box center [712, 110] width 7 height 19
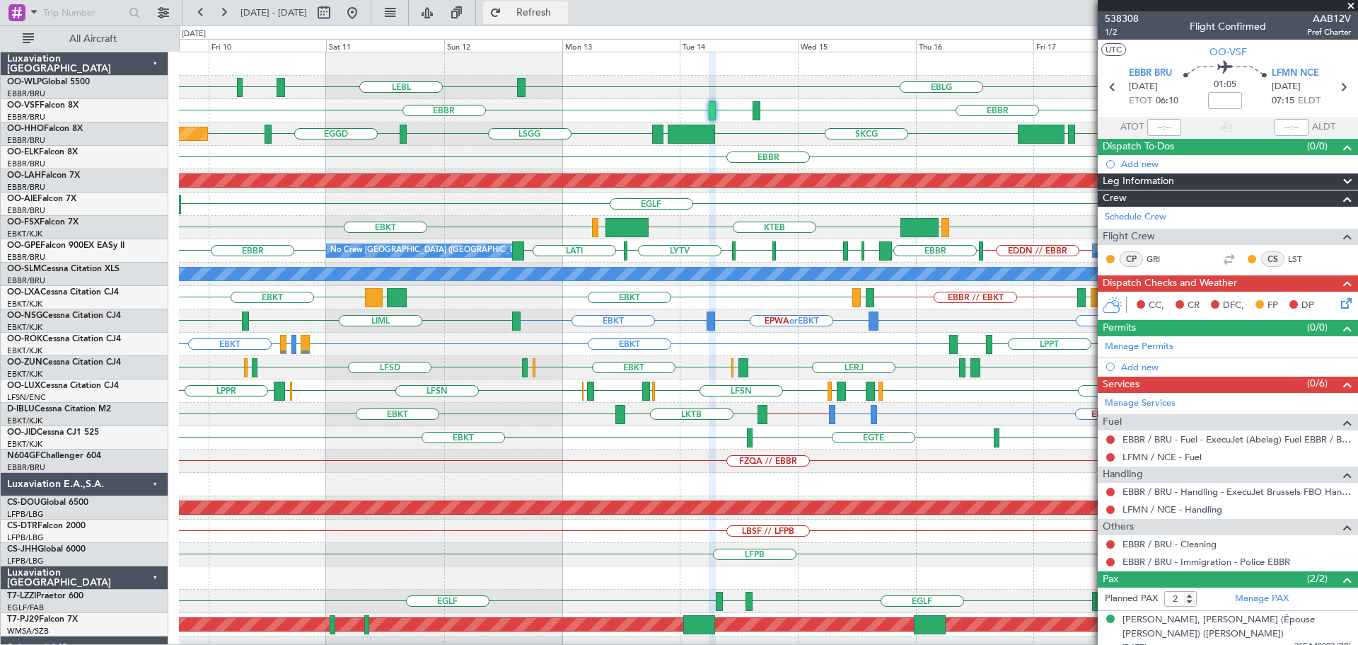
click at [564, 13] on span "Refresh" at bounding box center [533, 13] width 59 height 10
click at [1351, 6] on span at bounding box center [1351, 6] width 14 height 13
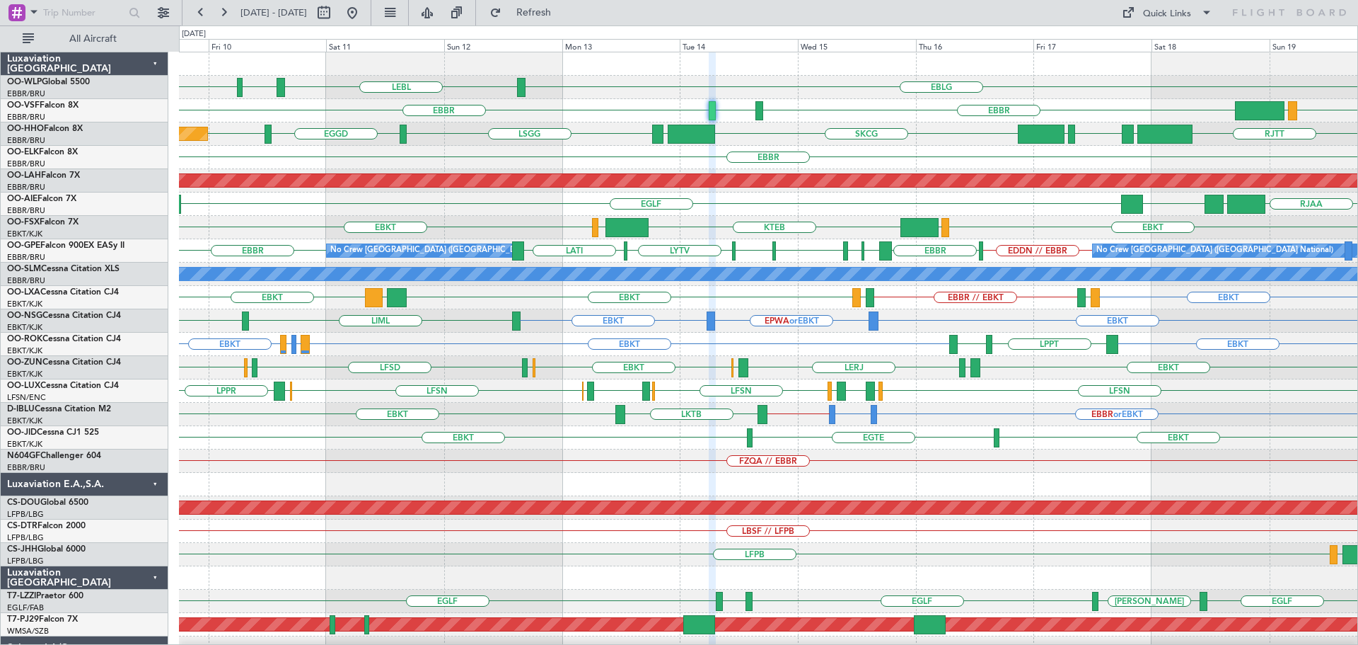
type input "0"
click at [594, 79] on div "EBLG LEBL EBLG LIML" at bounding box center [768, 87] width 1179 height 23
click at [754, 125] on div "RJTT LROP LSGG EGGD SKCG LEZL LSGG EGGD LSGG Planned Maint Geneva (Cointrin)" at bounding box center [768, 133] width 1179 height 23
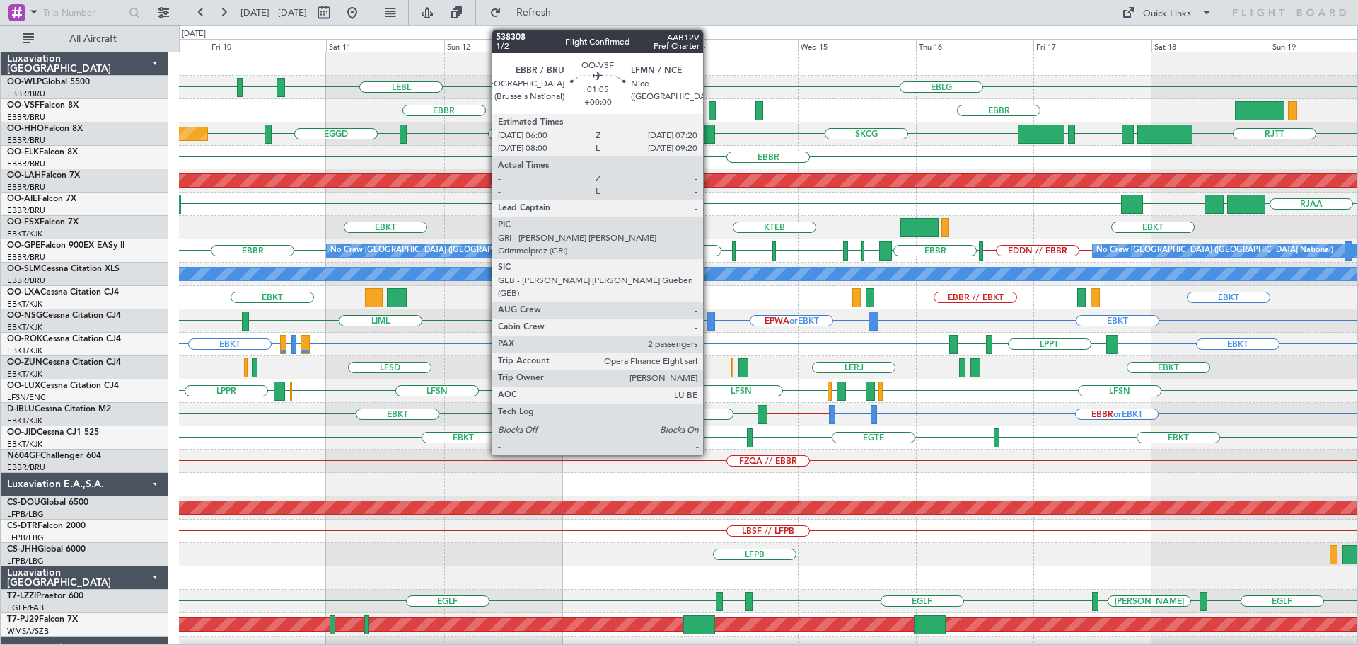
click at [710, 107] on div at bounding box center [712, 110] width 7 height 19
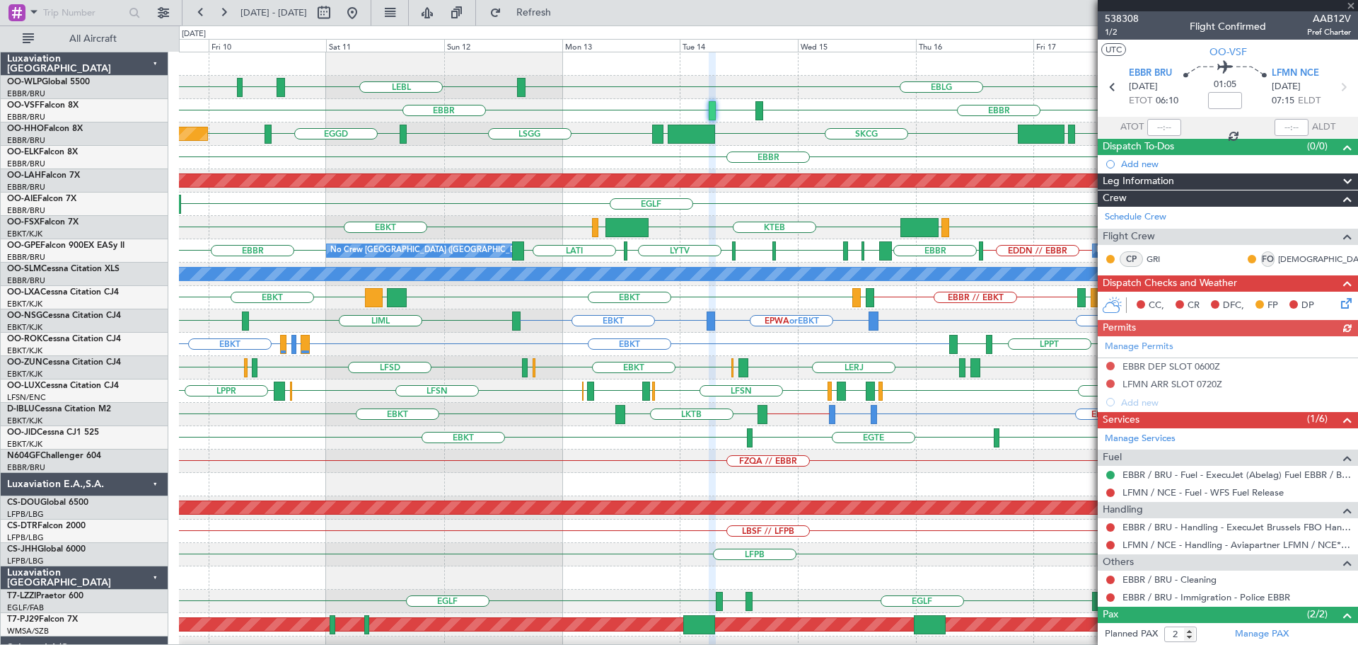
click at [1350, 6] on div at bounding box center [1228, 5] width 260 height 11
click at [1353, 4] on span at bounding box center [1351, 6] width 14 height 13
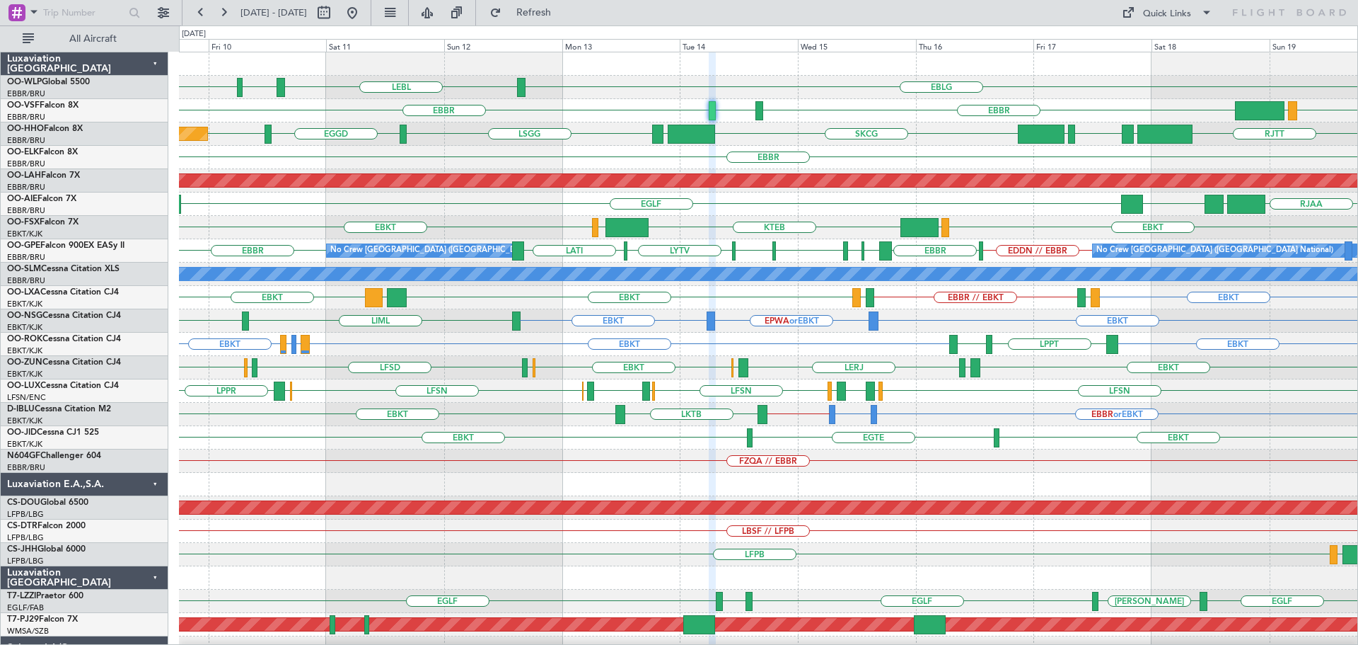
type input "0"
click at [610, 117] on div "VCRI VRMU EBBR LFMN EBBR" at bounding box center [768, 110] width 1179 height 23
click at [364, 11] on button at bounding box center [352, 12] width 23 height 23
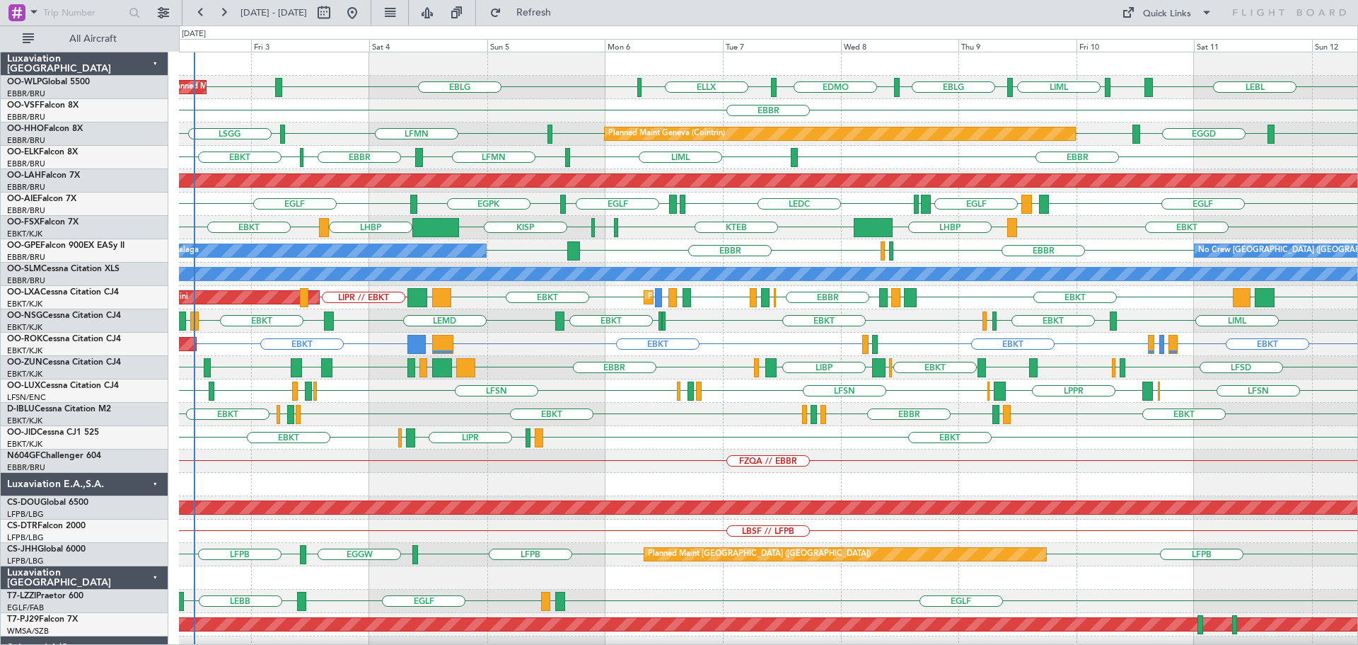
click at [502, 321] on div "LFLX EBKT LFOK EBKT LEMD LIML EBKT EBKT LEGE" at bounding box center [768, 320] width 1179 height 23
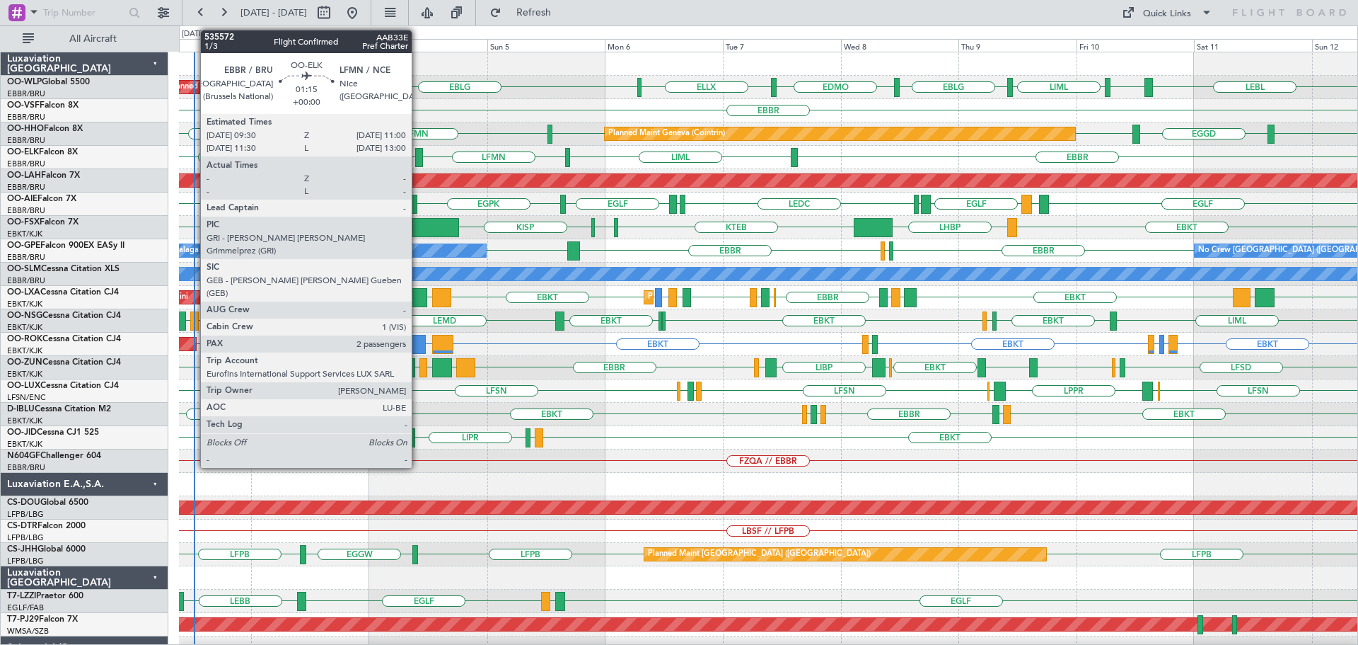
click at [418, 152] on div at bounding box center [419, 157] width 8 height 19
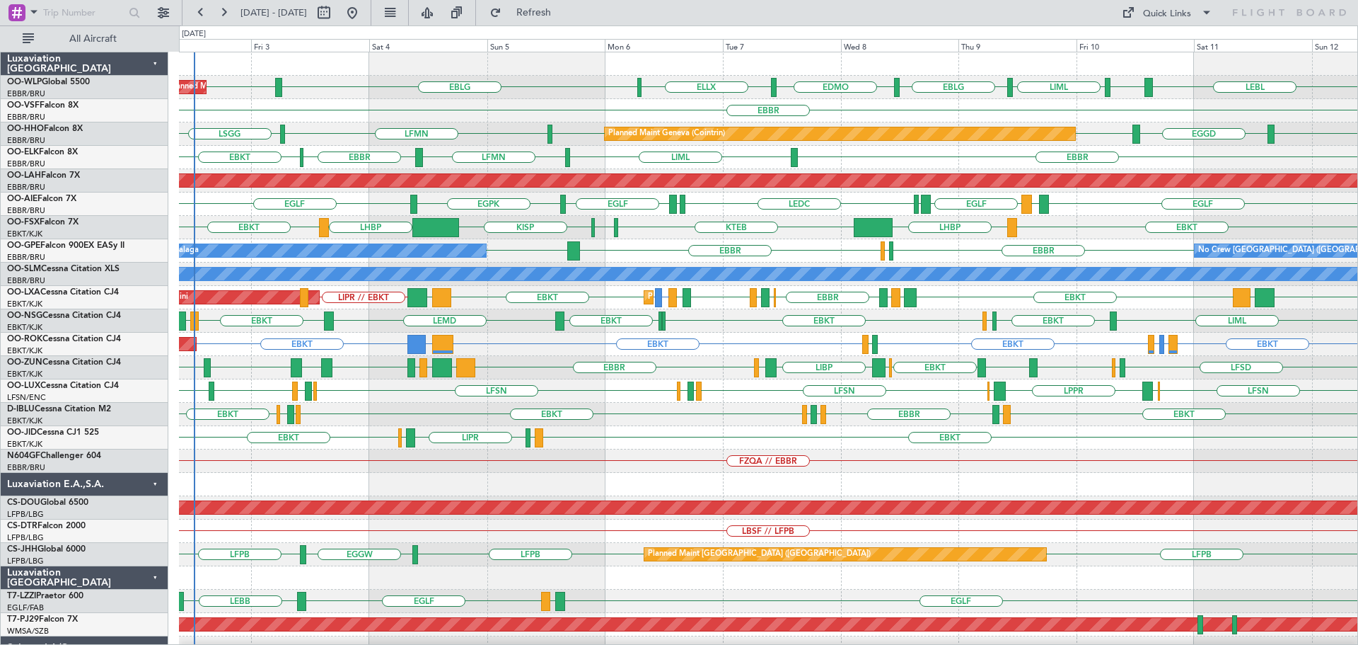
click at [557, 98] on div "EBLG EDMO ELLX EBLG LEBL EBLG LIML LIML Planned Maint Milan (Linate)" at bounding box center [768, 87] width 1179 height 23
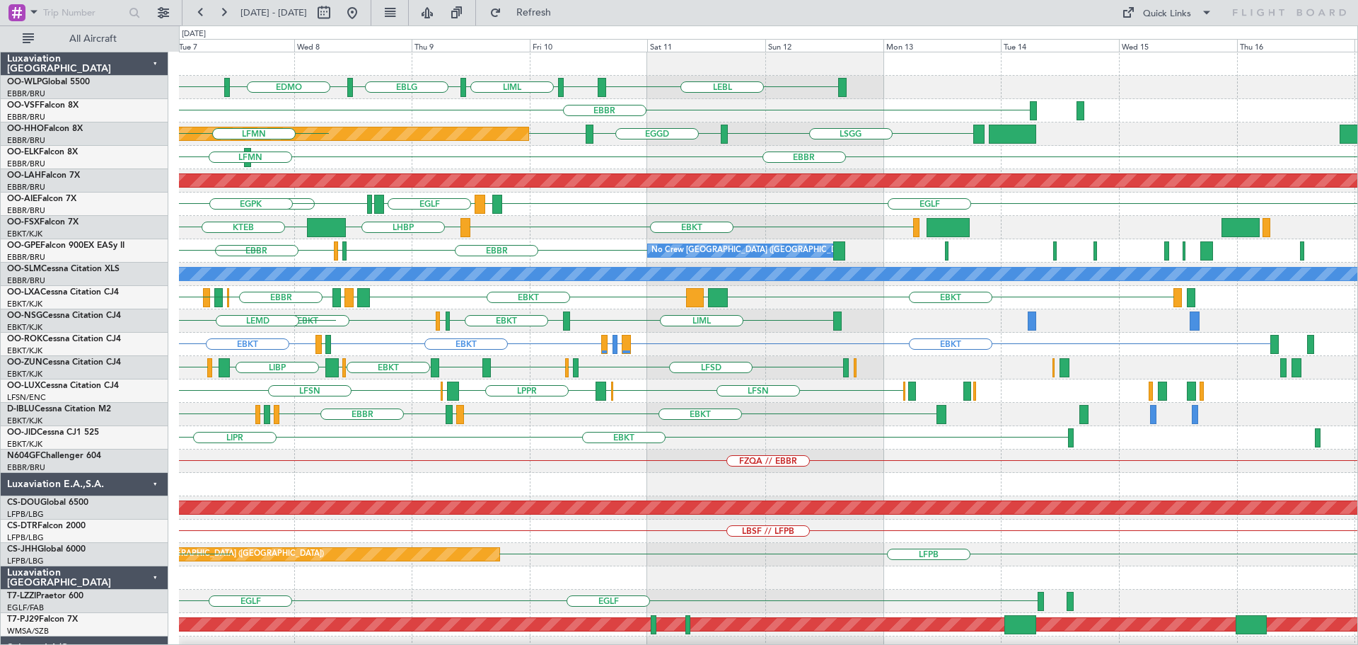
click at [532, 335] on div "EBLG EDMO ELLX LEBL EBLG LIML EBLG EBBR LSGG EGGD LSGG Planned Maint Geneva (Co…" at bounding box center [768, 437] width 1179 height 770
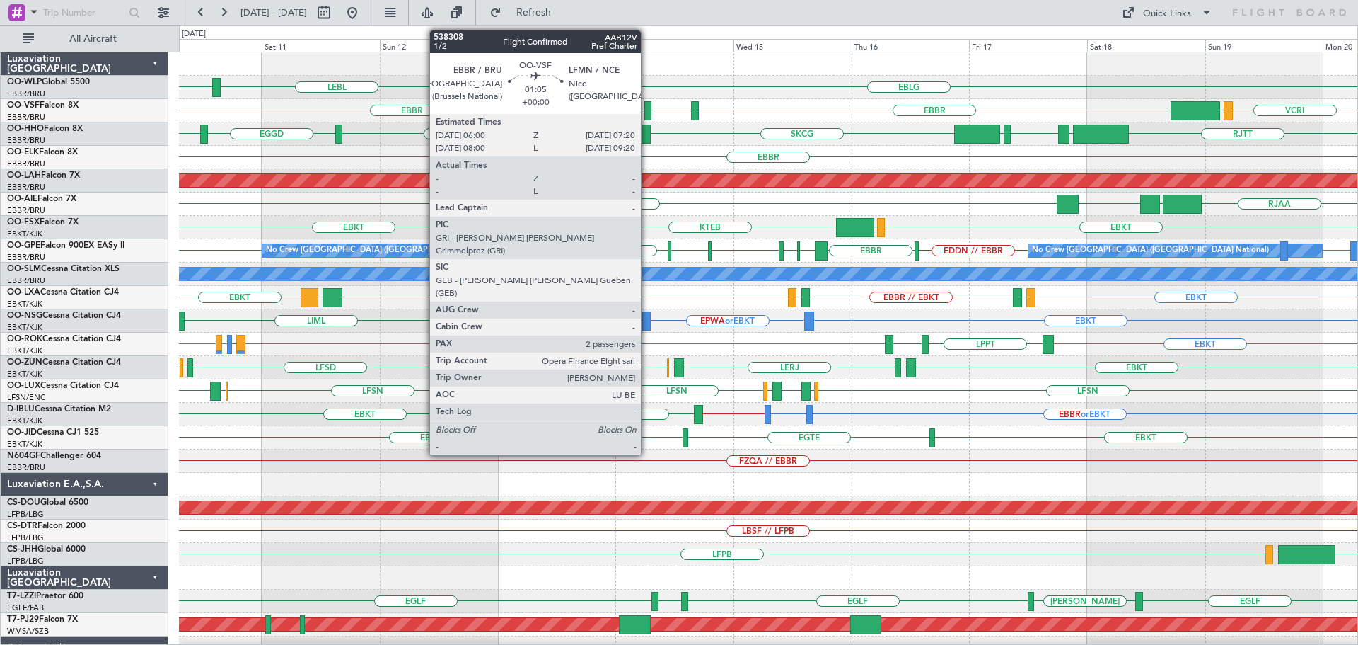
click at [647, 105] on div at bounding box center [648, 110] width 7 height 19
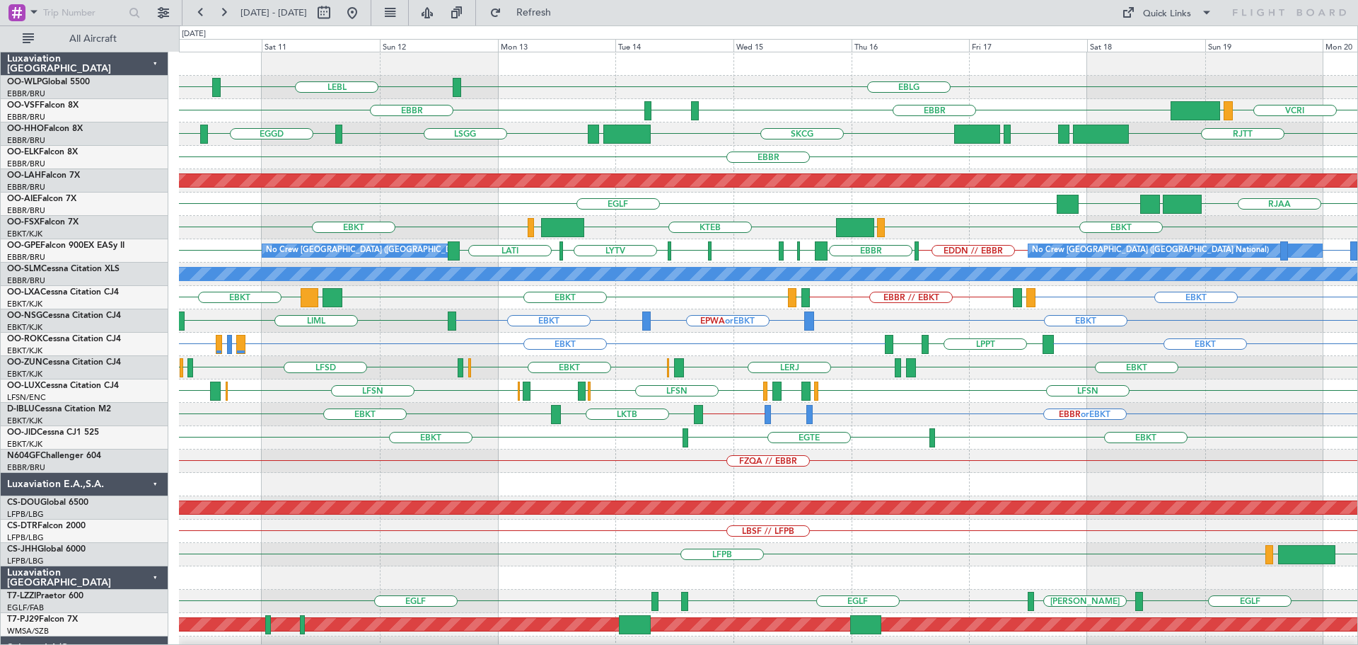
click at [691, 198] on div "RJAA UTSA LLBG EGLF" at bounding box center [768, 203] width 1179 height 23
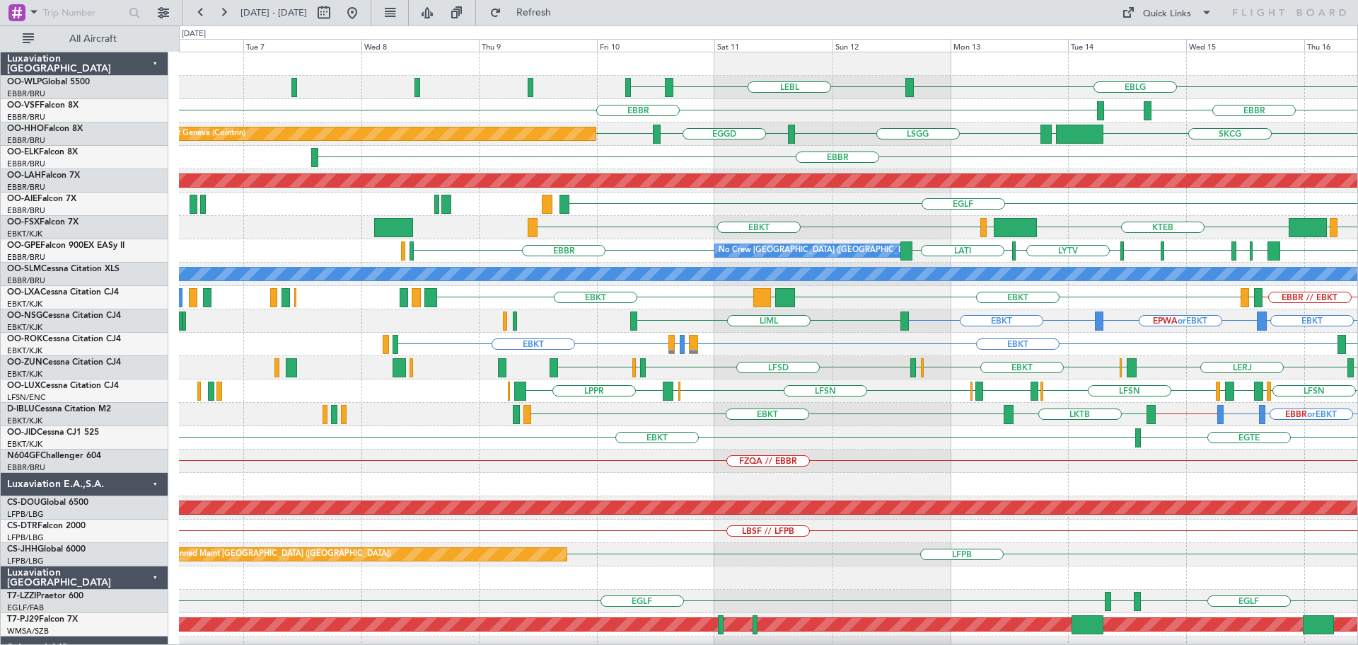
click at [851, 333] on div "EBLG LEBL EBLG EBBR LFMN EBBR SKCG LEZL LSGG EGGD LSGG Planned Maint Geneva (Co…" at bounding box center [768, 472] width 1179 height 841
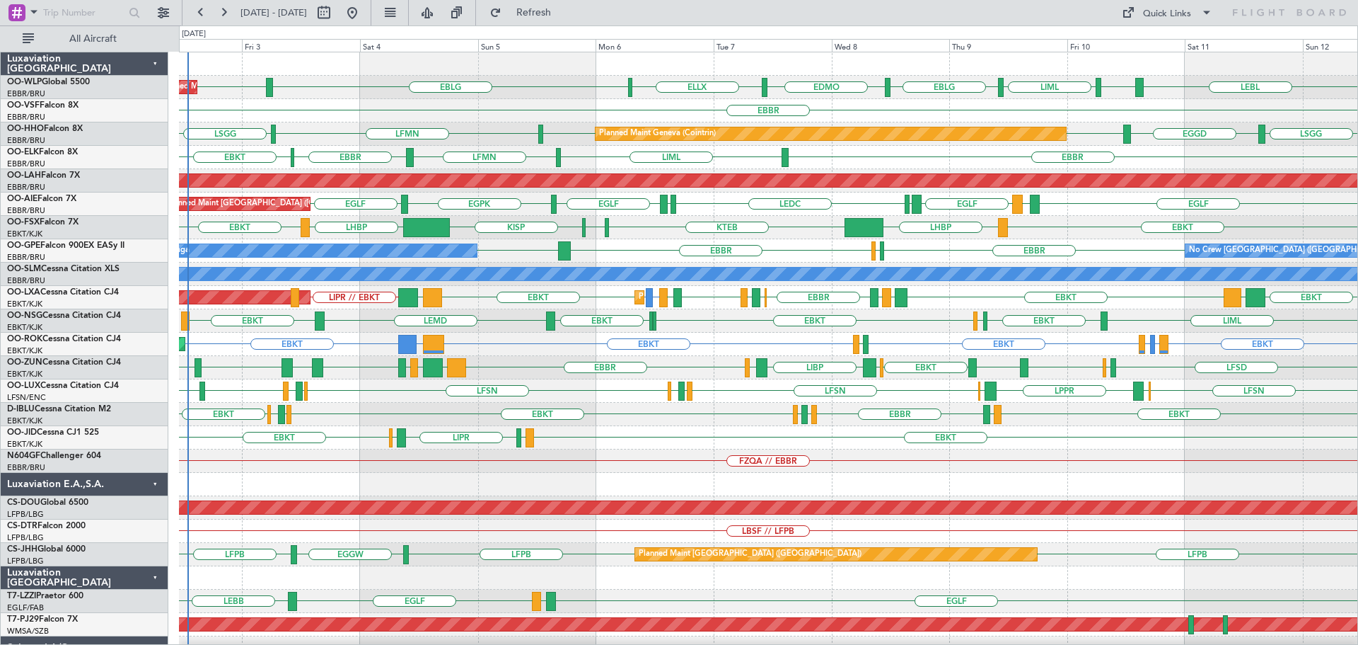
click at [433, 485] on div "Planned Maint Milan (Linate) LEBL EBLG LIML EBLG EBLG LIML EDMO ELLX EBBR Plann…" at bounding box center [768, 437] width 1179 height 770
click at [377, 100] on div "EBBR" at bounding box center [768, 110] width 1179 height 23
click at [437, 116] on div "EBBR" at bounding box center [768, 110] width 1179 height 23
